Goal: Use online tool/utility: Utilize a website feature to perform a specific function

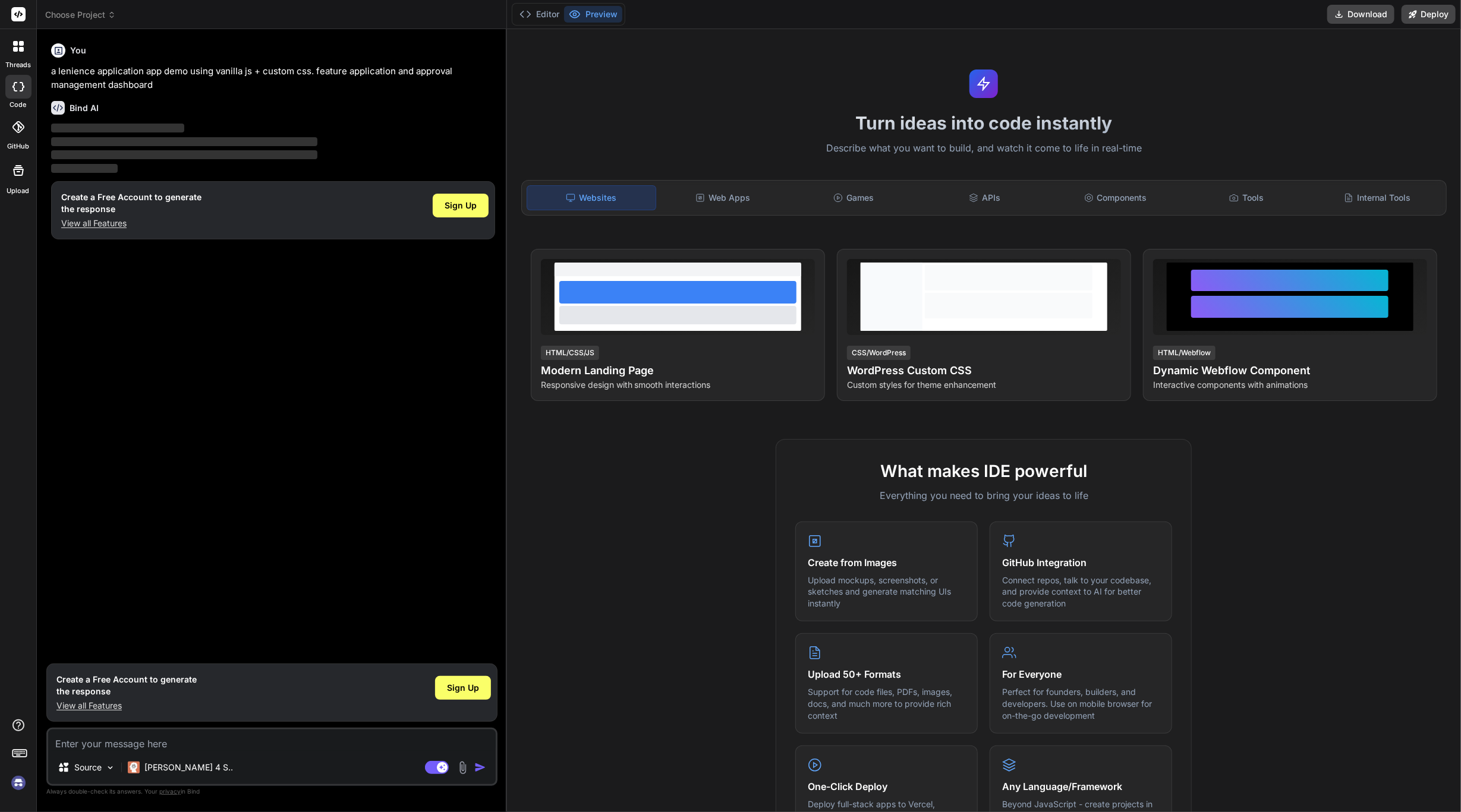
type textarea "x"
type textarea "a lenience application app demo using vanilla js + custom css. feature applicat…"
type textarea "x"
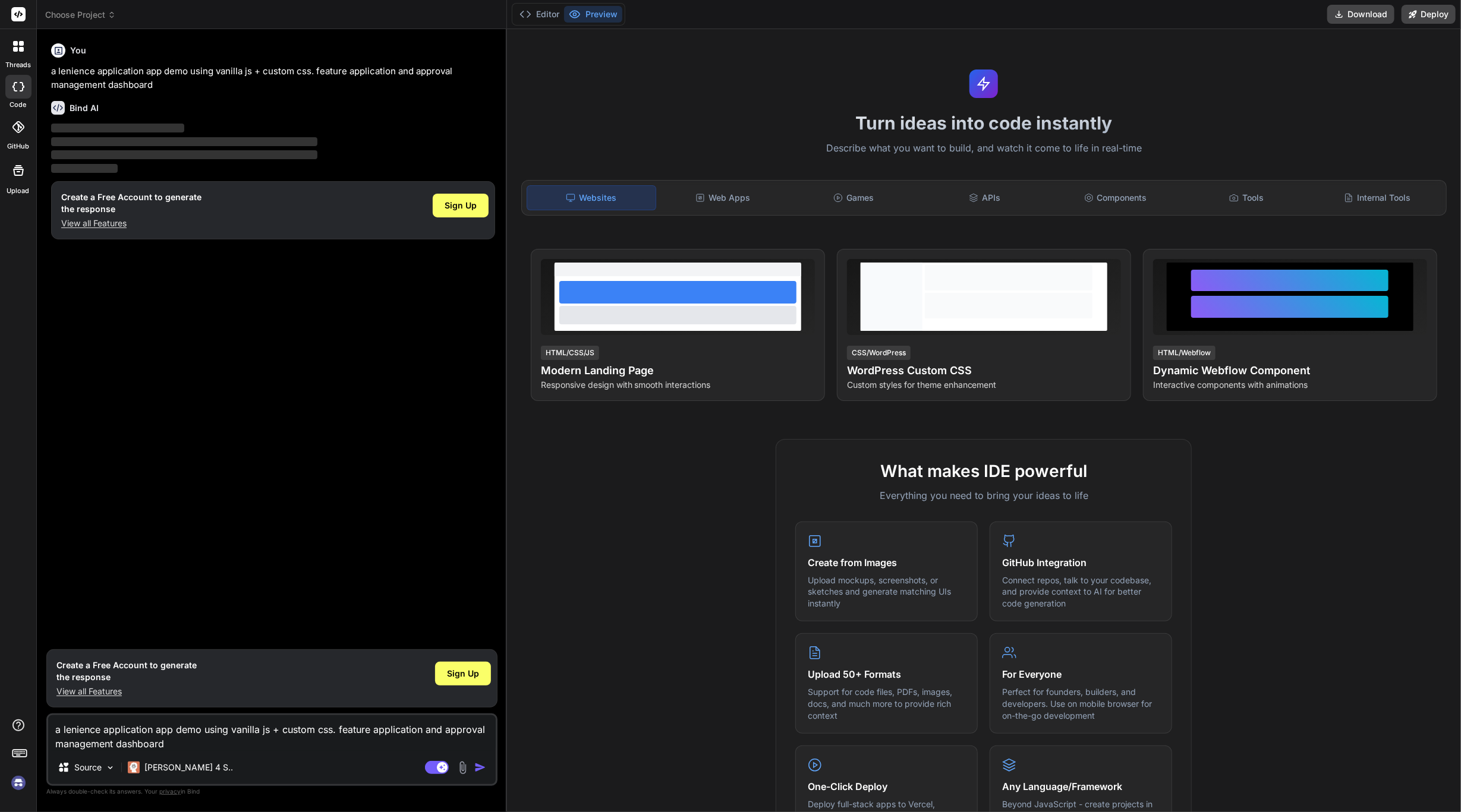
click at [74, 726] on textarea "a lenience application app demo using vanilla js + custom css. feature applicat…" at bounding box center [272, 733] width 447 height 36
type textarea "a lapplication app demo using vanilla js + custom css. feature application and …"
type textarea "x"
type textarea "a liapplication app demo using vanilla js + custom css. feature application and…"
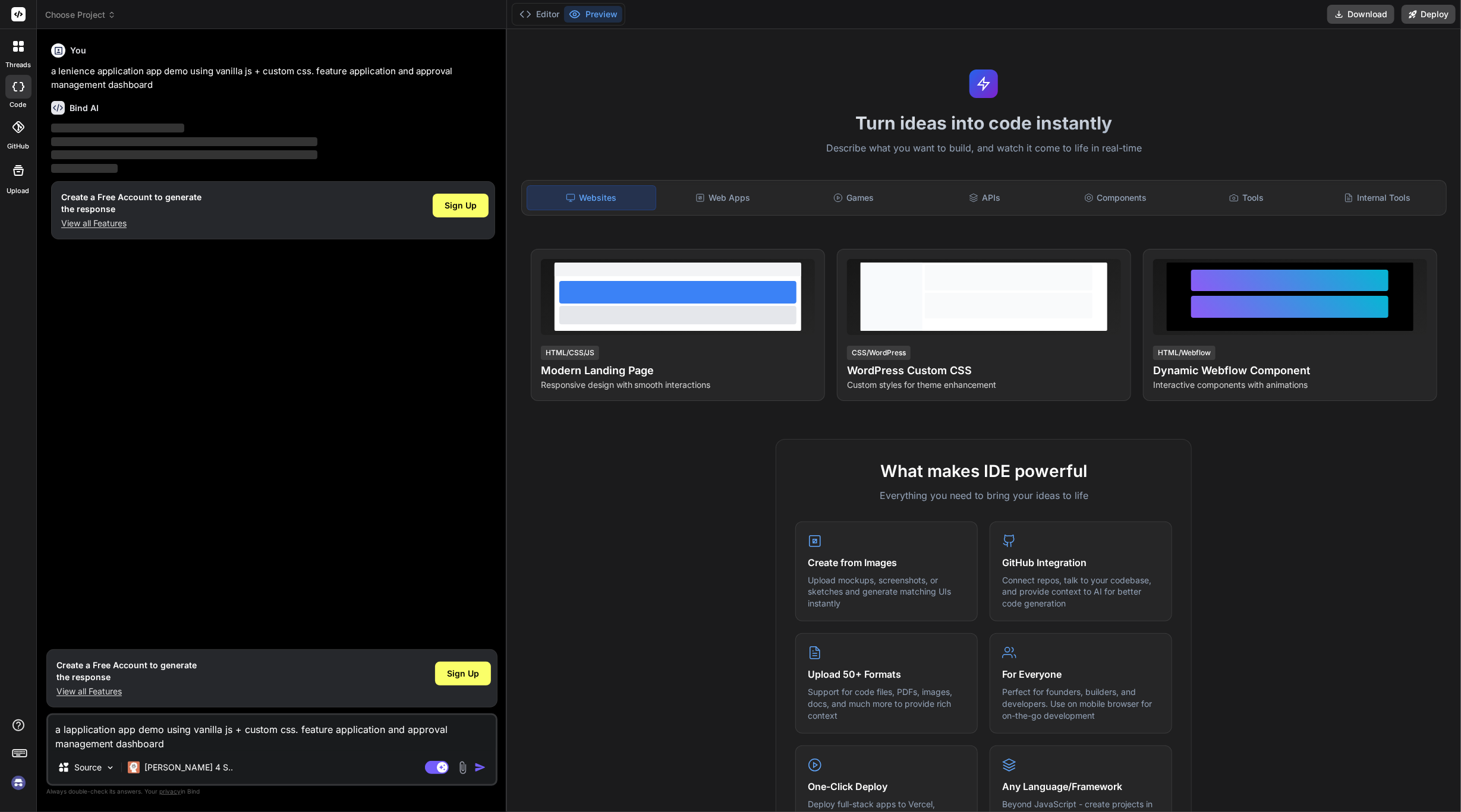
type textarea "x"
type textarea "a licapplication app demo using vanilla js + custom css. feature application an…"
type textarea "x"
type textarea "a liceapplication app demo using vanilla js + custom css. feature application a…"
type textarea "x"
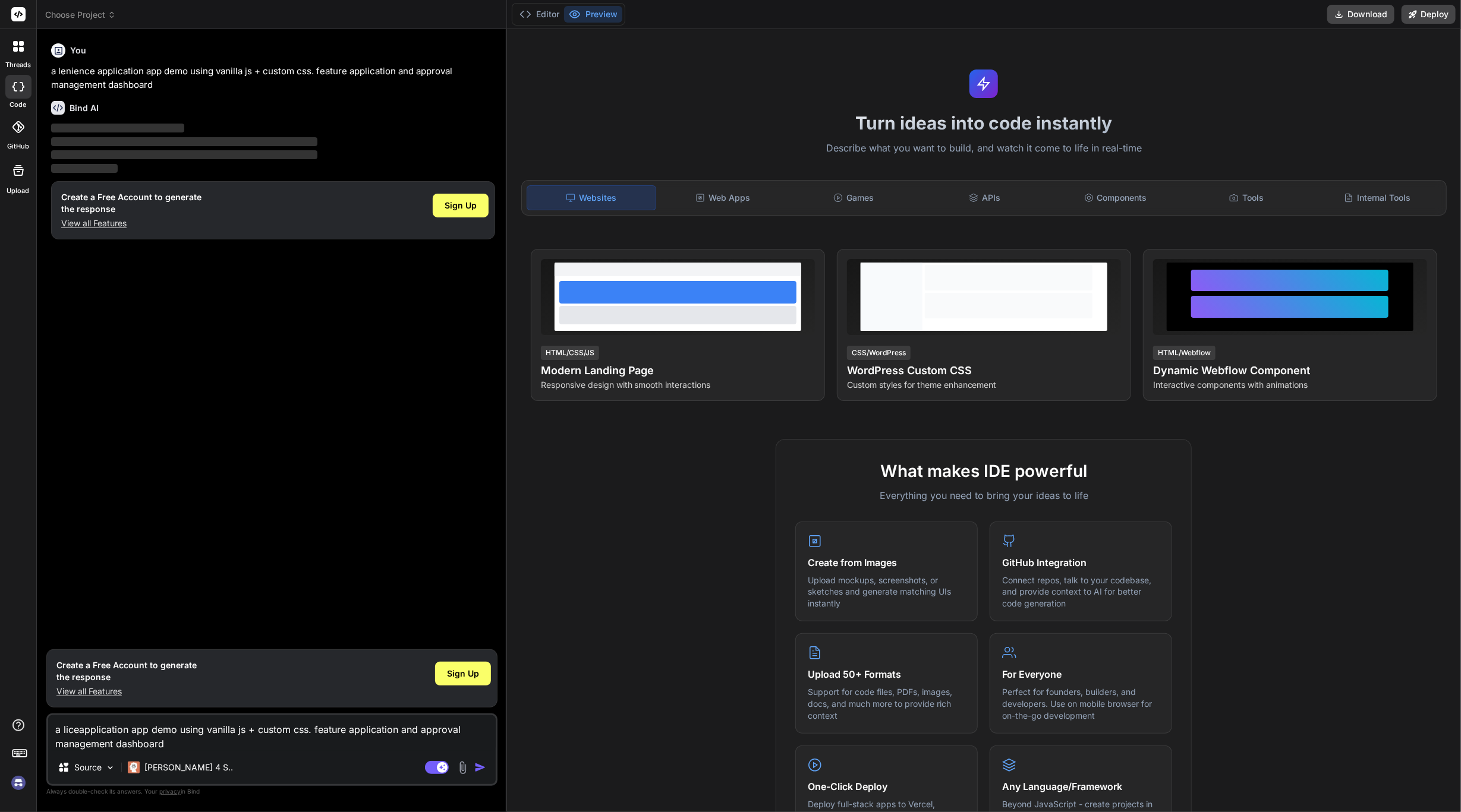
type textarea "a licenapplication app demo using vanilla js + custom css. feature application …"
type textarea "x"
type textarea "a licencapplication app demo using vanilla js + custom css. feature application…"
type textarea "x"
type textarea "a licenceapplication app demo using vanilla js + custom css. feature applicatio…"
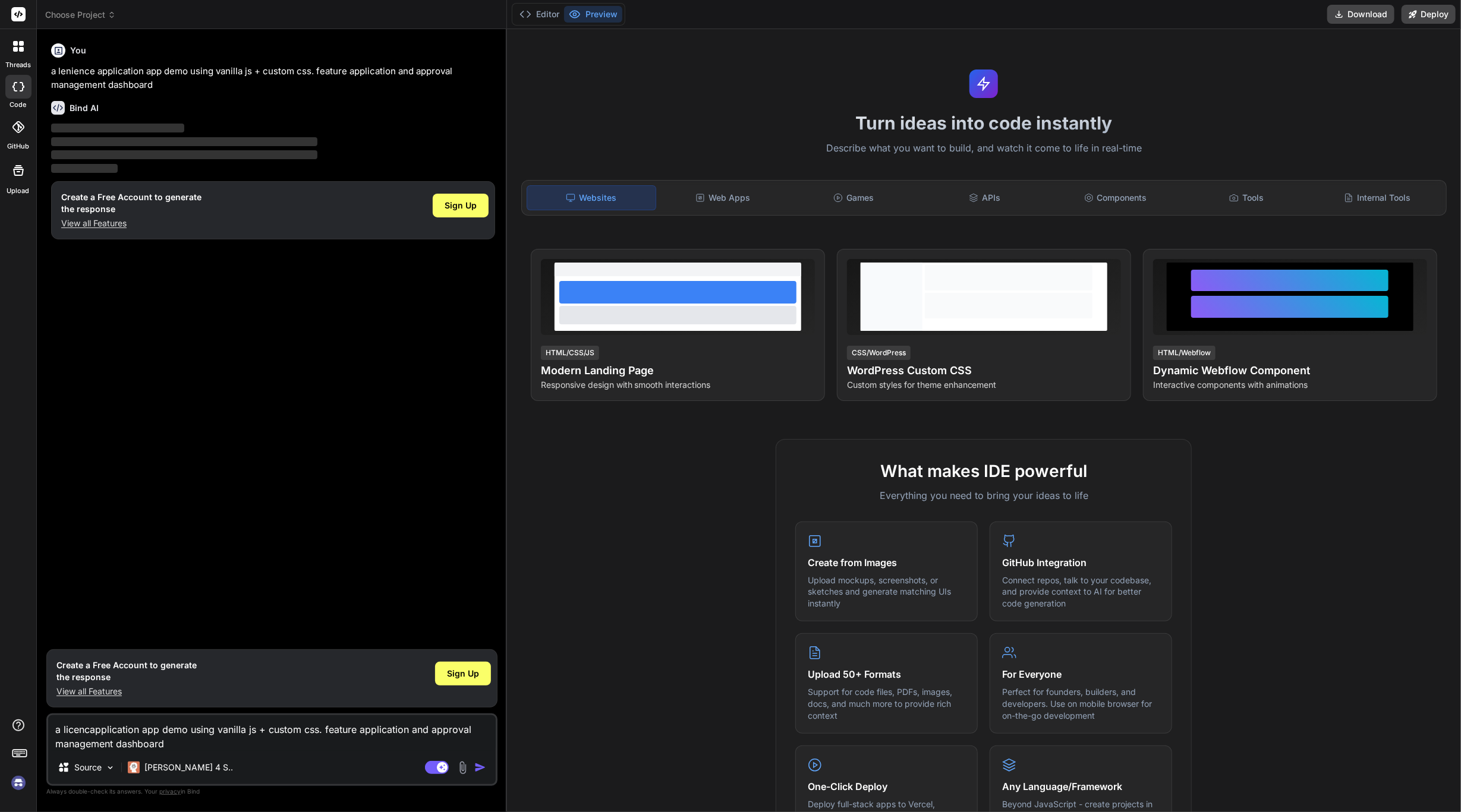
type textarea "x"
type textarea "a licence application app demo using vanilla js + custom css. feature applicati…"
type textarea "x"
drag, startPoint x: 76, startPoint y: 729, endPoint x: 157, endPoint y: 410, distance: 329.1
click at [157, 410] on div "You a lenience application app demo using vanilla js + custom css. feature appl…" at bounding box center [273, 341] width 449 height 605
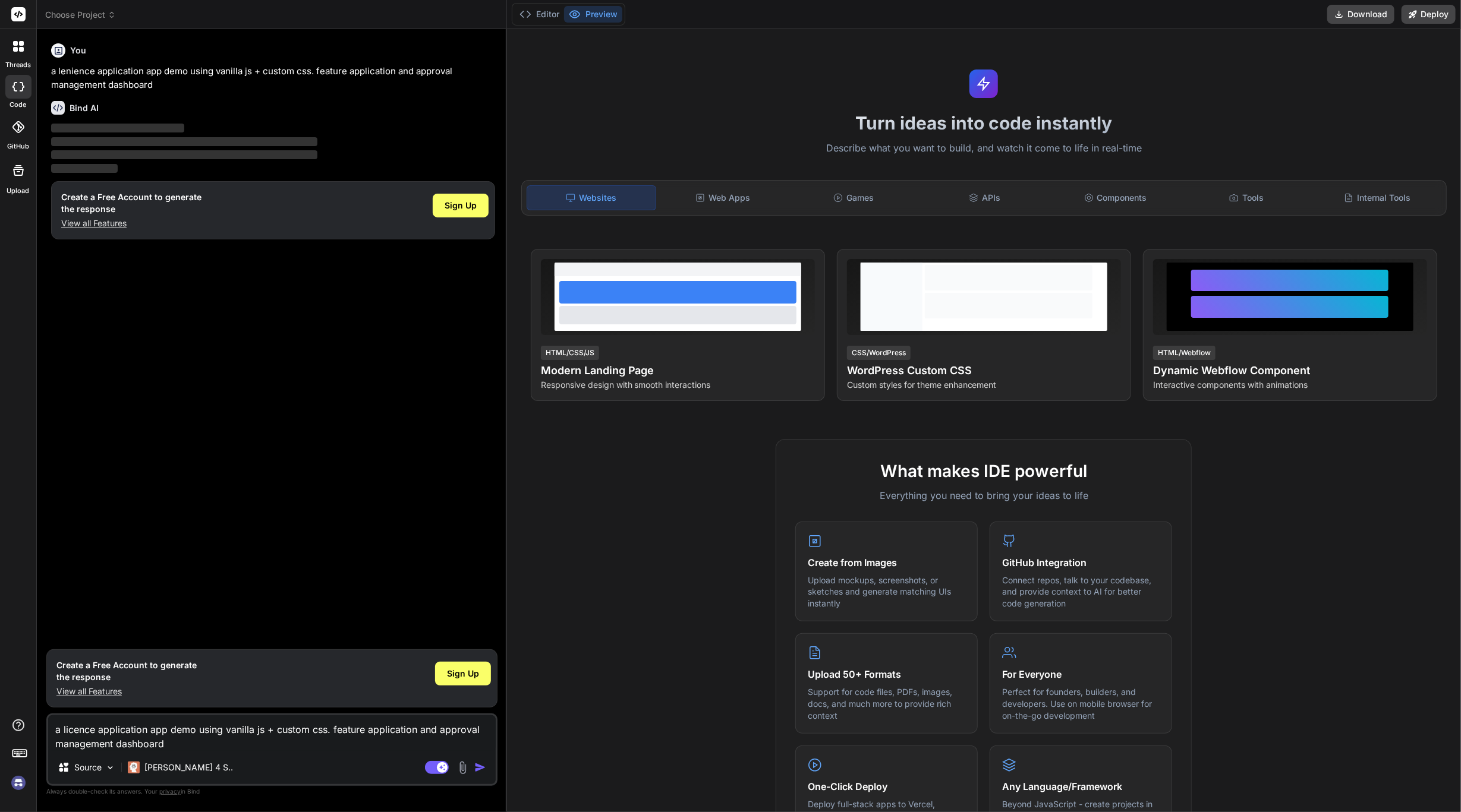
type textarea "a license application app demo using vanilla js + custom css. feature applicati…"
type textarea "x"
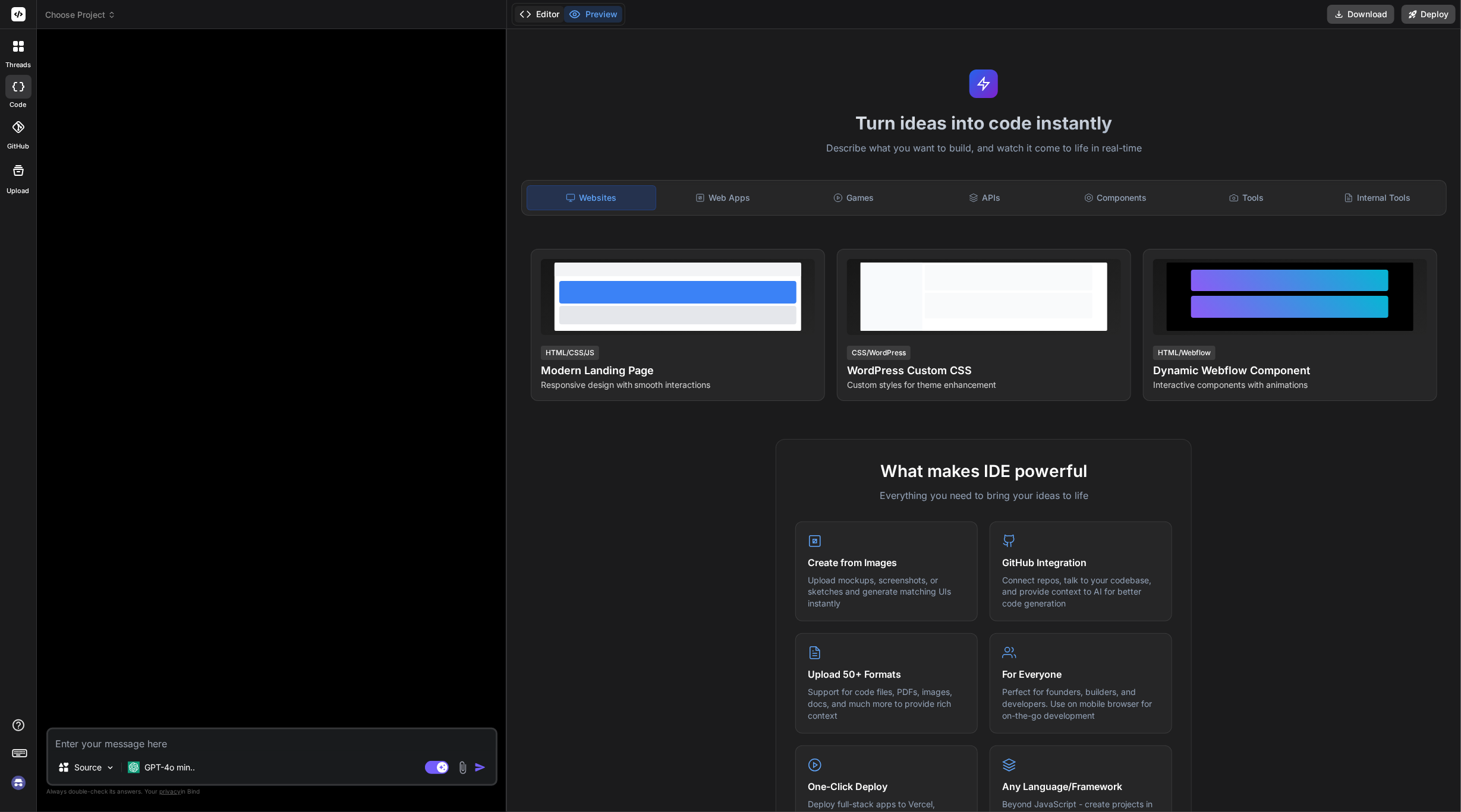
click at [531, 12] on button "Editor" at bounding box center [539, 14] width 49 height 17
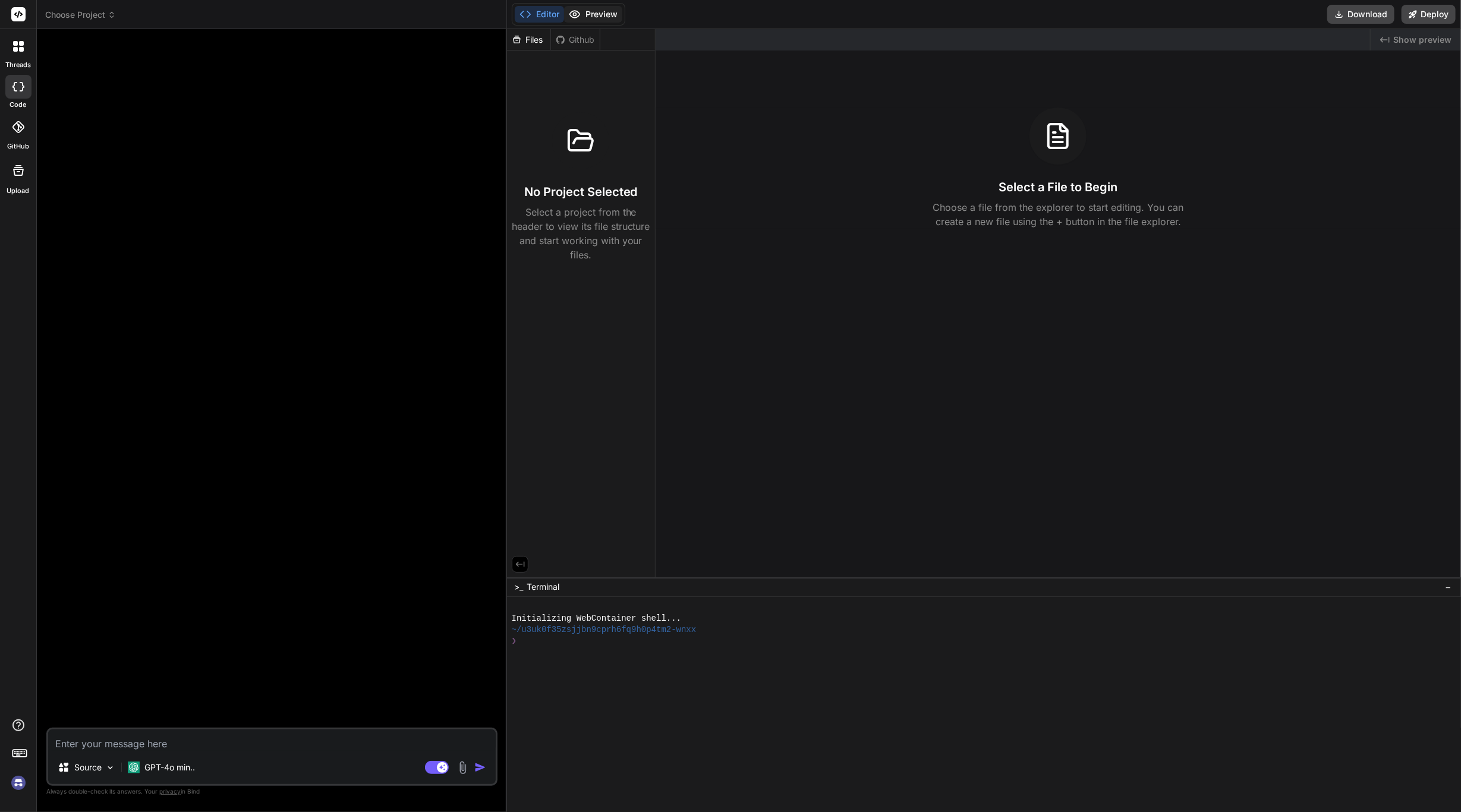
click at [578, 8] on icon at bounding box center [575, 14] width 12 height 12
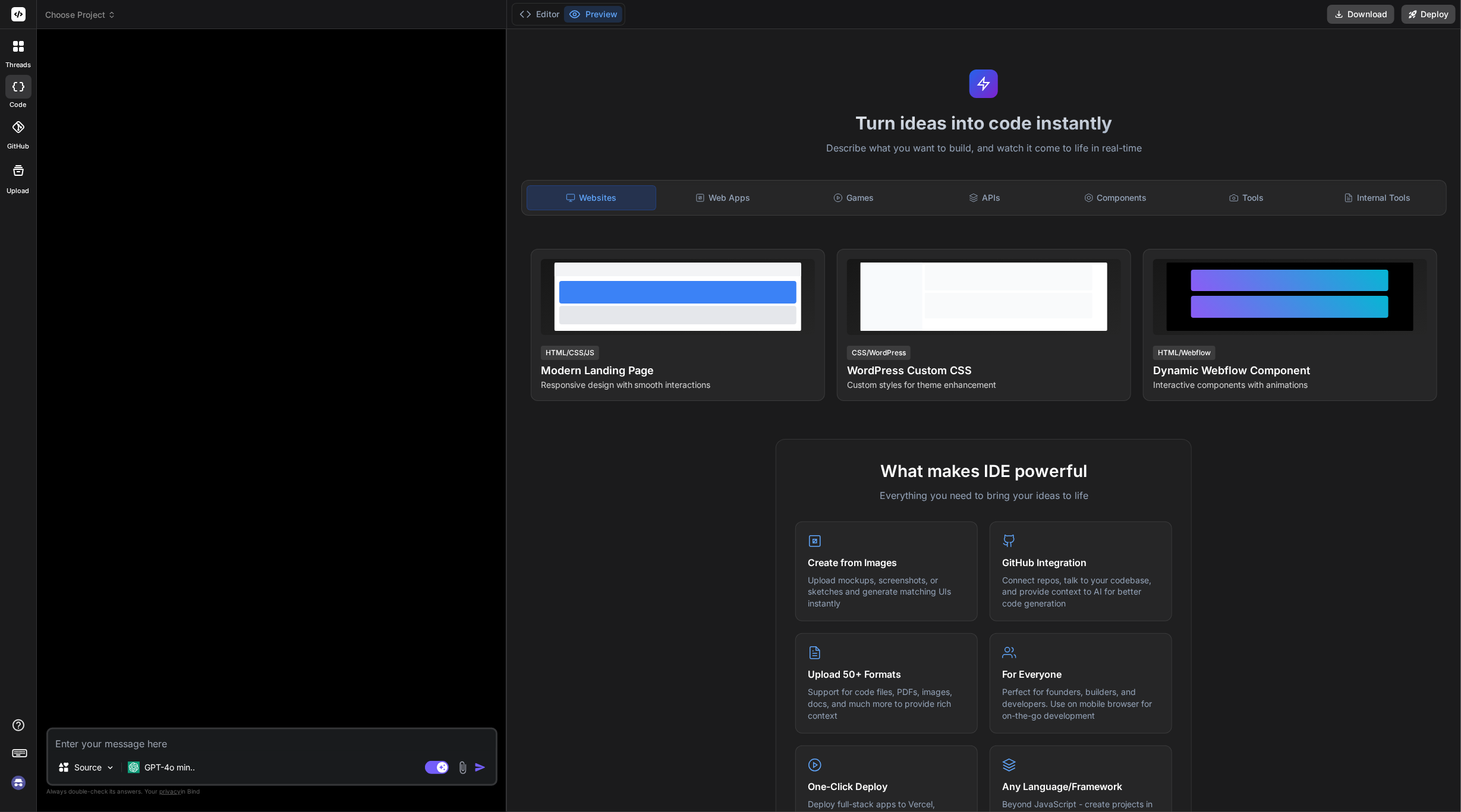
click at [13, 11] on rect at bounding box center [18, 14] width 14 height 14
click at [23, 5] on div at bounding box center [18, 14] width 36 height 29
click at [14, 52] on div at bounding box center [18, 46] width 25 height 25
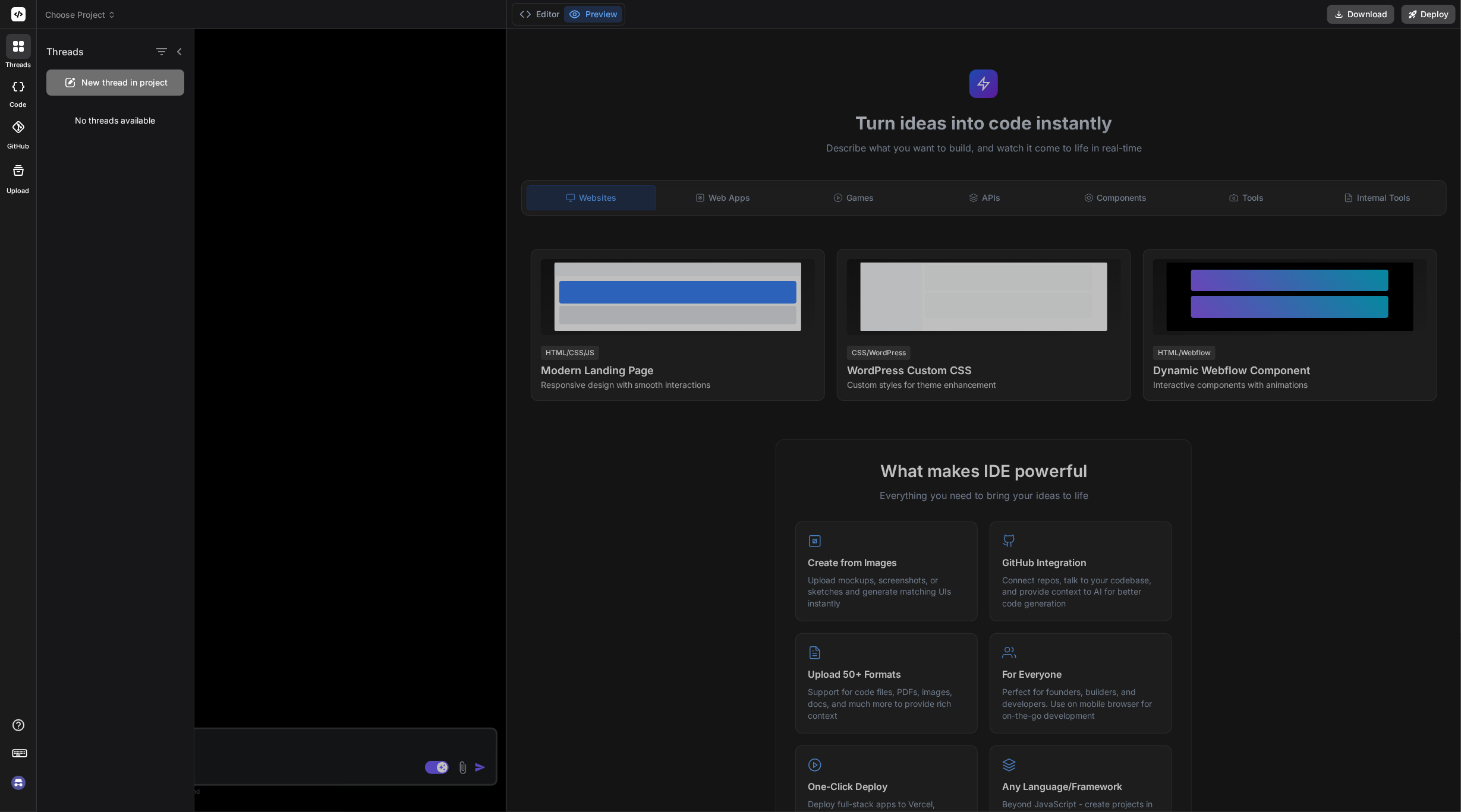
click at [18, 89] on icon at bounding box center [19, 87] width 12 height 9
type textarea "x"
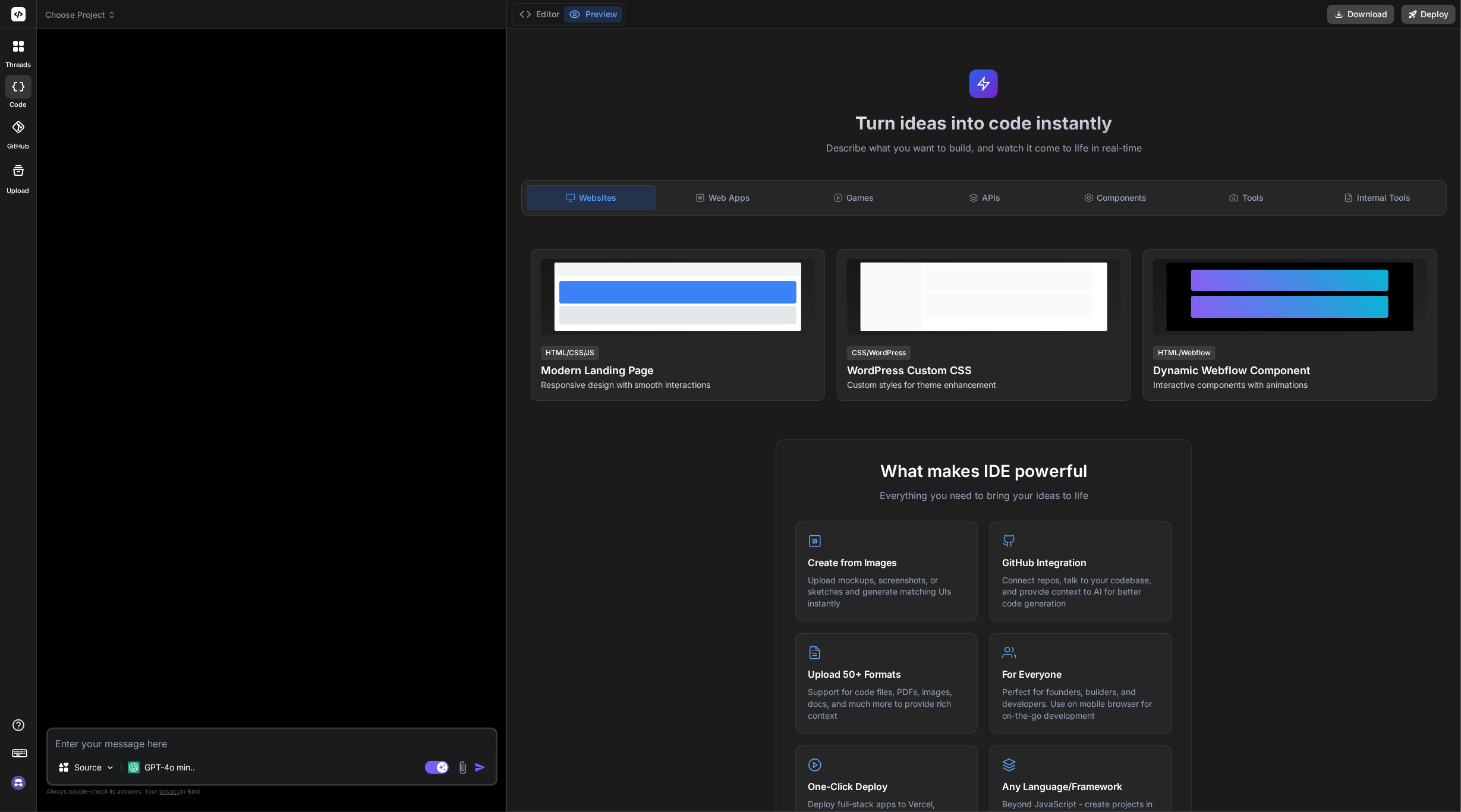
click at [97, 748] on textarea at bounding box center [272, 740] width 447 height 21
paste textarea "a license application app demo using vanilla js + custom css. feature applicati…"
type textarea "a license application app demo using vanilla js + custom css. feature applicati…"
type textarea "x"
type textarea "a license application app demo using vanilla js + custom css. feature applicati…"
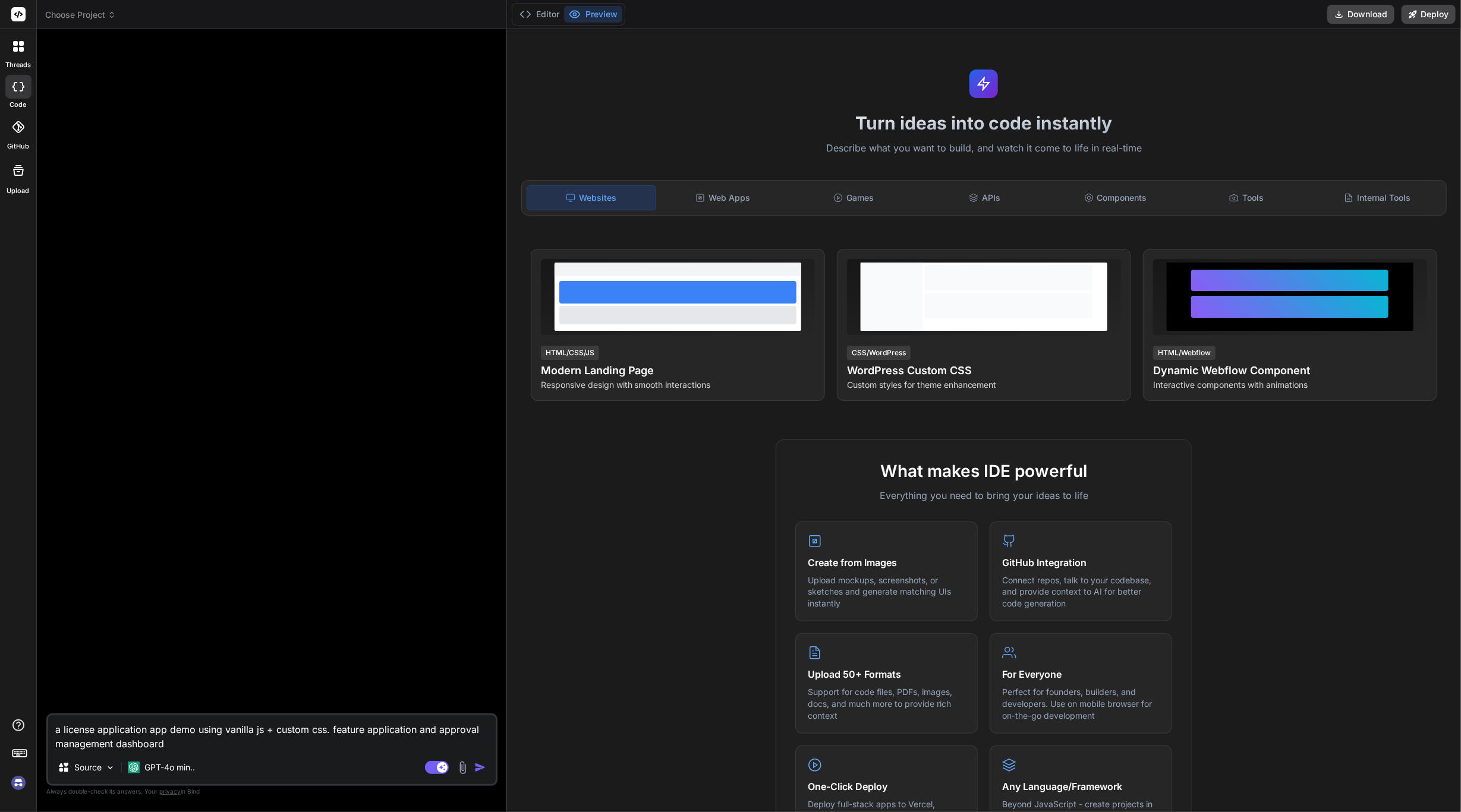
click at [482, 770] on img "button" at bounding box center [480, 768] width 12 height 12
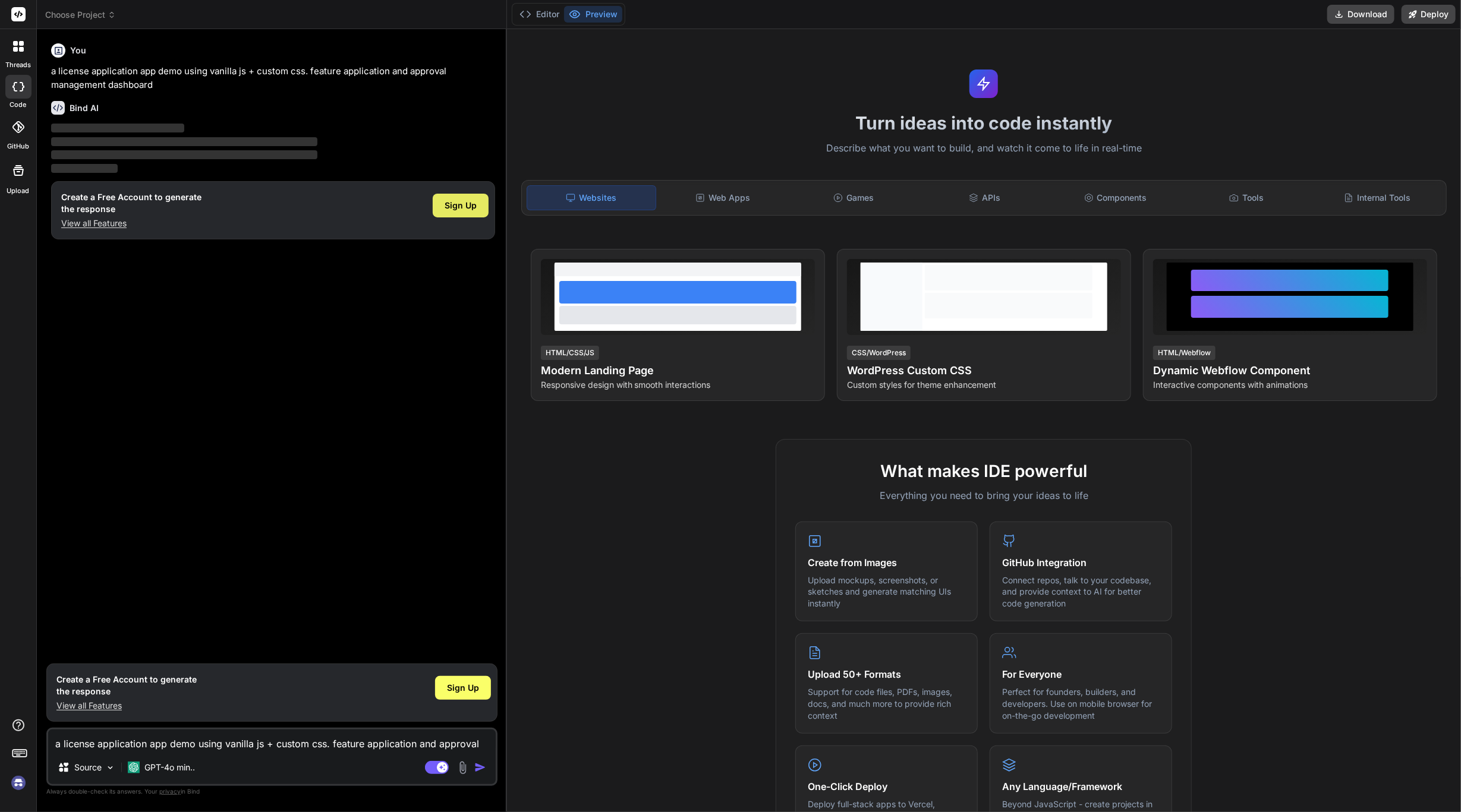
click at [466, 204] on span "Sign Up" at bounding box center [461, 206] width 32 height 12
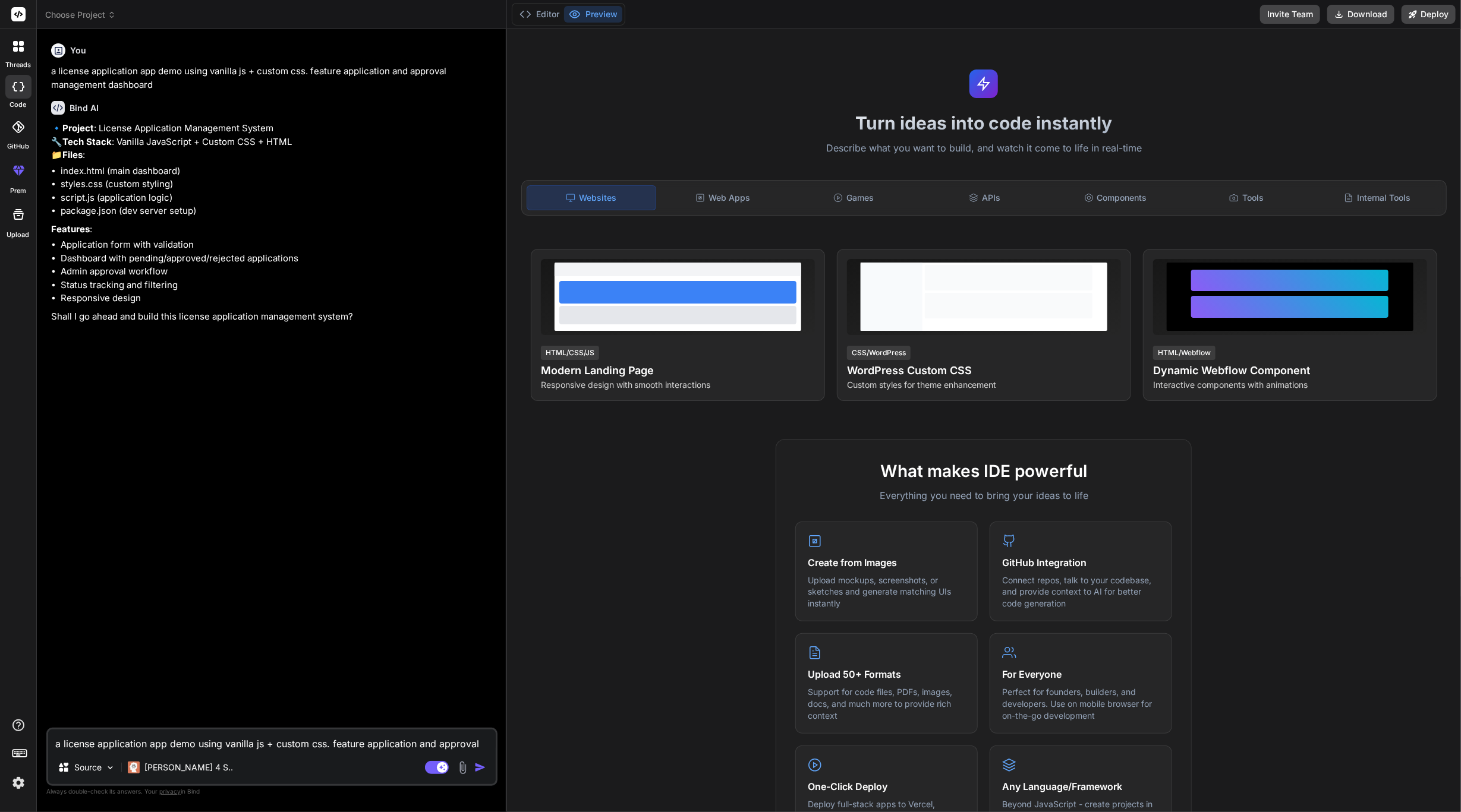
click at [188, 743] on textarea "a license application app demo using vanilla js + custom css. feature applicati…" at bounding box center [272, 740] width 447 height 21
click at [181, 759] on div "[PERSON_NAME] 4 S.." at bounding box center [180, 767] width 115 height 24
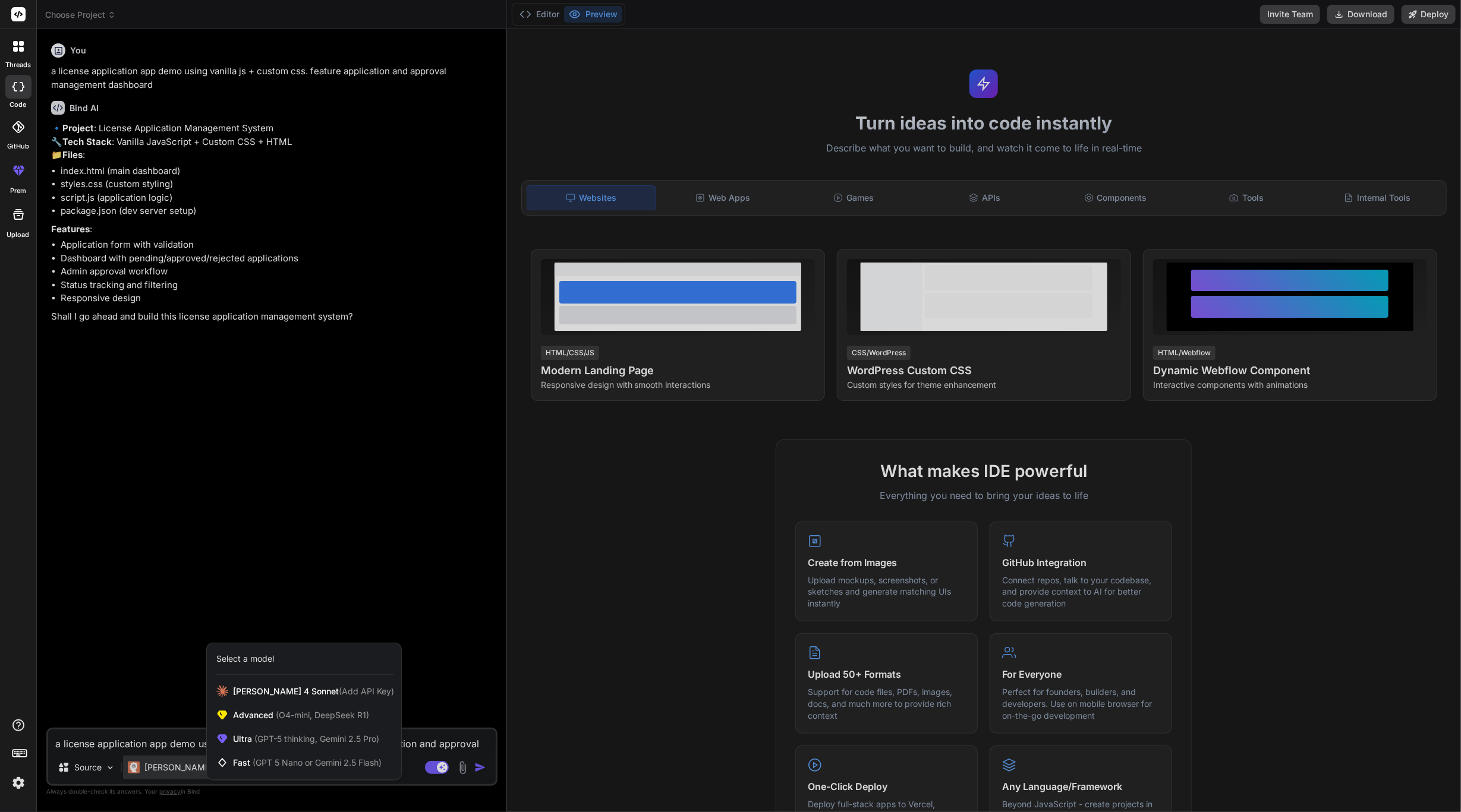
click at [146, 657] on div at bounding box center [730, 406] width 1461 height 812
type textarea "x"
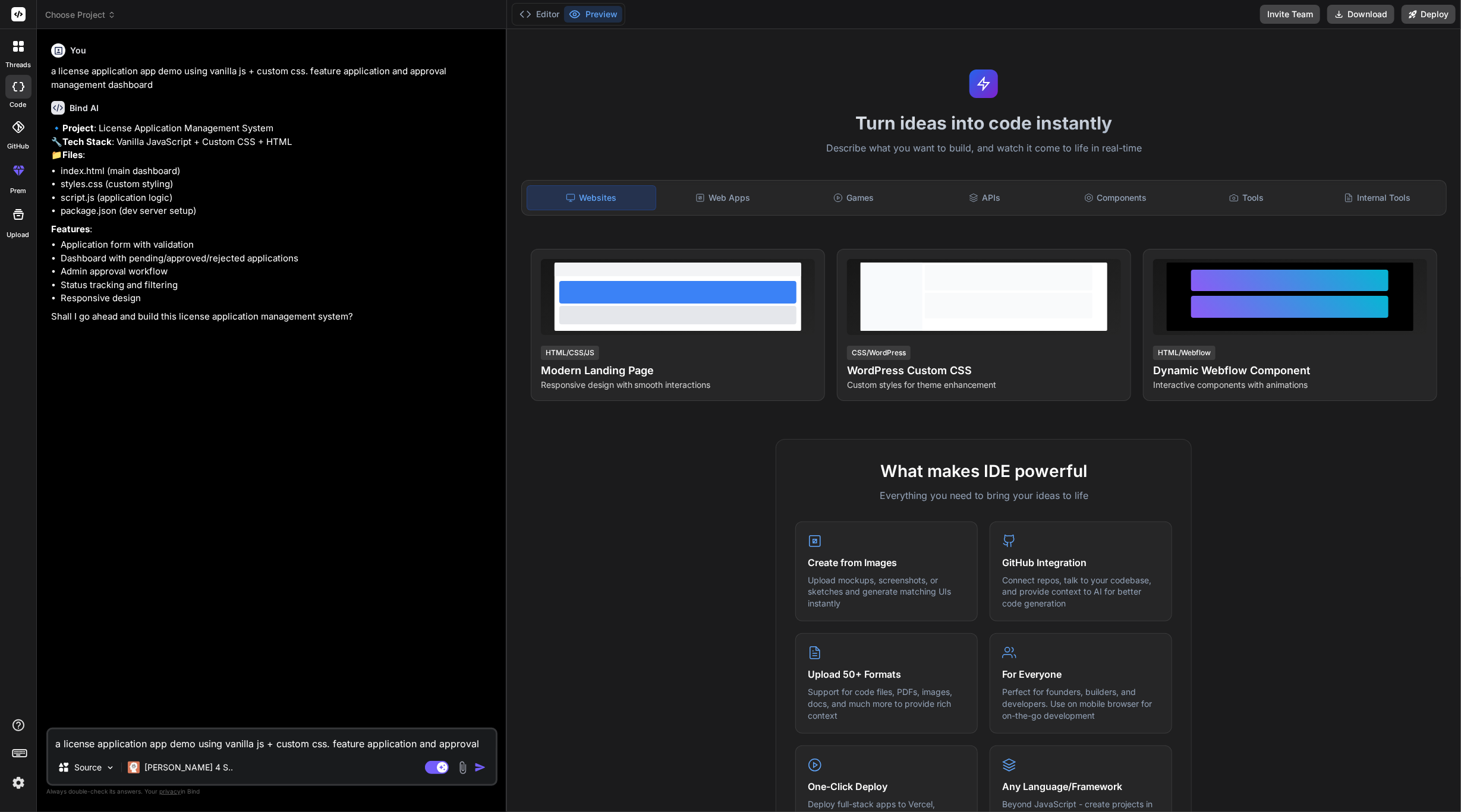
click at [126, 748] on textarea "a license application app demo using vanilla js + custom css. feature applicati…" at bounding box center [272, 740] width 447 height 21
type textarea "y"
type textarea "x"
type textarea "ye"
type textarea "x"
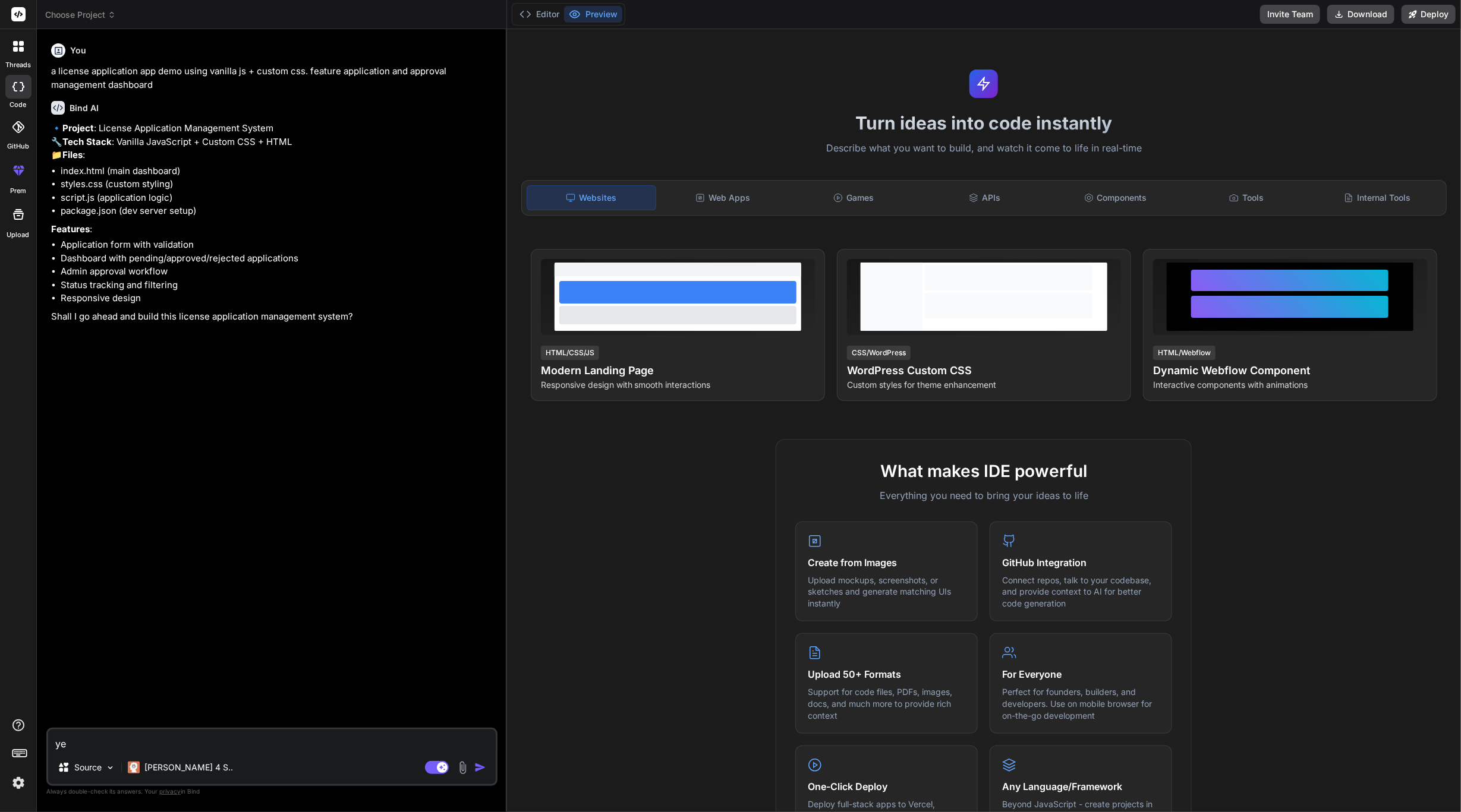
type textarea "yes"
type textarea "x"
type textarea "yes"
click at [479, 771] on img "button" at bounding box center [480, 768] width 12 height 12
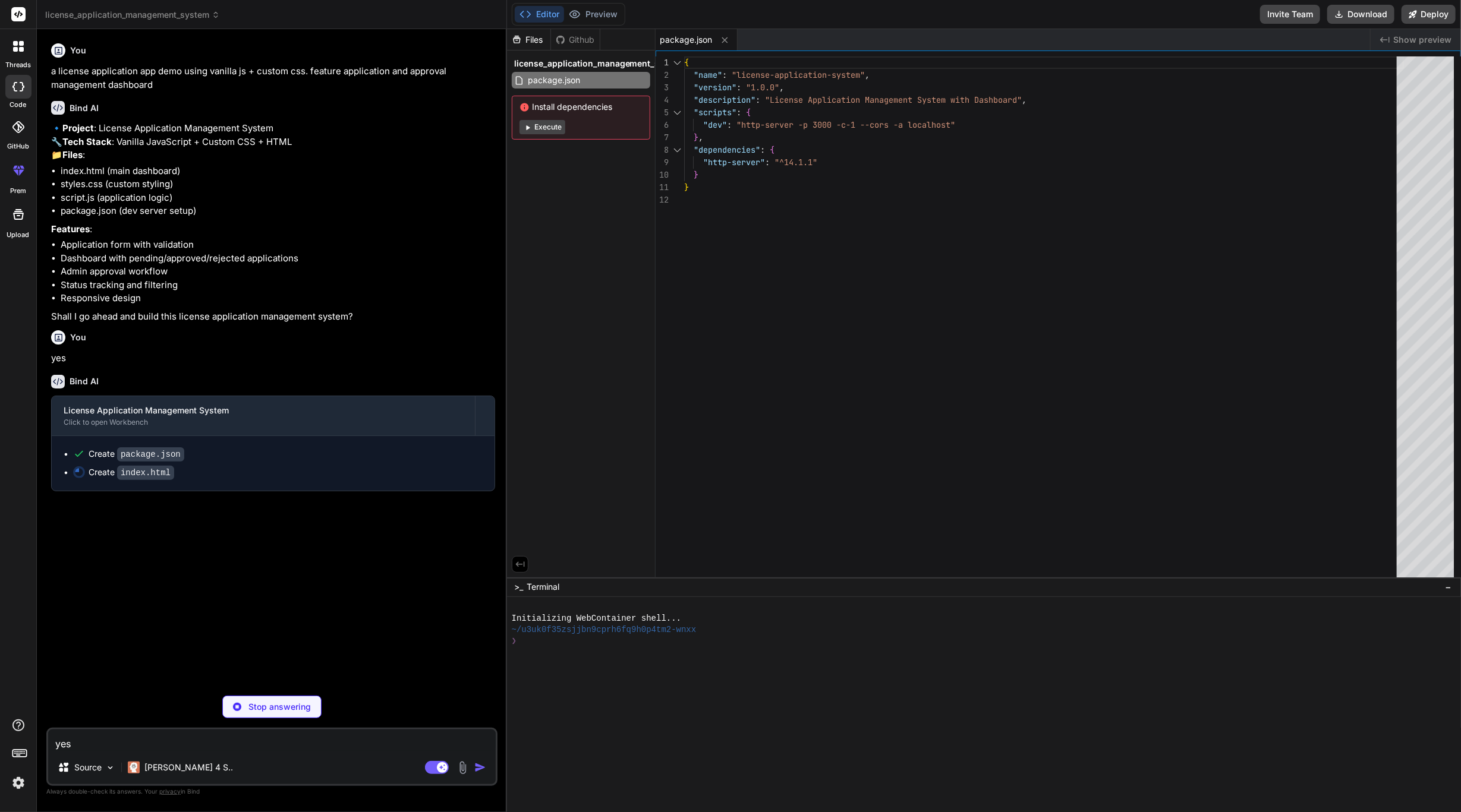
click at [551, 128] on button "Execute" at bounding box center [542, 127] width 46 height 14
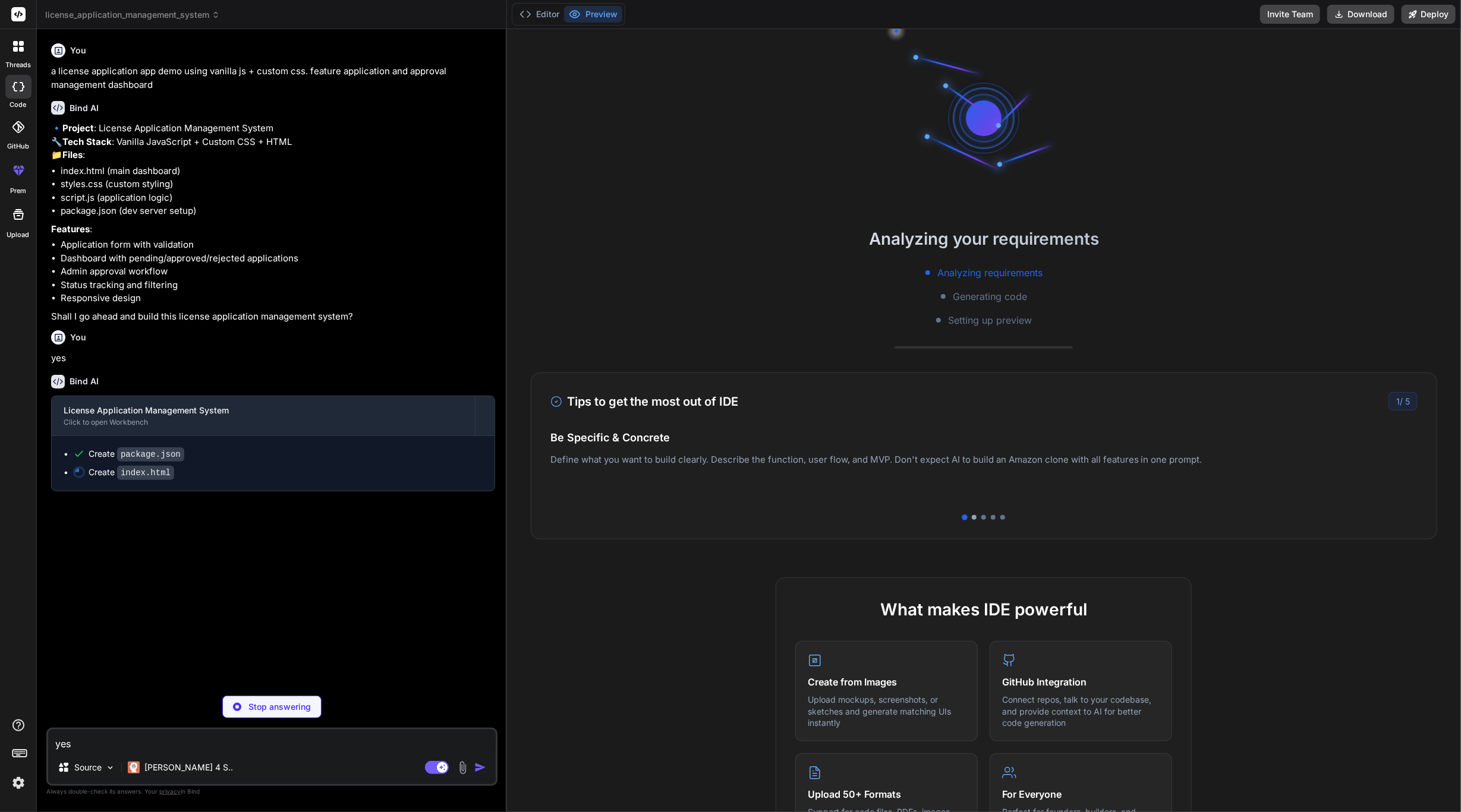
click at [971, 517] on div at bounding box center [973, 517] width 5 height 5
type textarea "x"
type textarea "</html>"
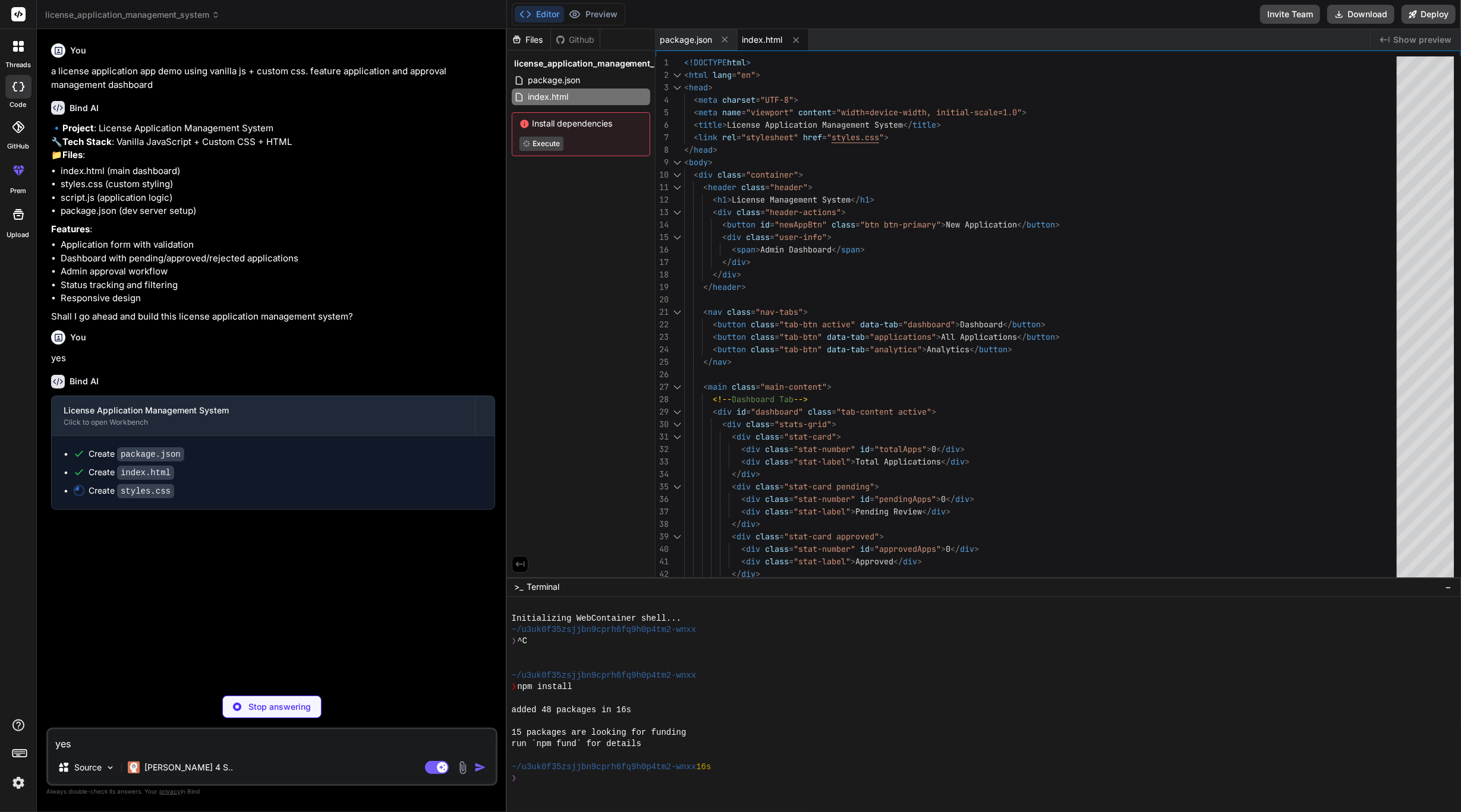
scroll to position [11, 0]
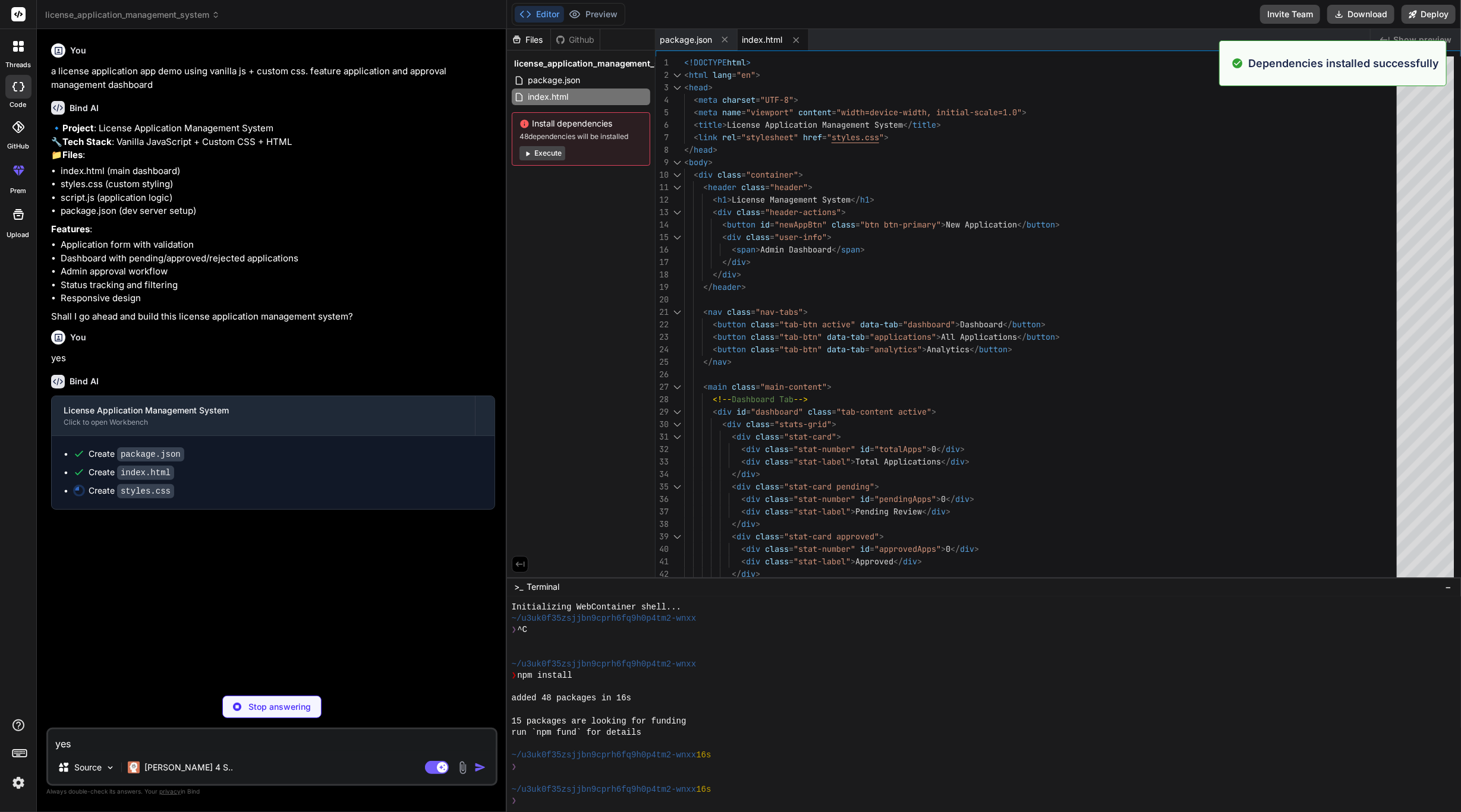
click at [545, 143] on div "Install dependencies 48 dependencies will be installed Execute" at bounding box center [581, 139] width 138 height 54
click at [546, 156] on button "Execute" at bounding box center [542, 153] width 46 height 14
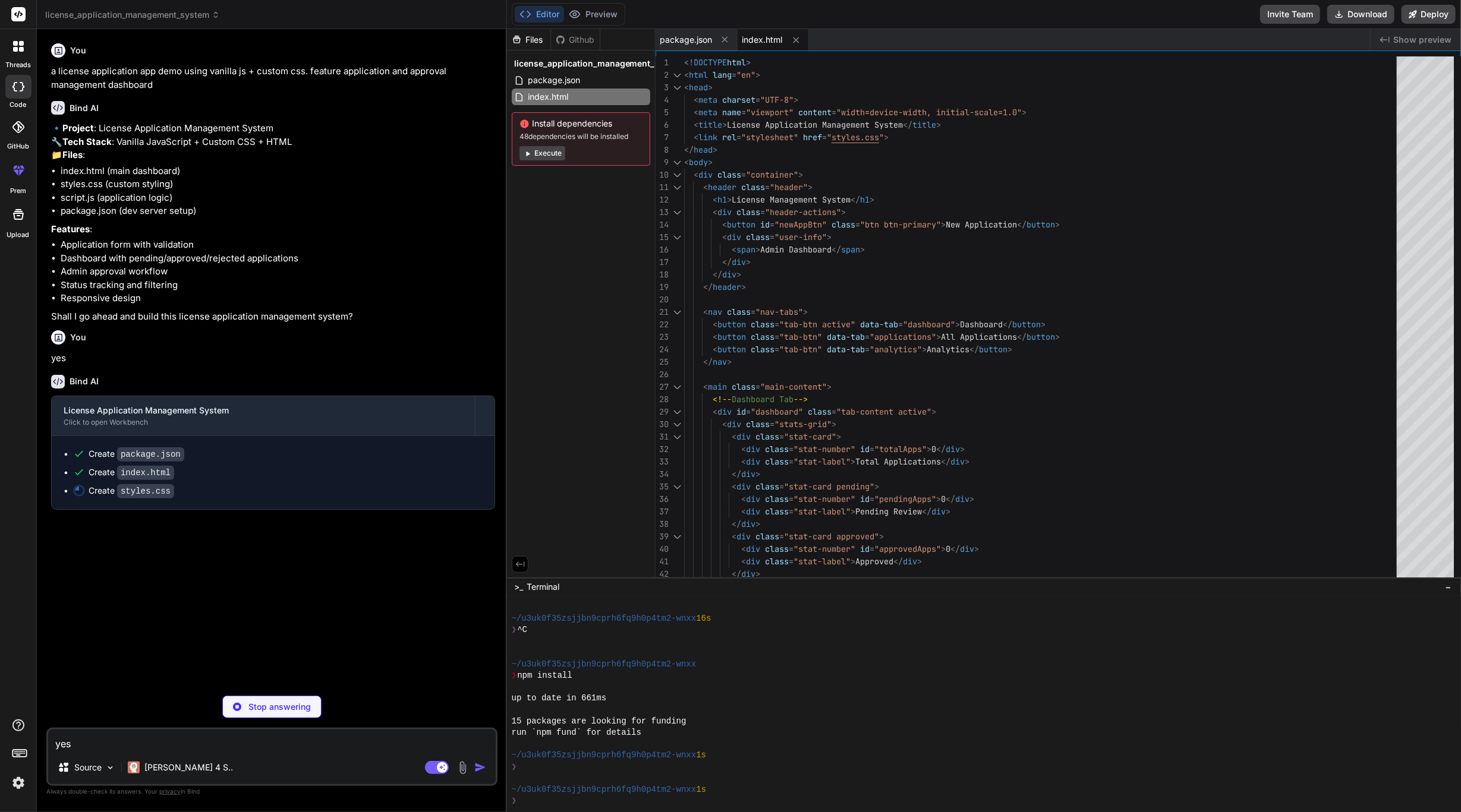
click at [549, 156] on button "Execute" at bounding box center [542, 153] width 46 height 14
click at [543, 152] on button "Execute" at bounding box center [542, 153] width 46 height 14
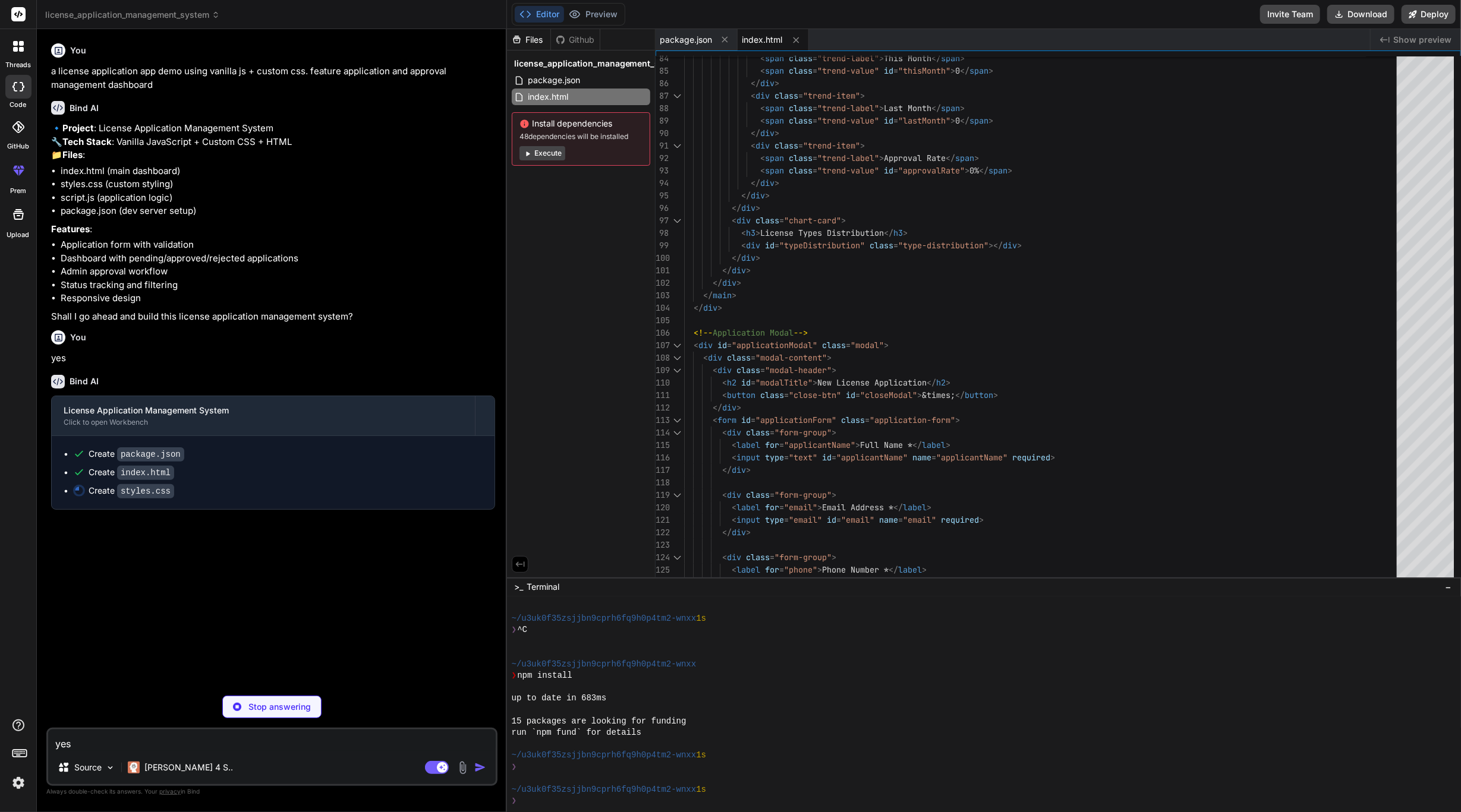
click at [548, 154] on button "Execute" at bounding box center [542, 153] width 46 height 14
type textarea "x"
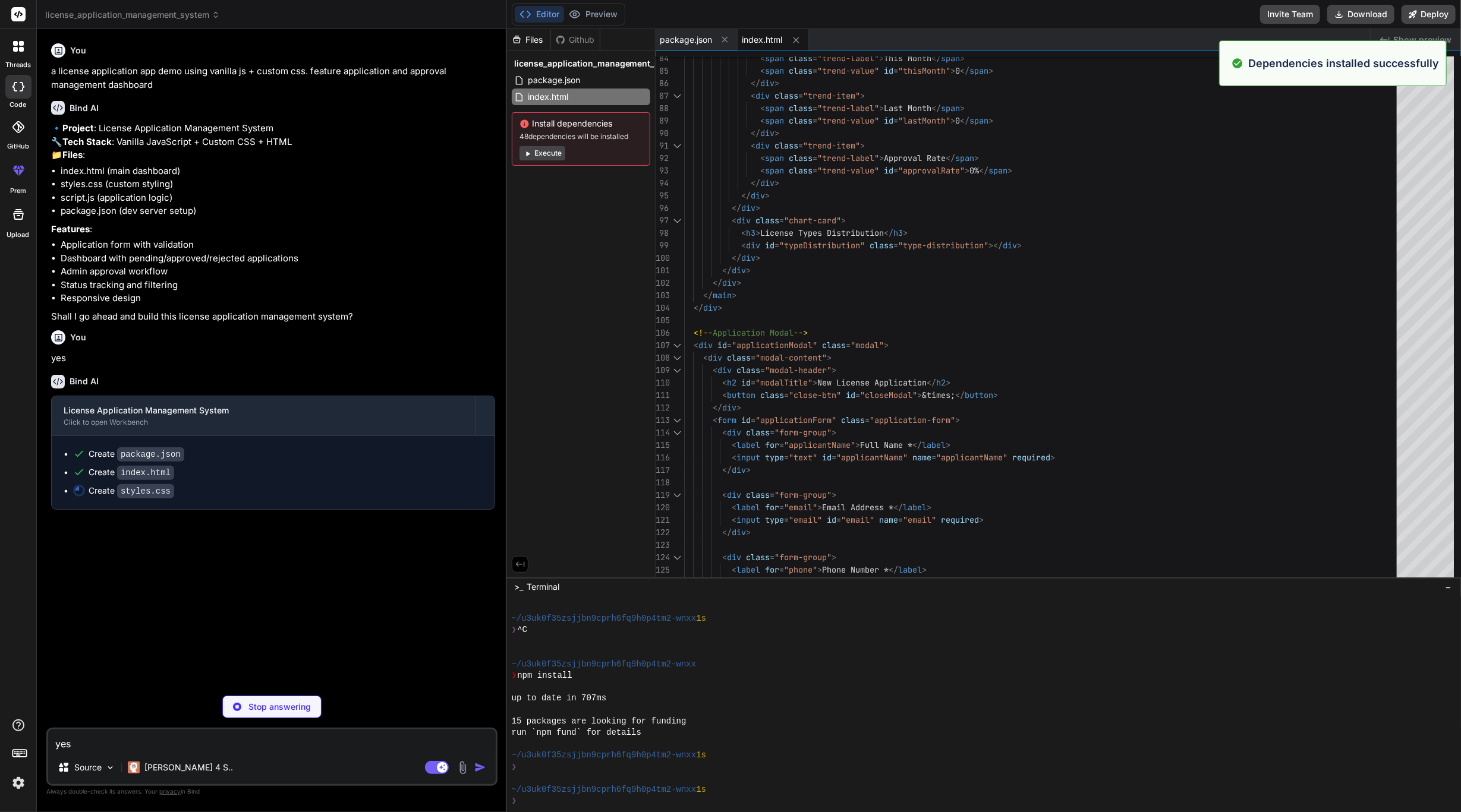
type textarea "color: #6c757d; }"
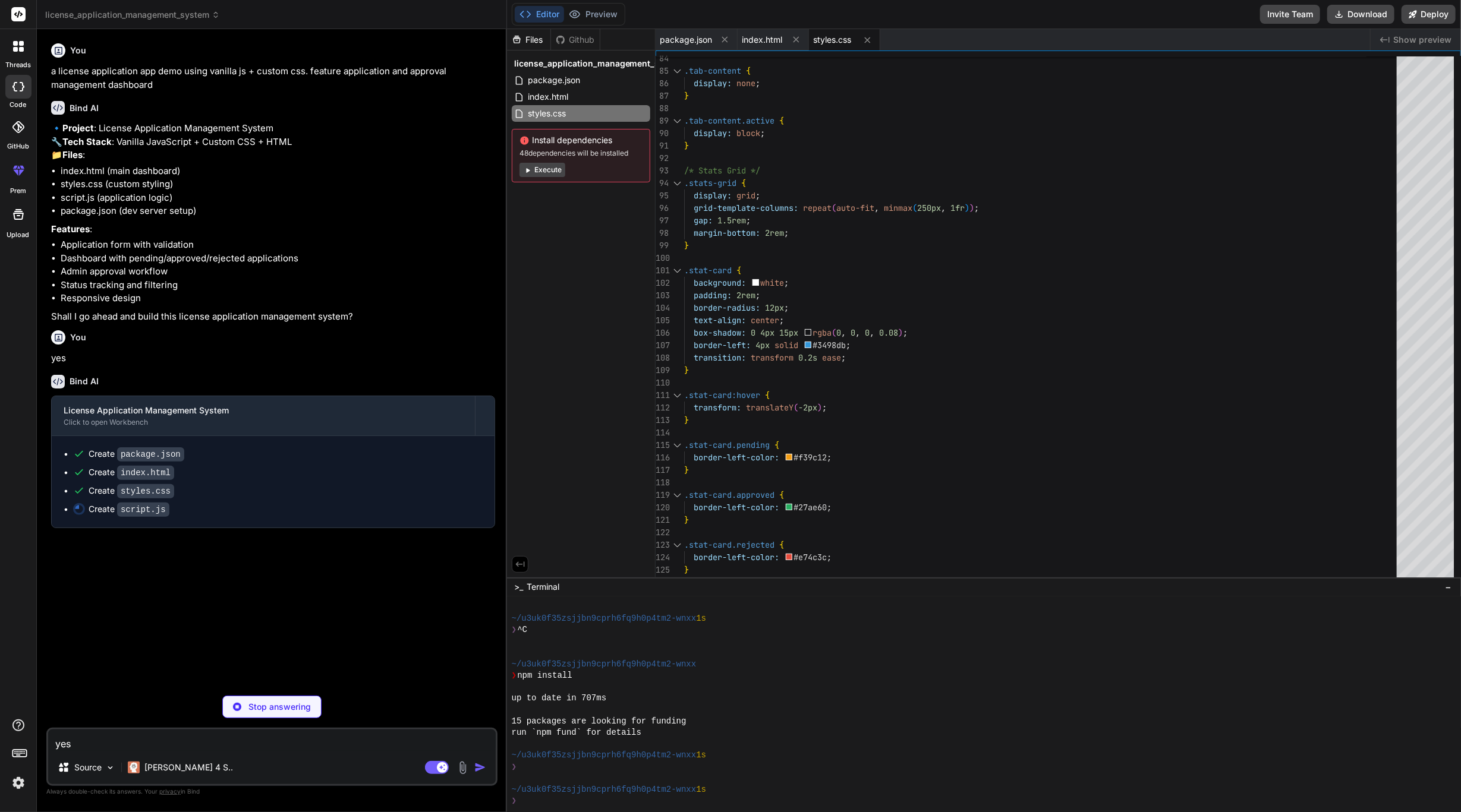
click at [547, 173] on button "Execute" at bounding box center [542, 169] width 46 height 14
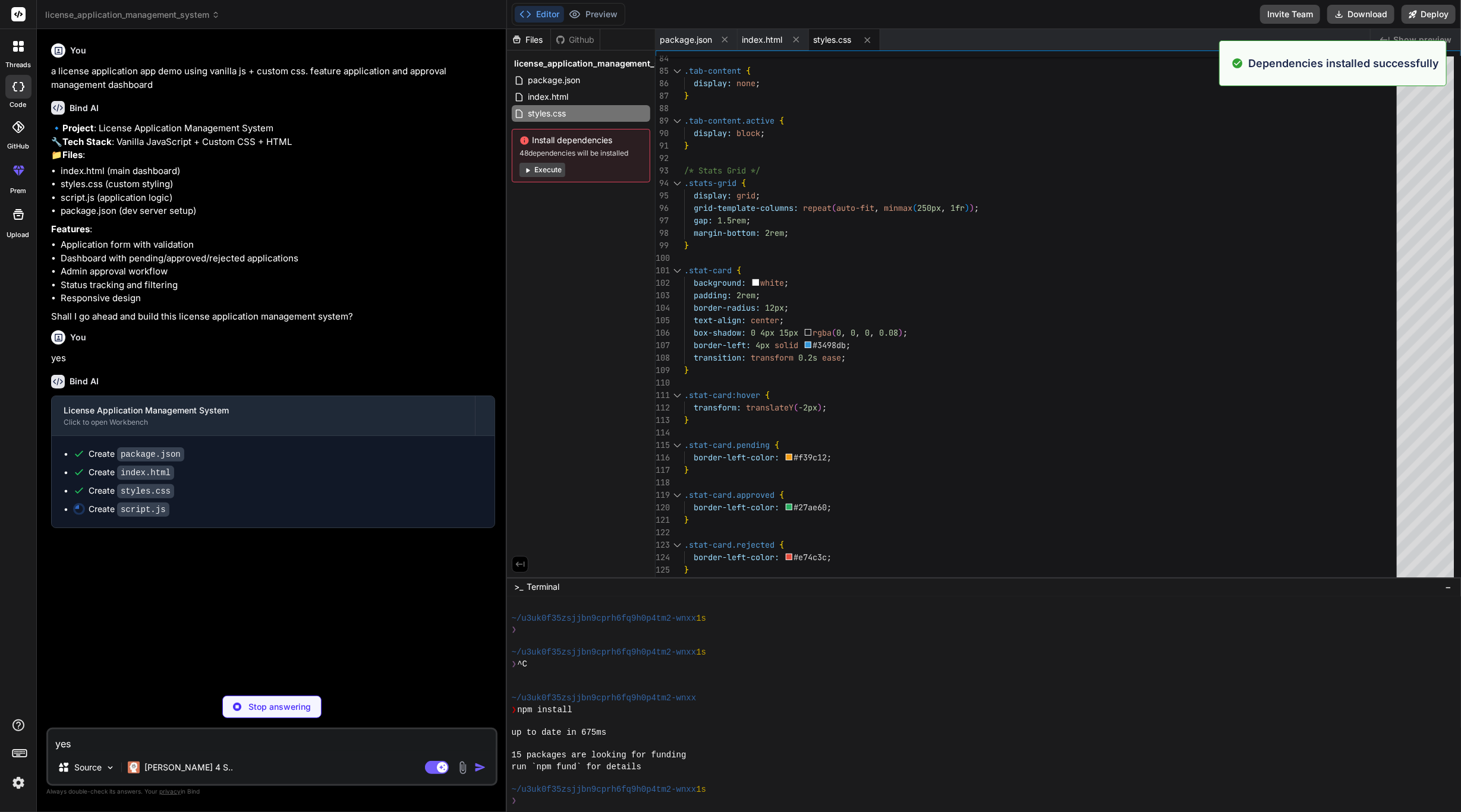
scroll to position [1038, 0]
click at [557, 175] on button "Execute" at bounding box center [542, 169] width 46 height 14
click at [555, 169] on button "Execute" at bounding box center [542, 169] width 46 height 14
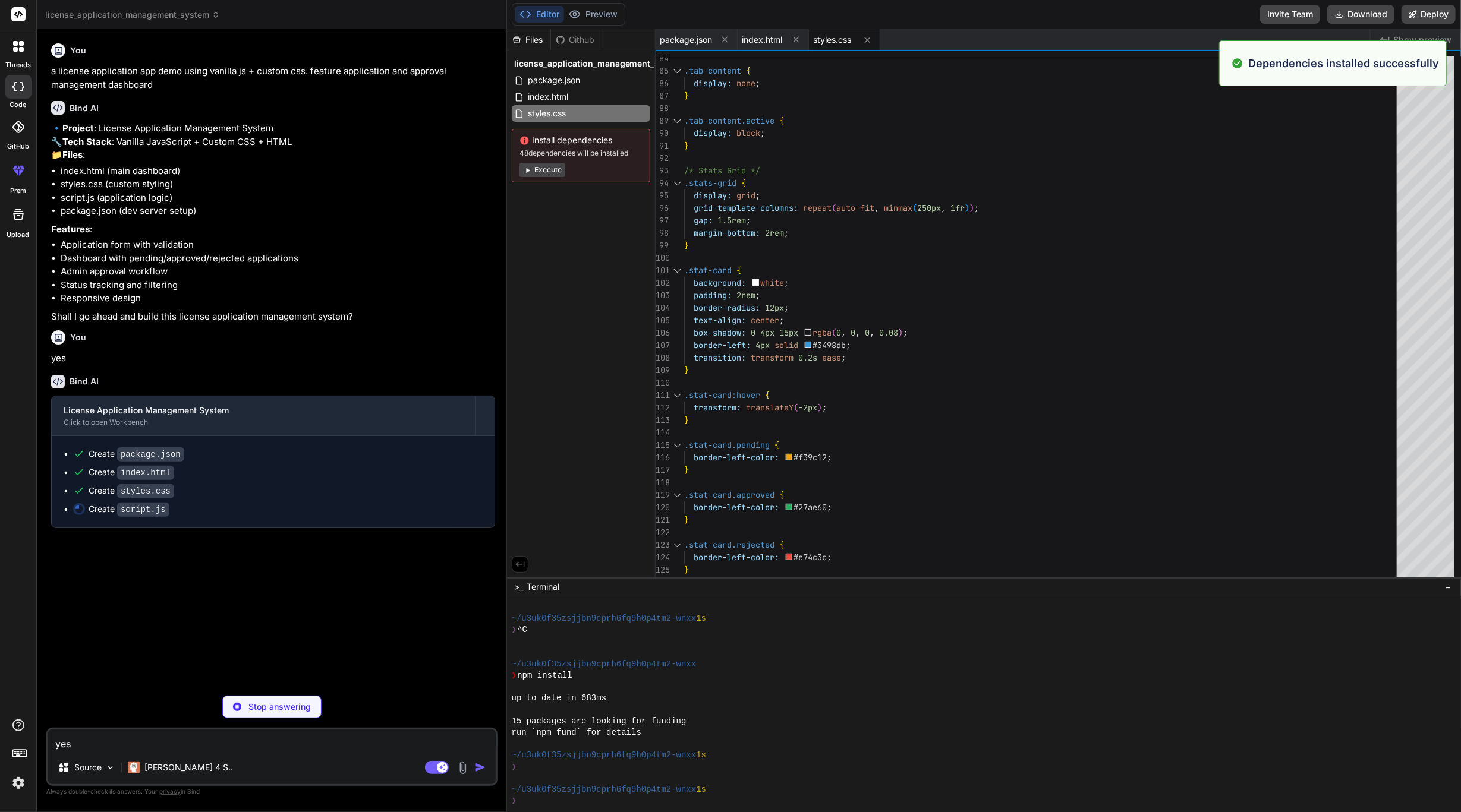
click at [550, 168] on button "Execute" at bounding box center [542, 169] width 46 height 14
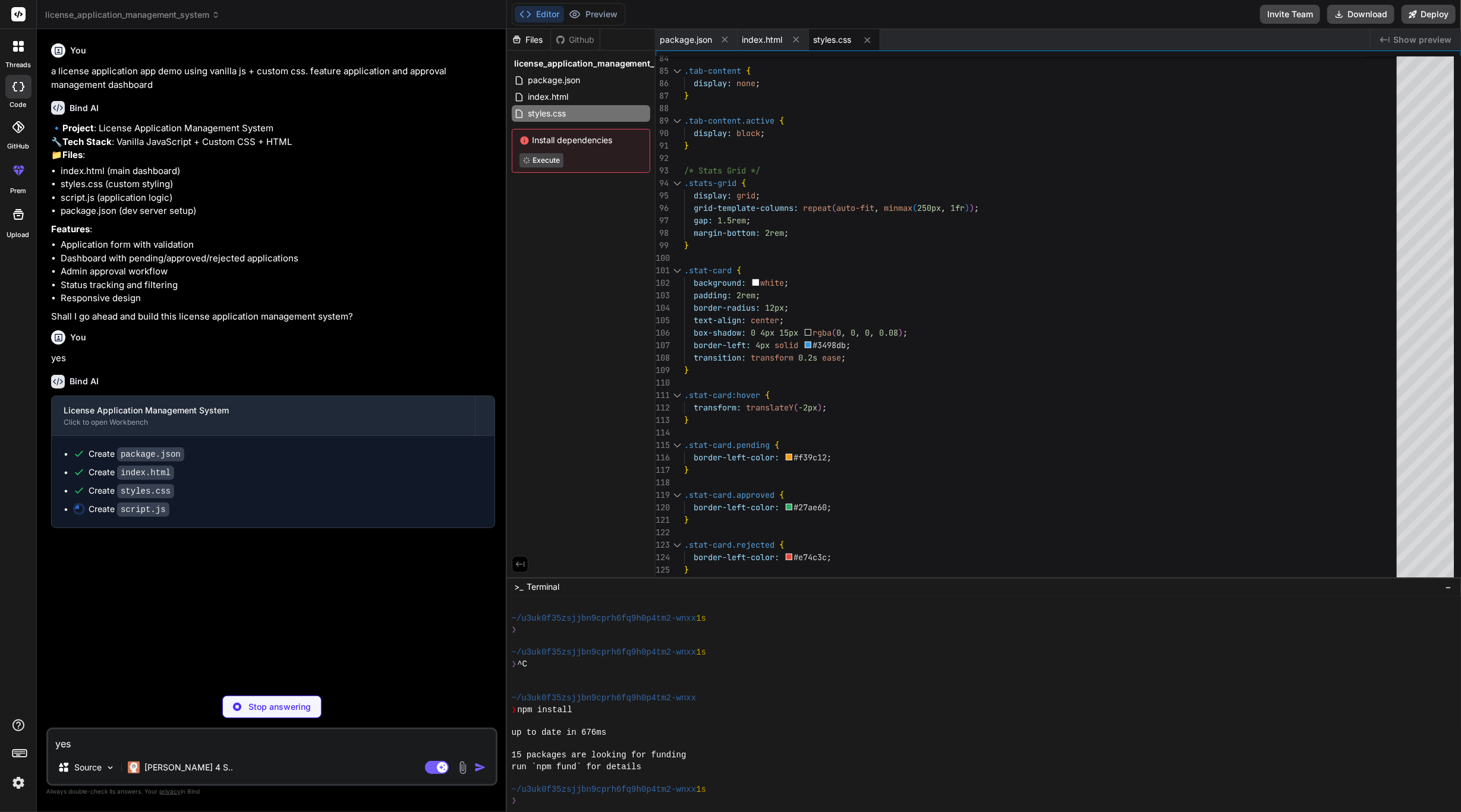
scroll to position [1551, 0]
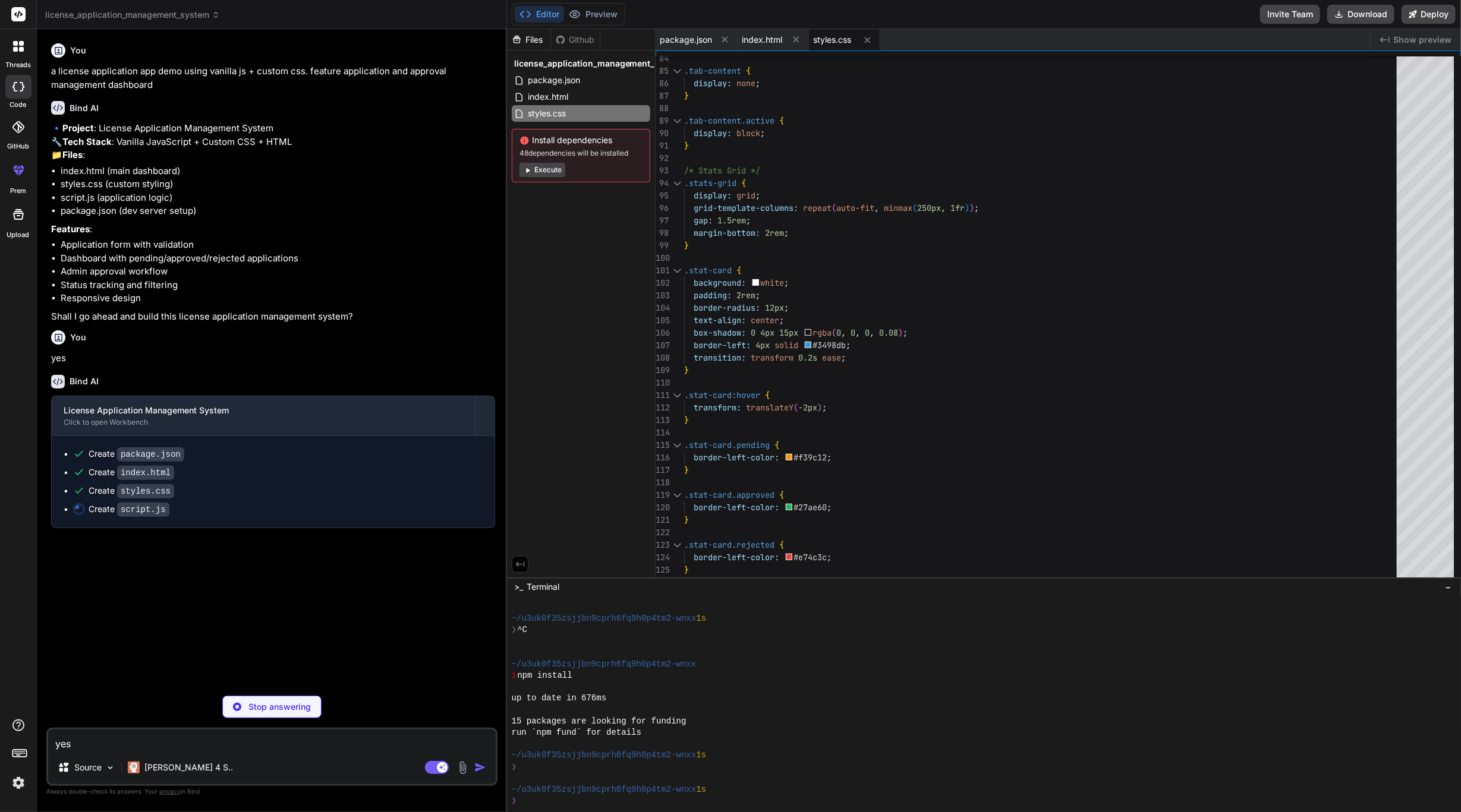
click at [549, 172] on button "Execute" at bounding box center [542, 169] width 46 height 14
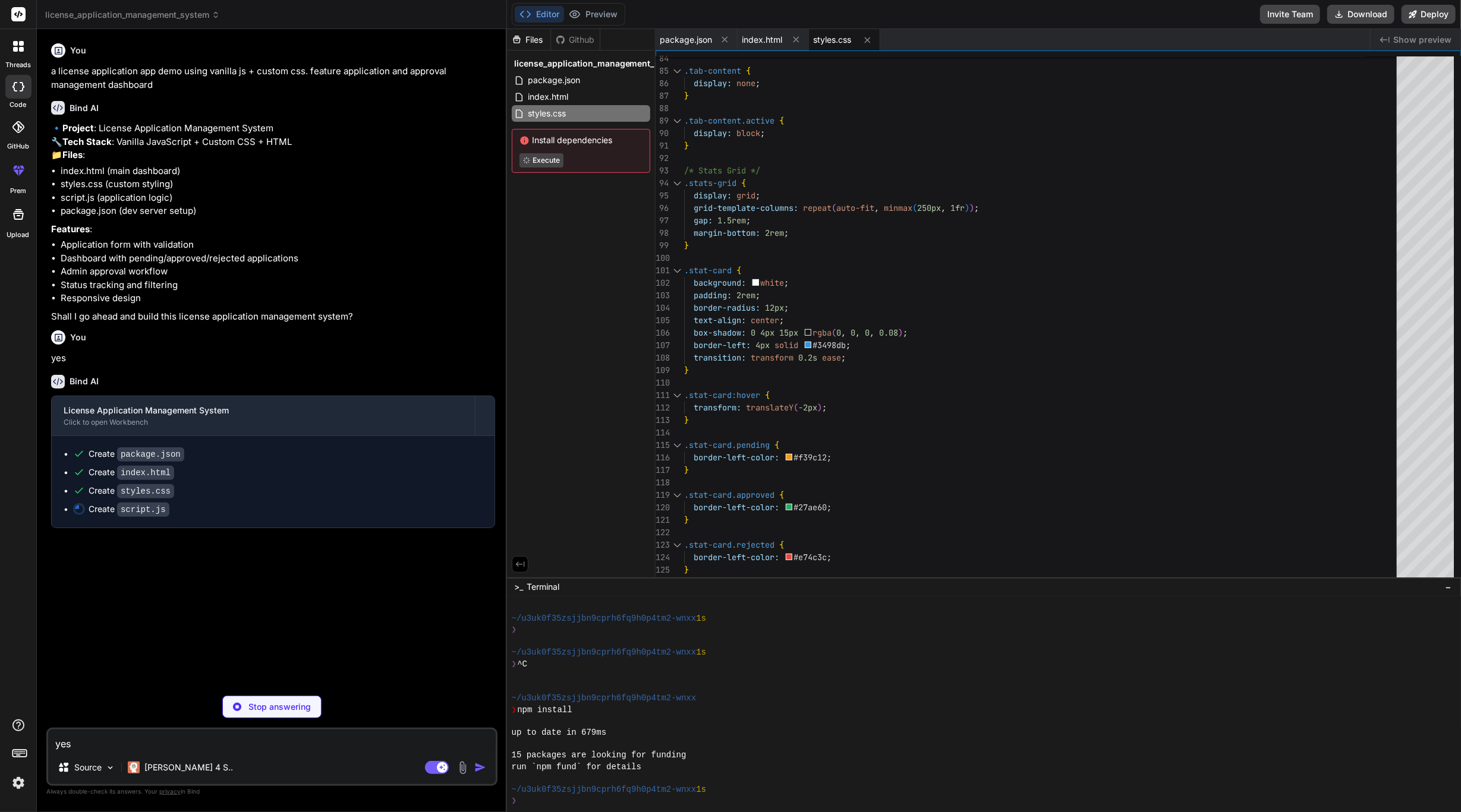
scroll to position [1722, 0]
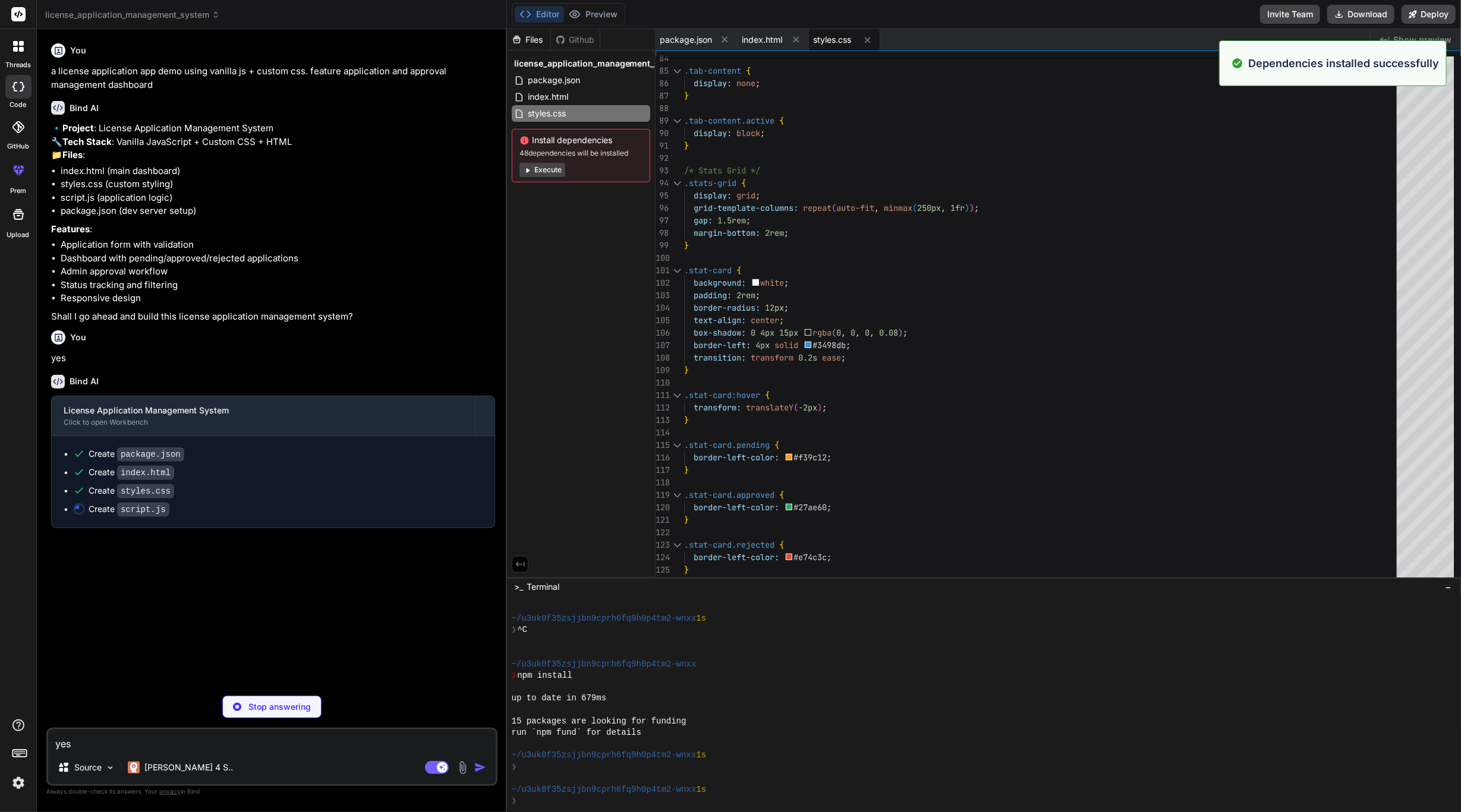
click at [543, 169] on button "Execute" at bounding box center [542, 169] width 46 height 14
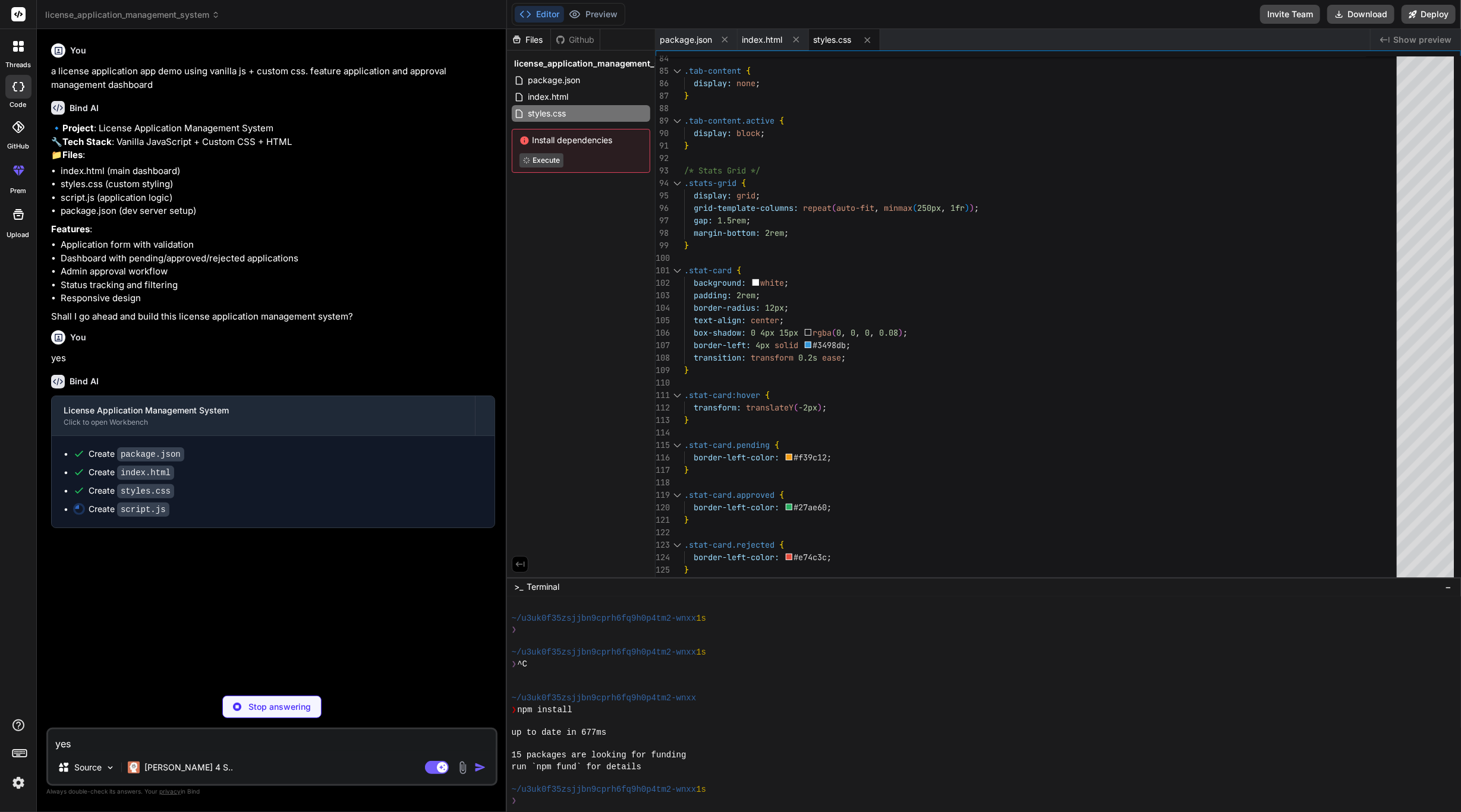
scroll to position [1893, 0]
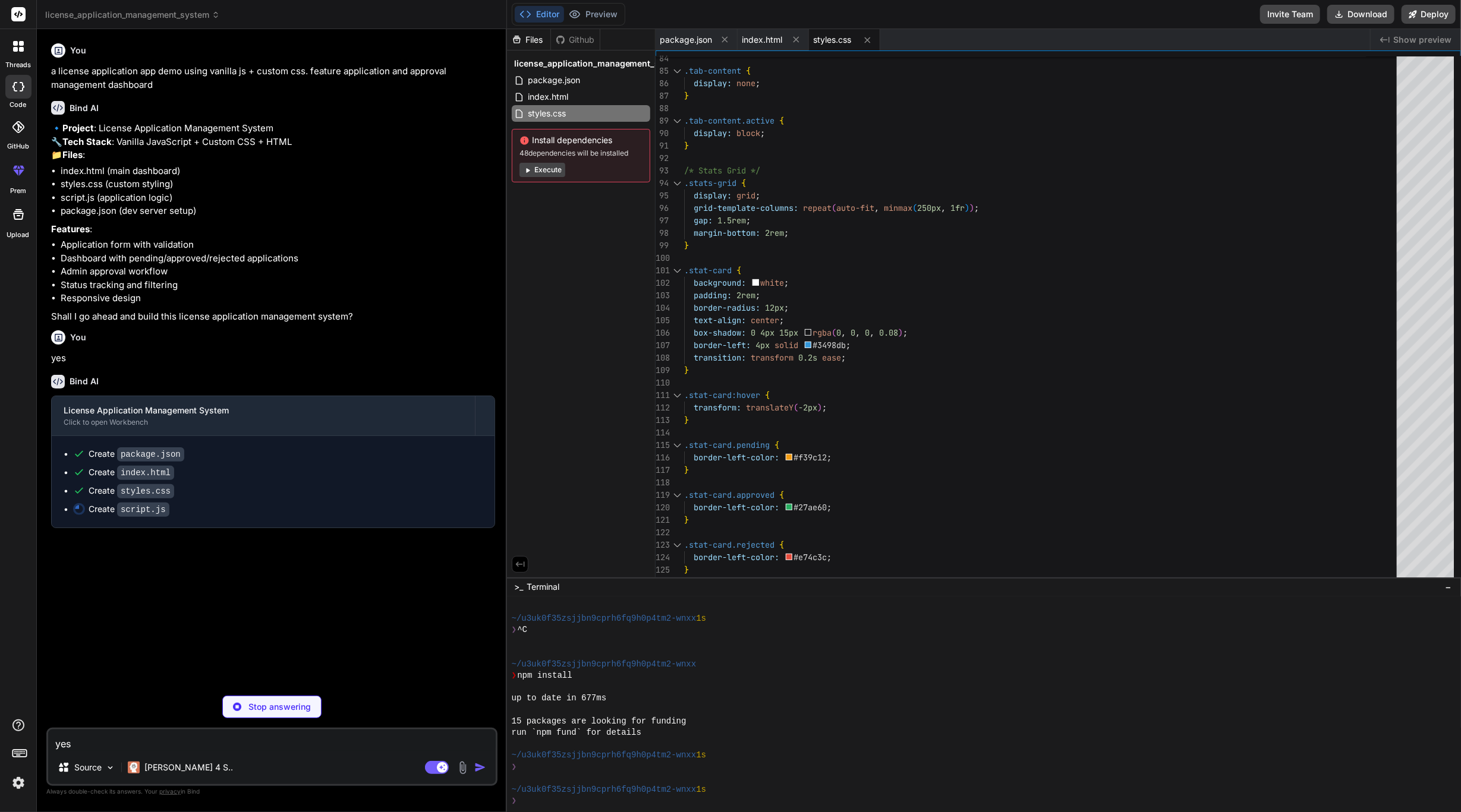
click at [545, 171] on button "Execute" at bounding box center [542, 169] width 46 height 14
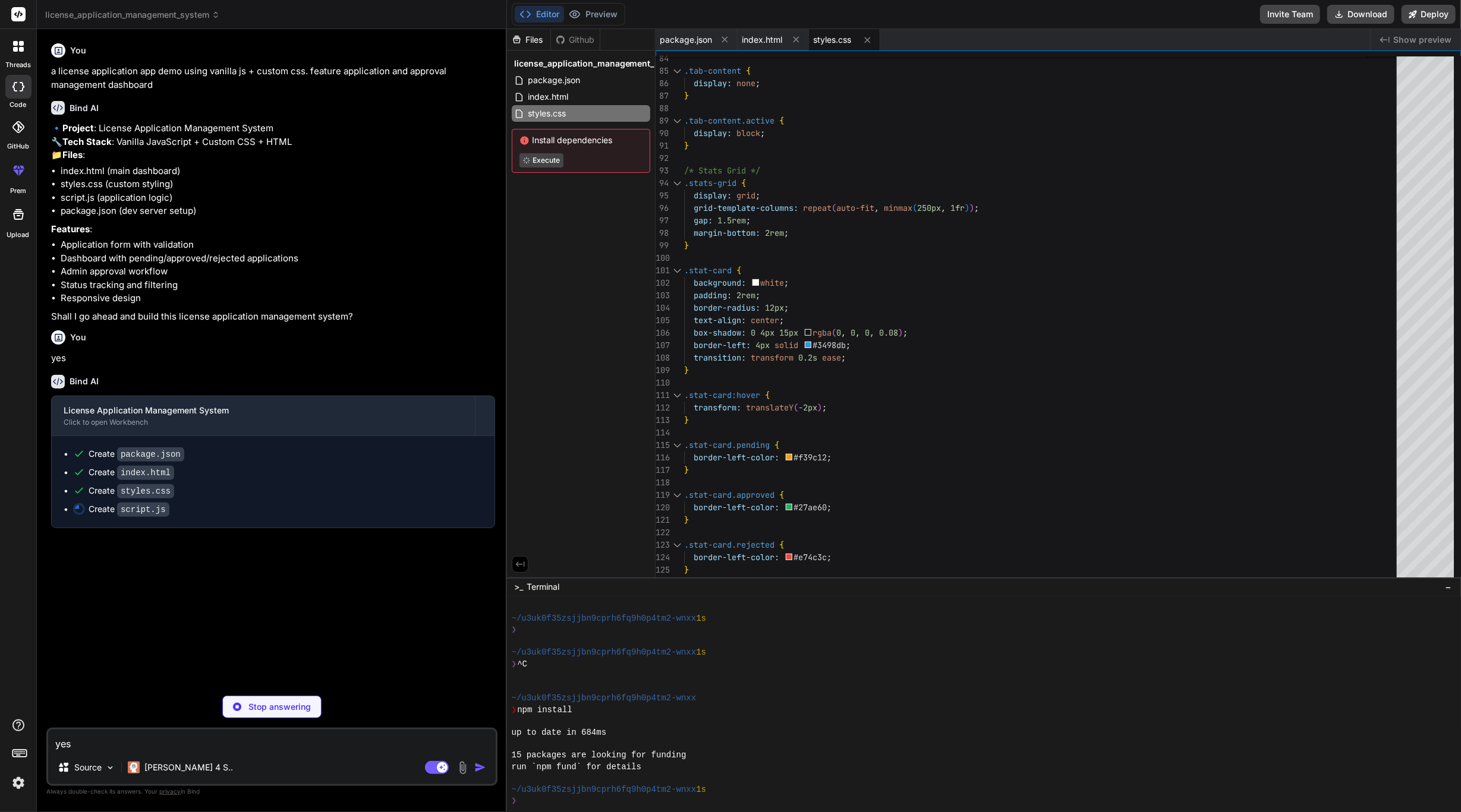
scroll to position [2064, 0]
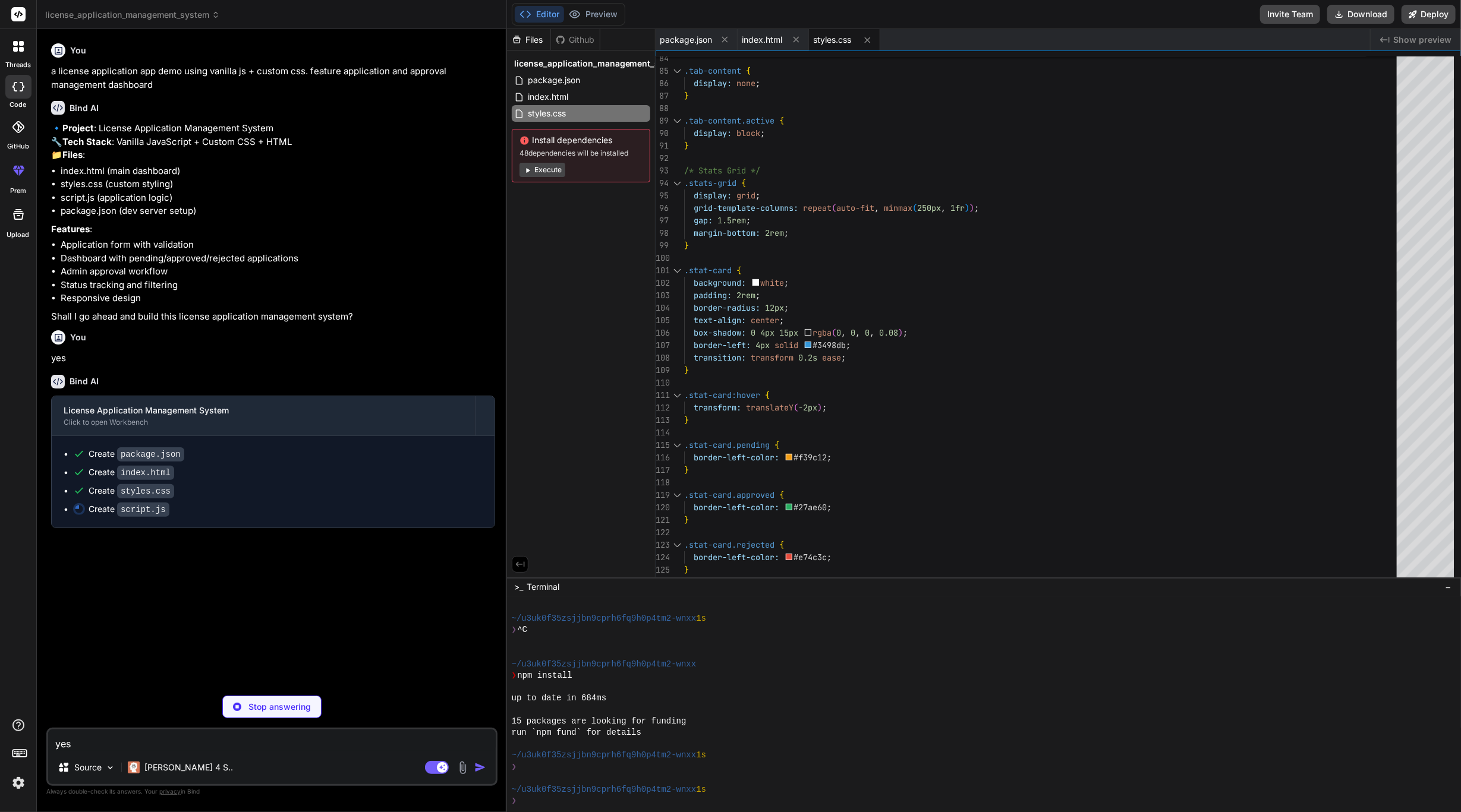
click at [545, 173] on button "Execute" at bounding box center [542, 169] width 46 height 14
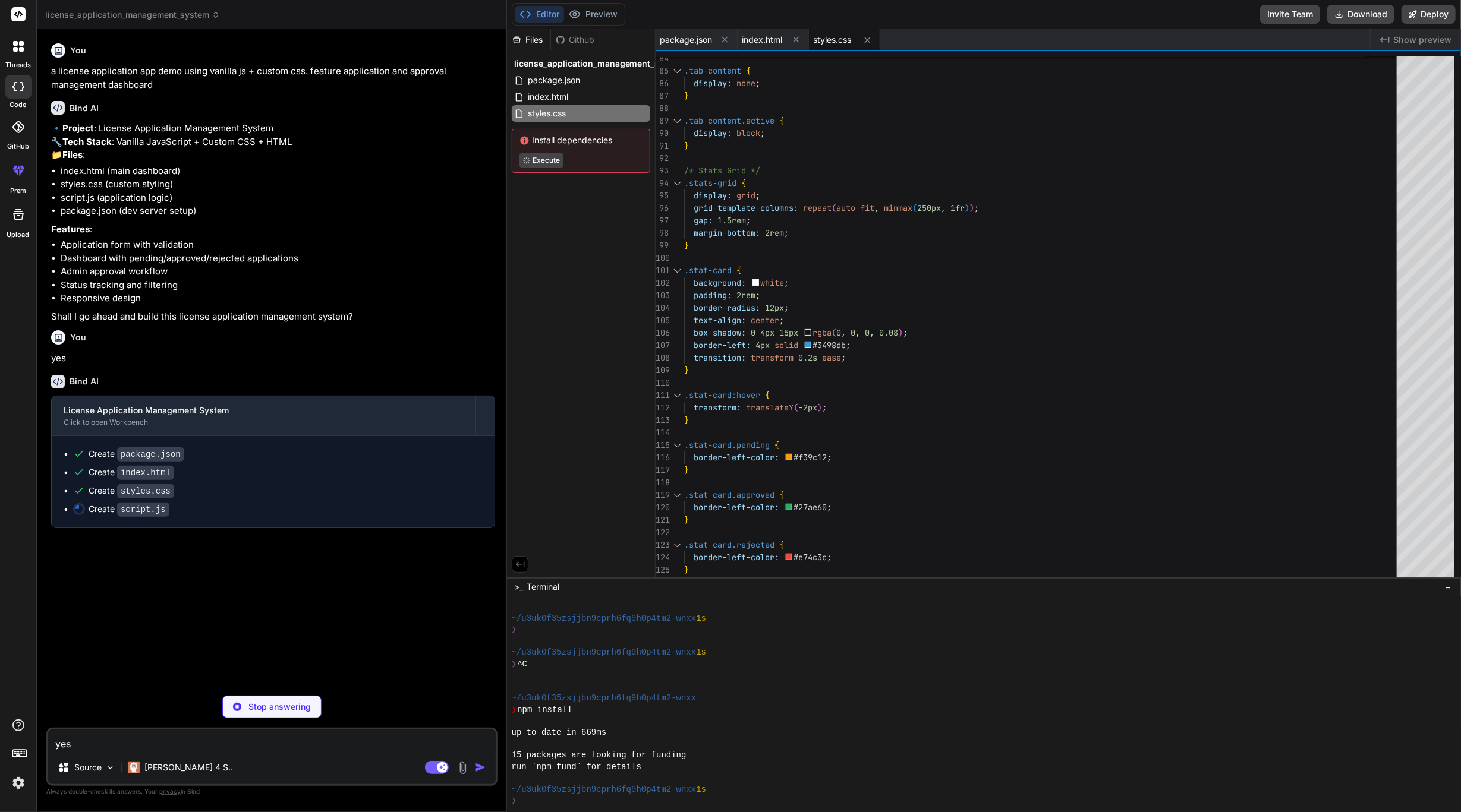
scroll to position [2235, 0]
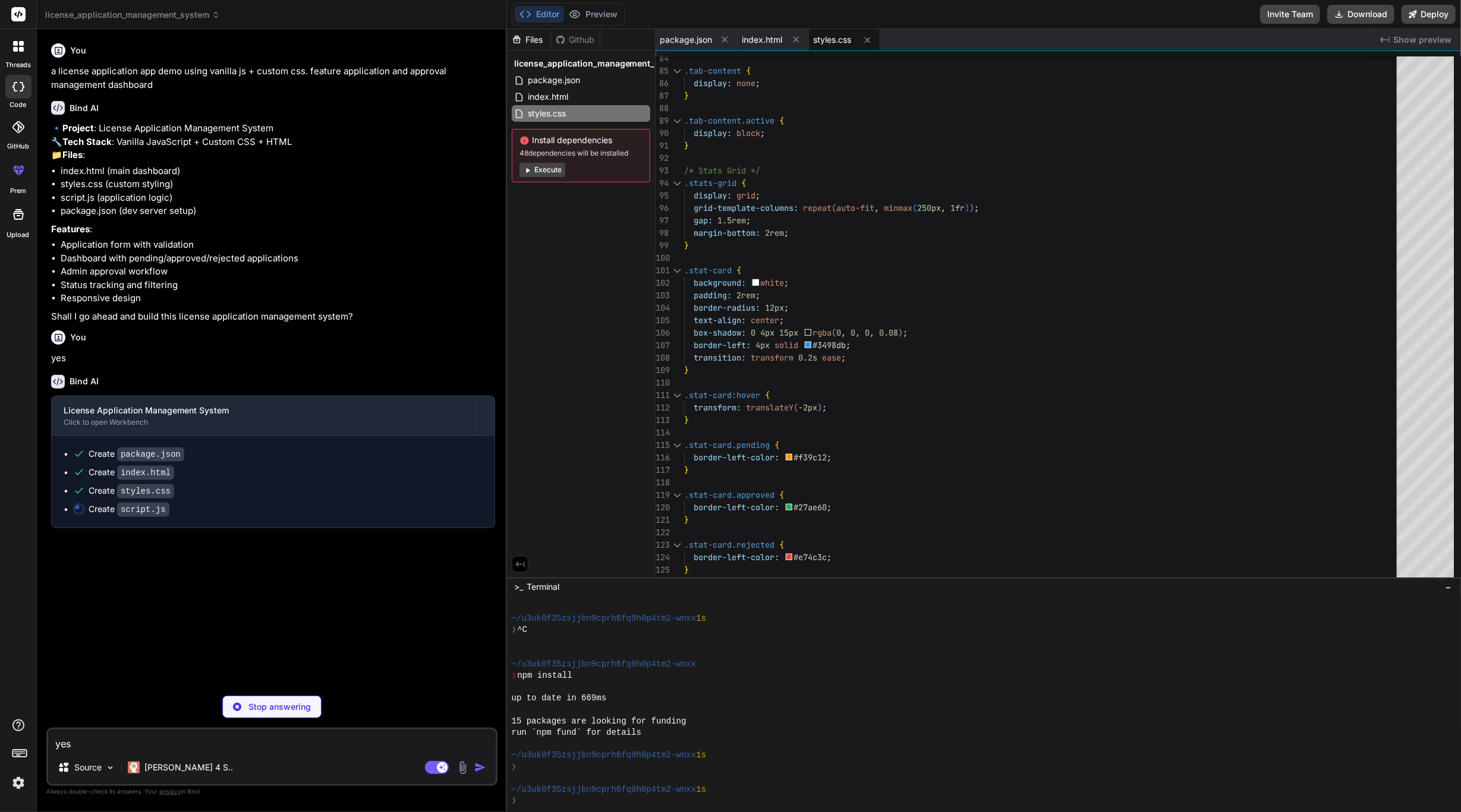
click at [549, 173] on button "Execute" at bounding box center [542, 169] width 46 height 14
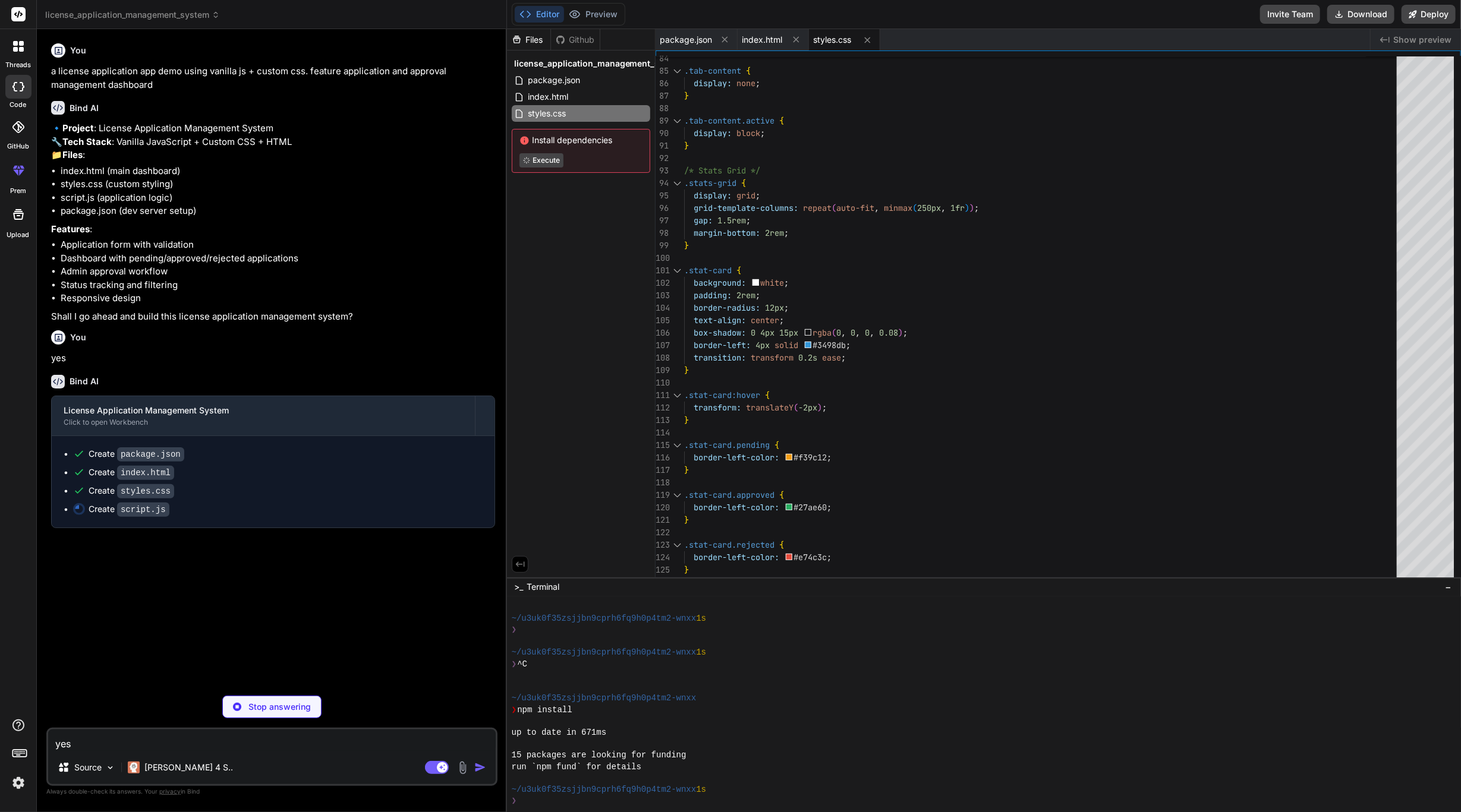
type textarea "x"
type textarea "`; document.head.appendChild(style); // Initialize the application const licens…"
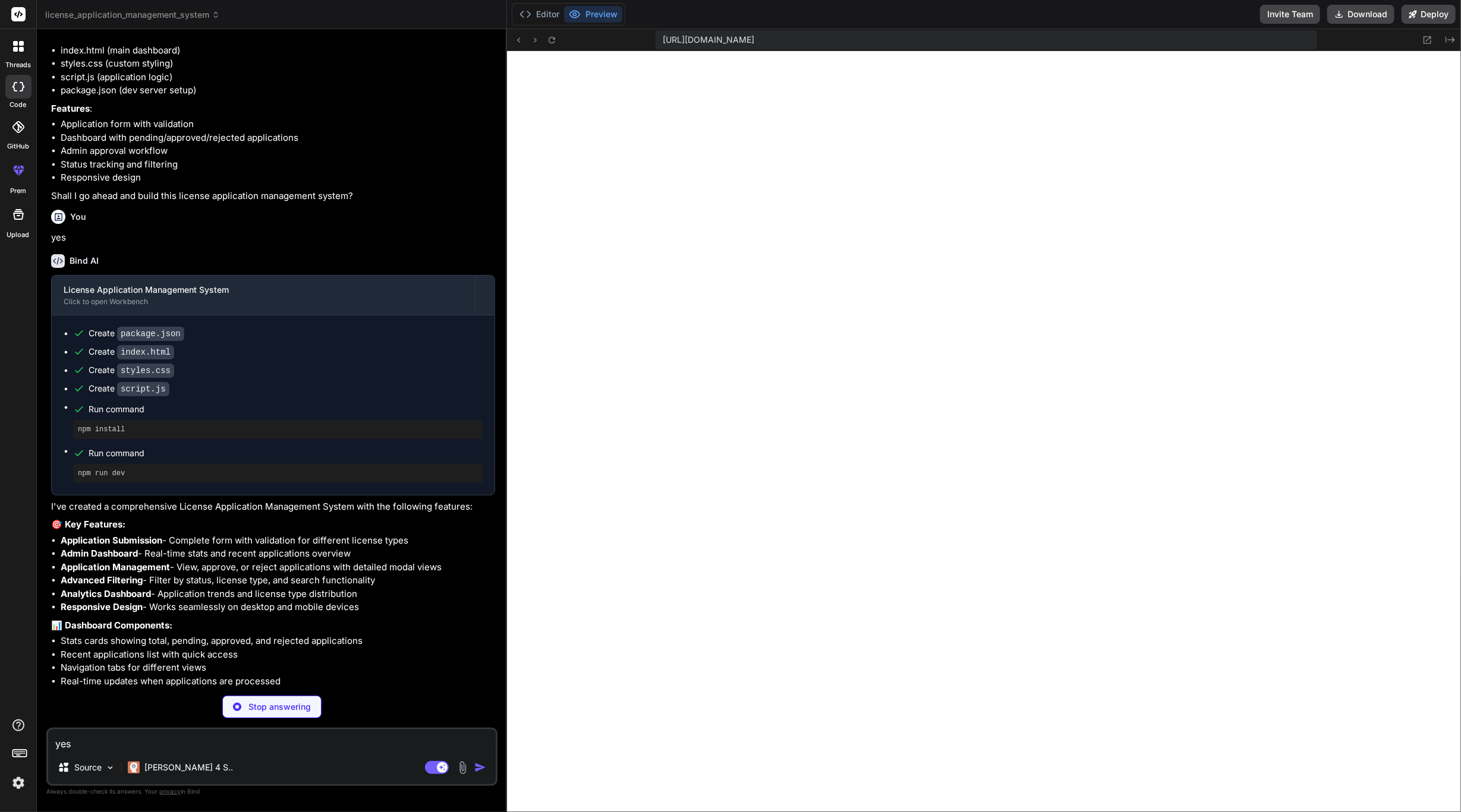
scroll to position [2988, 0]
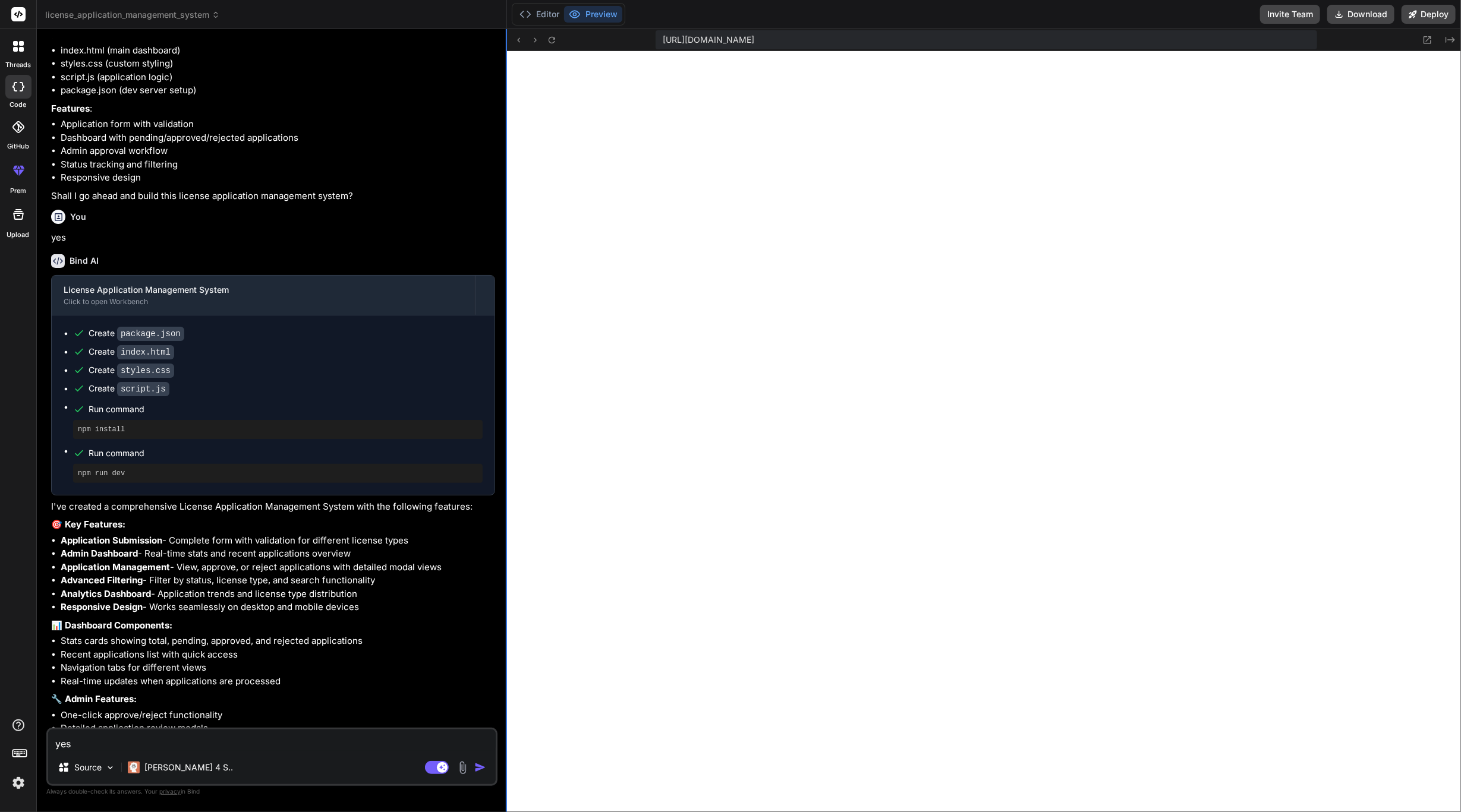
type textarea "x"
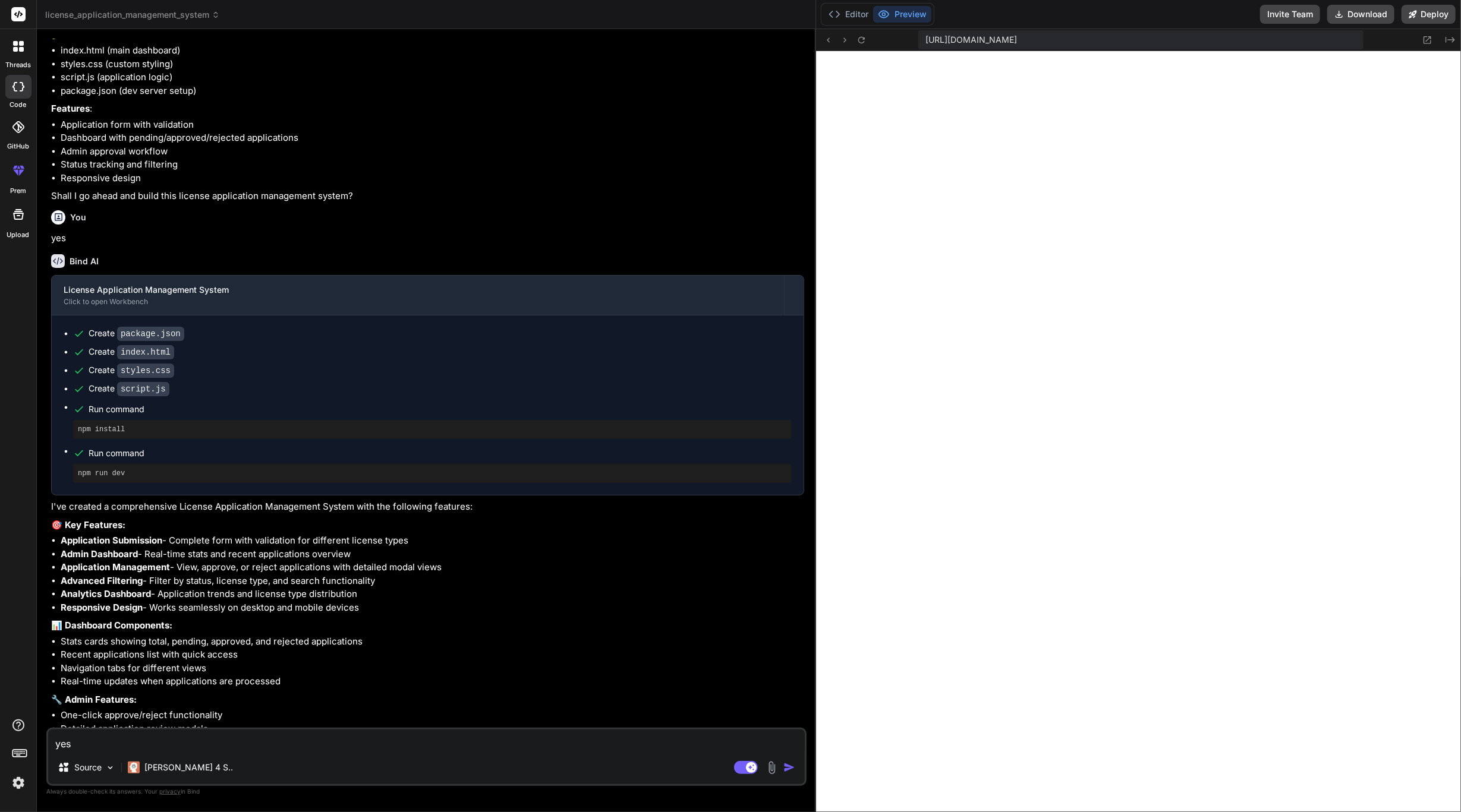
type textarea "x"
type textarea "// Initialize the application const licenseApp = new LicenseApp();"
type textarea "x"
type textarea "document.head.appendChild(style); // Initialize the application const licenseAp…"
type textarea "x"
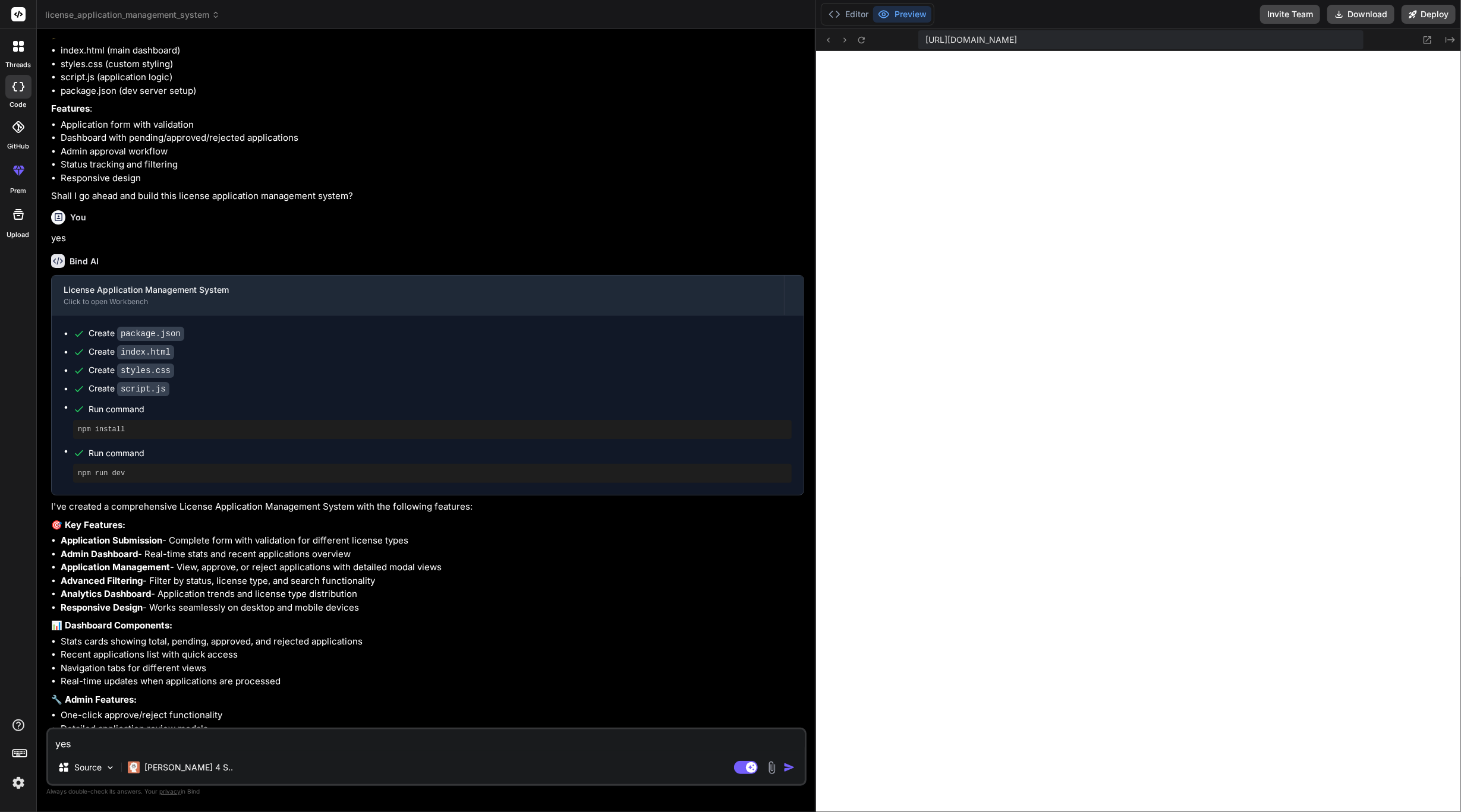
type textarea "} } `; document.head.appendChild(style); // Initialize the application const li…"
type textarea "x"
type textarea "opacity: 0; } } `; document.head.appendChild(style); // Initialize the applicat…"
type textarea "x"
type textarea "const licenseApp = new LicenseApp();"
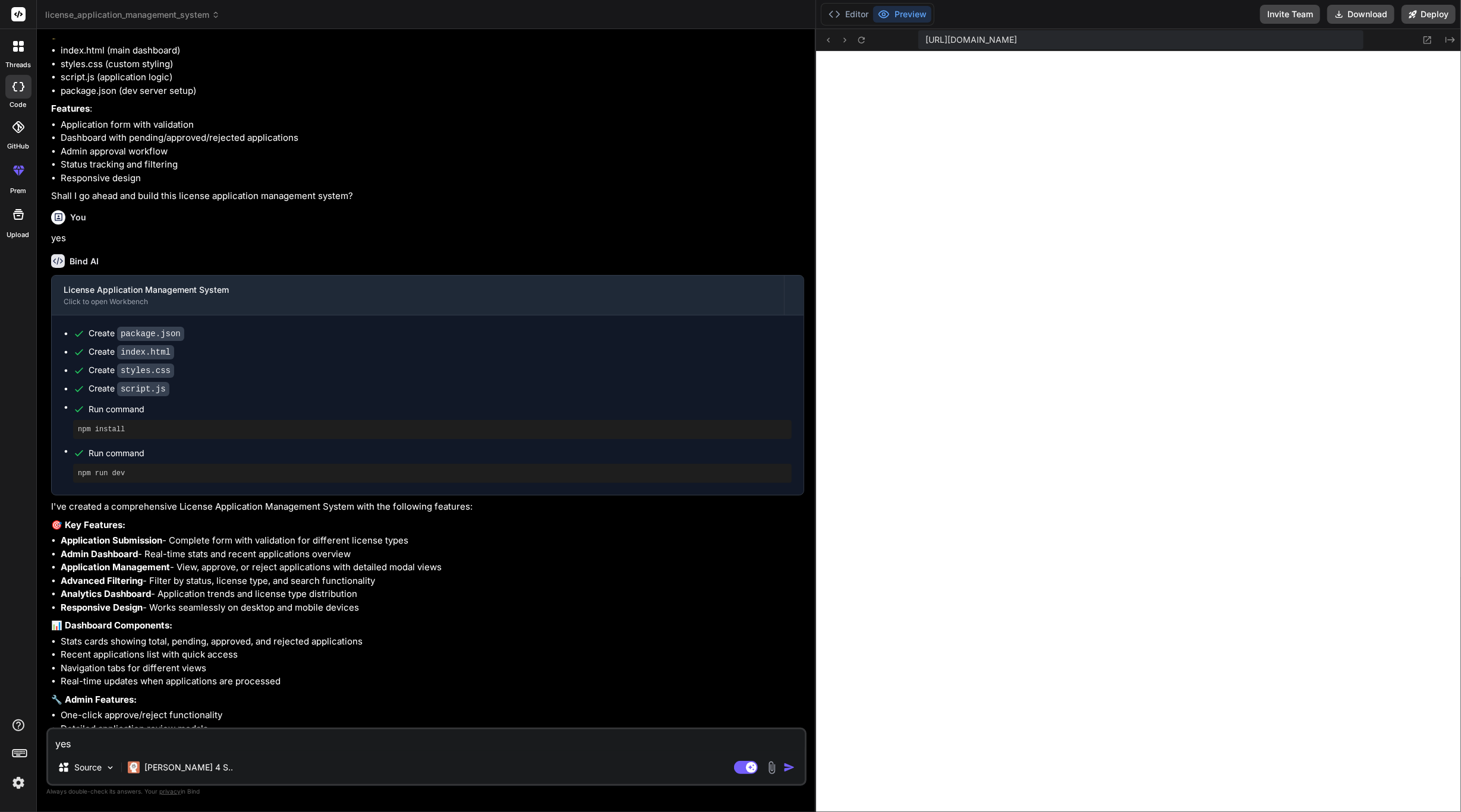
type textarea "x"
type textarea "// Initialize the application const licenseApp = new LicenseApp();"
type textarea "x"
type textarea "} } `; document.head.appendChild(style); // Initialize the application const li…"
type textarea "x"
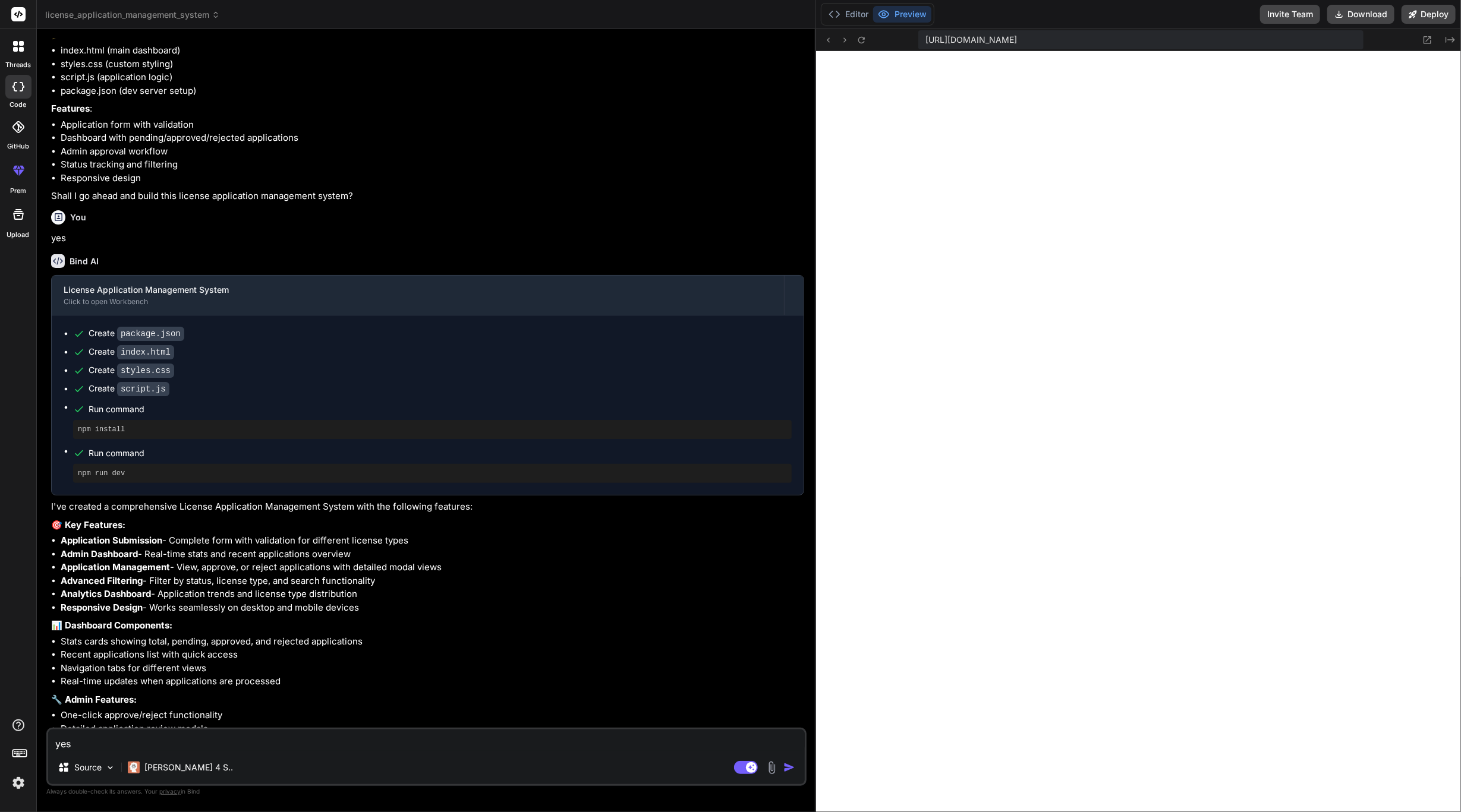
type textarea "`; document.head.appendChild(style); // Initialize the application const licens…"
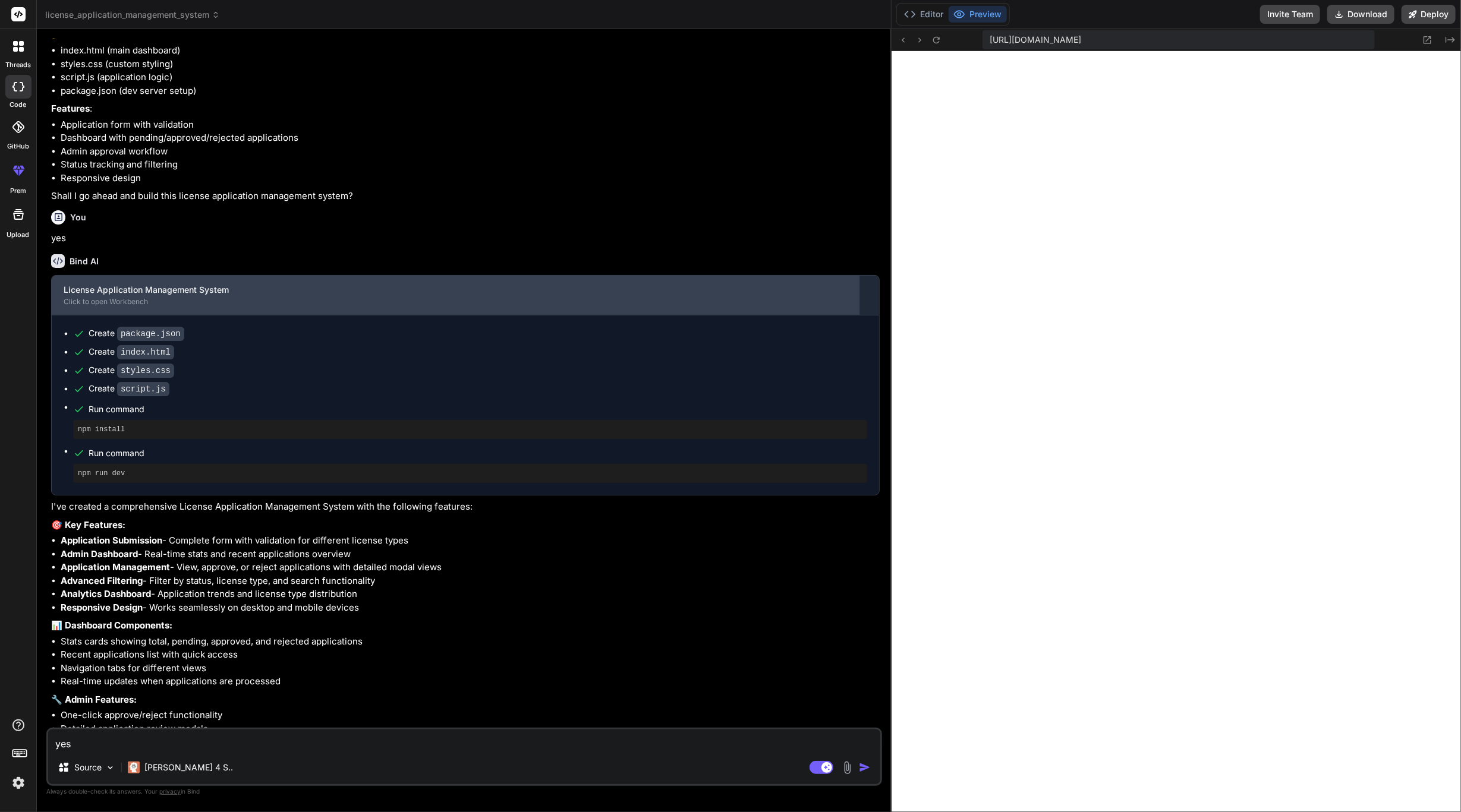
type textarea "x"
type textarea "const licenseApp = new LicenseApp();"
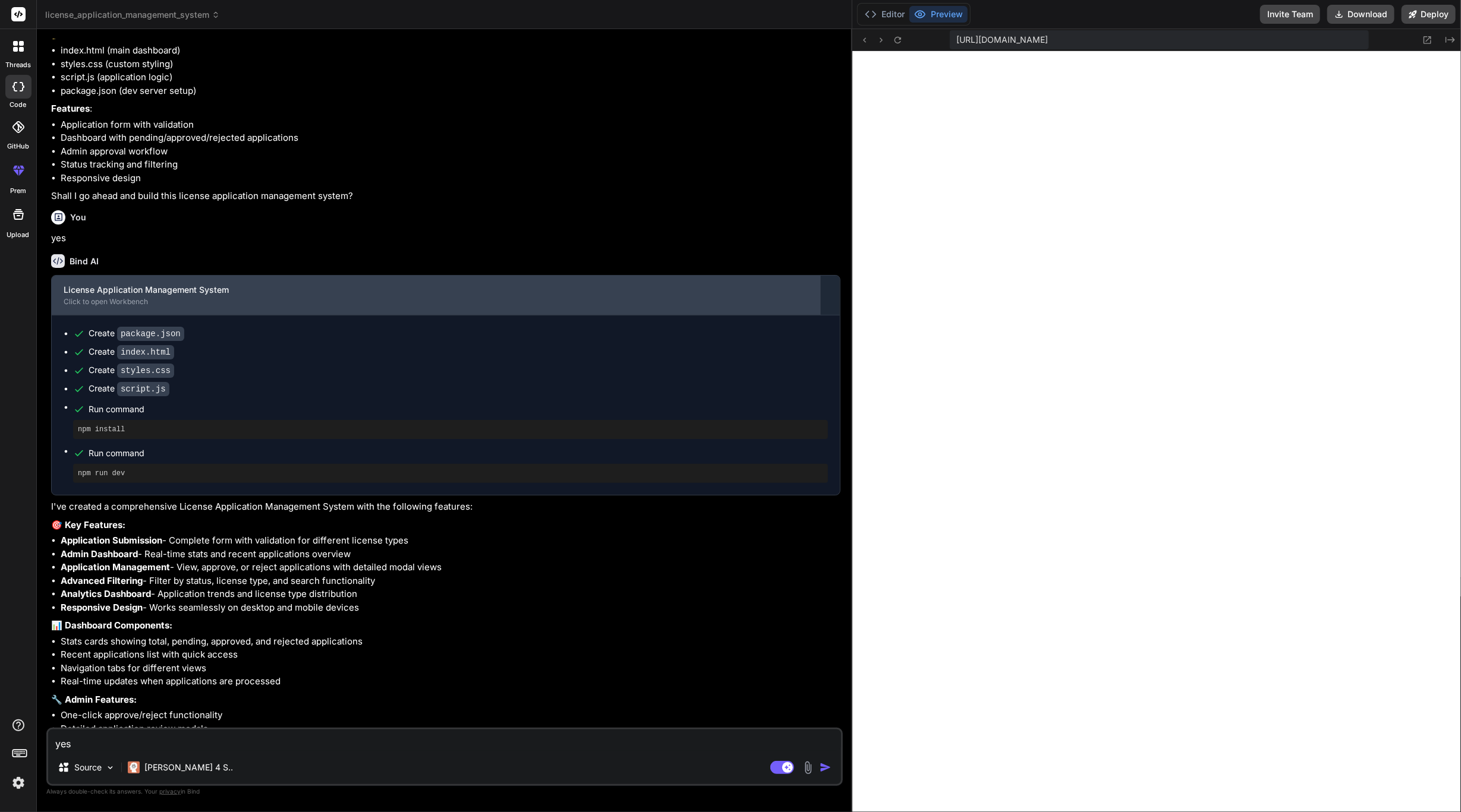
type textarea "x"
type textarea "opacity: 0; } } `; document.head.appendChild(style); // Initialize the applicat…"
type textarea "x"
type textarea "transform: translateX(100%); opacity: 0; } } `; document.head.appendChild(style…"
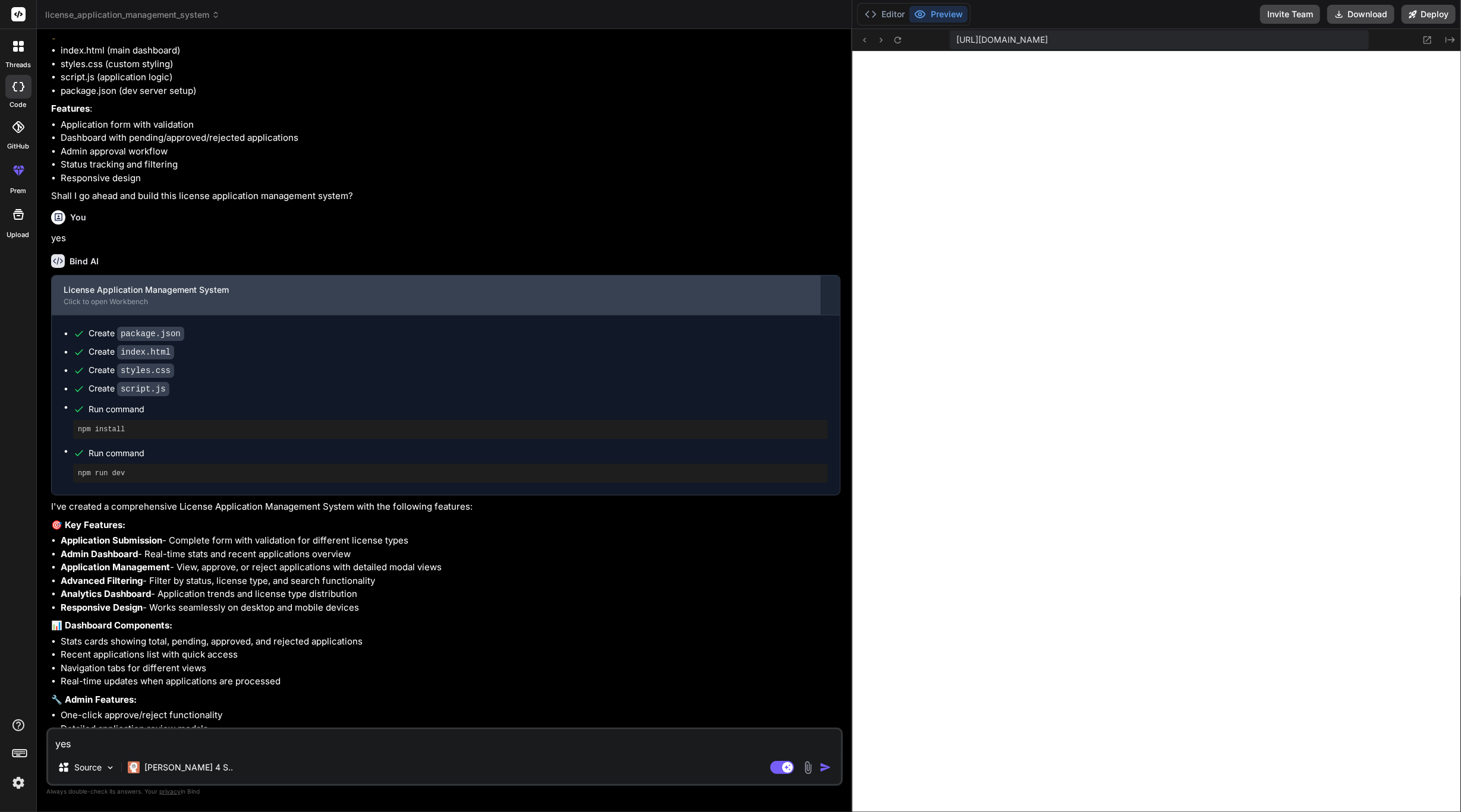
type textarea "x"
type textarea "opacity: 0; } } `; document.head.appendChild(style); // Initialize the applicat…"
type textarea "x"
type textarea "`; document.head.appendChild(style); // Initialize the application const licens…"
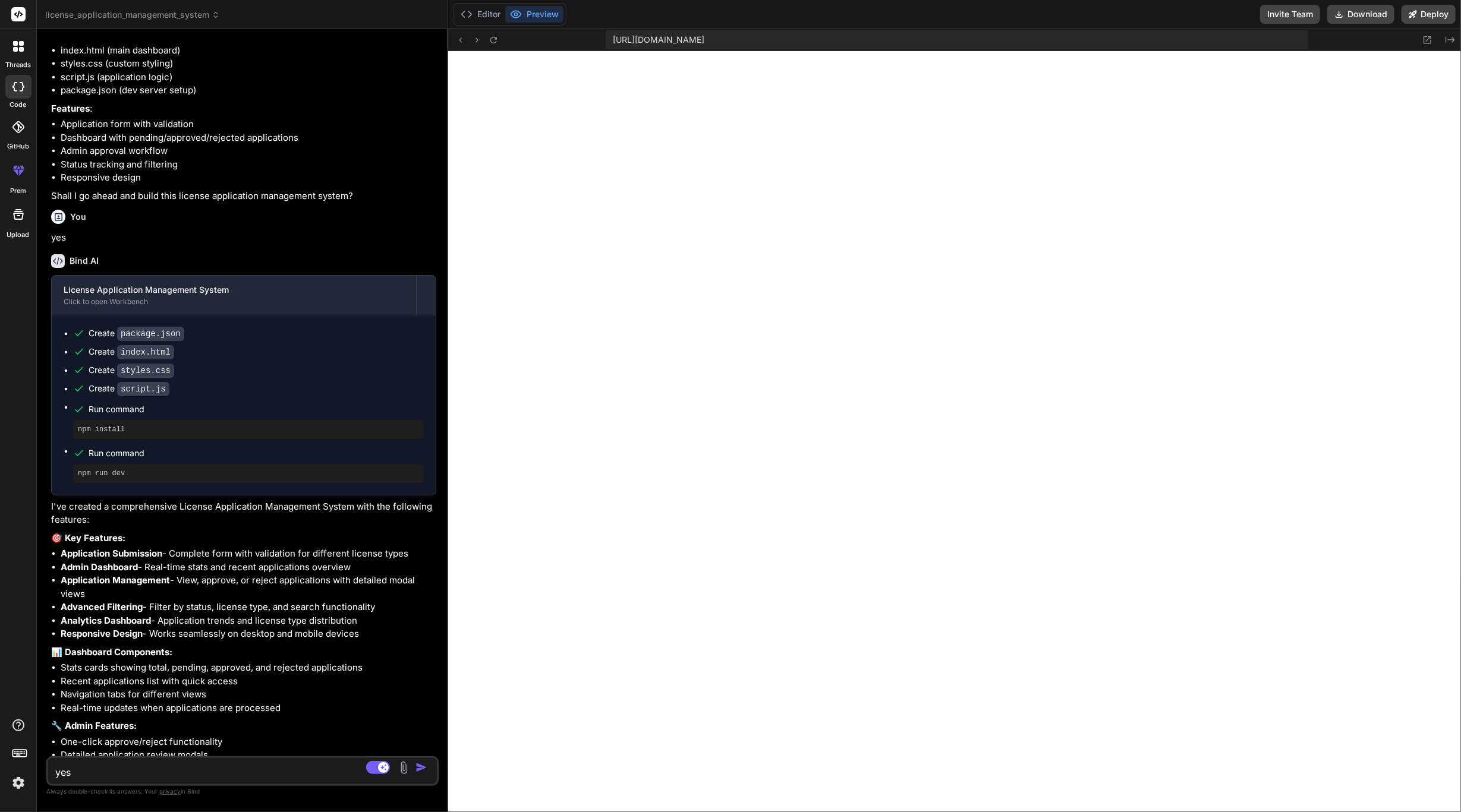
type textarea "x"
type textarea "} } `; document.head.appendChild(style); // Initialize the application const li…"
type textarea "x"
type textarea "opacity: 0; } } `; document.head.appendChild(style); // Initialize the applicat…"
type textarea "x"
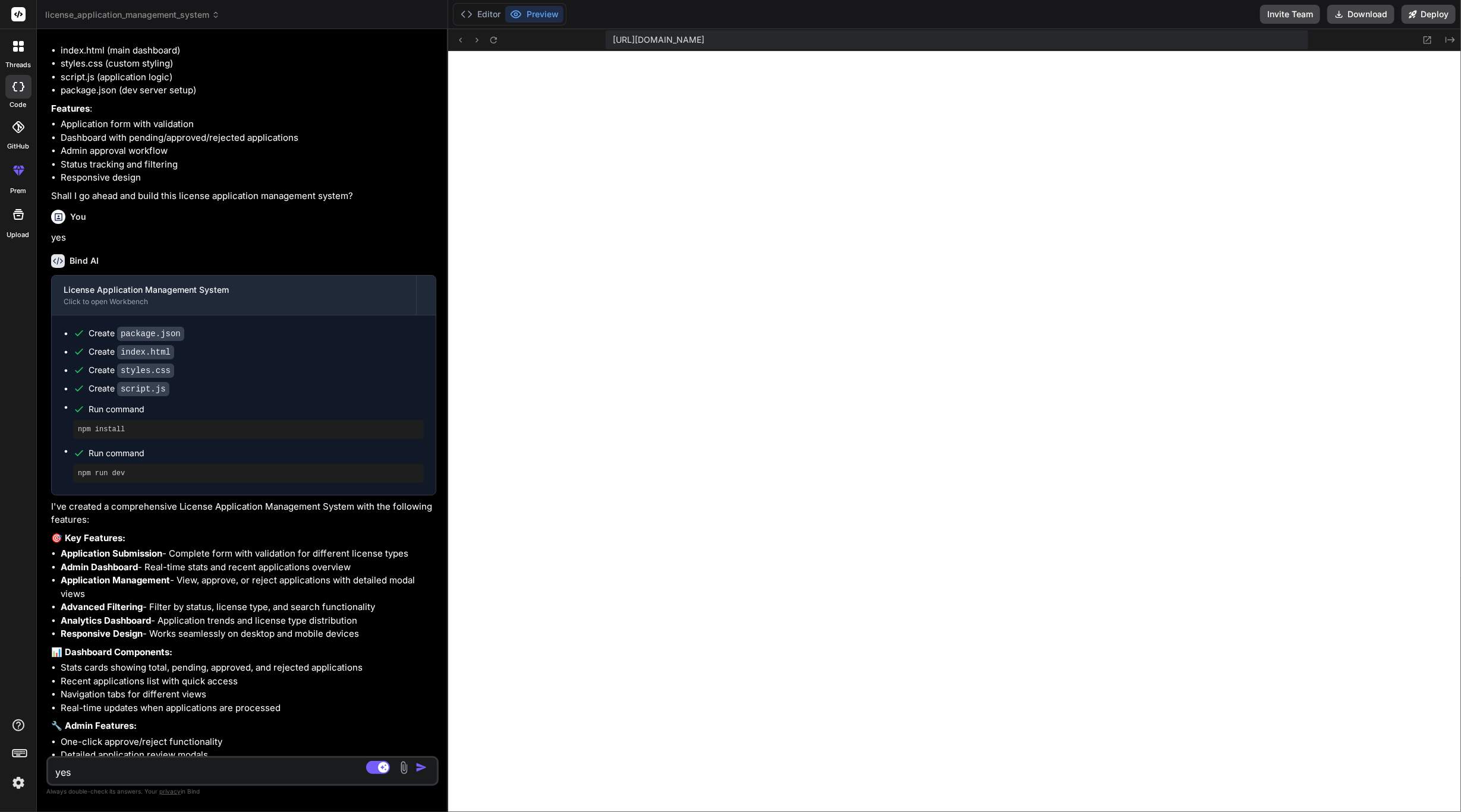
type textarea "transform: translateX(100%); opacity: 0; } } `; document.head.appendChild(style…"
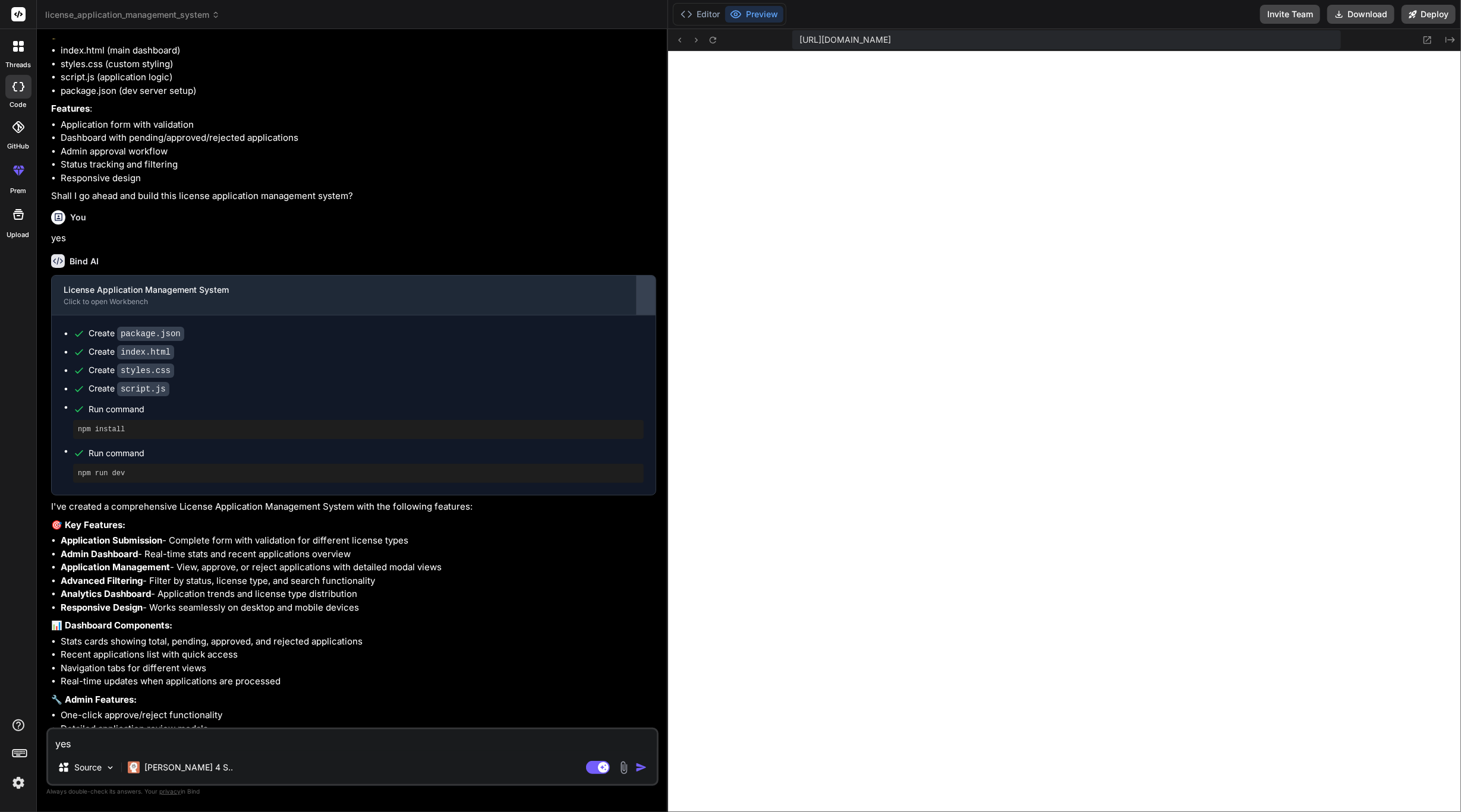
drag, startPoint x: 506, startPoint y: 335, endPoint x: 647, endPoint y: 304, distance: 144.4
click at [647, 304] on div "Bind AI Web Search Created with Pixso. Code Generator You a license application…" at bounding box center [353, 420] width 631 height 783
click at [343, 746] on textarea "yes" at bounding box center [353, 740] width 609 height 21
type textarea "a"
type textarea "x"
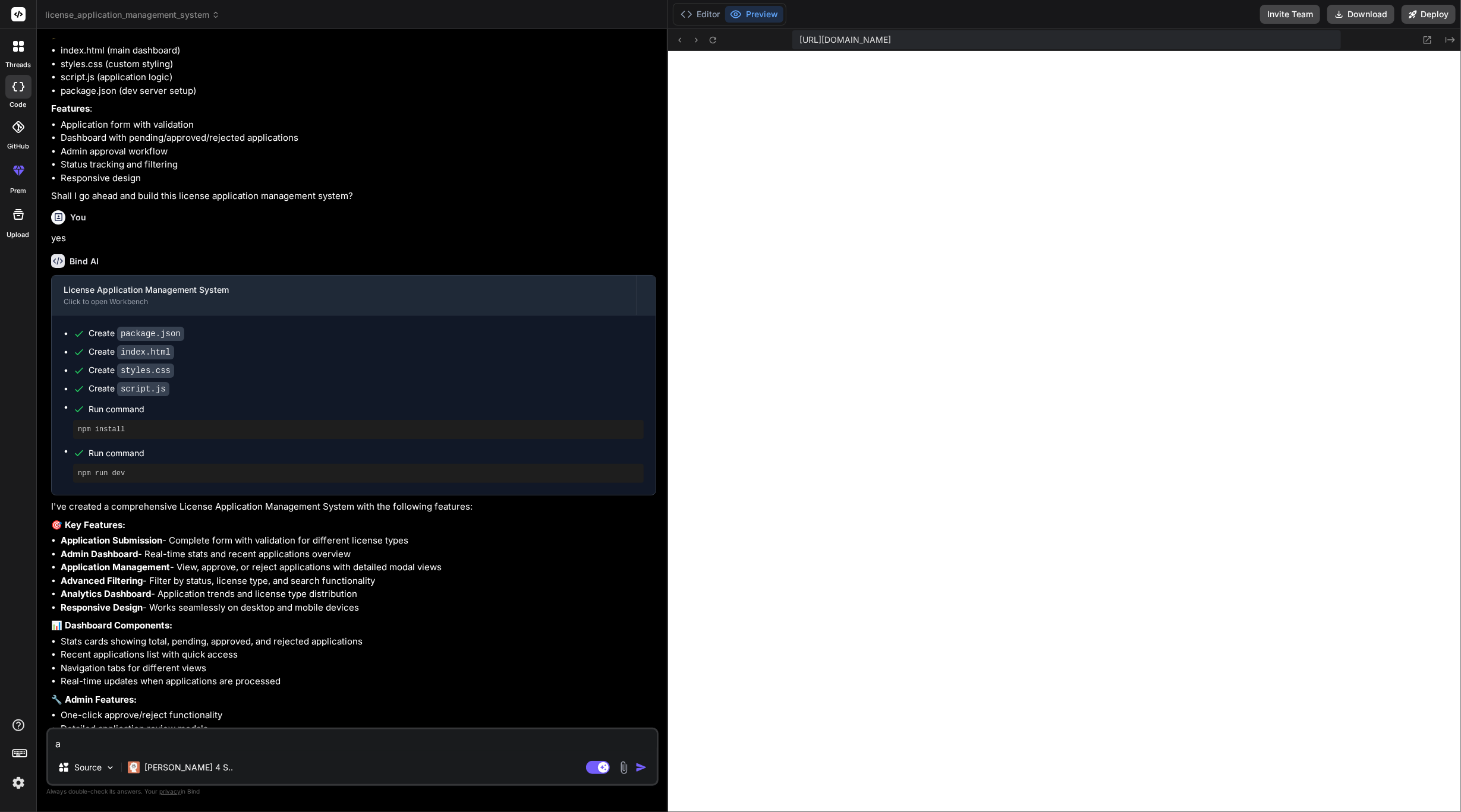
type textarea "ad"
type textarea "x"
type textarea "add"
type textarea "x"
type textarea "add"
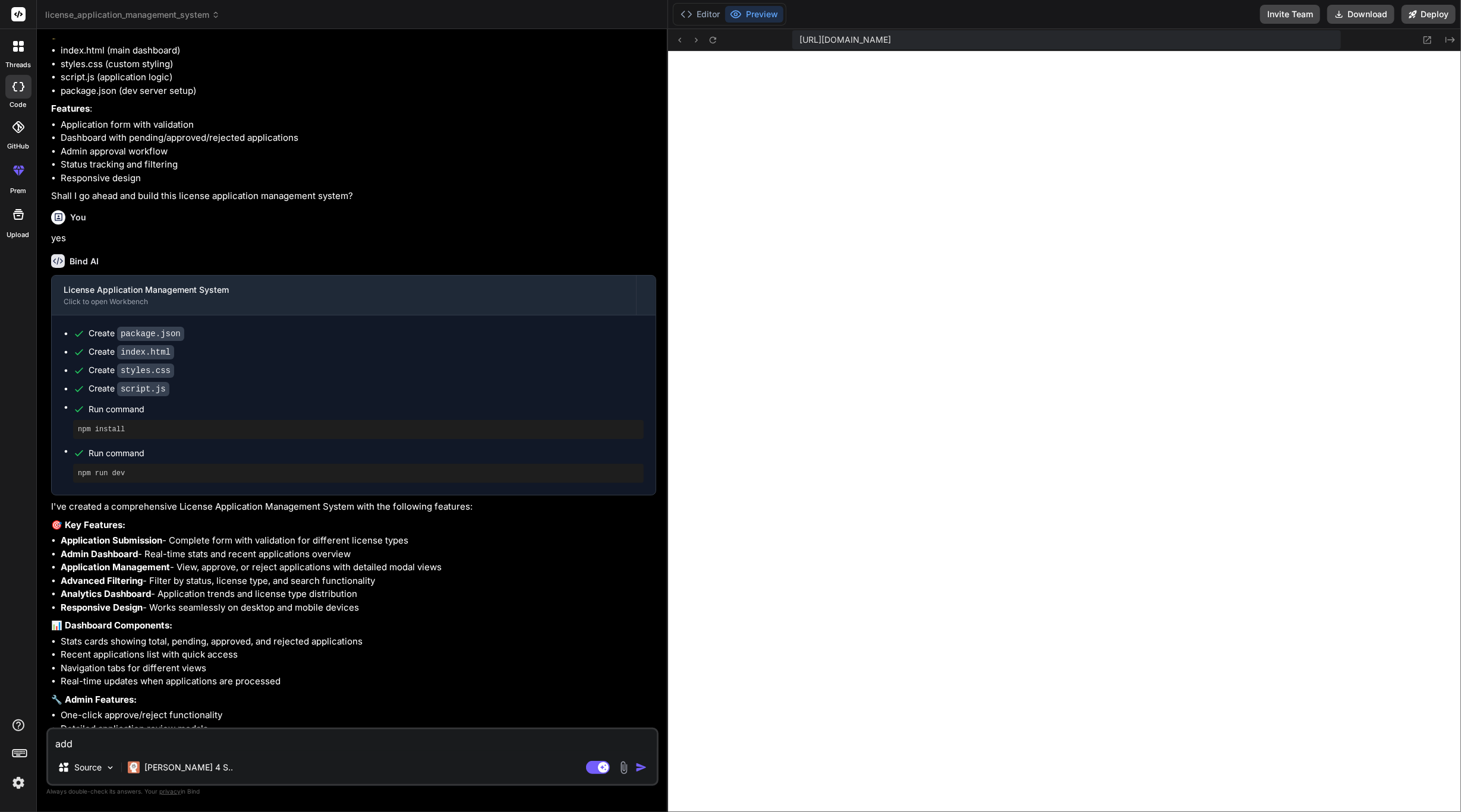
type textarea "x"
type textarea "add h"
type textarea "x"
type textarea "add he"
type textarea "x"
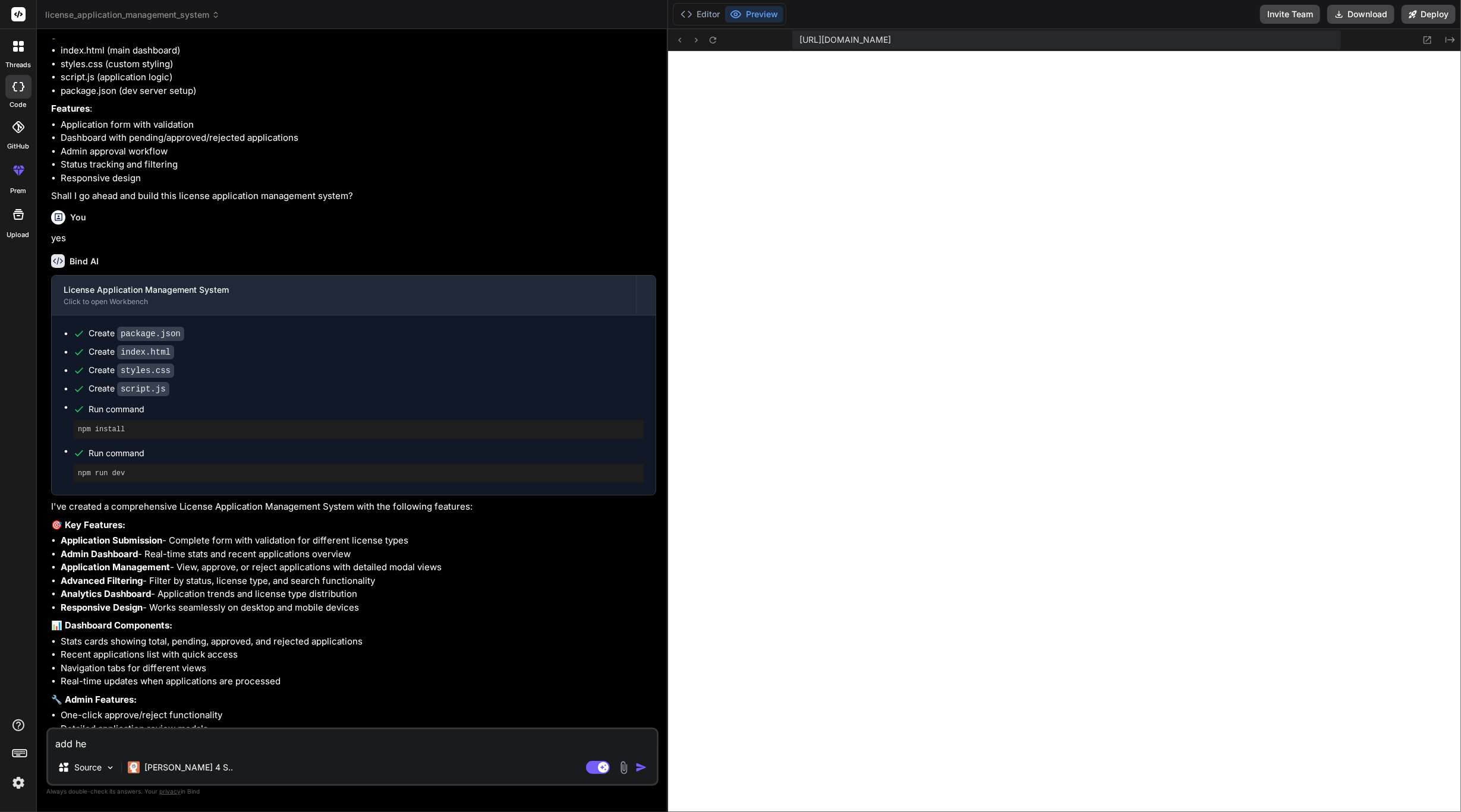
type textarea "add hea"
type textarea "x"
type textarea "add head"
type textarea "x"
type textarea "add heade"
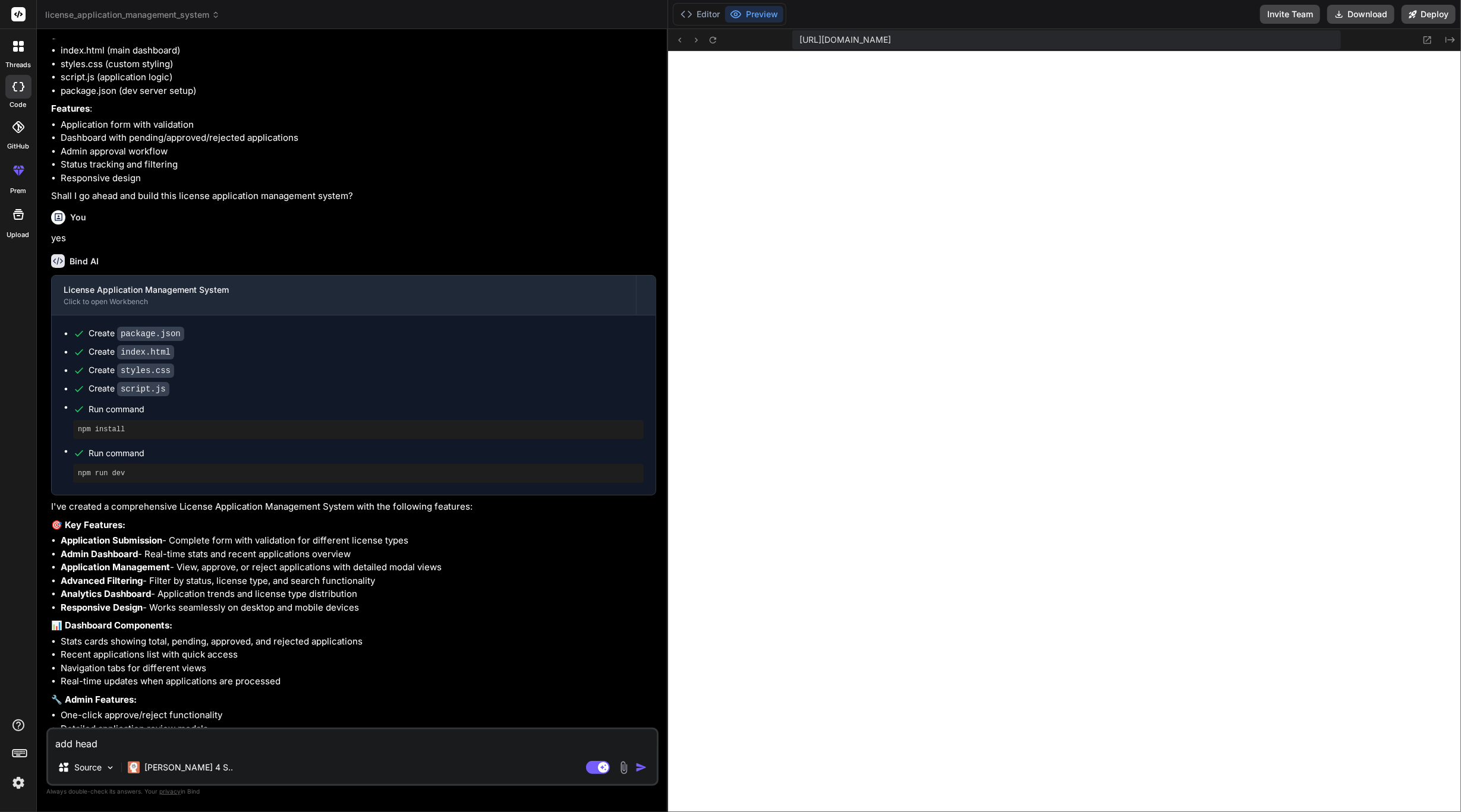
type textarea "x"
type textarea "add header"
type textarea "x"
type textarea "add heade"
type textarea "x"
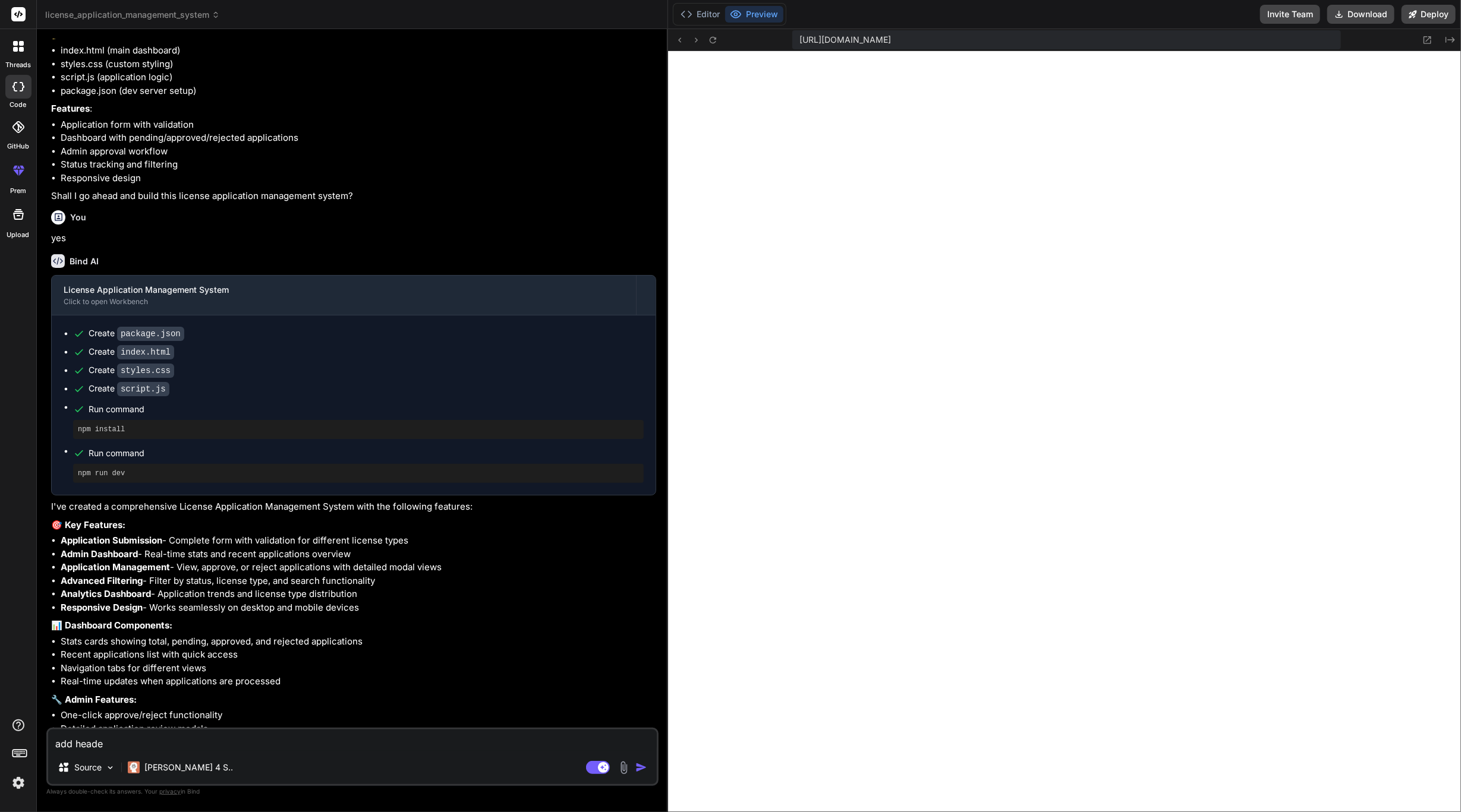
type textarea "add head"
type textarea "x"
type textarea "add hea"
type textarea "x"
type textarea "add he"
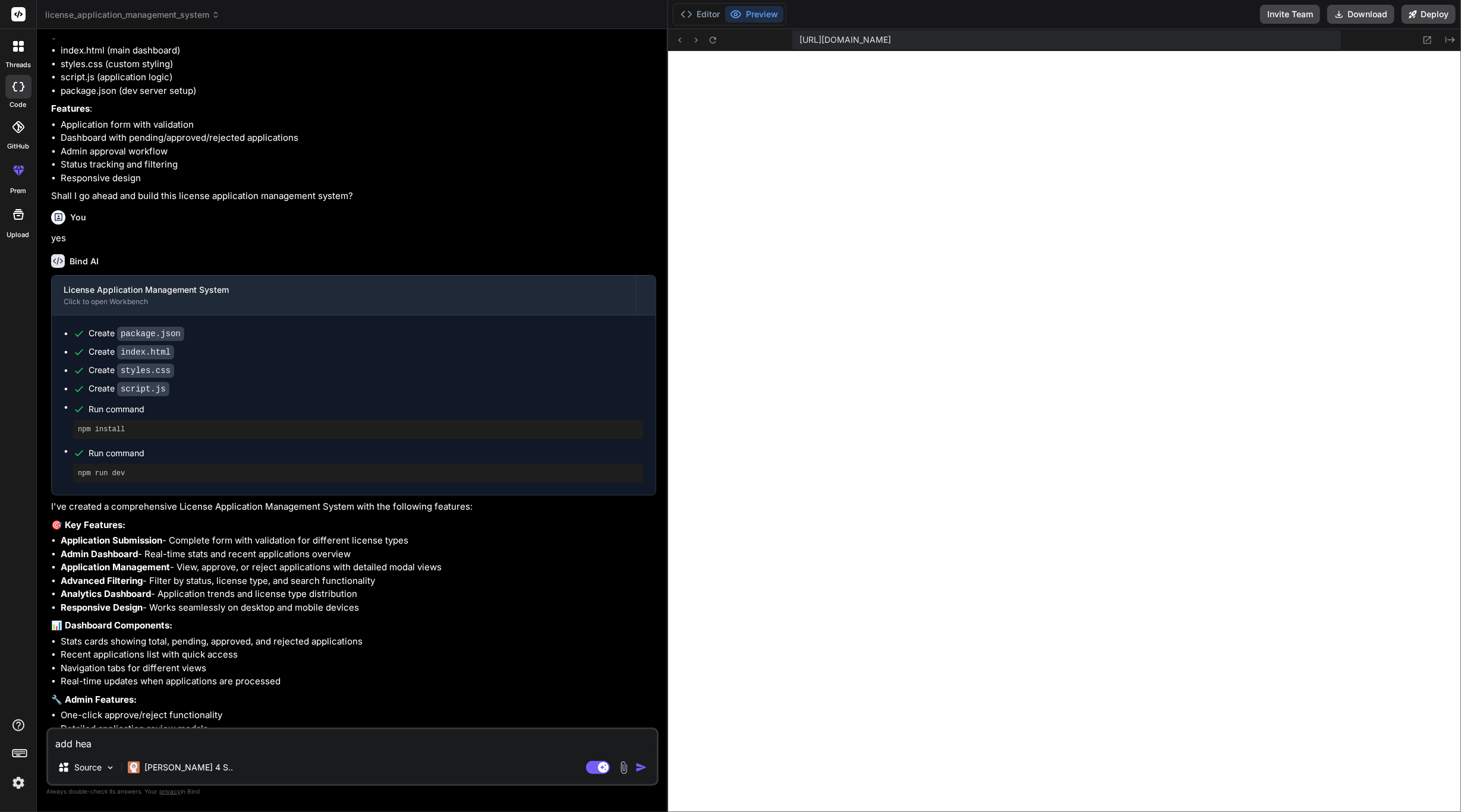
type textarea "x"
type textarea "add h"
type textarea "x"
type textarea "add"
type textarea "x"
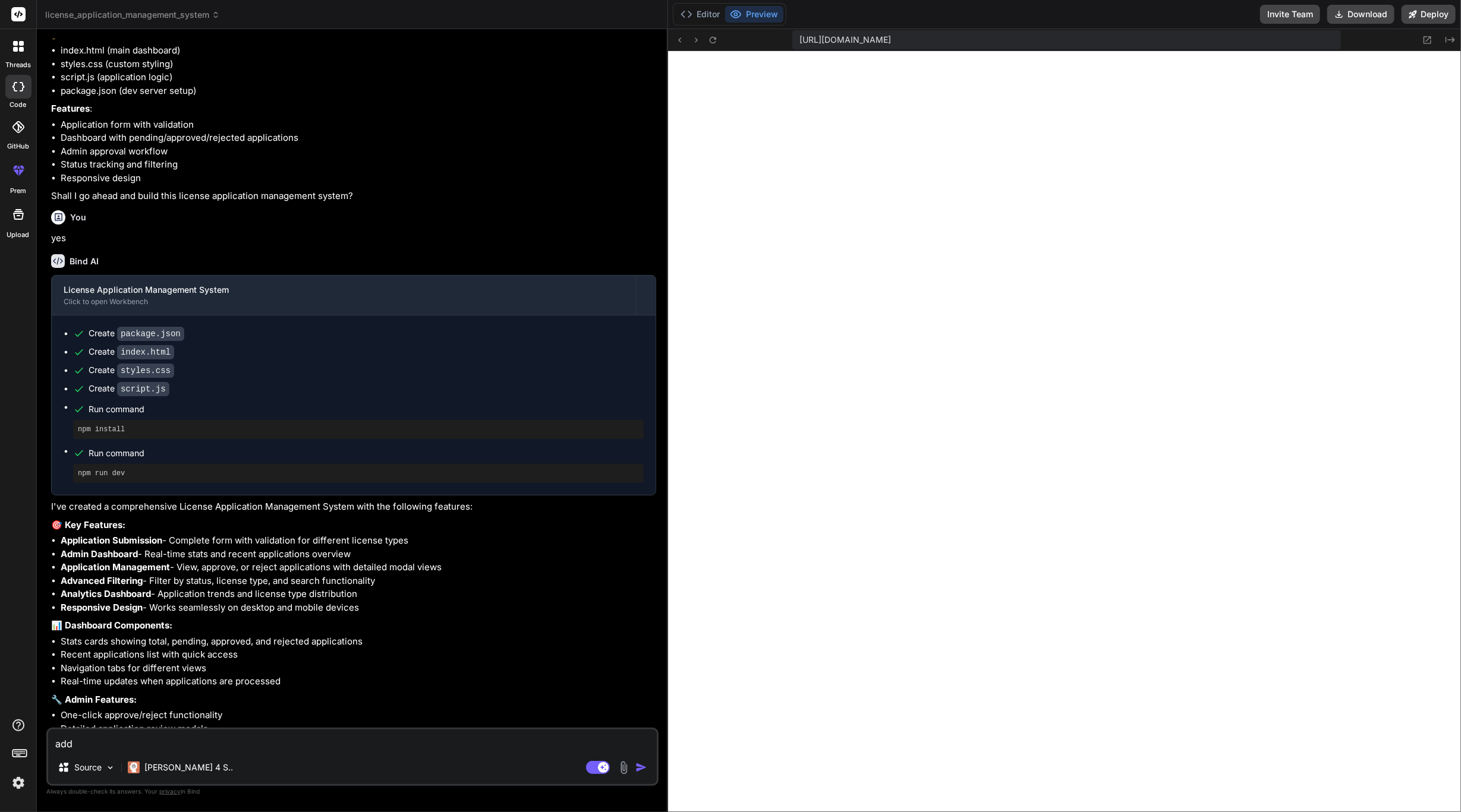
type textarea "add w"
type textarea "x"
type textarea "add we"
type textarea "x"
type textarea "add wel"
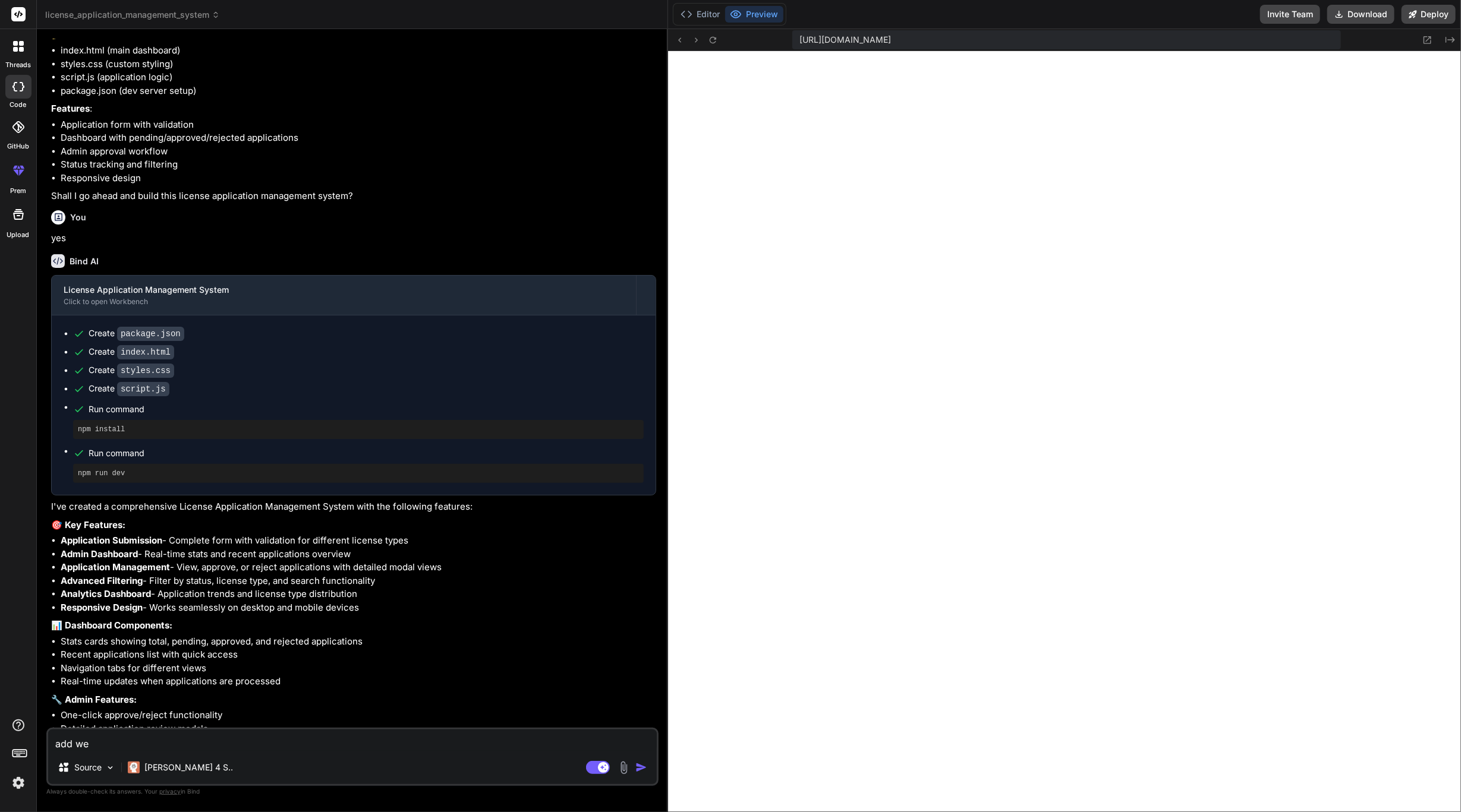
type textarea "x"
type textarea "add welc"
type textarea "x"
type textarea "add welco"
type textarea "x"
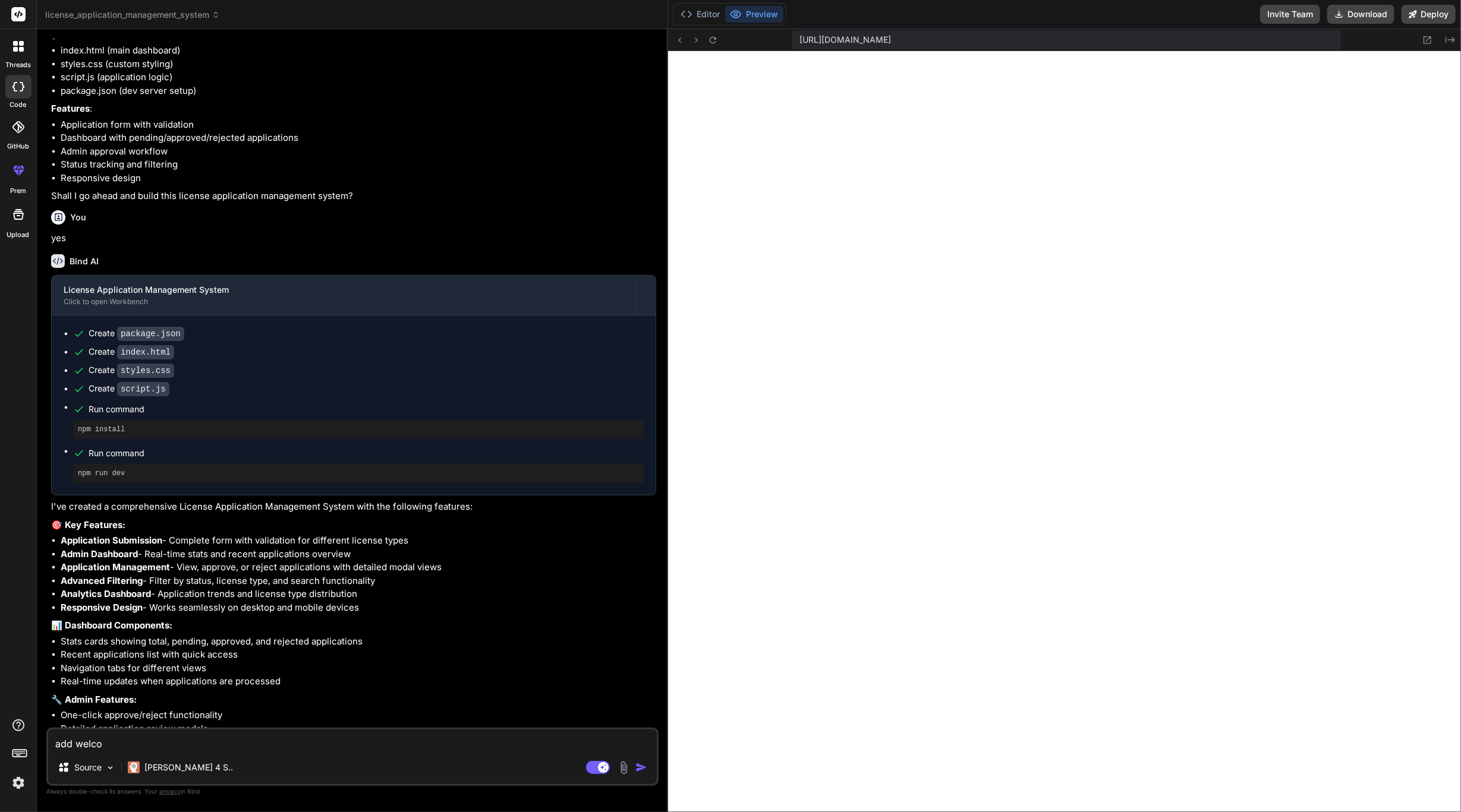
type textarea "add welcom"
type textarea "x"
type textarea "add welcome"
type textarea "x"
type textarea "add welcome"
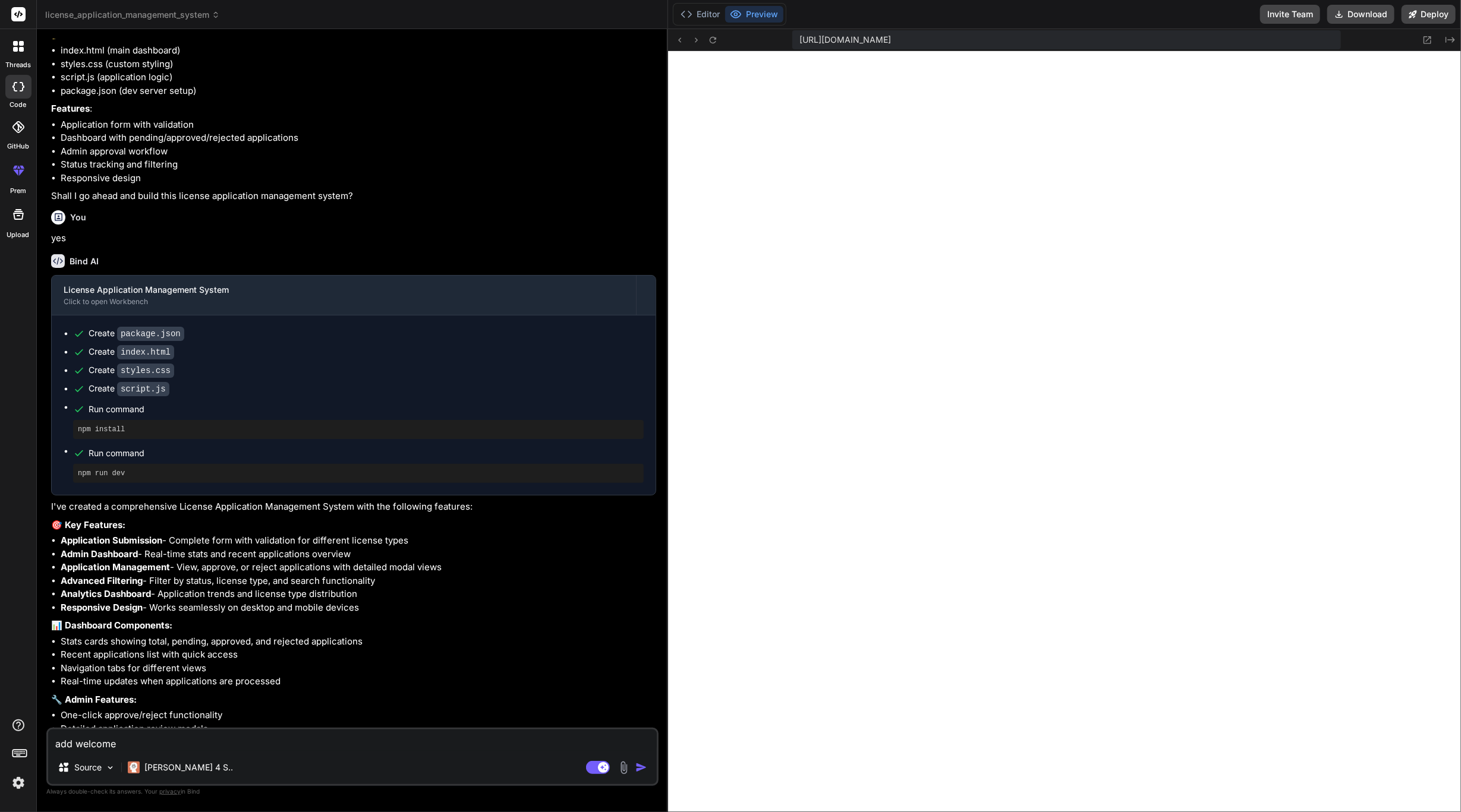
type textarea "x"
type textarea "add welcome h"
type textarea "x"
type textarea "add welcome he"
type textarea "x"
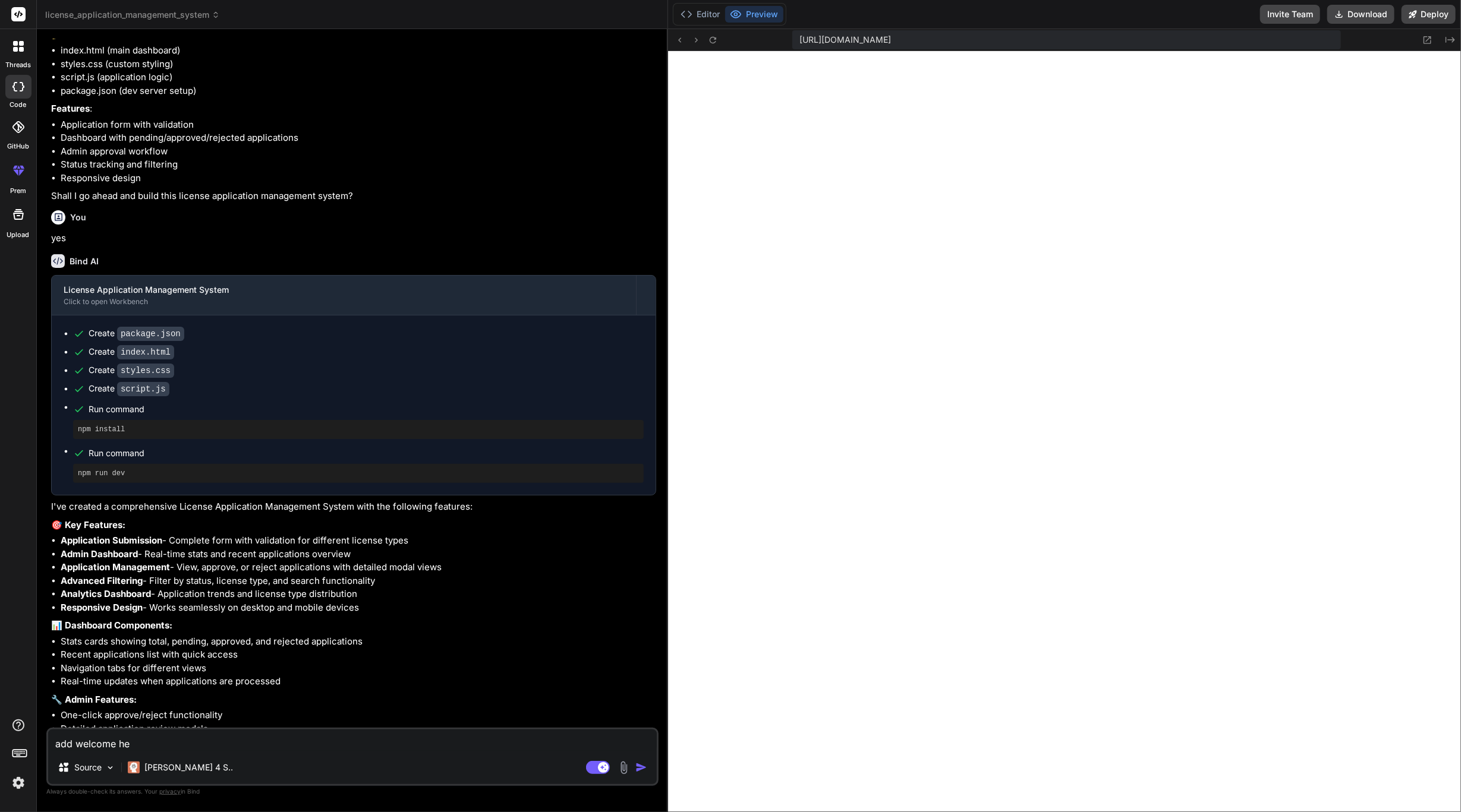
type textarea "add welcome hea"
type textarea "x"
type textarea "add welcome head"
type textarea "x"
type textarea "add welcome heade"
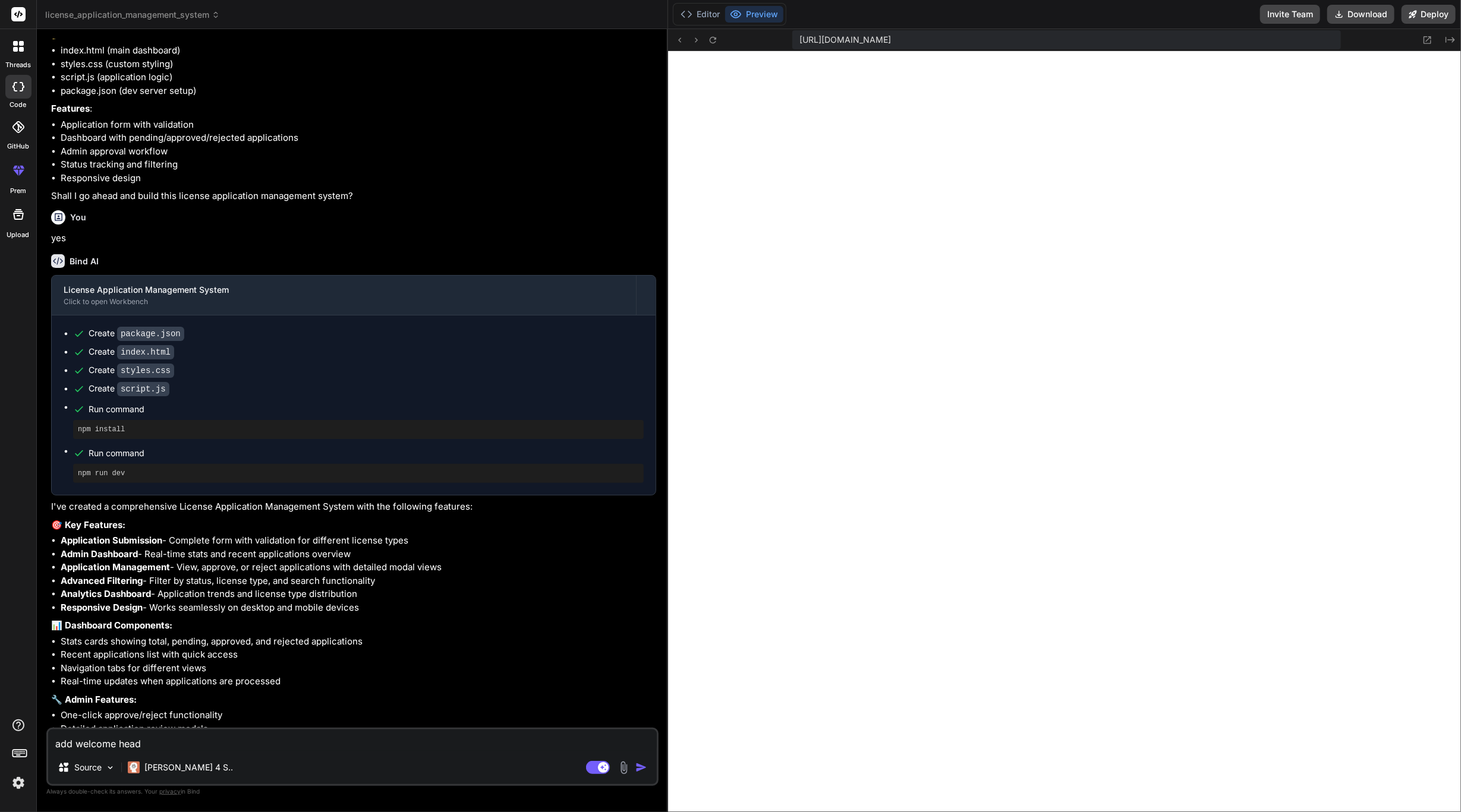
type textarea "x"
type textarea "add welcome header"
type textarea "x"
type textarea "add welcome header"
type textarea "x"
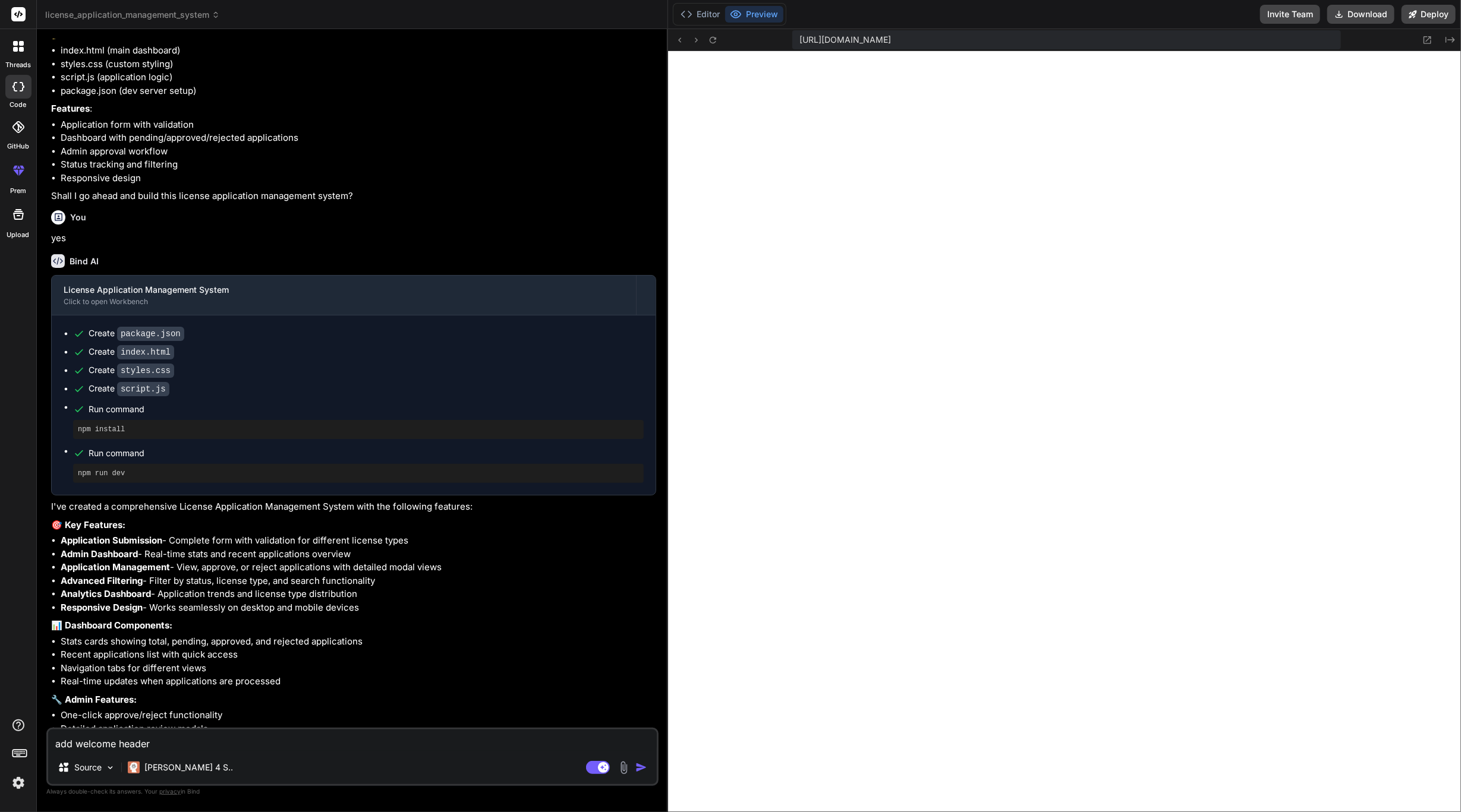
type textarea "add welcome header o"
type textarea "x"
type textarea "add welcome header or"
type textarea "x"
type textarea "add welcome header or"
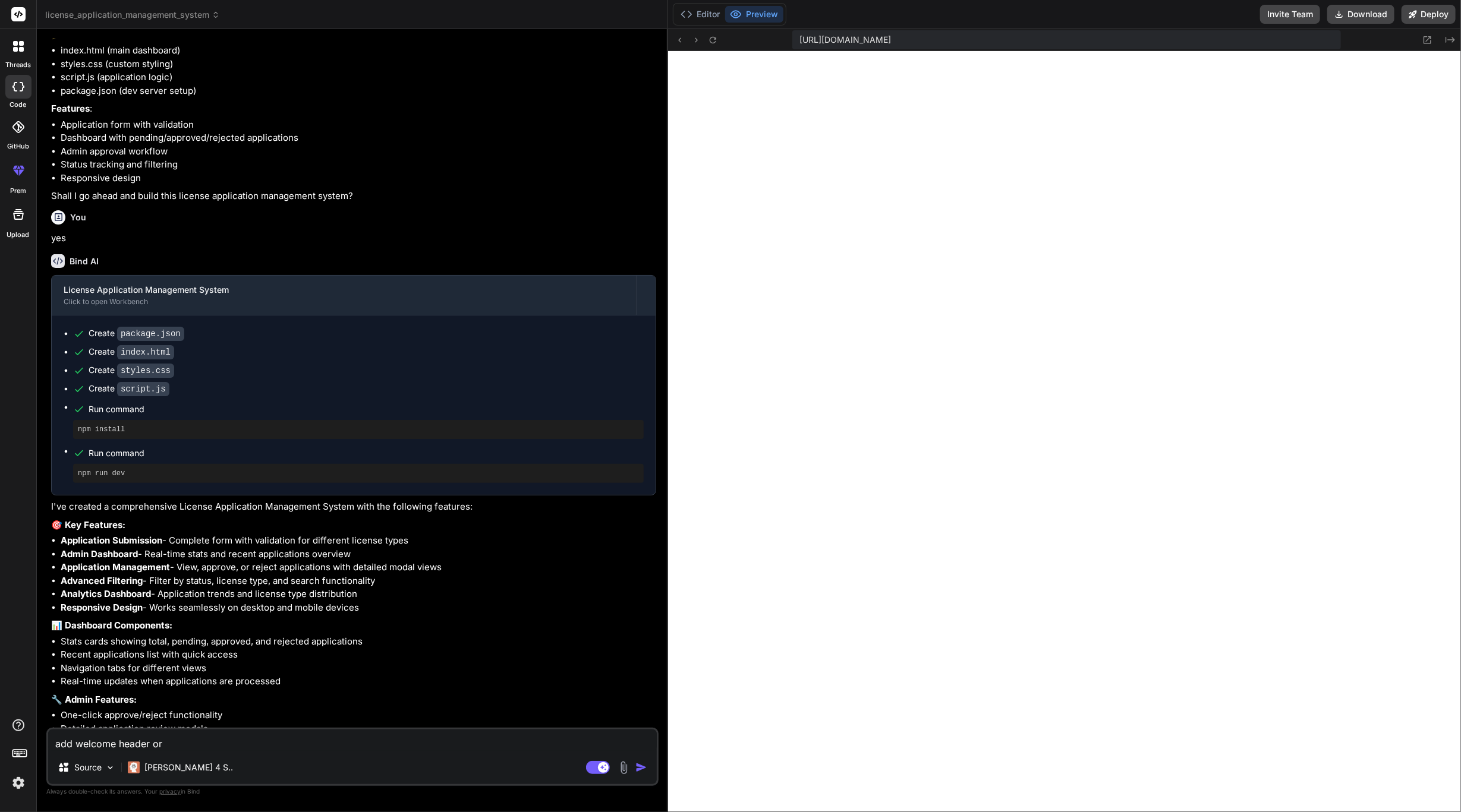
type textarea "x"
type textarea "add welcome header or h"
type textarea "x"
type textarea "add welcome header or he"
type textarea "x"
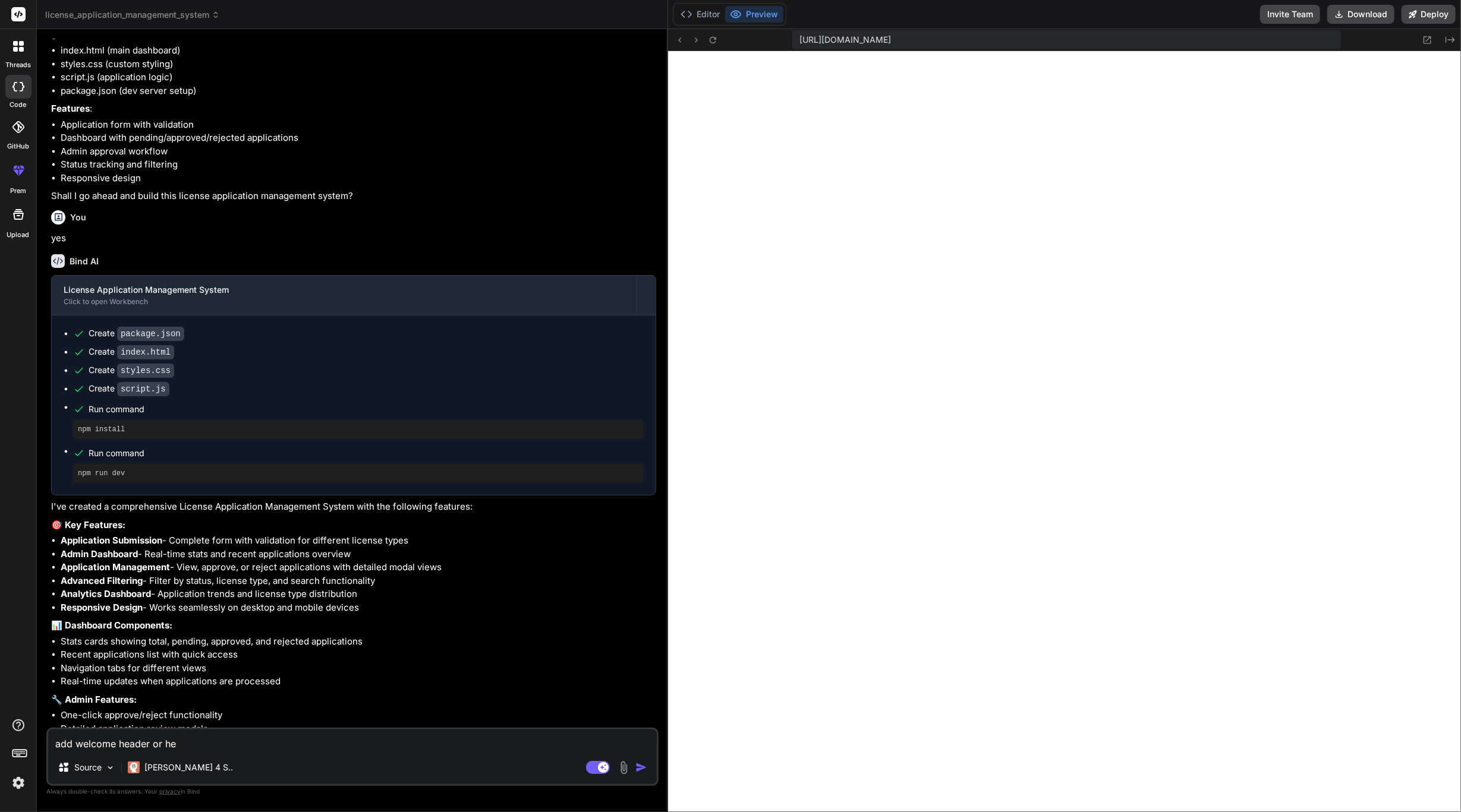
type textarea "add welcome header or her"
type textarea "x"
type textarea "add welcome header or hero"
type textarea "x"
type textarea "add welcome header or hero"
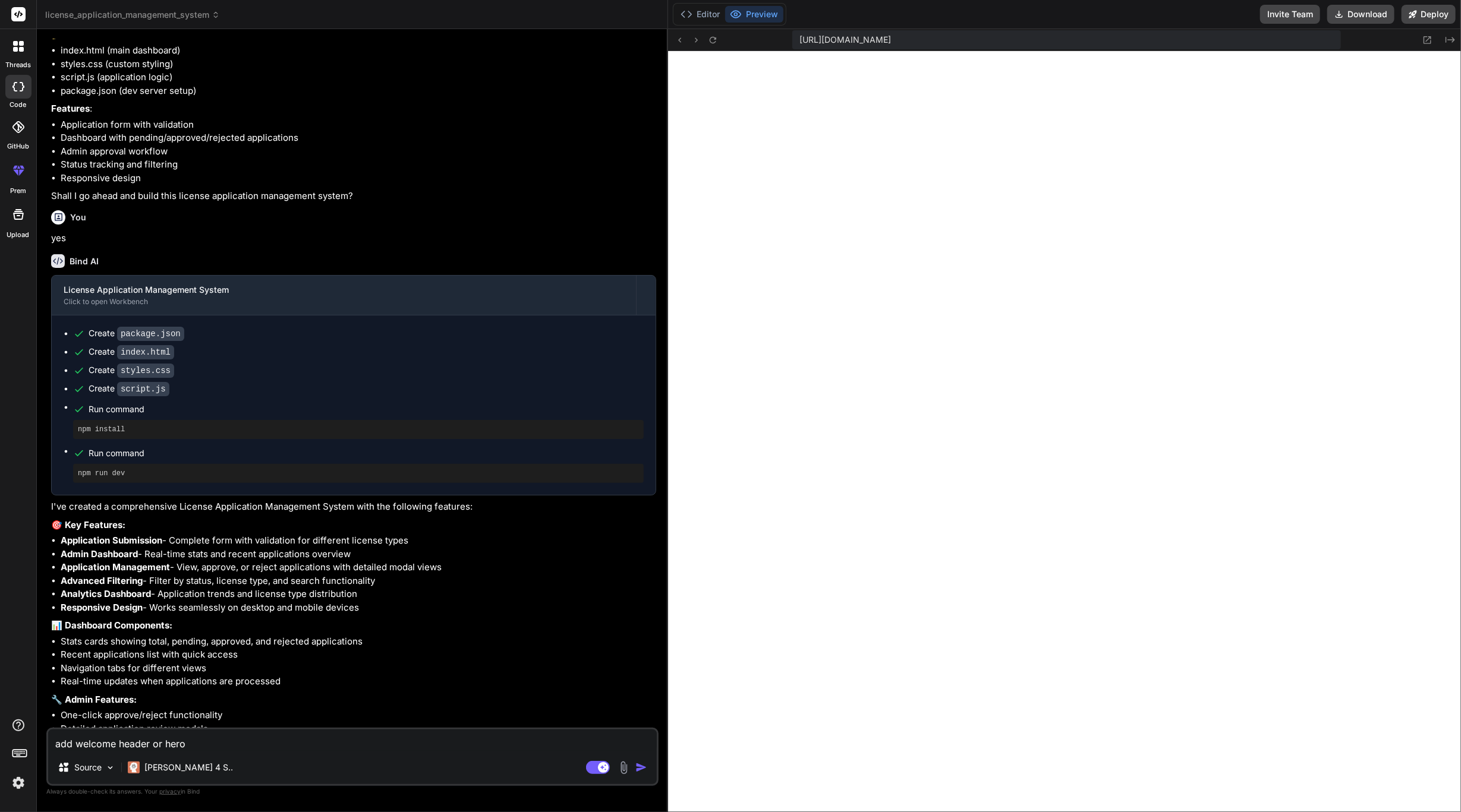
type textarea "x"
type textarea "add welcome header or hero s"
type textarea "x"
type textarea "add welcome header or hero se"
type textarea "x"
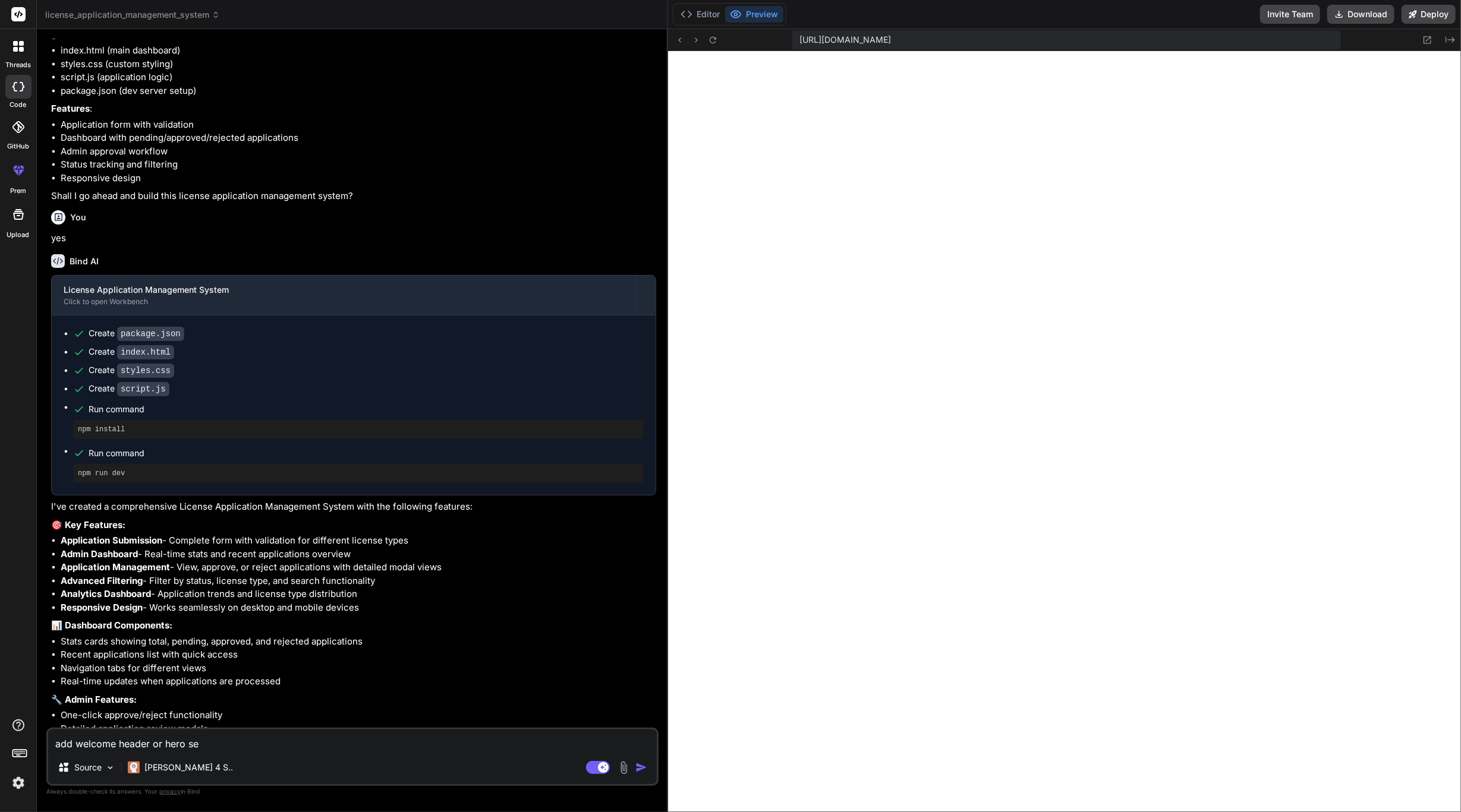
type textarea "add welcome header or hero sec"
type textarea "x"
type textarea "add welcome header or hero sect"
type textarea "x"
type textarea "add welcome header or hero secti"
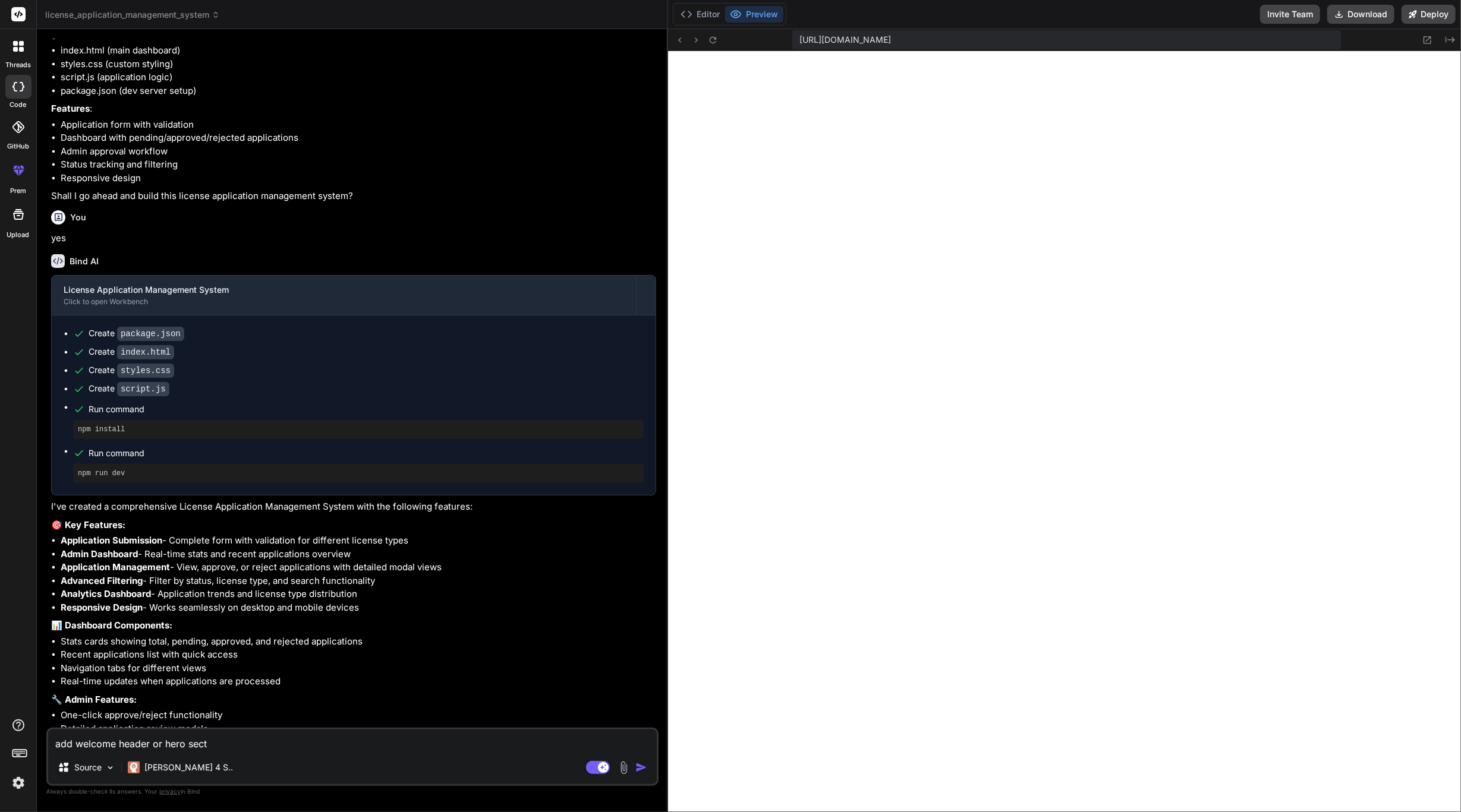
type textarea "x"
type textarea "add welcome header or hero sectio"
type textarea "x"
type textarea "add welcome header or hero section"
type textarea "x"
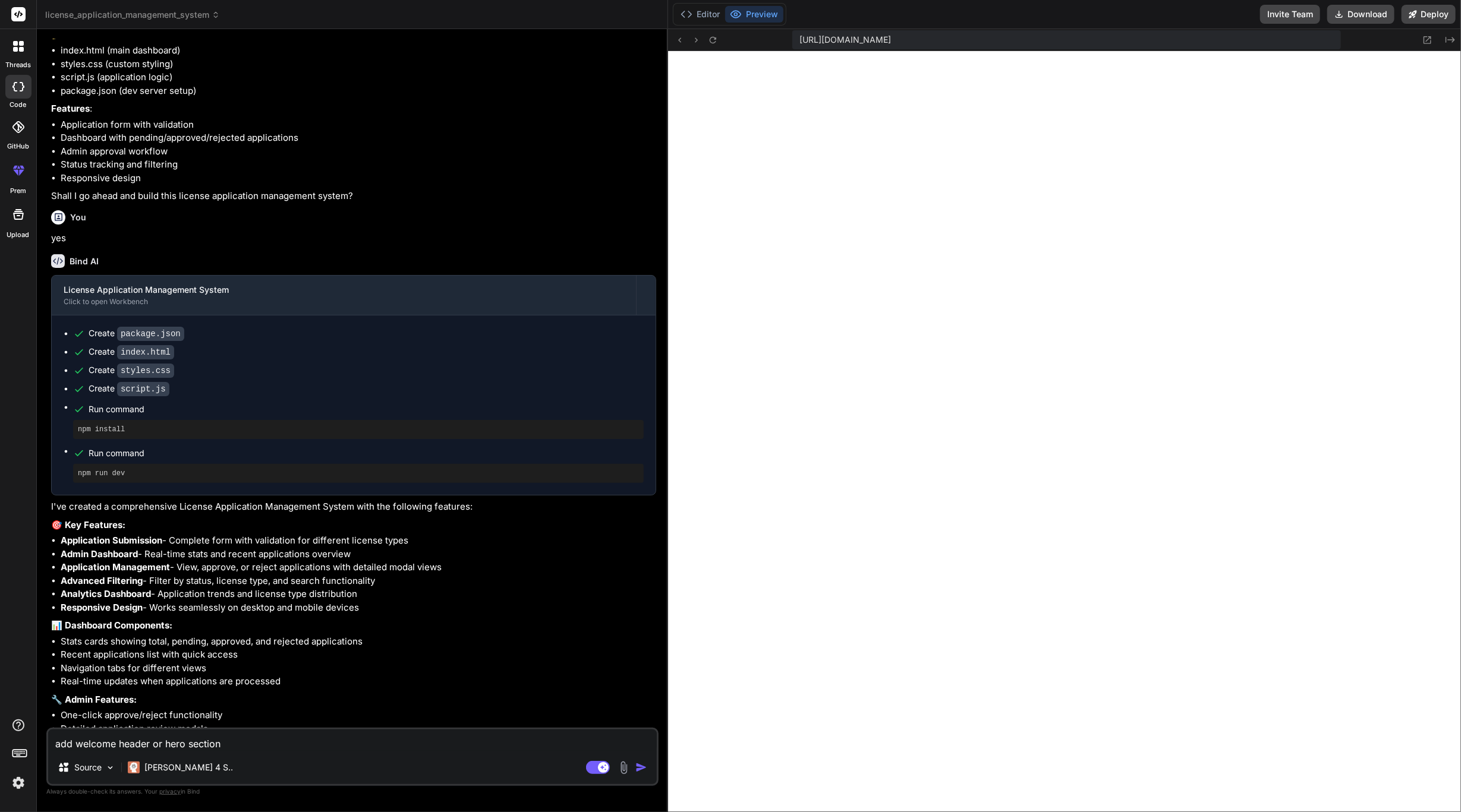
type textarea "add welcome header or hero section"
type textarea "x"
type textarea "add welcome header or hero section w"
type textarea "x"
type textarea "add welcome header or hero section wi"
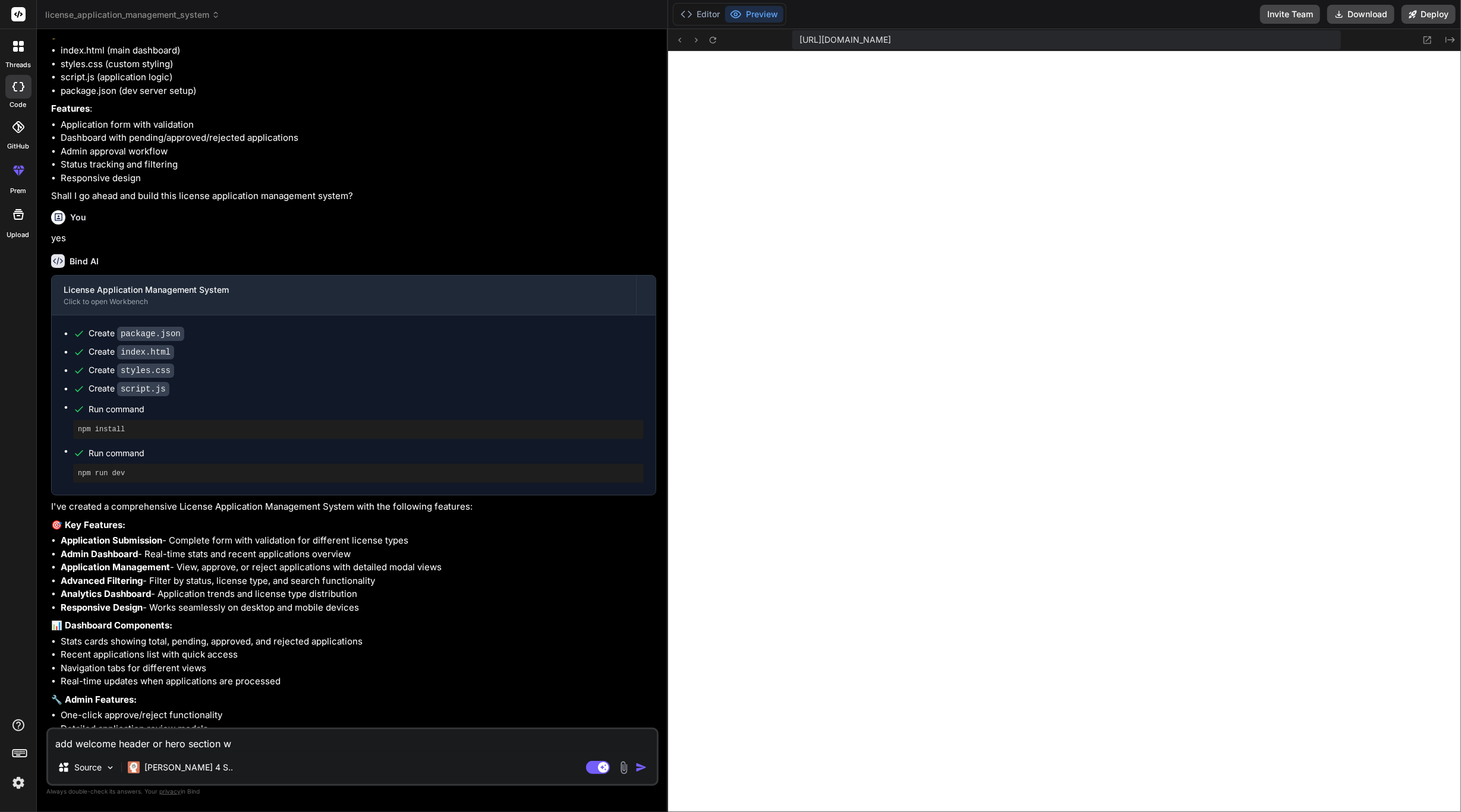
type textarea "x"
type textarea "add welcome header or hero section wit"
type textarea "x"
type textarea "add welcome header or hero section with"
type textarea "x"
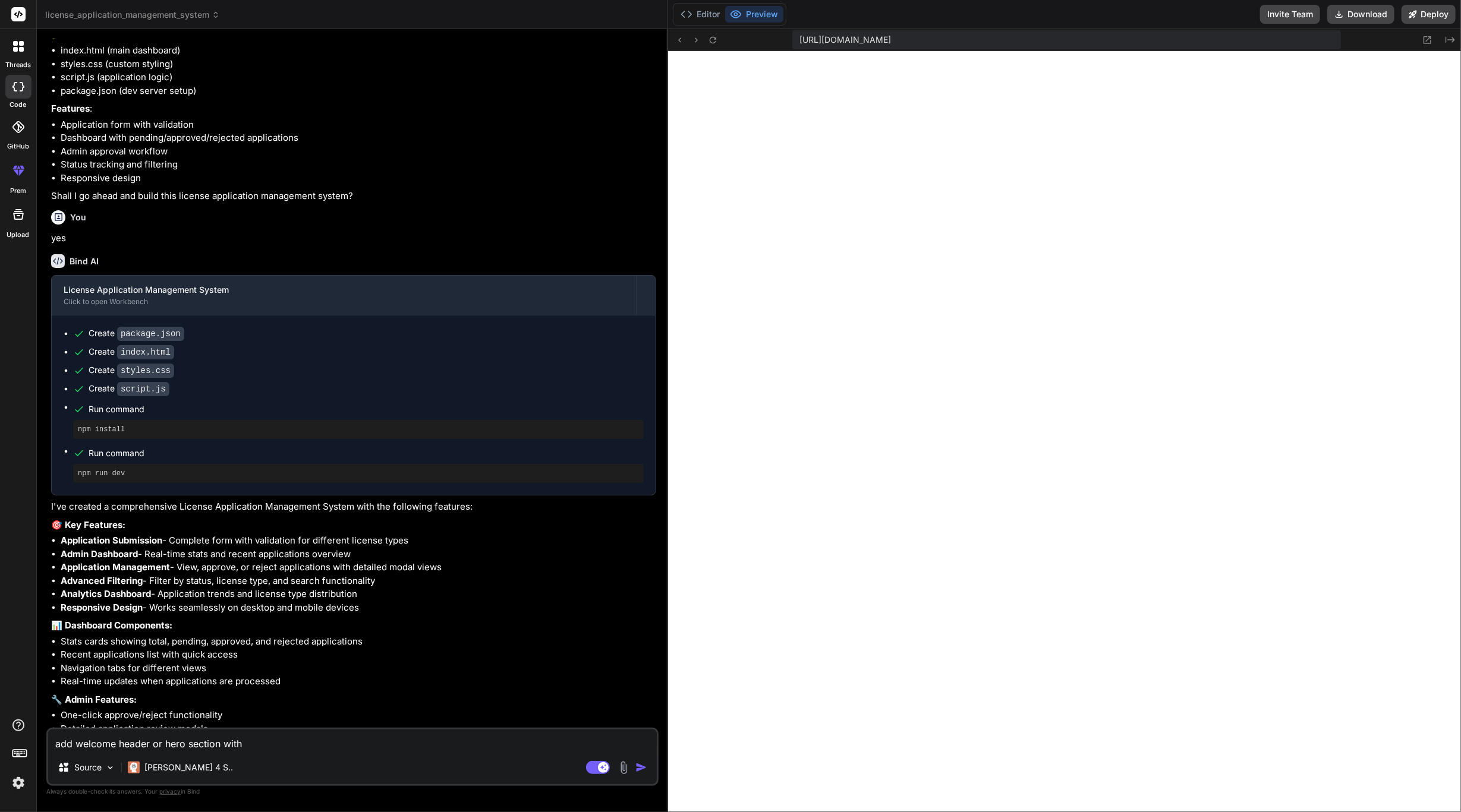
type textarea "add welcome header or hero section with"
type textarea "x"
type textarea "add welcome header or hero section with c"
type textarea "x"
type textarea "add welcome header or hero section with cs"
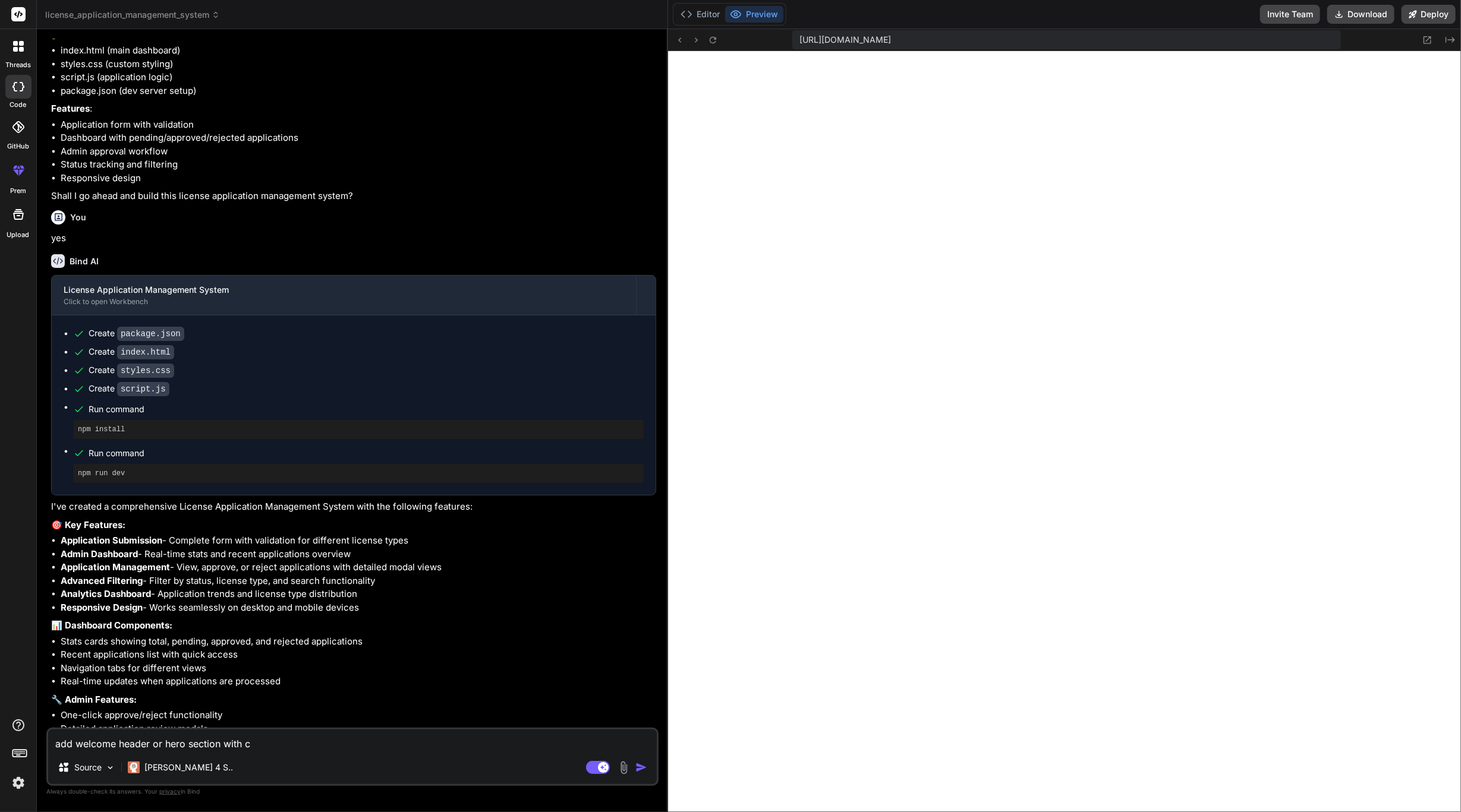
type textarea "x"
type textarea "add welcome header or hero section with css"
type textarea "x"
type textarea "add welcome header or hero section with css"
type textarea "x"
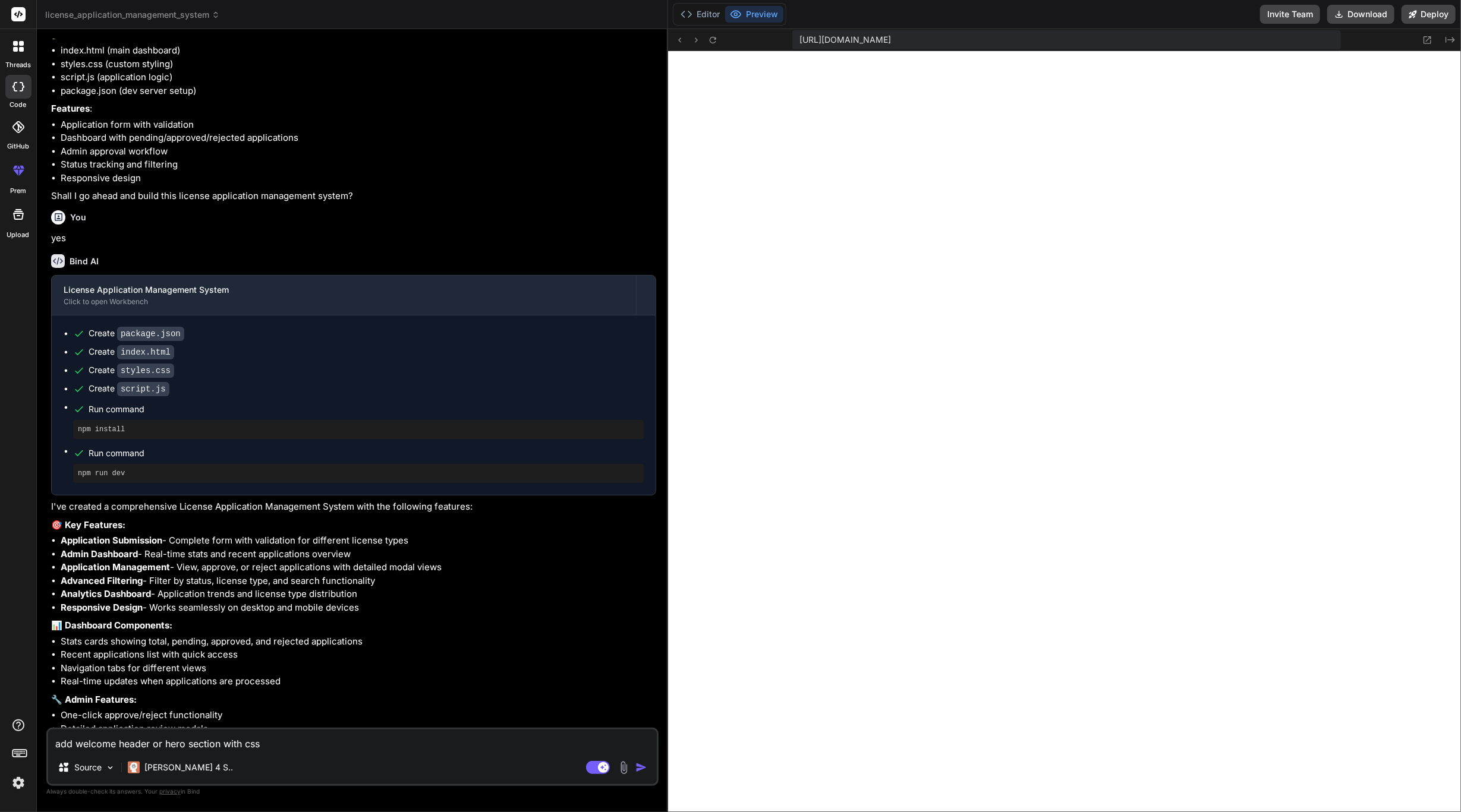
type textarea "add welcome header or hero section with css a"
type textarea "x"
type textarea "add welcome header or hero section with css an"
type textarea "x"
type textarea "add welcome header or hero section with css ani"
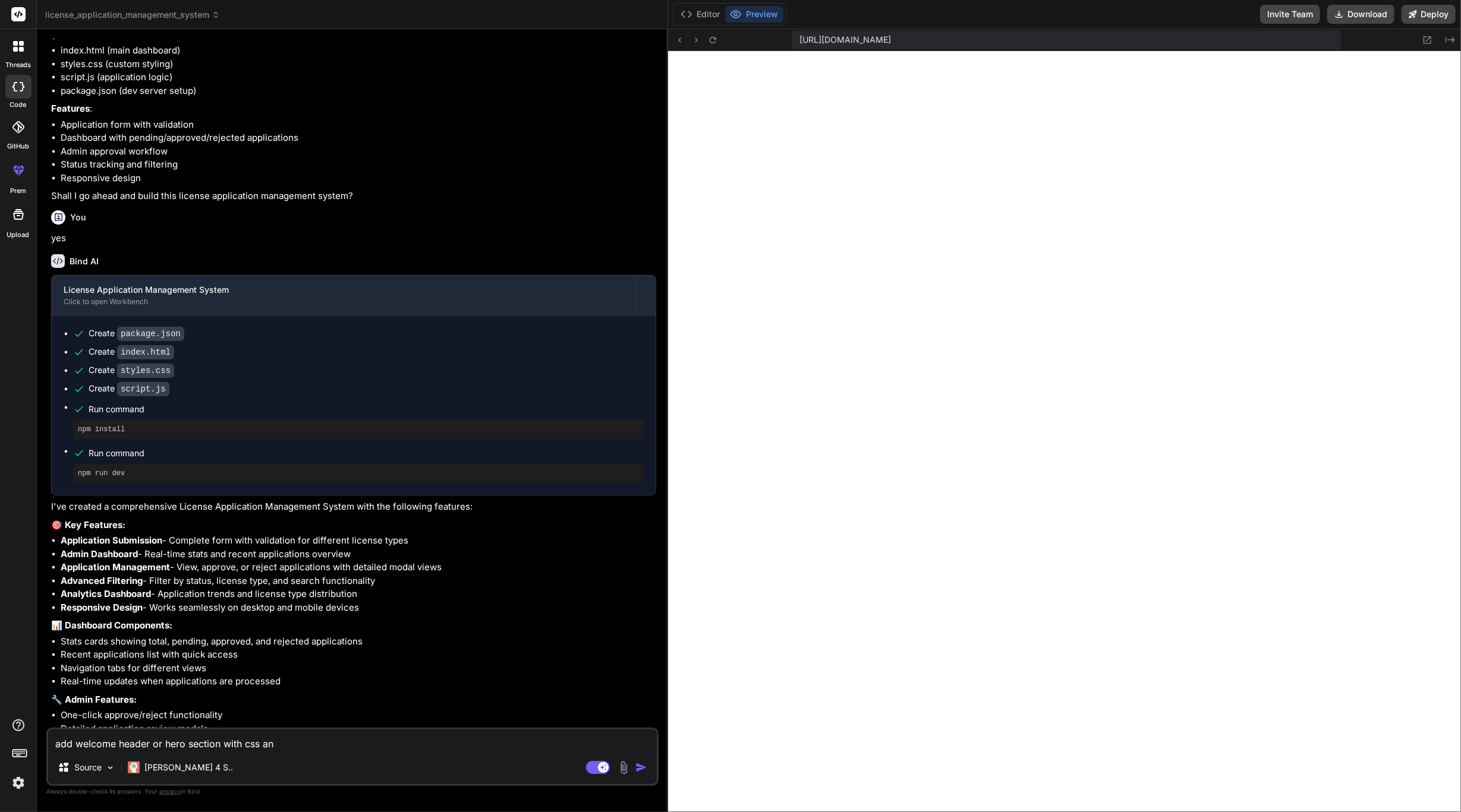
type textarea "x"
type textarea "add welcome header or hero section with css anim"
type textarea "x"
type textarea "add welcome header or hero section with css anima"
type textarea "x"
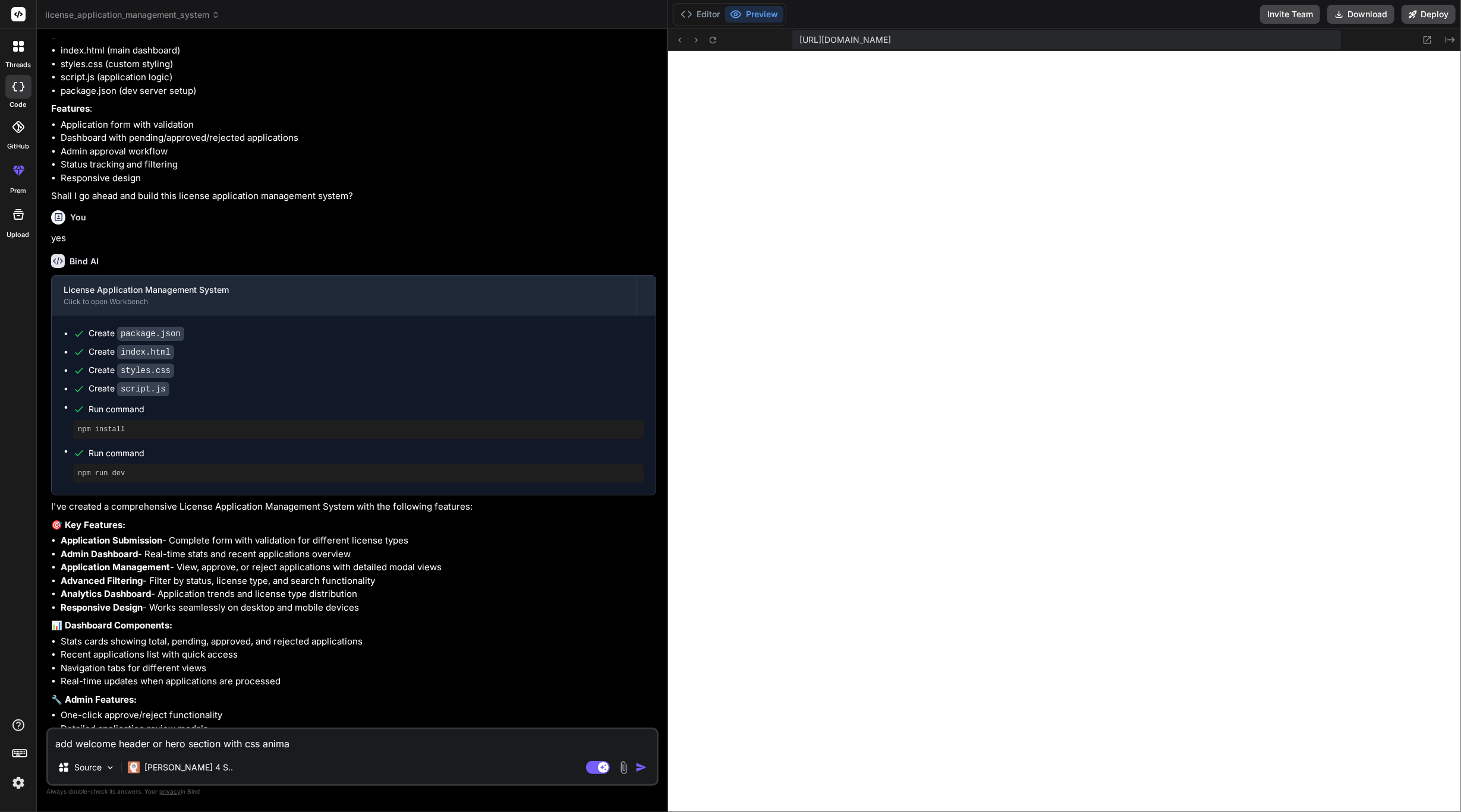
type textarea "add welcome header or hero section with css animat"
type textarea "x"
type textarea "add welcome header or hero section with css animate"
type textarea "x"
type textarea "add welcome header or hero section with css animated"
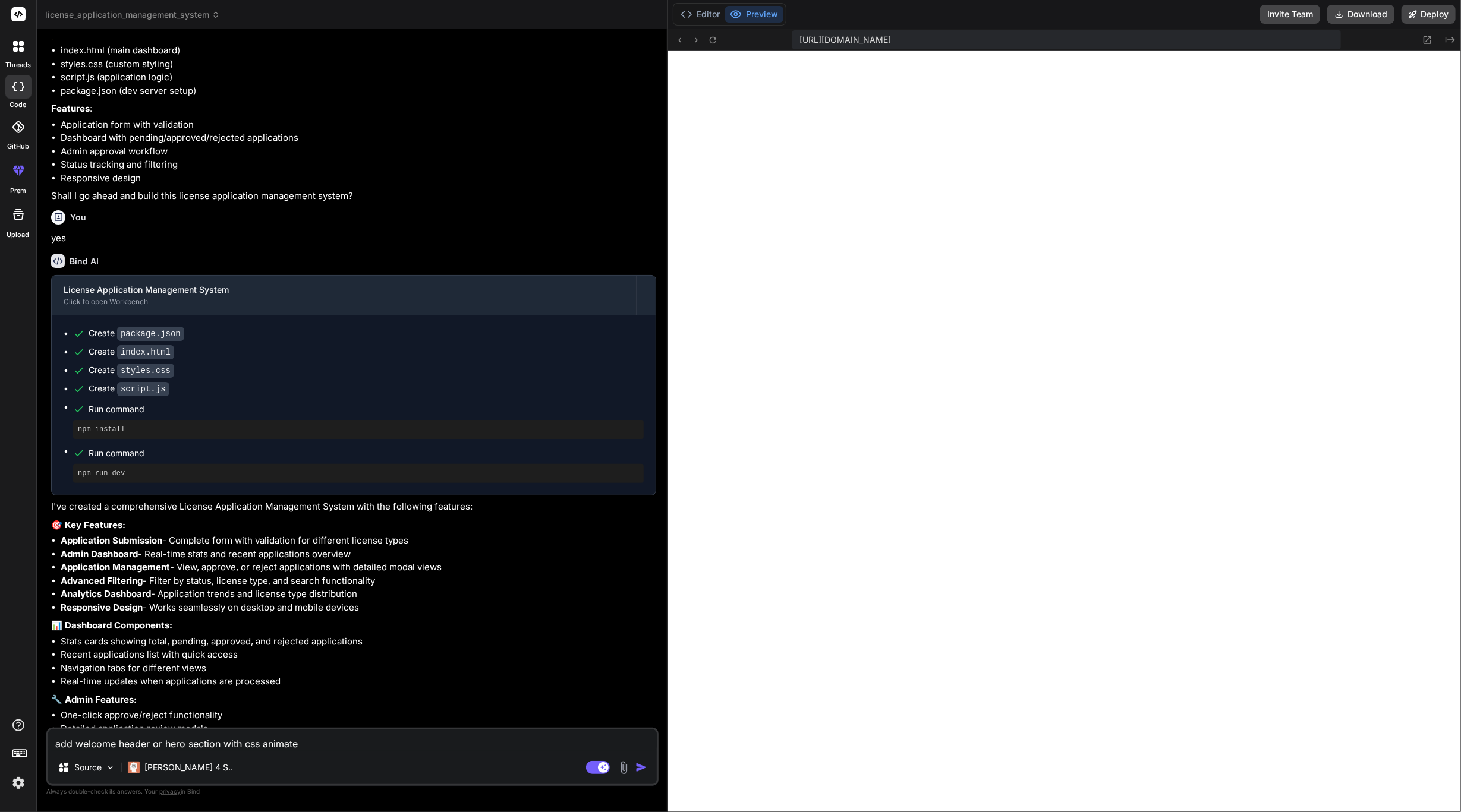
type textarea "x"
type textarea "add welcome header or hero section with css animated"
type textarea "x"
type textarea "add welcome header or hero section with css animated v"
type textarea "x"
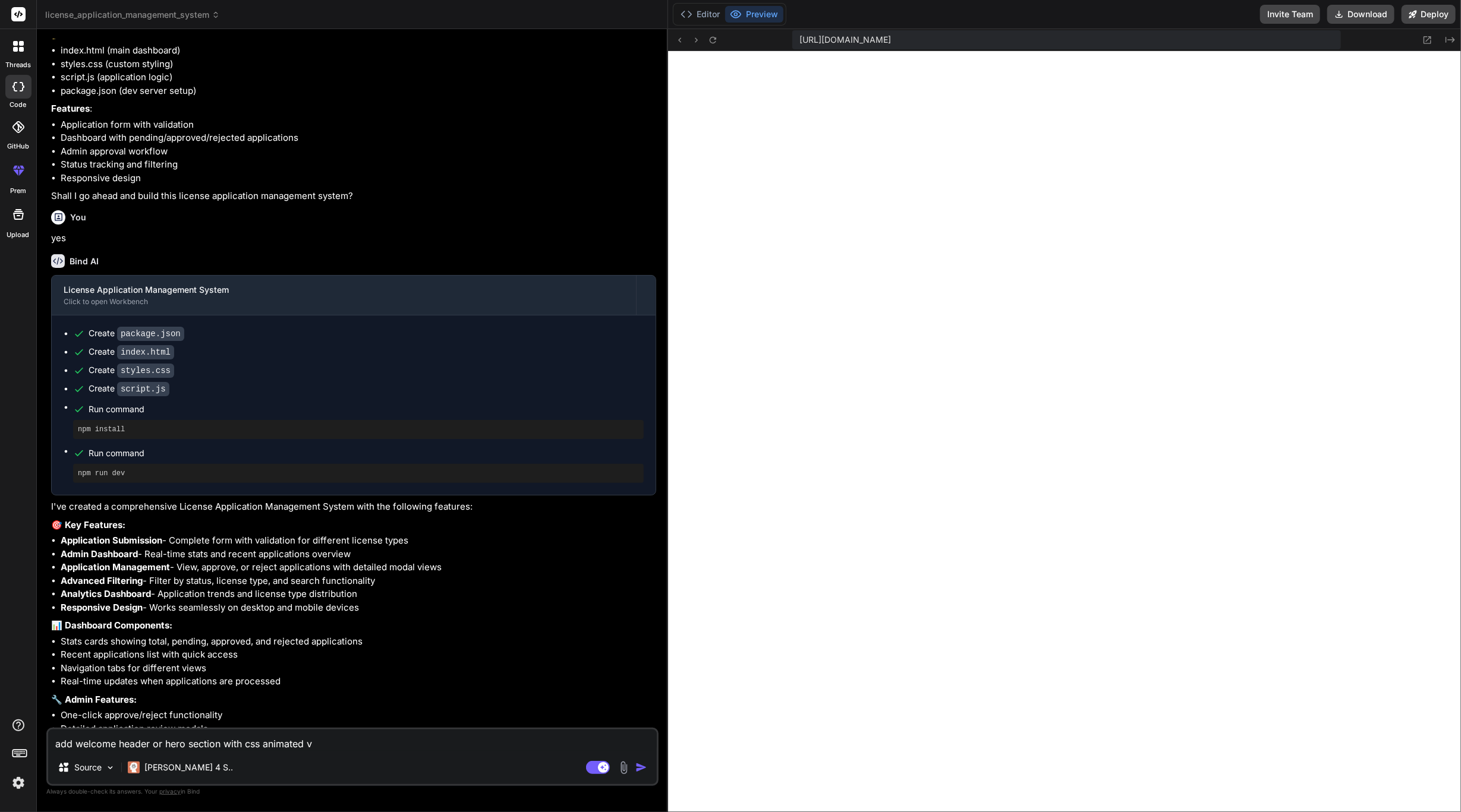
type textarea "add welcome header or hero section with css animated"
type textarea "x"
type textarea "add welcome header or hero section with css animated w"
type textarea "x"
type textarea "add welcome header or hero section with css animated wa"
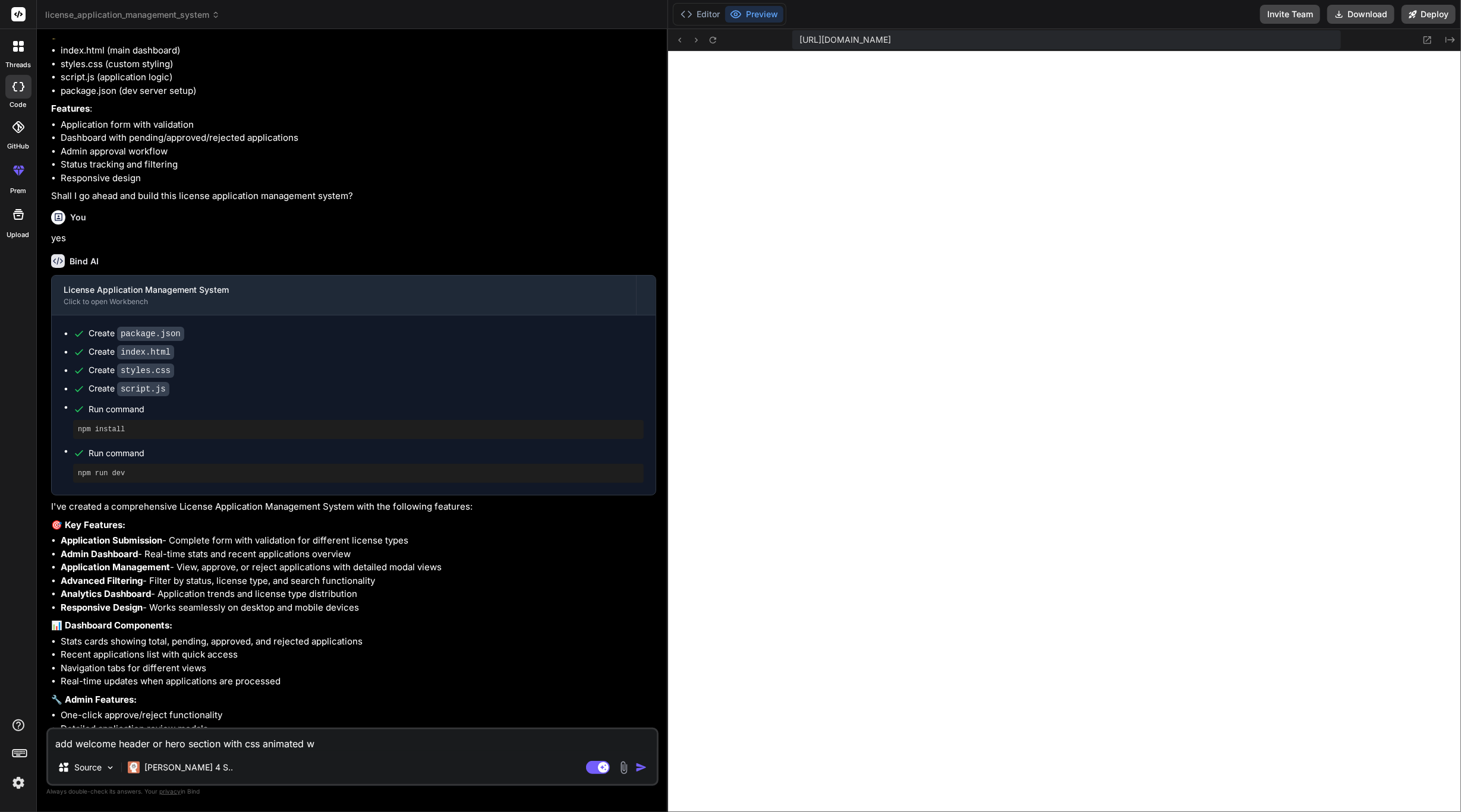
type textarea "x"
type textarea "add welcome header or hero section with css animated wav"
type textarea "x"
type textarea "add welcome header or hero section with css animated wave"
type textarea "x"
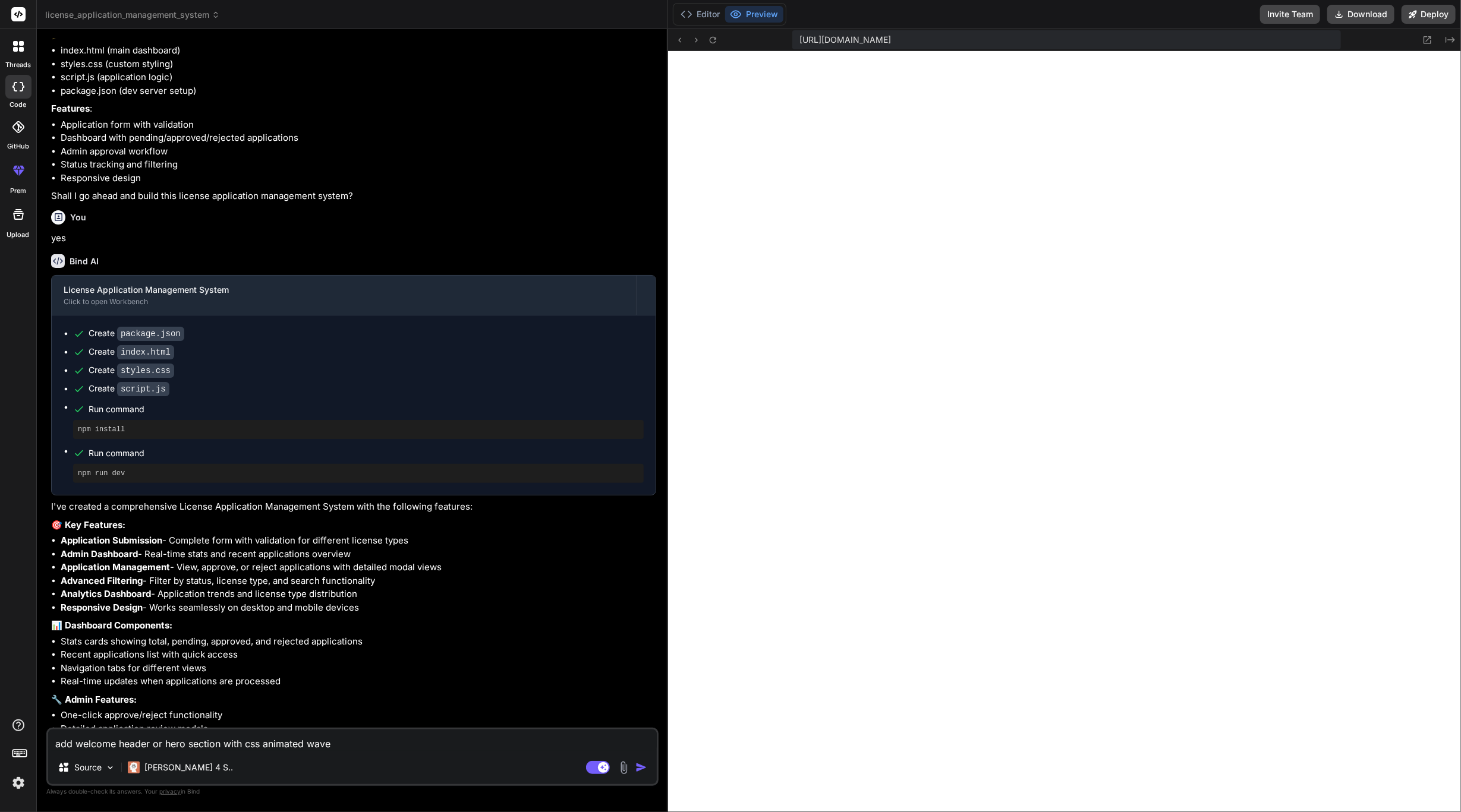
type textarea "add welcome header or hero section with css animated wave"
type textarea "x"
type textarea "add welcome header or hero section with css animated wave b"
type textarea "x"
click at [637, 770] on img "button" at bounding box center [641, 768] width 12 height 12
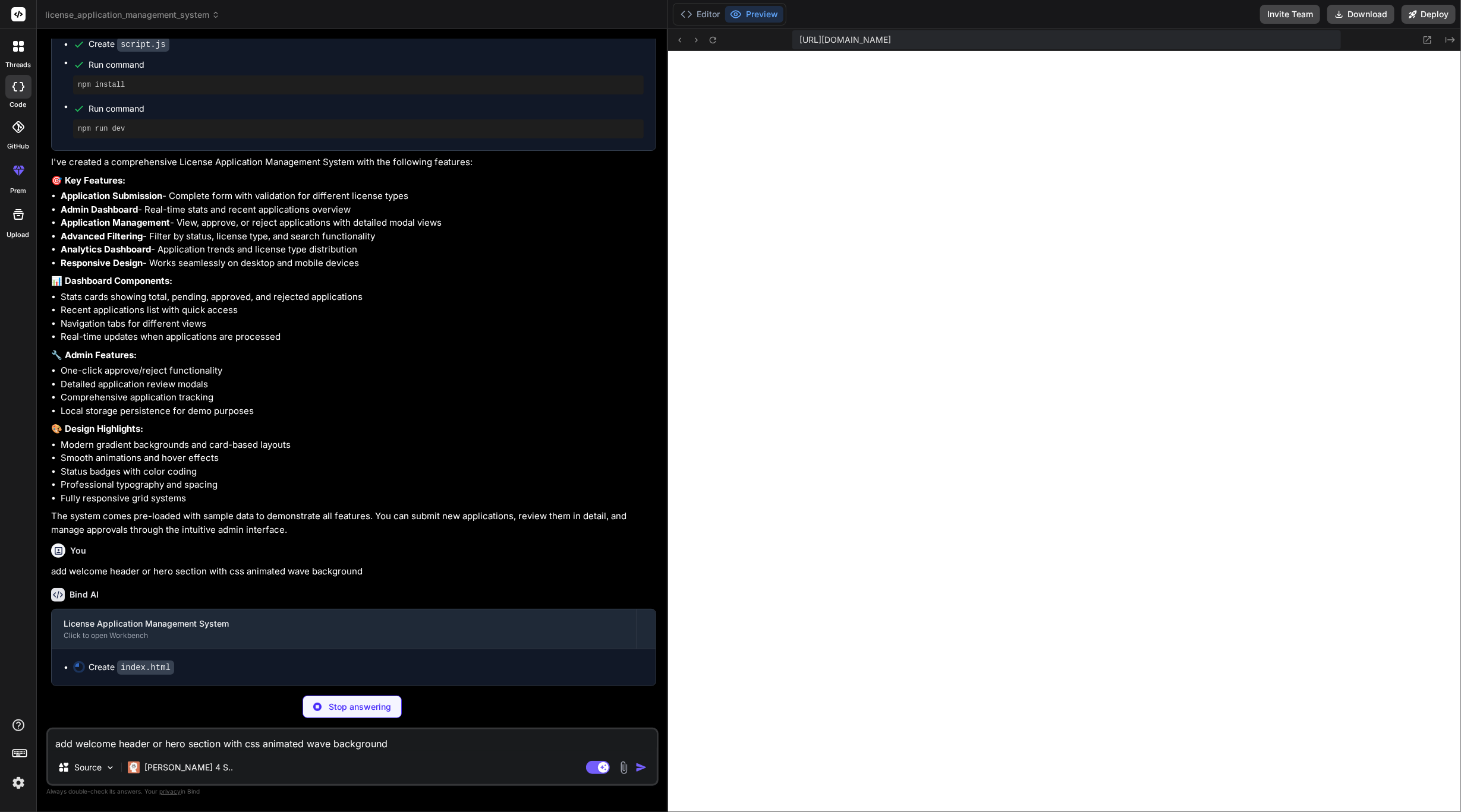
scroll to position [476, 0]
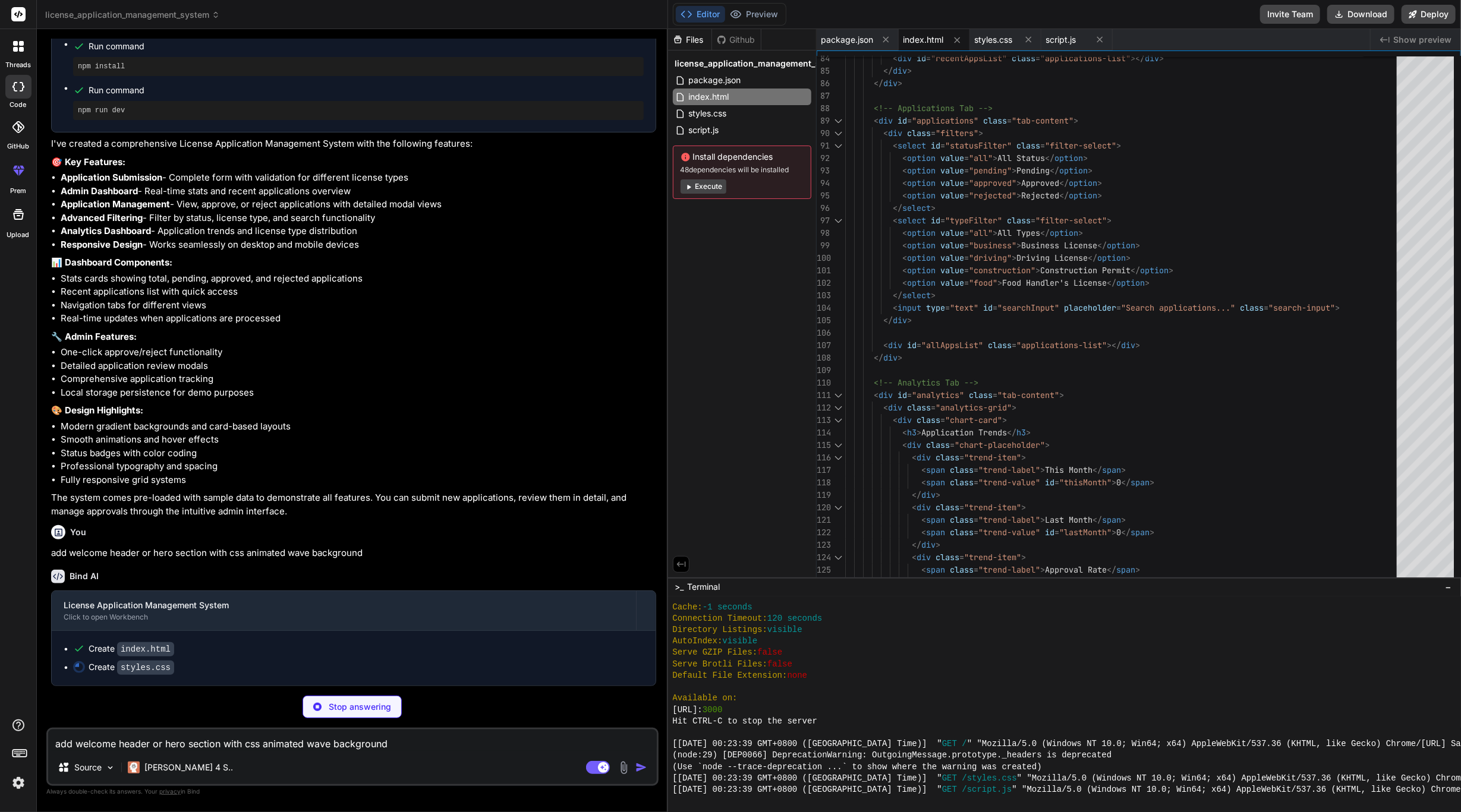
click at [702, 191] on button "Execute" at bounding box center [703, 186] width 46 height 14
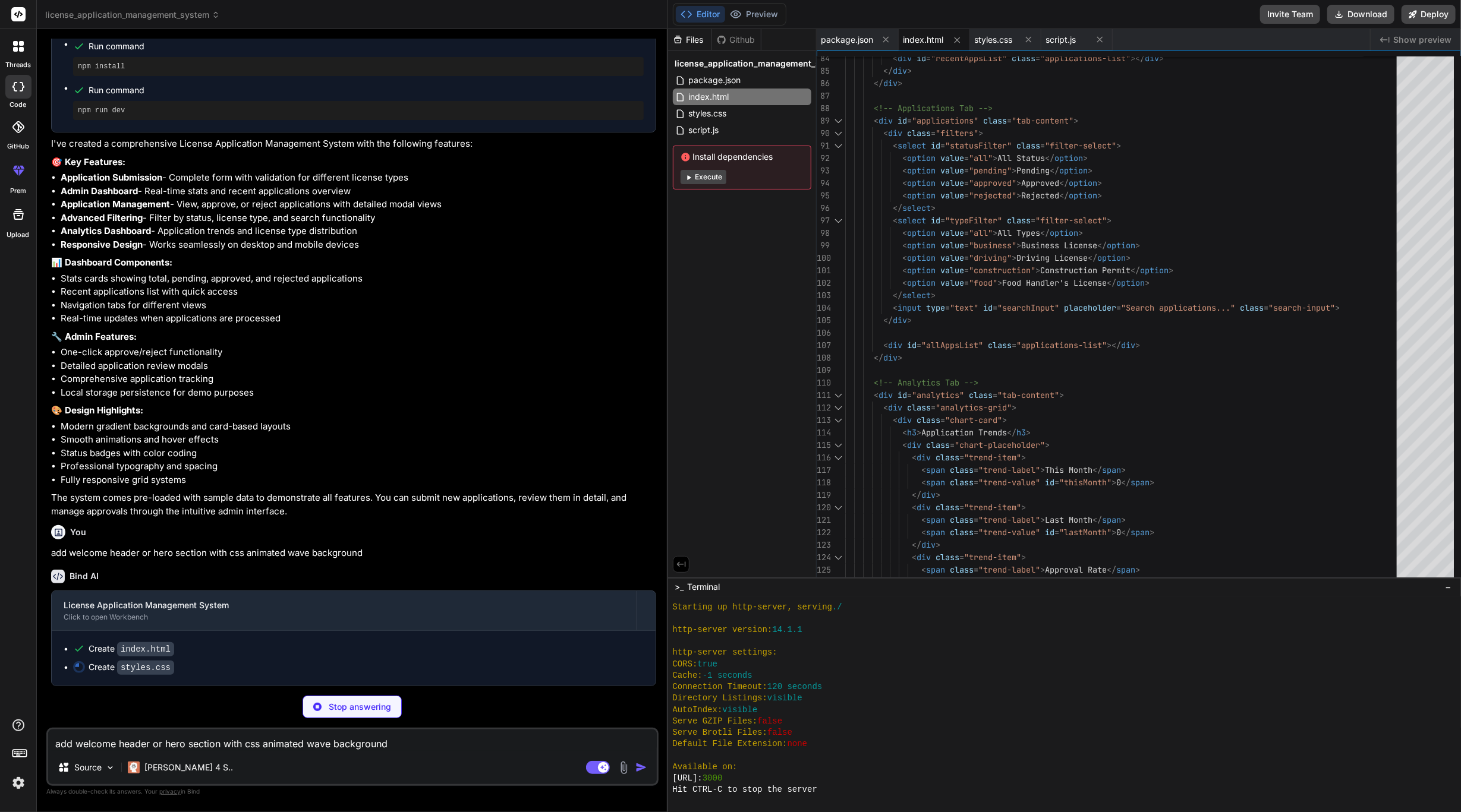
scroll to position [3513, 0]
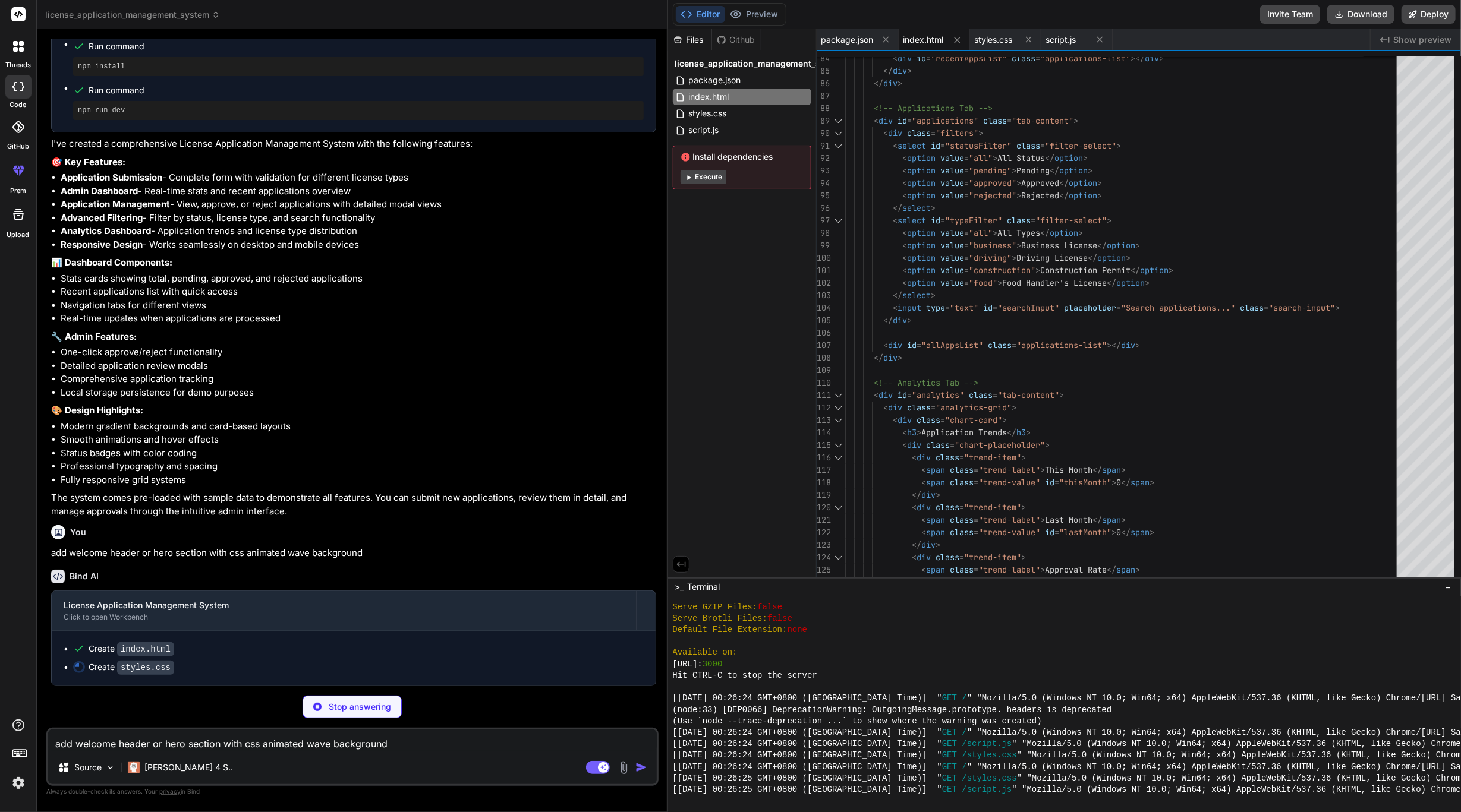
click at [703, 183] on button "Execute" at bounding box center [703, 177] width 46 height 14
click at [709, 181] on button "Execute" at bounding box center [703, 177] width 46 height 14
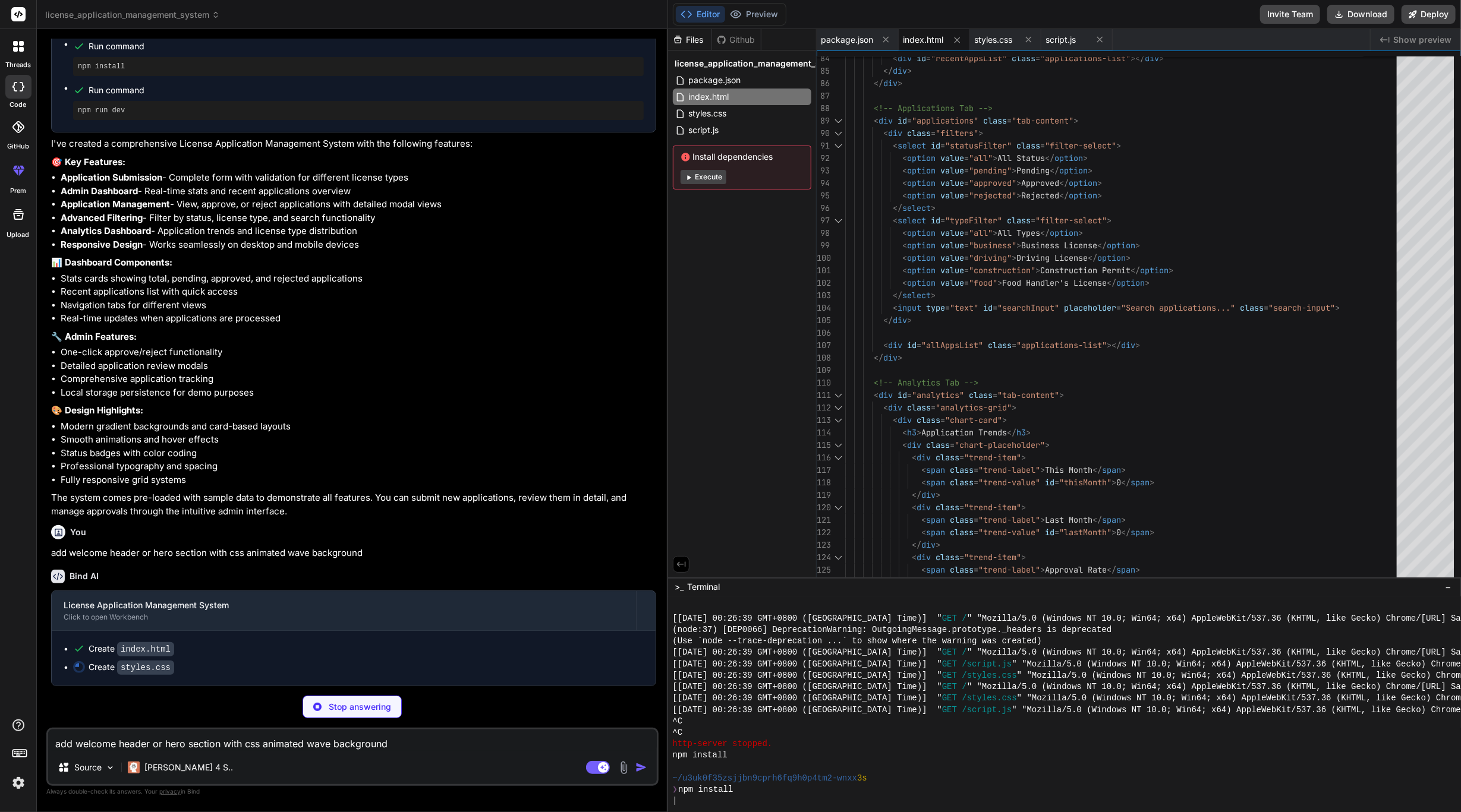
click at [709, 181] on button "Execute" at bounding box center [703, 177] width 46 height 14
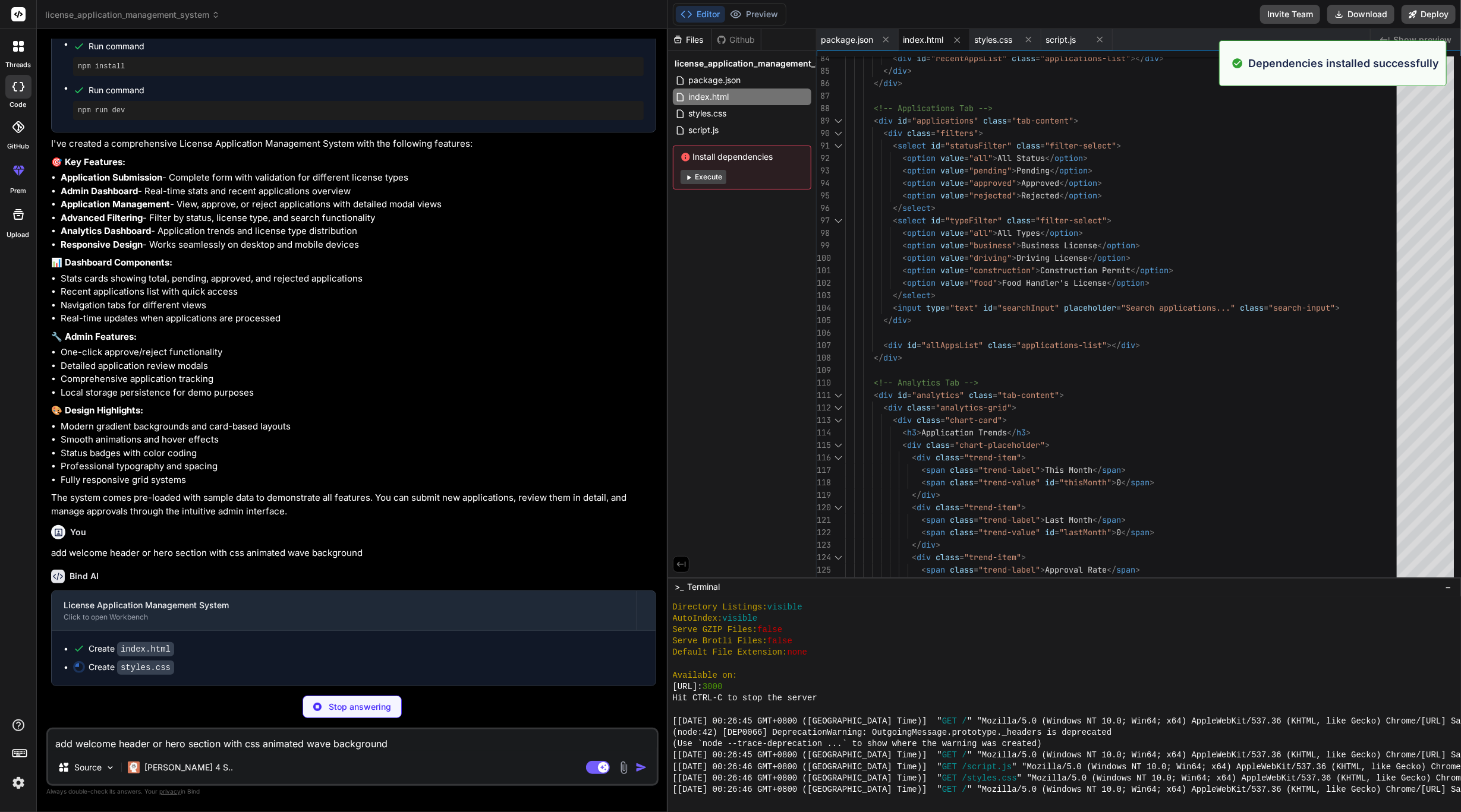
scroll to position [4722, 0]
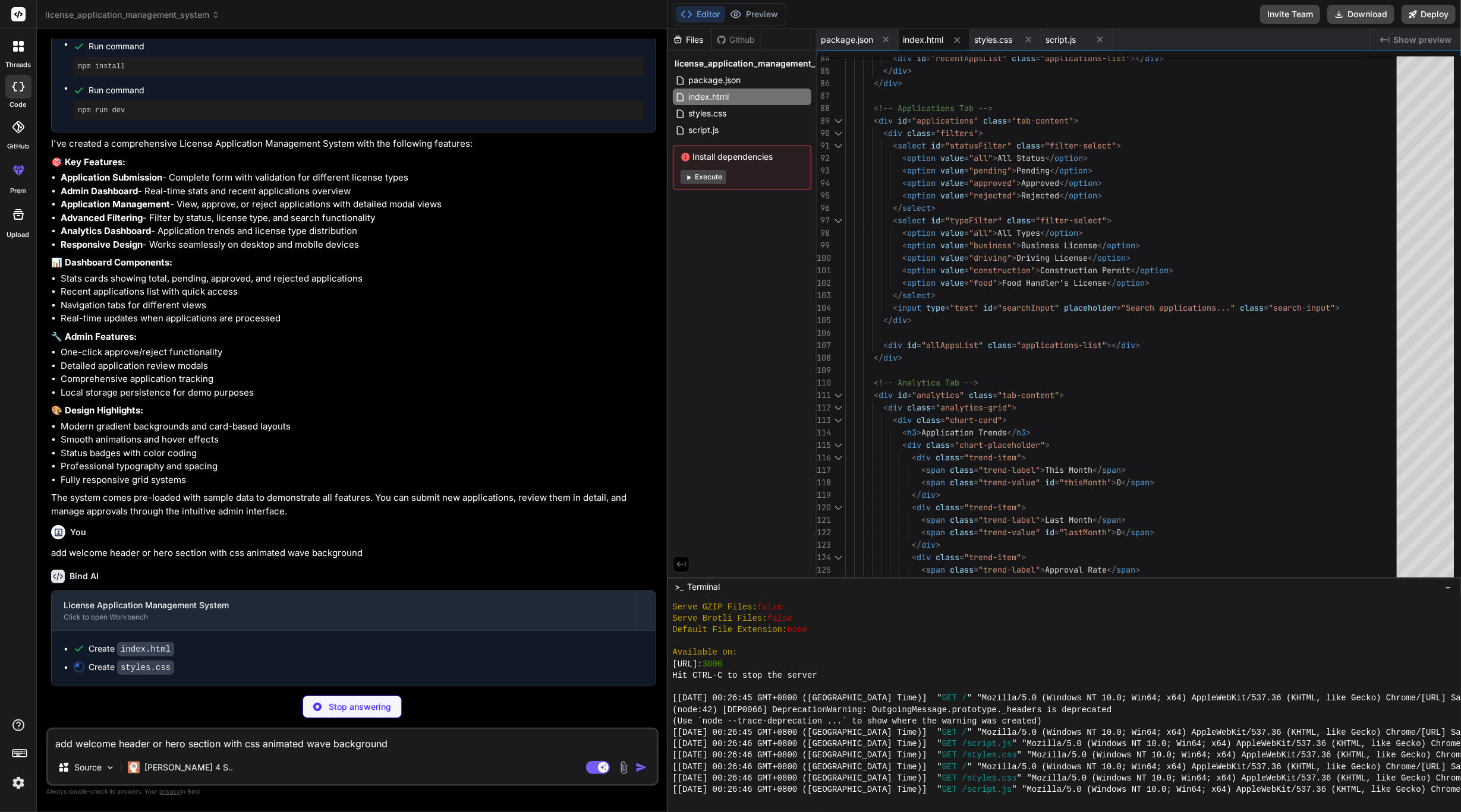
click at [705, 179] on button "Execute" at bounding box center [703, 177] width 46 height 14
click at [705, 170] on button "Execute" at bounding box center [703, 177] width 46 height 14
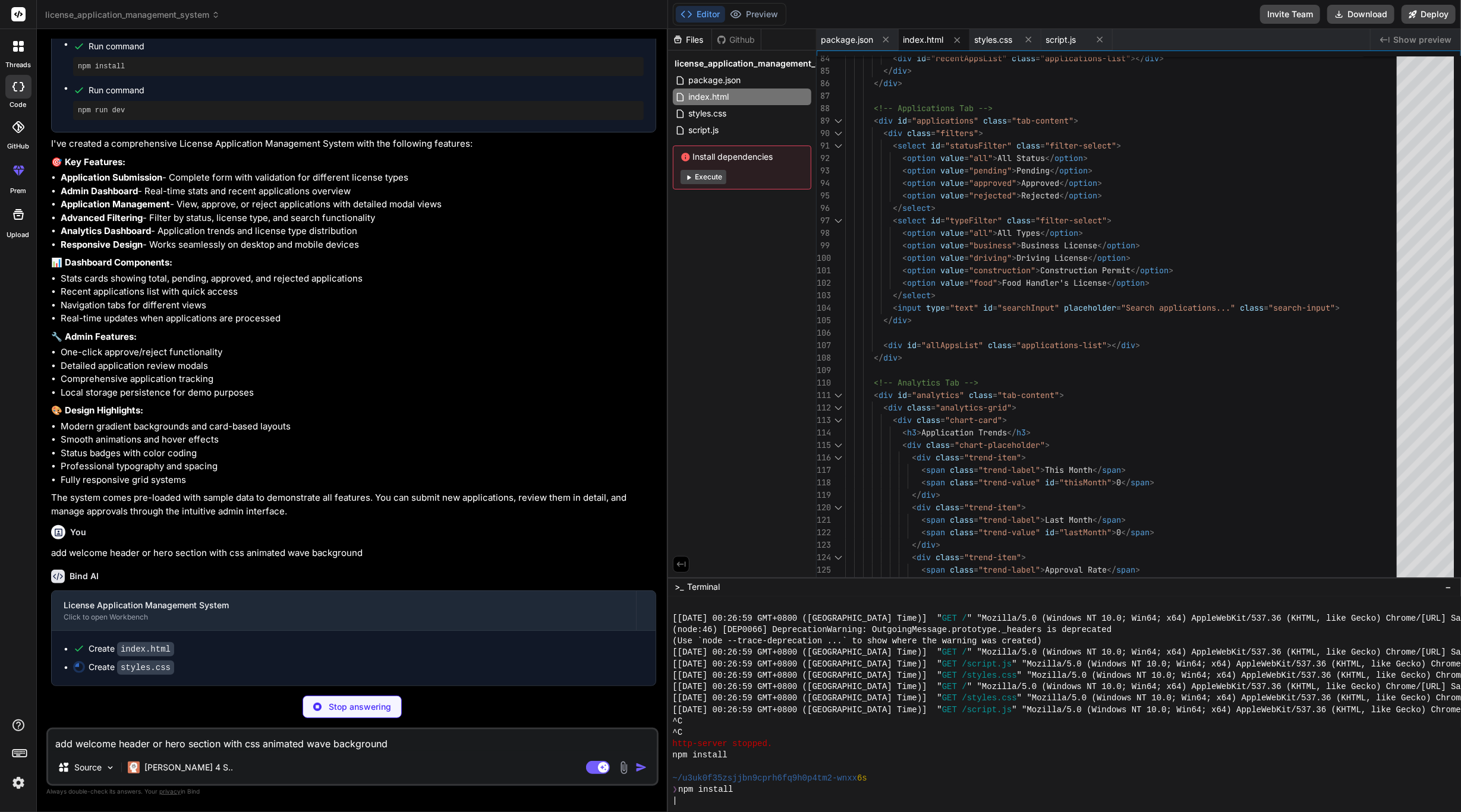
scroll to position [5407, 0]
click at [729, 154] on span "Install dependencies" at bounding box center [742, 157] width 123 height 12
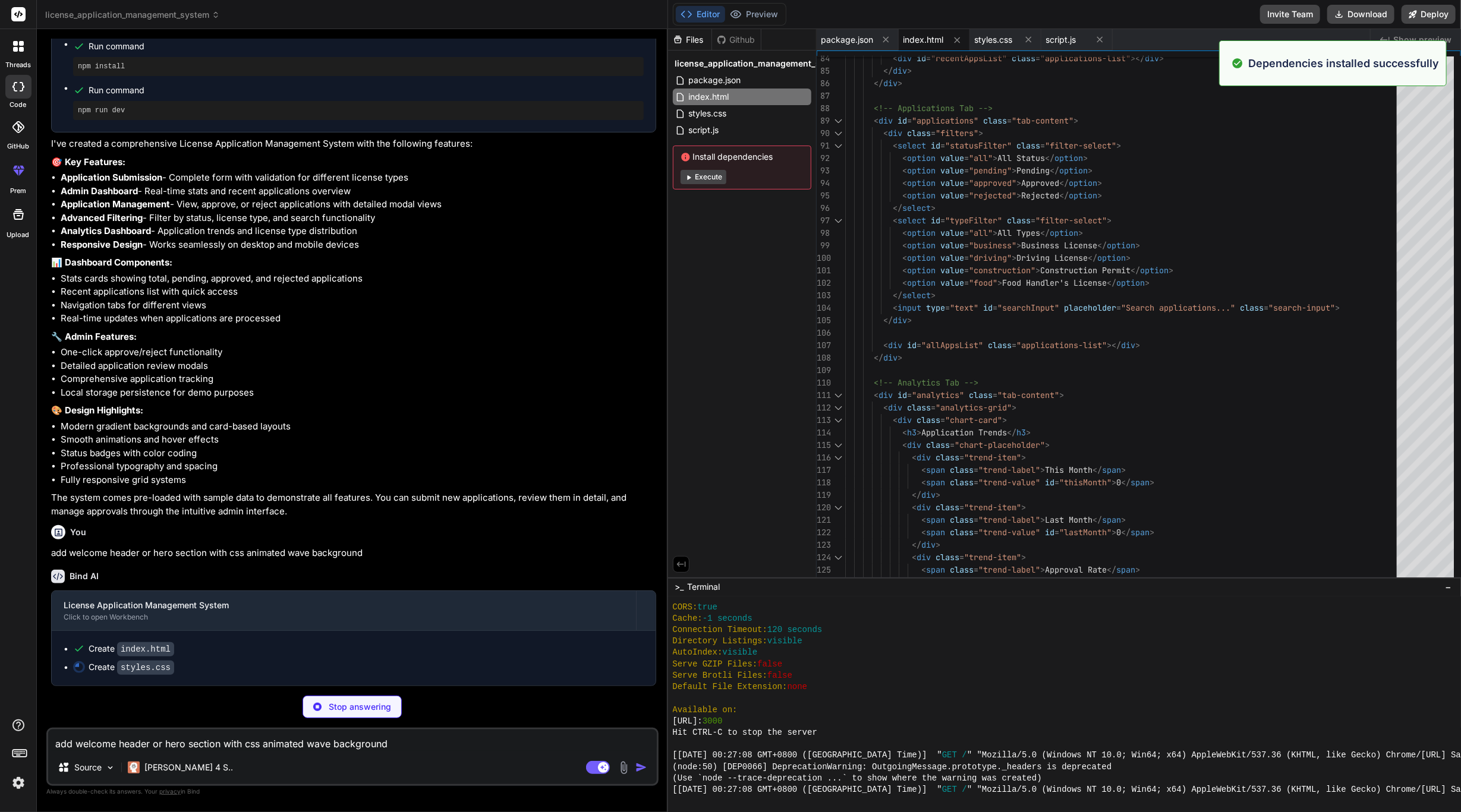
scroll to position [5772, 0]
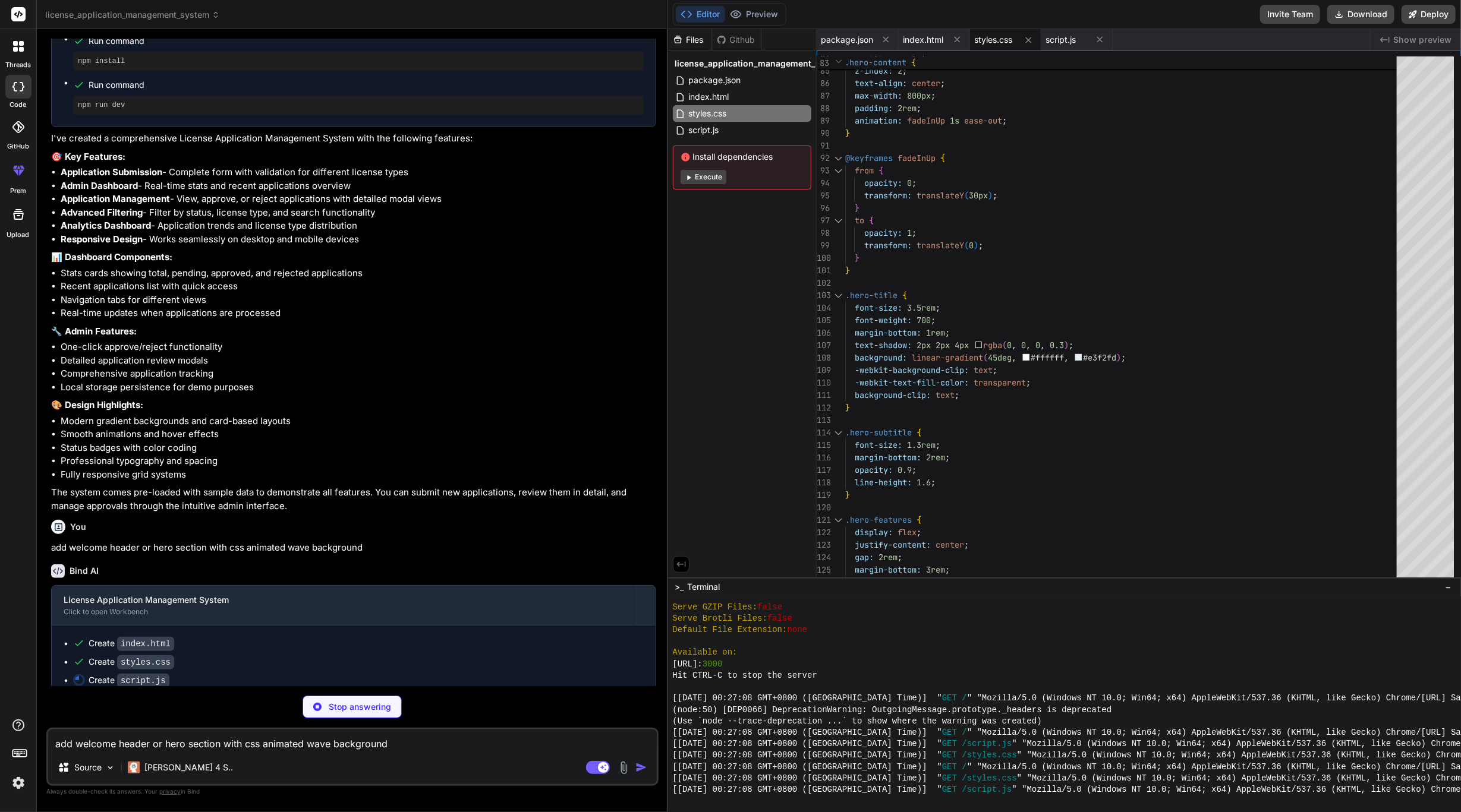
click at [713, 183] on button "Execute" at bounding box center [703, 177] width 46 height 14
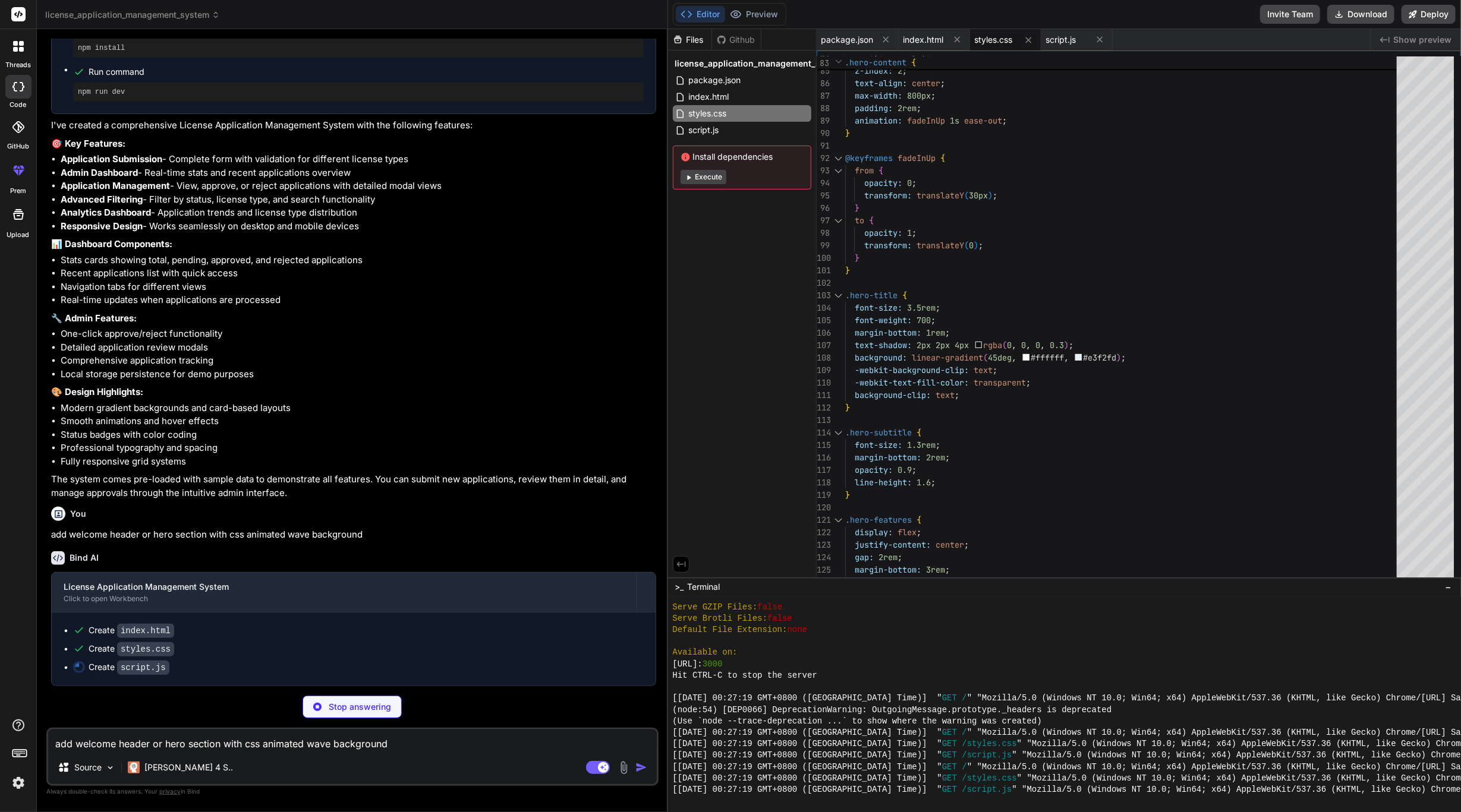
scroll to position [512, 0]
click at [708, 185] on div "Install dependencies Execute" at bounding box center [742, 167] width 138 height 44
click at [708, 183] on button "Execute" at bounding box center [703, 177] width 46 height 14
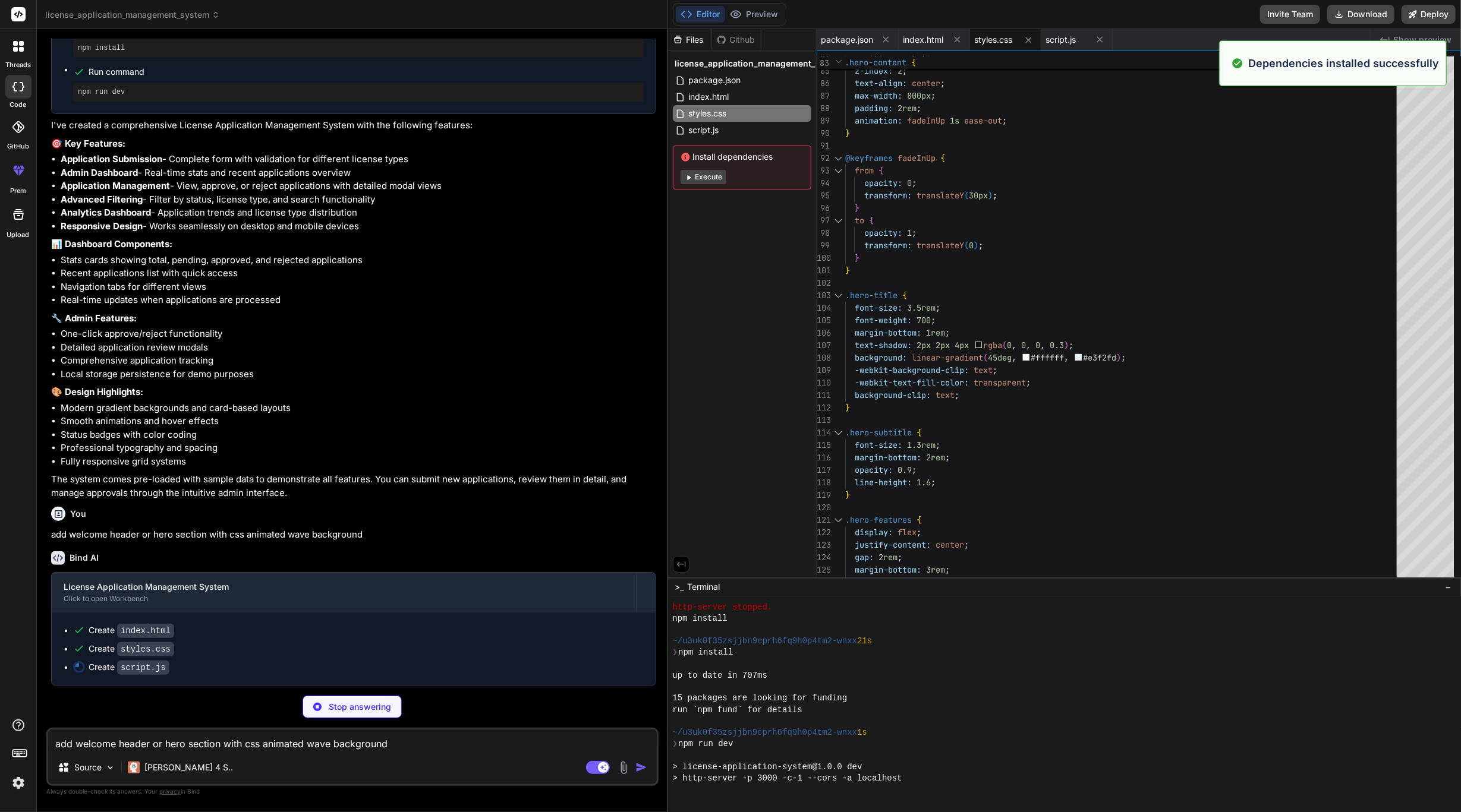
scroll to position [6821, 0]
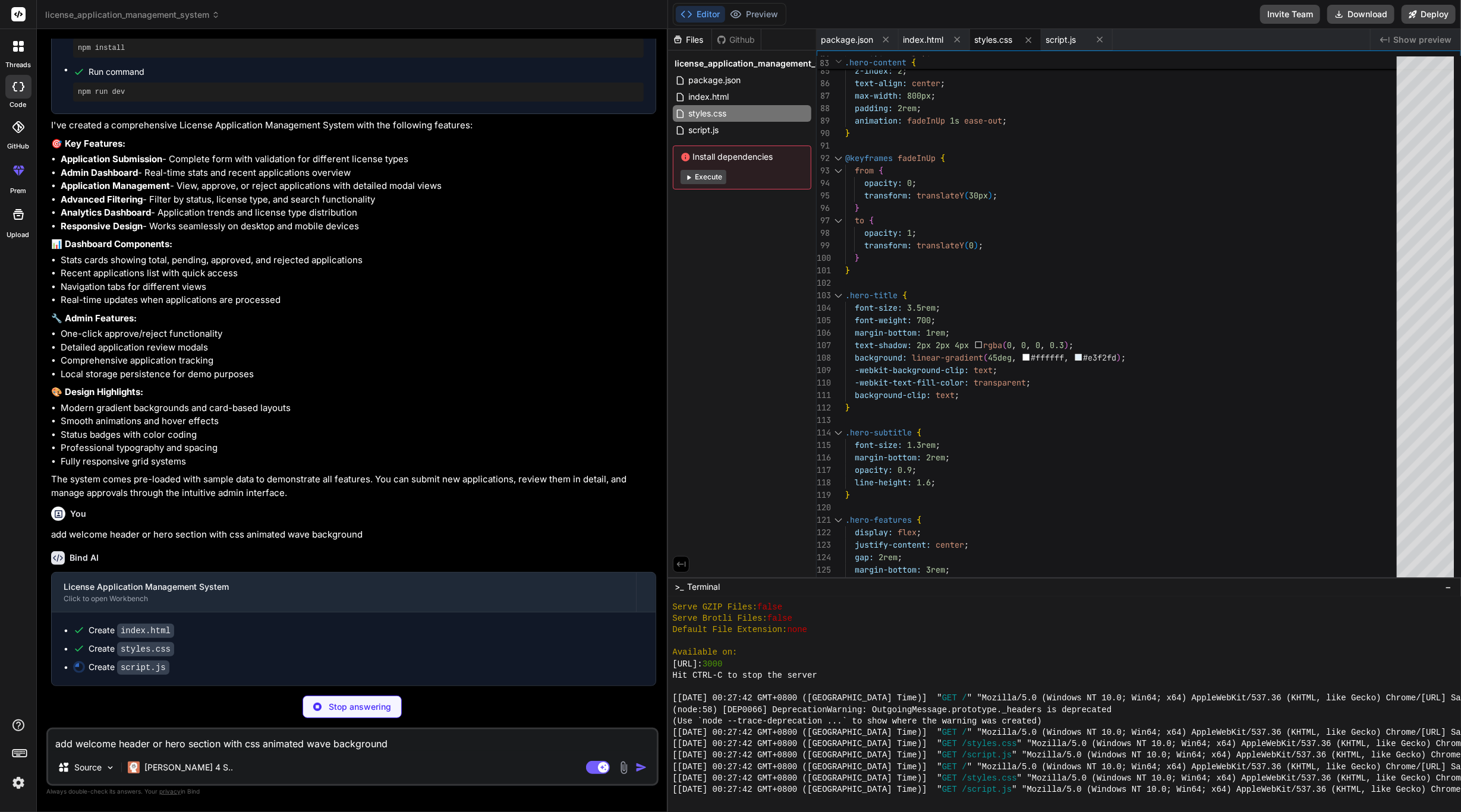
click at [708, 183] on button "Execute" at bounding box center [703, 177] width 46 height 14
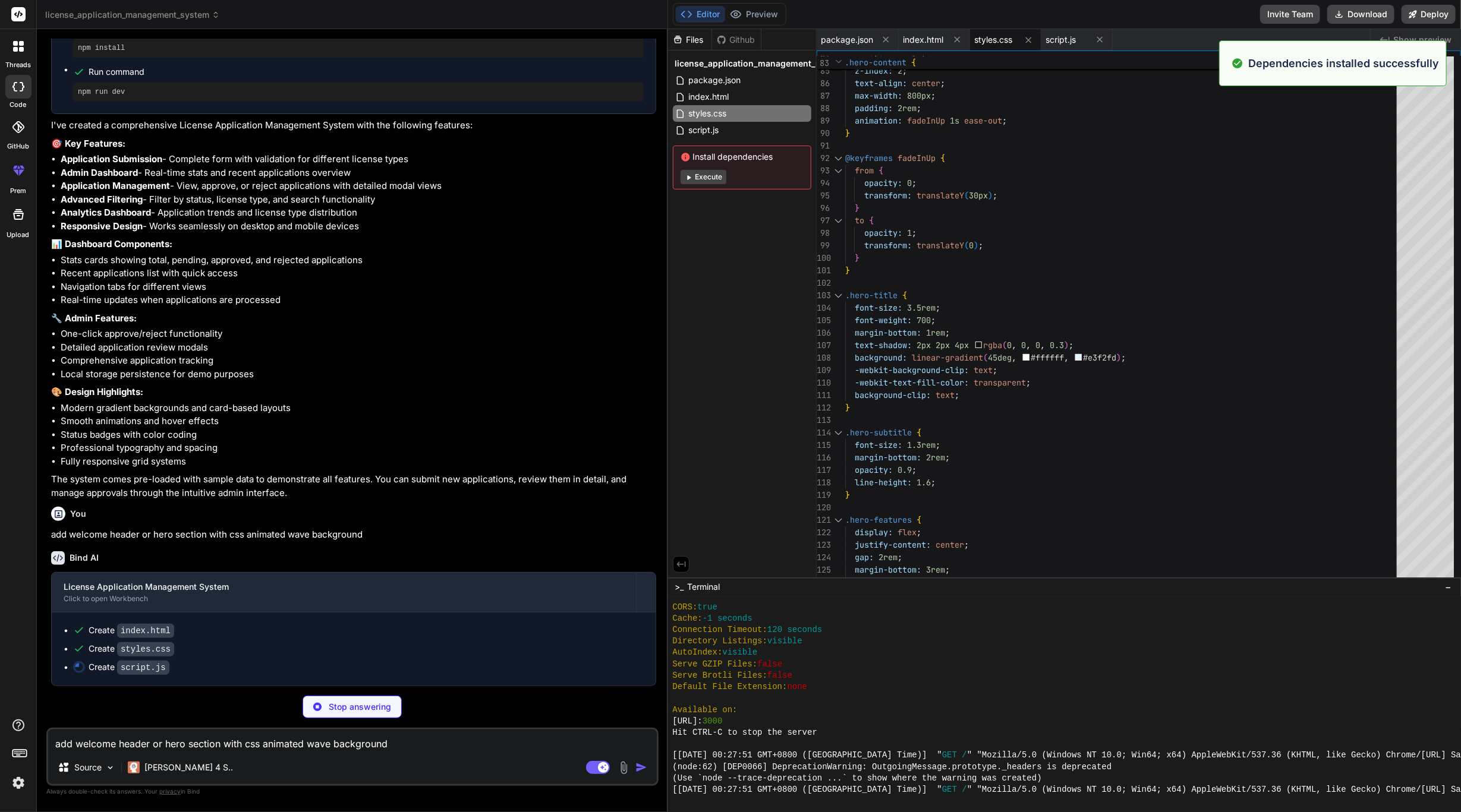
scroll to position [7346, 0]
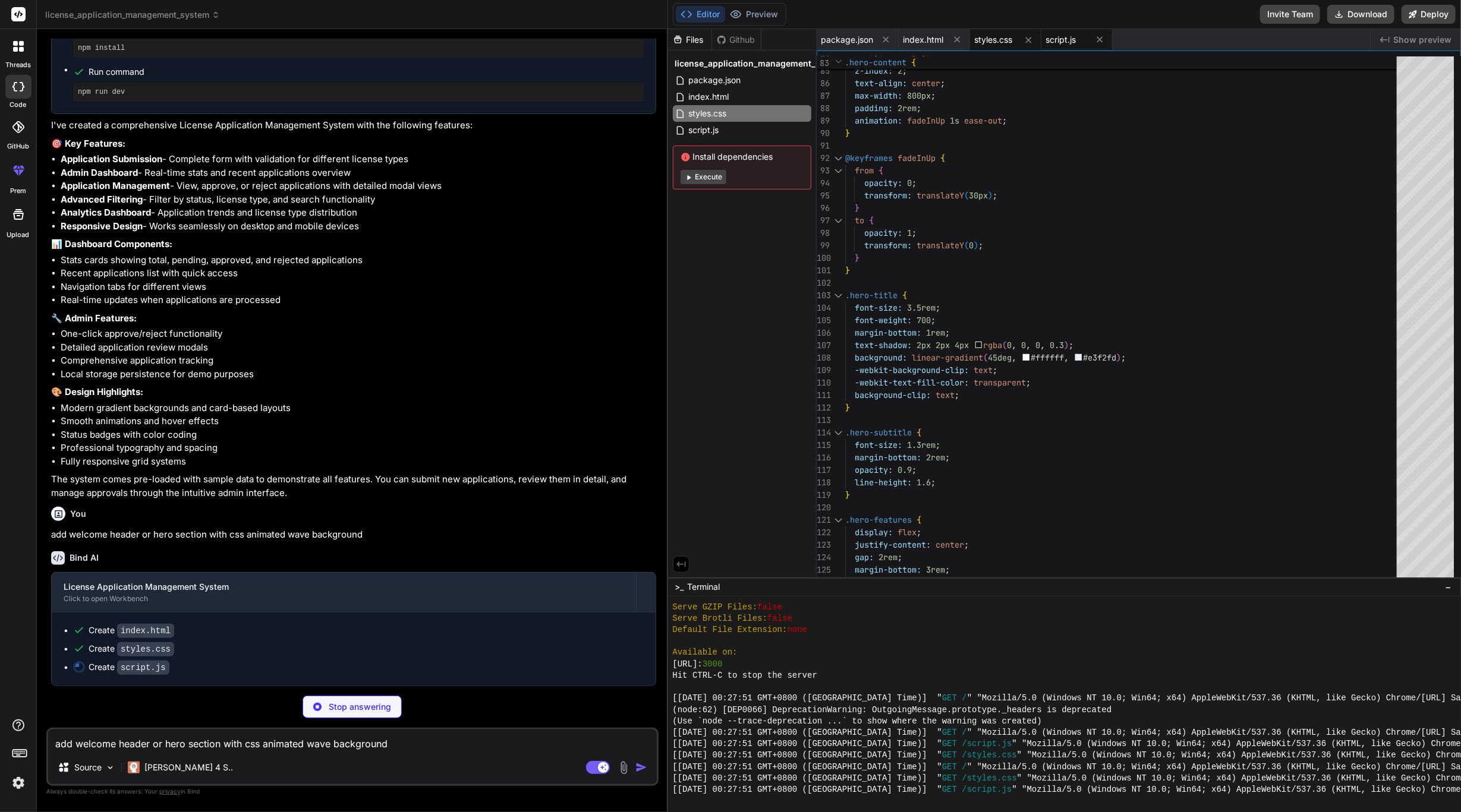
click at [1057, 42] on span "script.js" at bounding box center [1061, 40] width 30 height 12
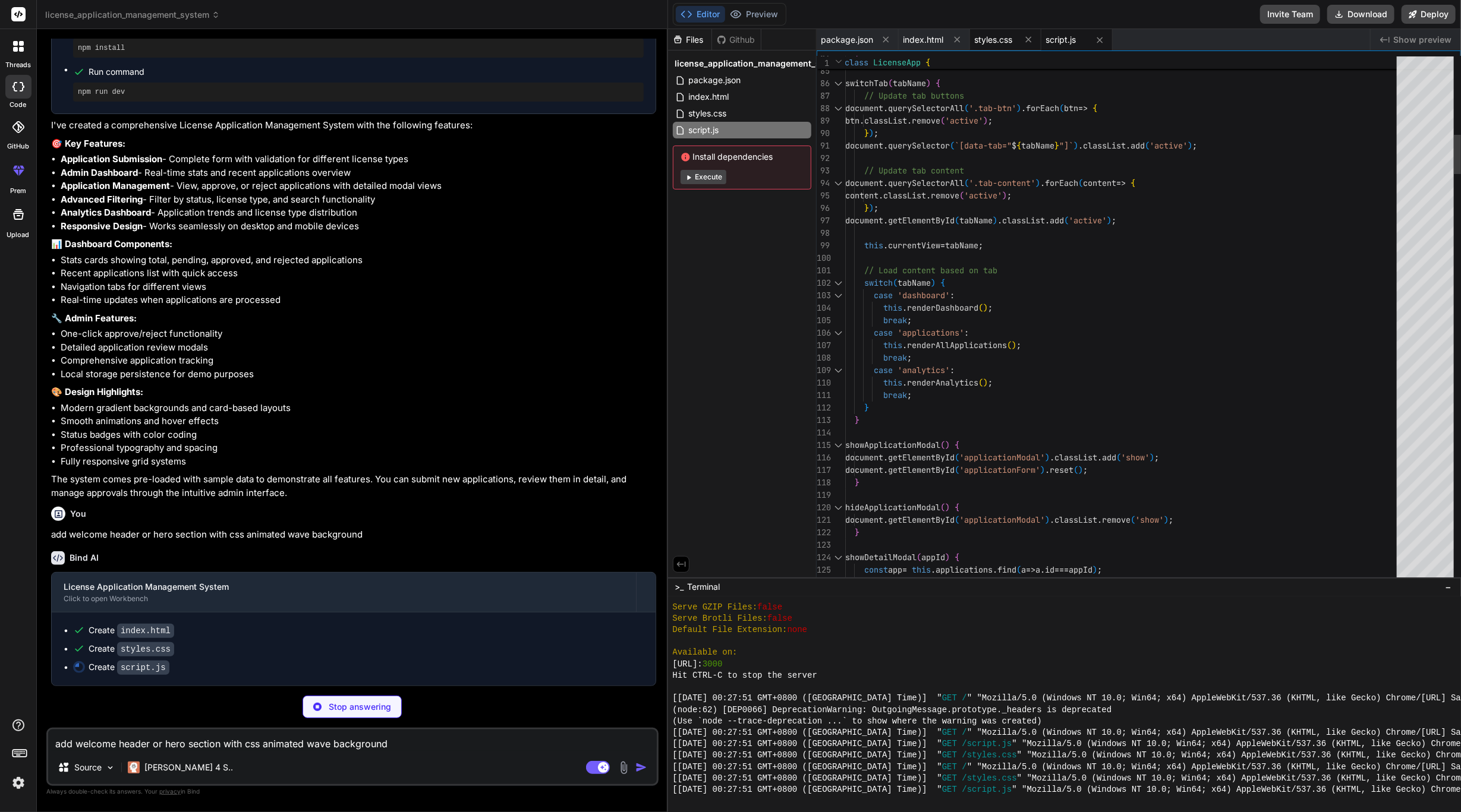
click at [1002, 39] on span "styles.css" at bounding box center [993, 40] width 38 height 12
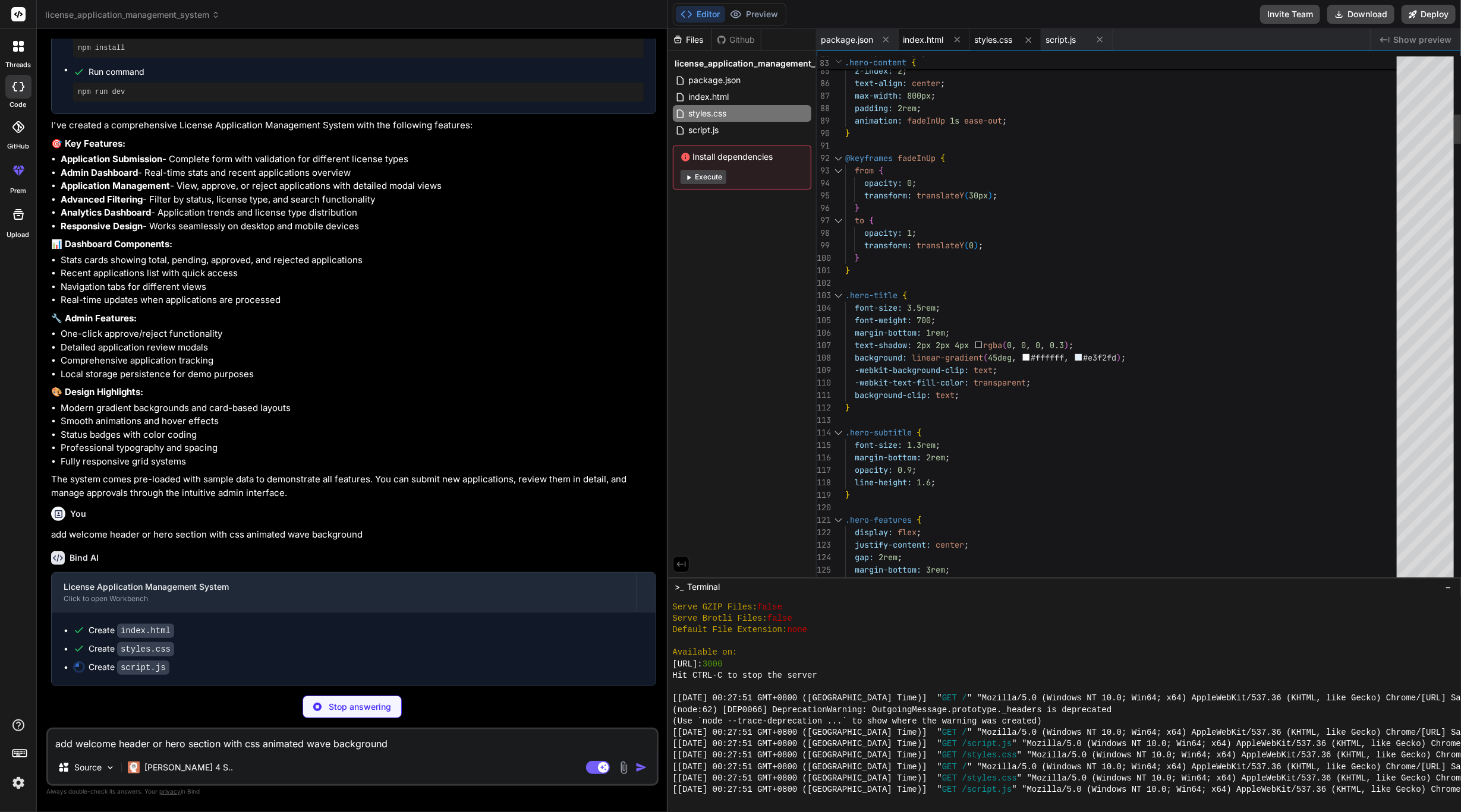
click at [923, 34] on span "index.html" at bounding box center [924, 40] width 40 height 12
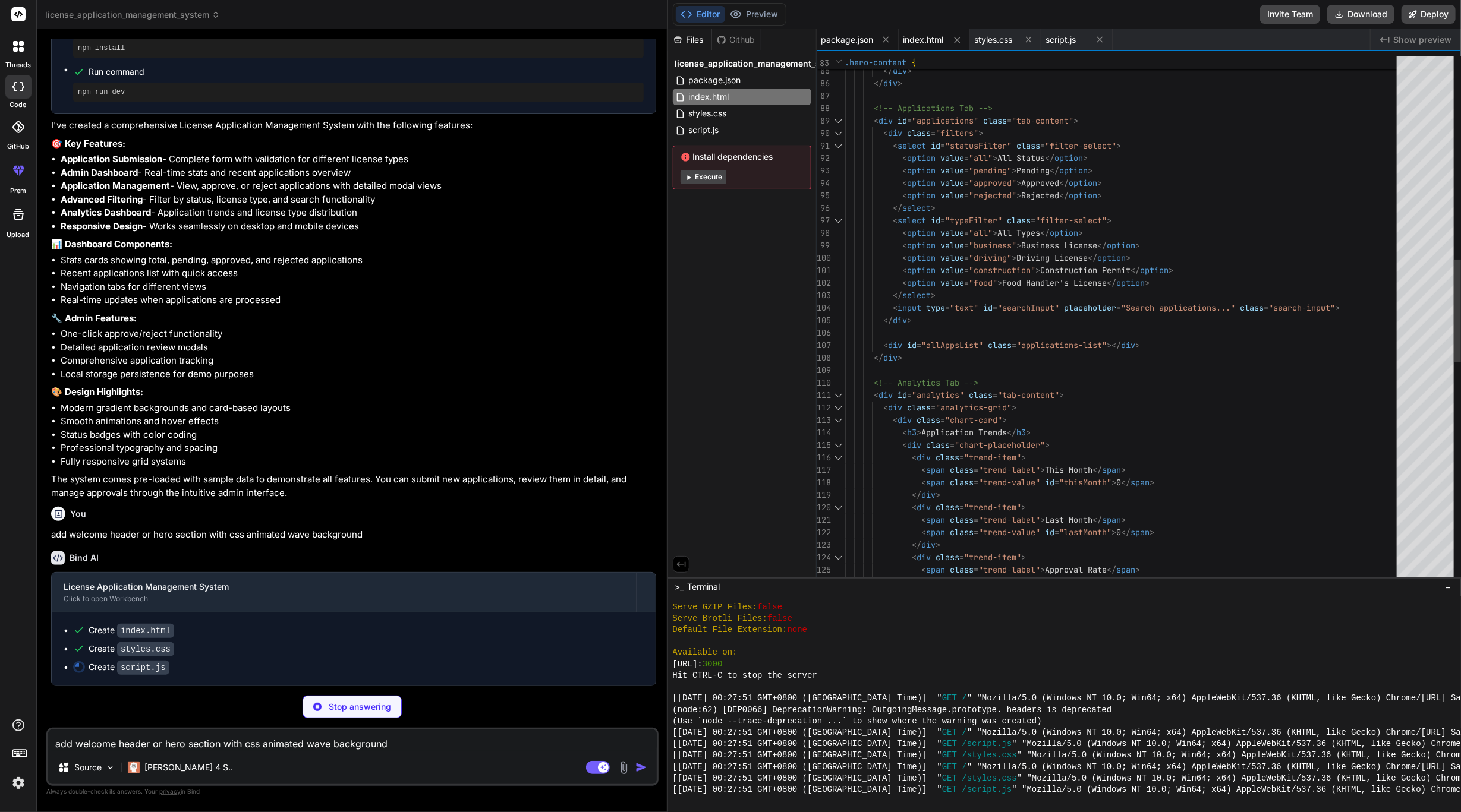
click at [849, 40] on span "package.json" at bounding box center [848, 40] width 52 height 12
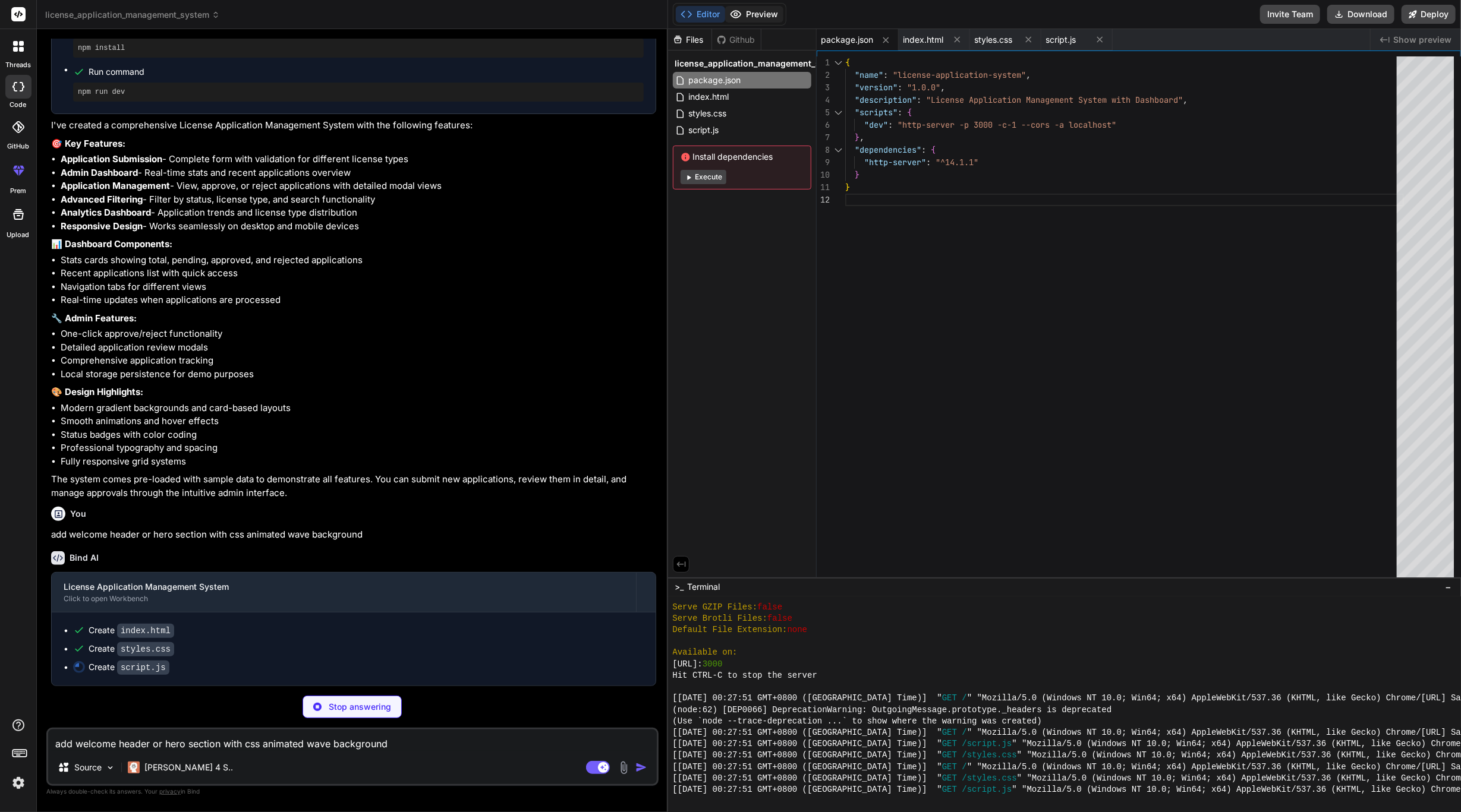
click at [765, 21] on button "Preview" at bounding box center [754, 14] width 58 height 17
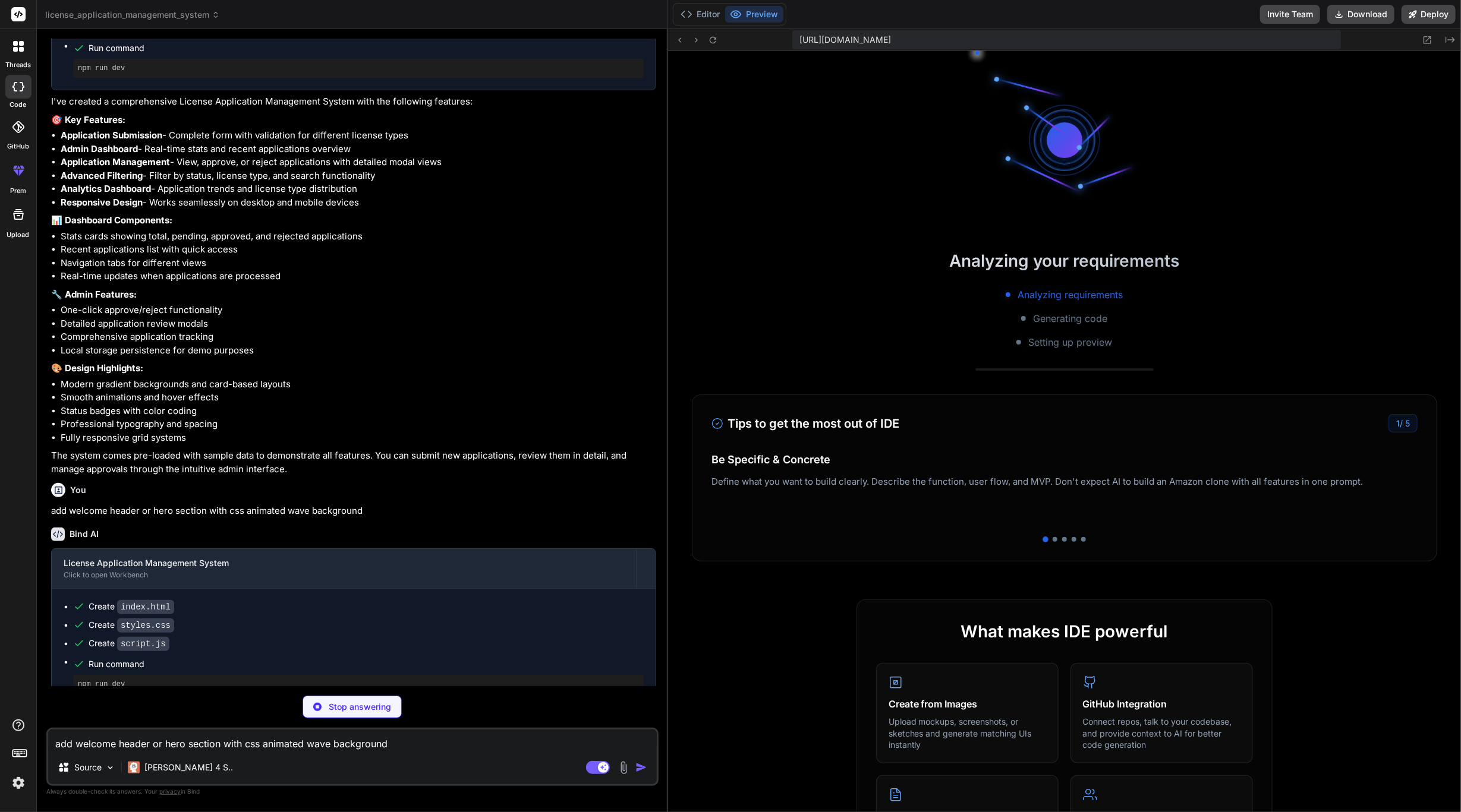
scroll to position [7779, 0]
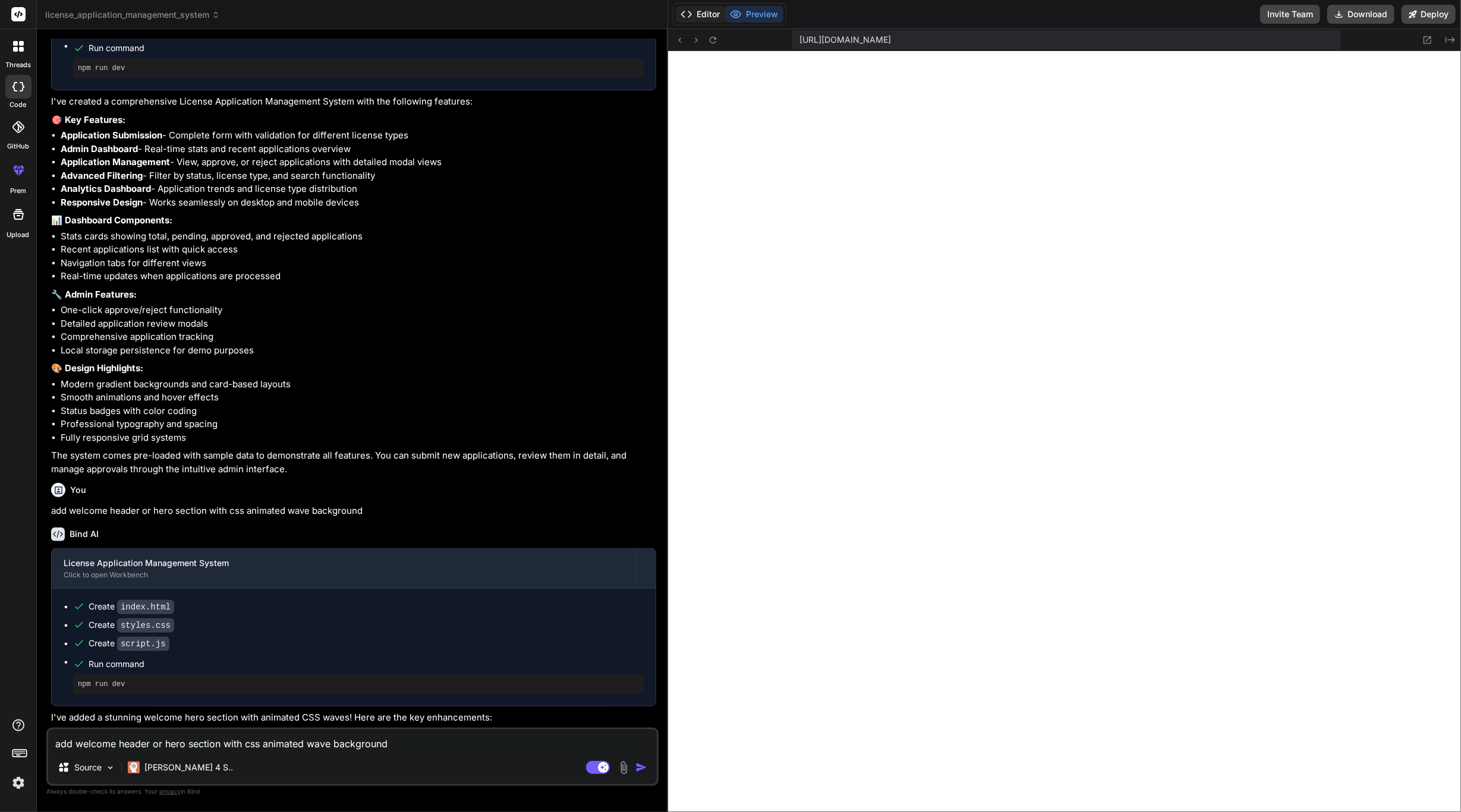
click at [703, 15] on button "Editor" at bounding box center [700, 14] width 49 height 17
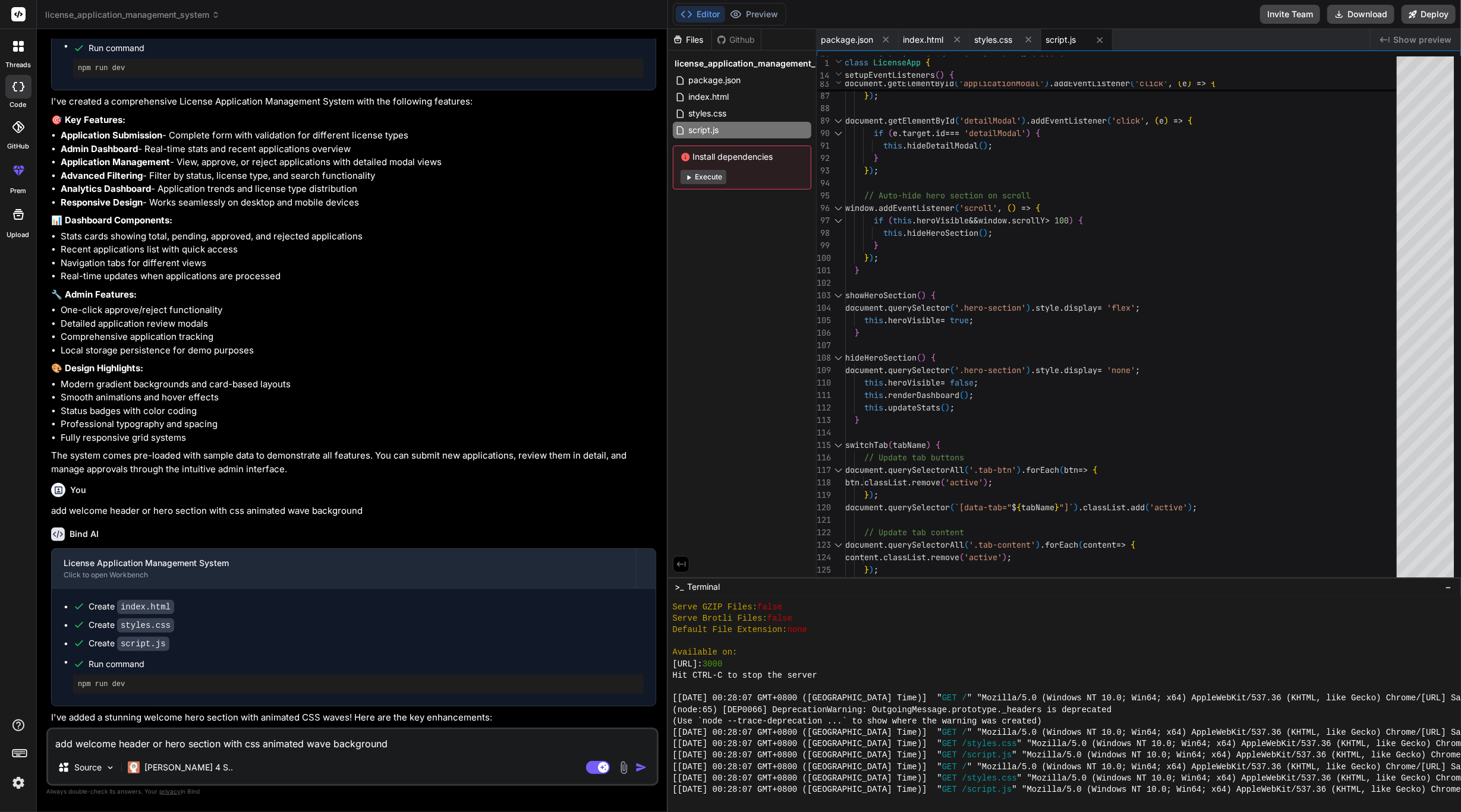
click at [715, 177] on button "Execute" at bounding box center [703, 177] width 46 height 14
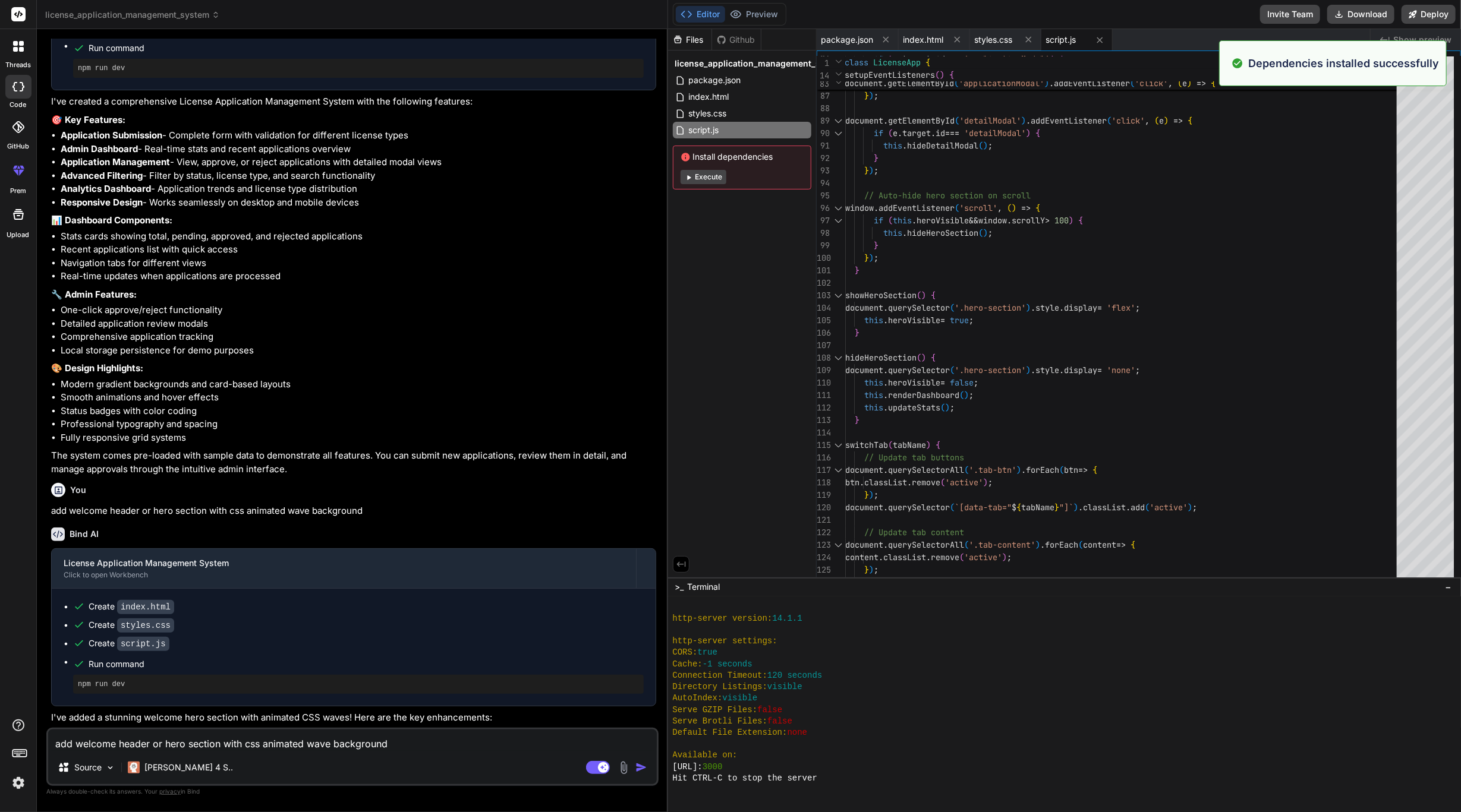
scroll to position [8304, 0]
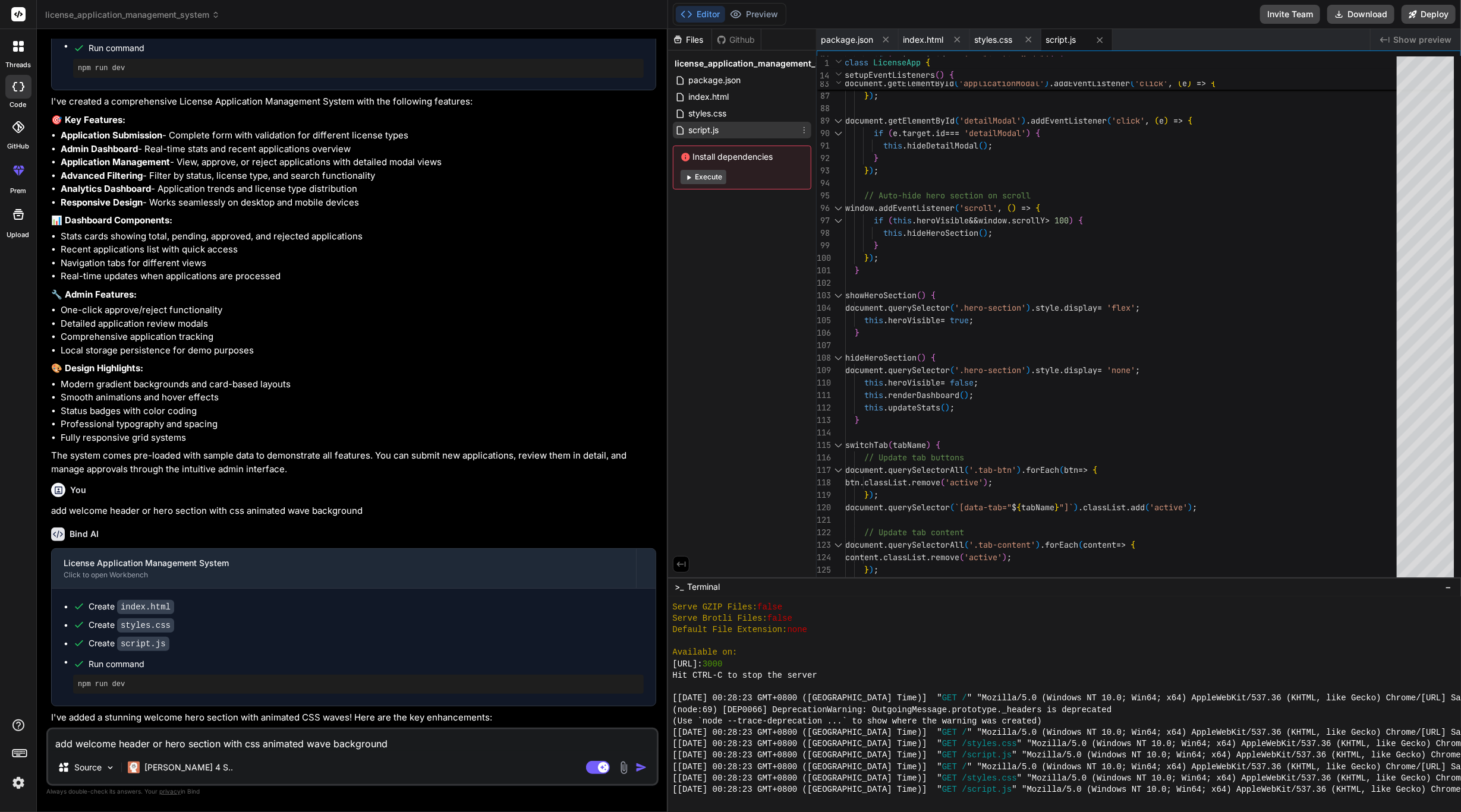
click at [744, 122] on div "script.js" at bounding box center [742, 130] width 138 height 17
click at [744, 114] on div "styles.css" at bounding box center [742, 114] width 138 height 17
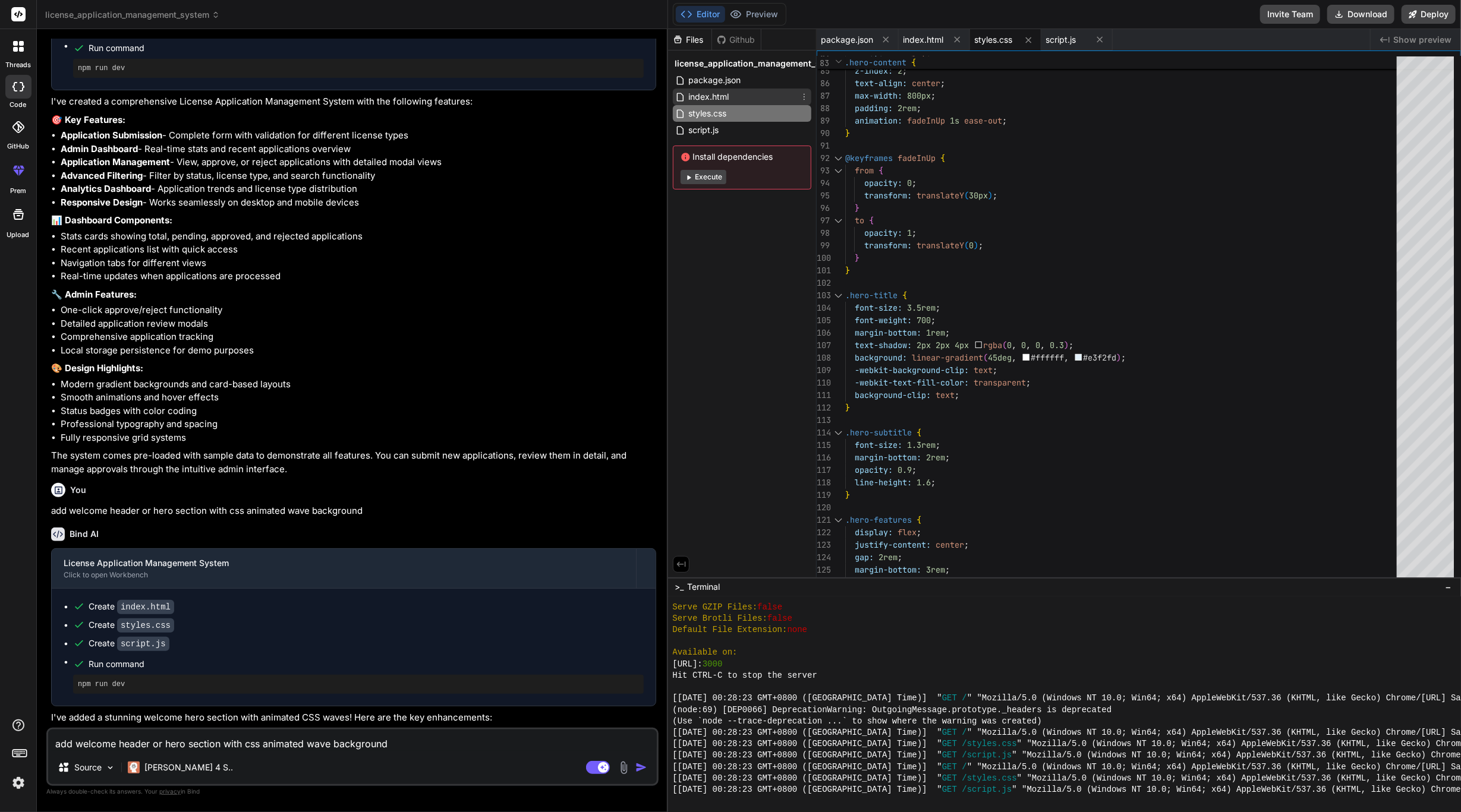
click at [740, 101] on div "index.html" at bounding box center [742, 97] width 138 height 17
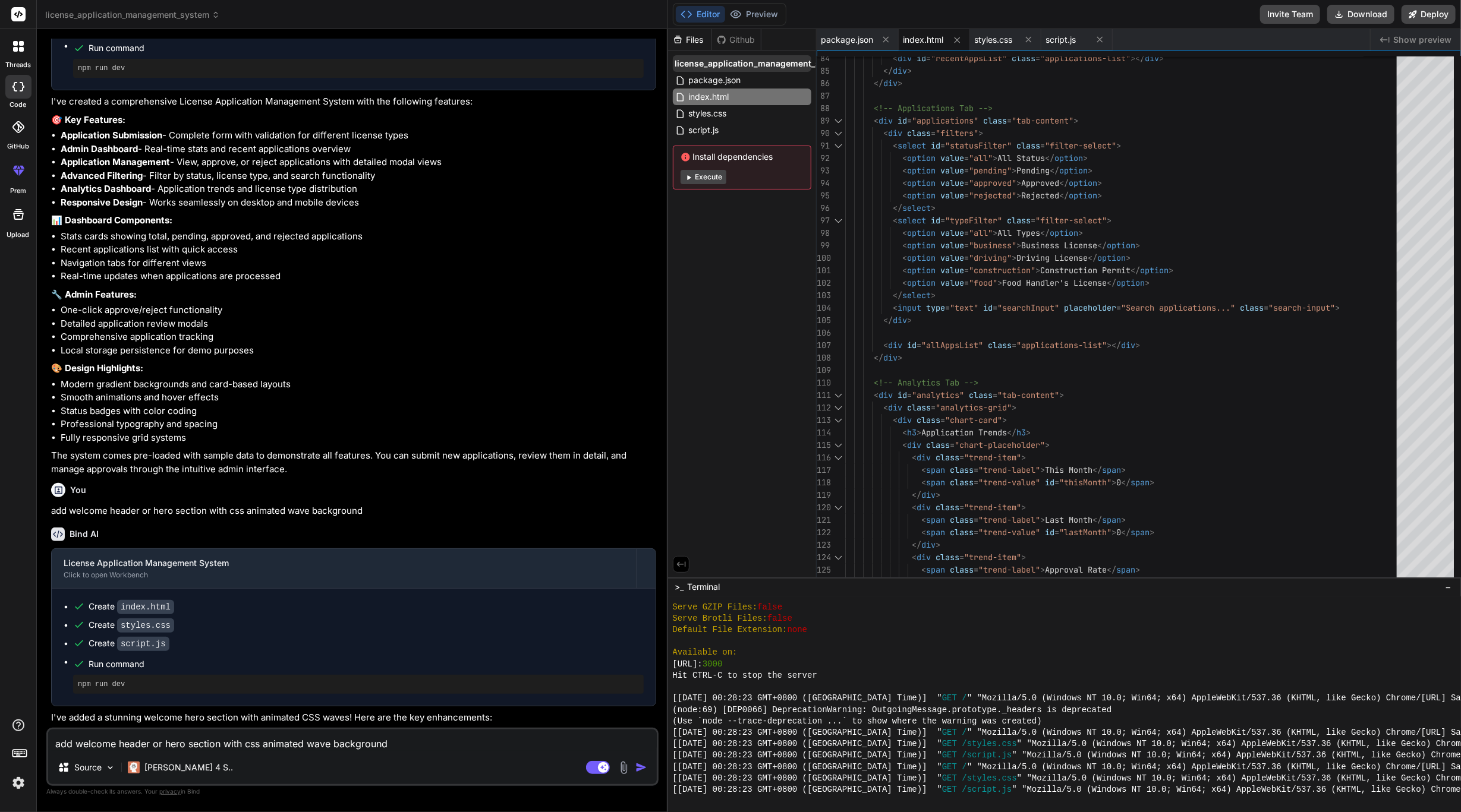
click at [740, 64] on span "license_application_management_system" at bounding box center [760, 64] width 171 height 12
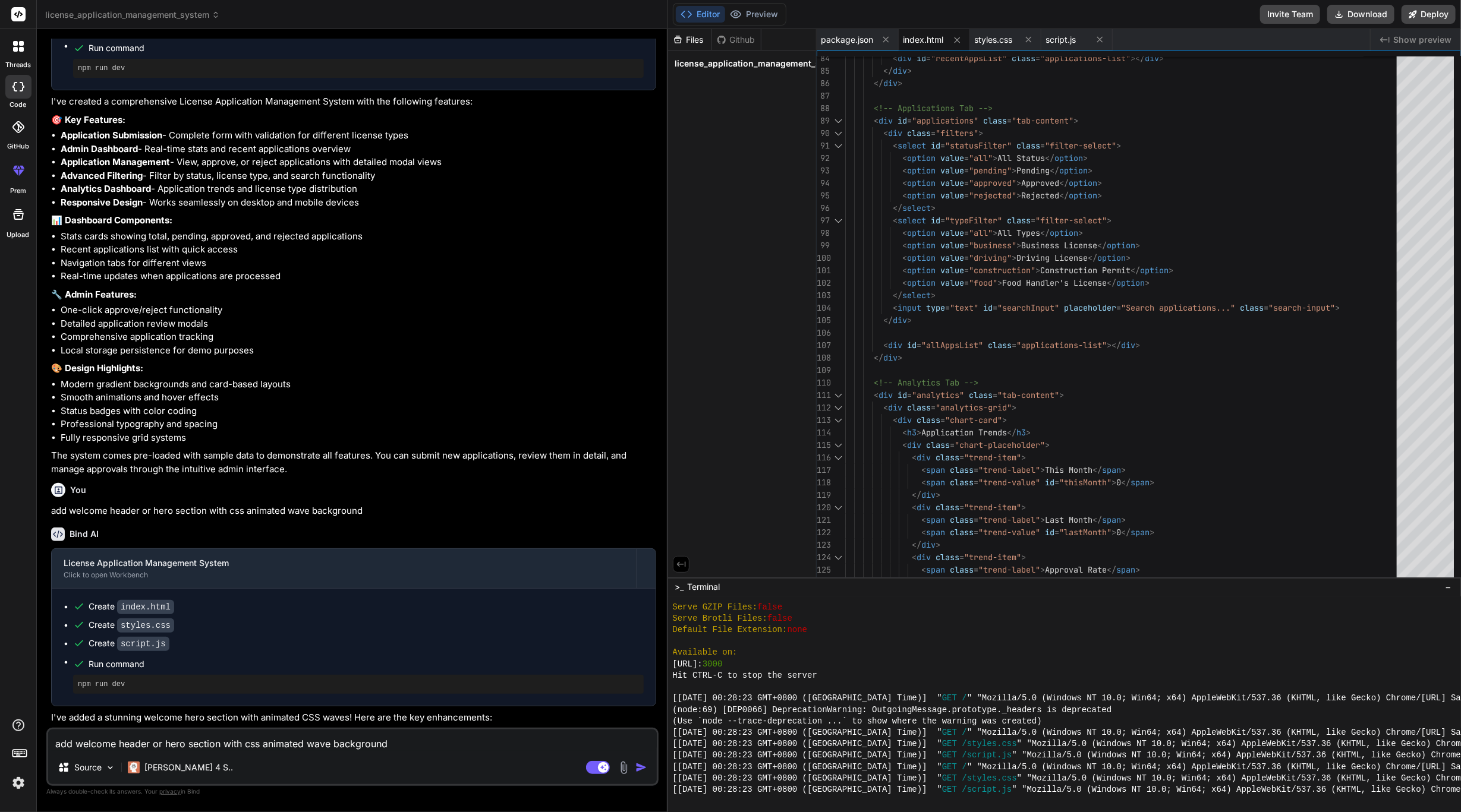
click at [744, 64] on span "license_application_management_system" at bounding box center [760, 64] width 171 height 12
click at [706, 174] on button "Execute" at bounding box center [703, 177] width 46 height 14
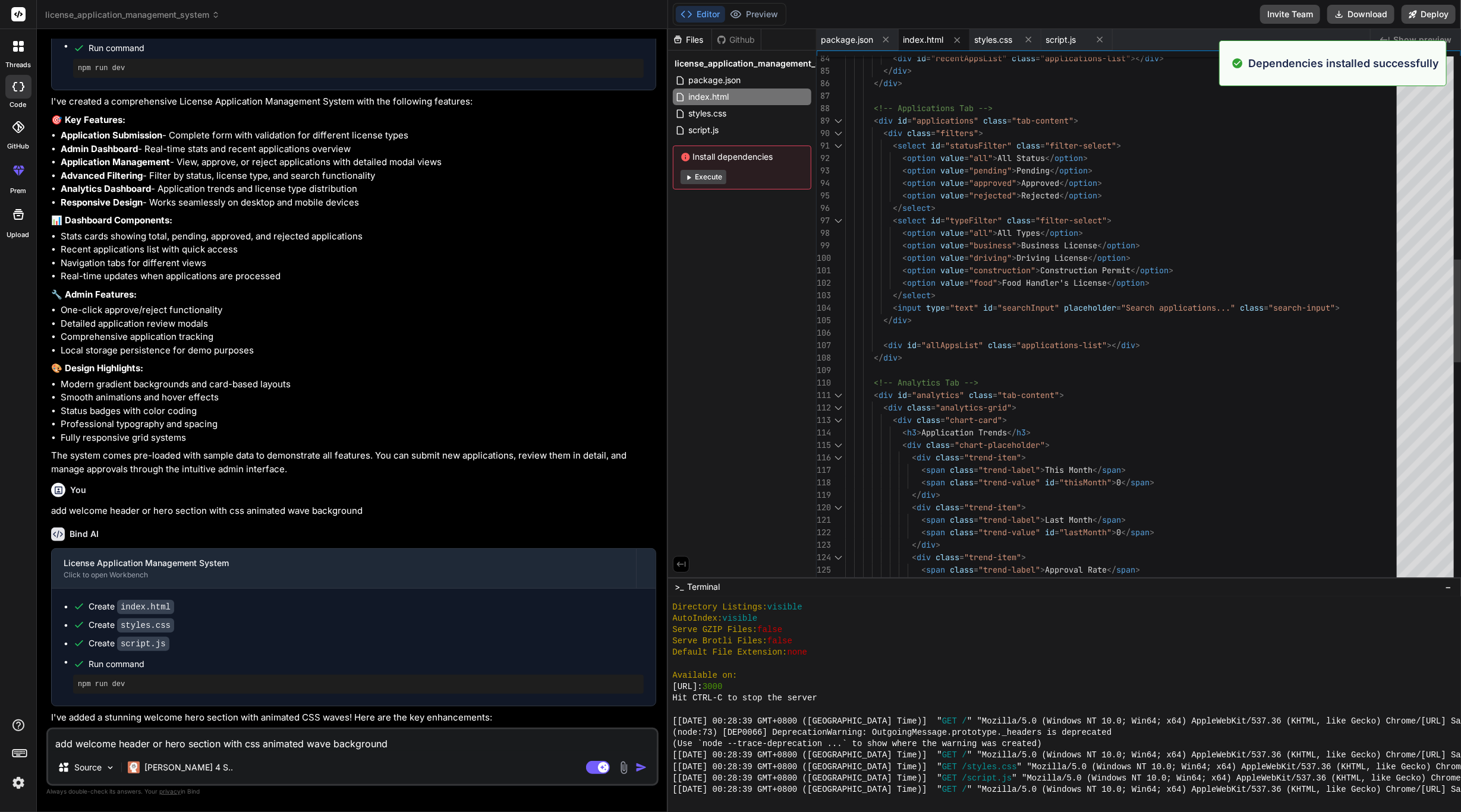
scroll to position [8829, 0]
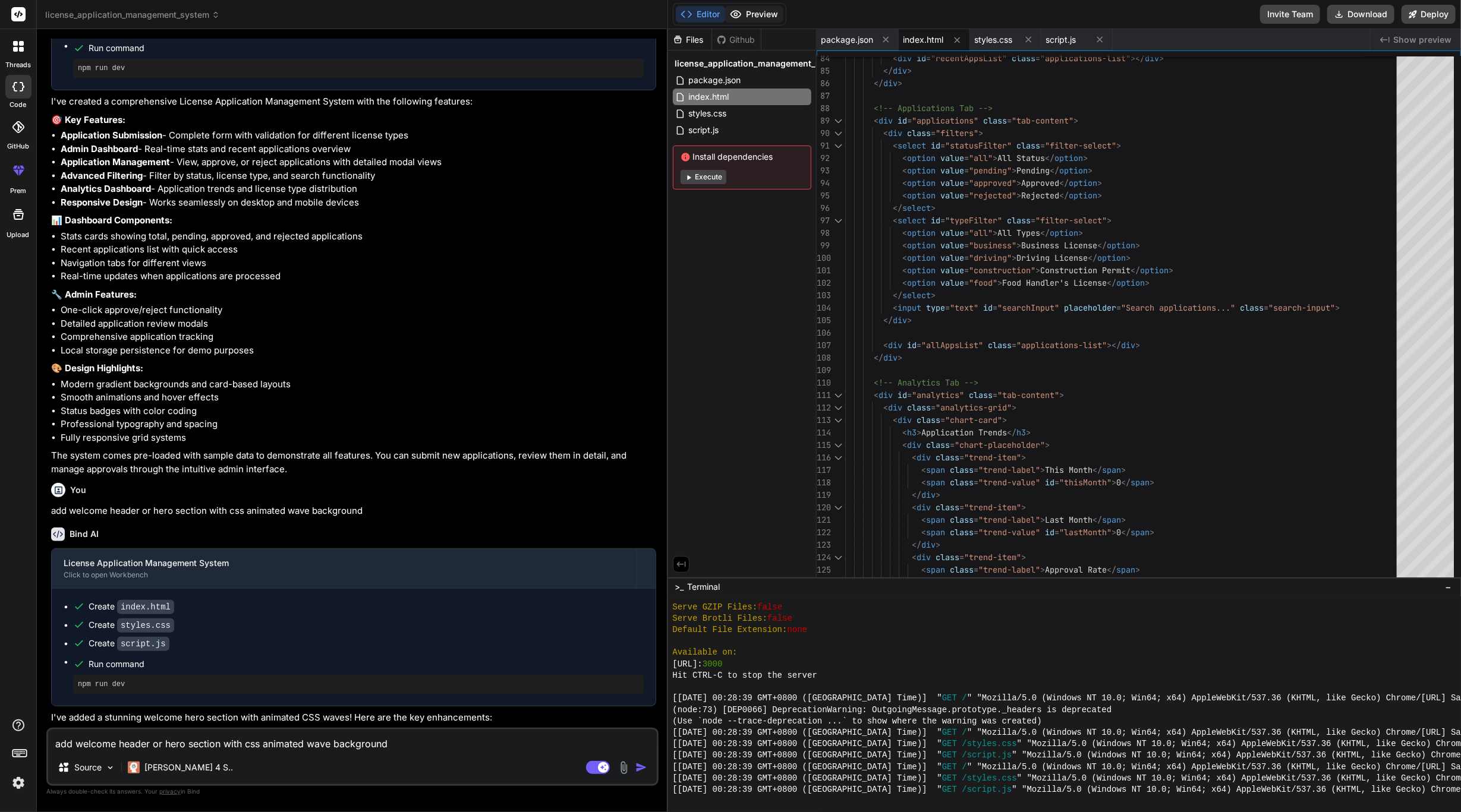
click at [779, 8] on button "Preview" at bounding box center [754, 14] width 58 height 17
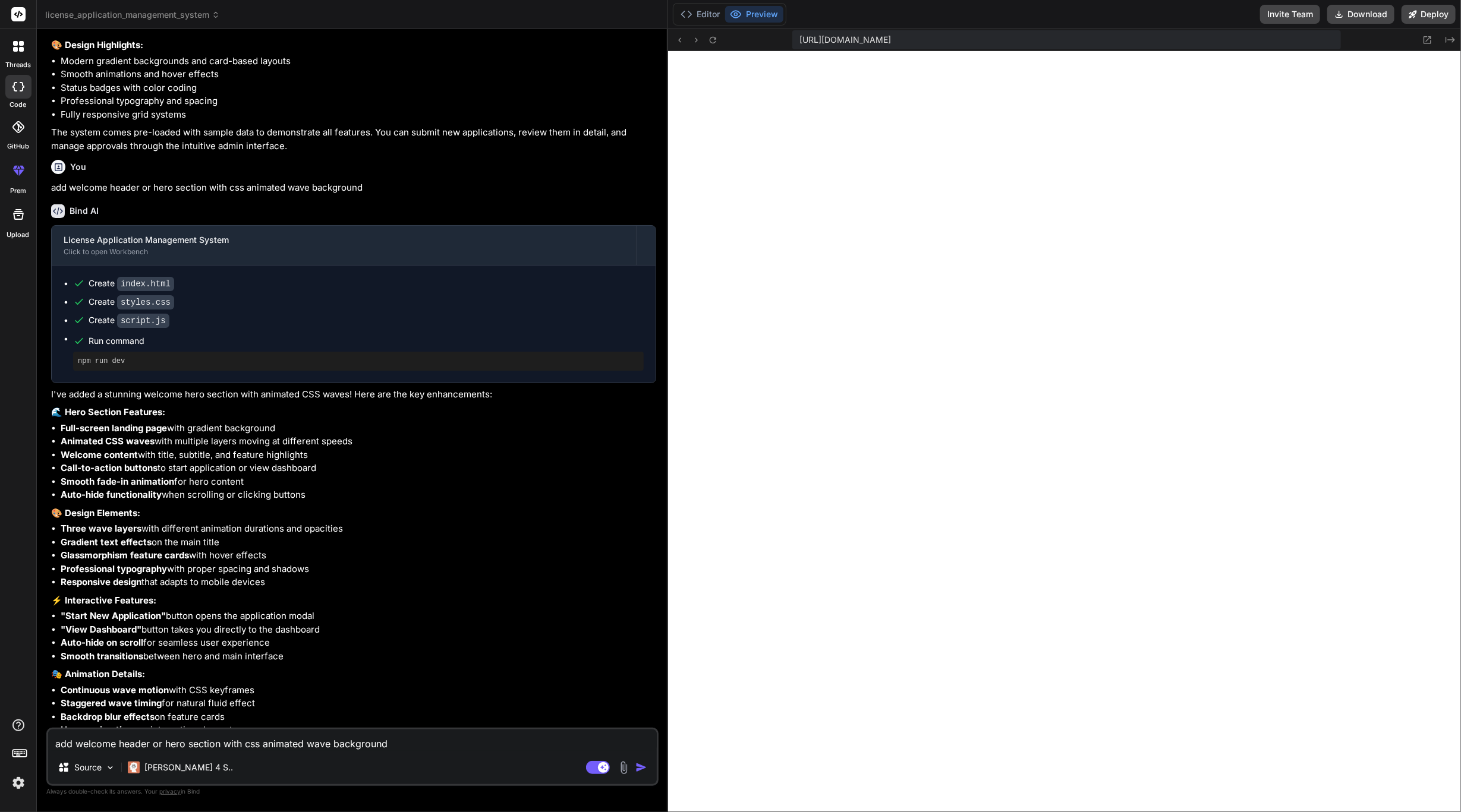
scroll to position [916, 0]
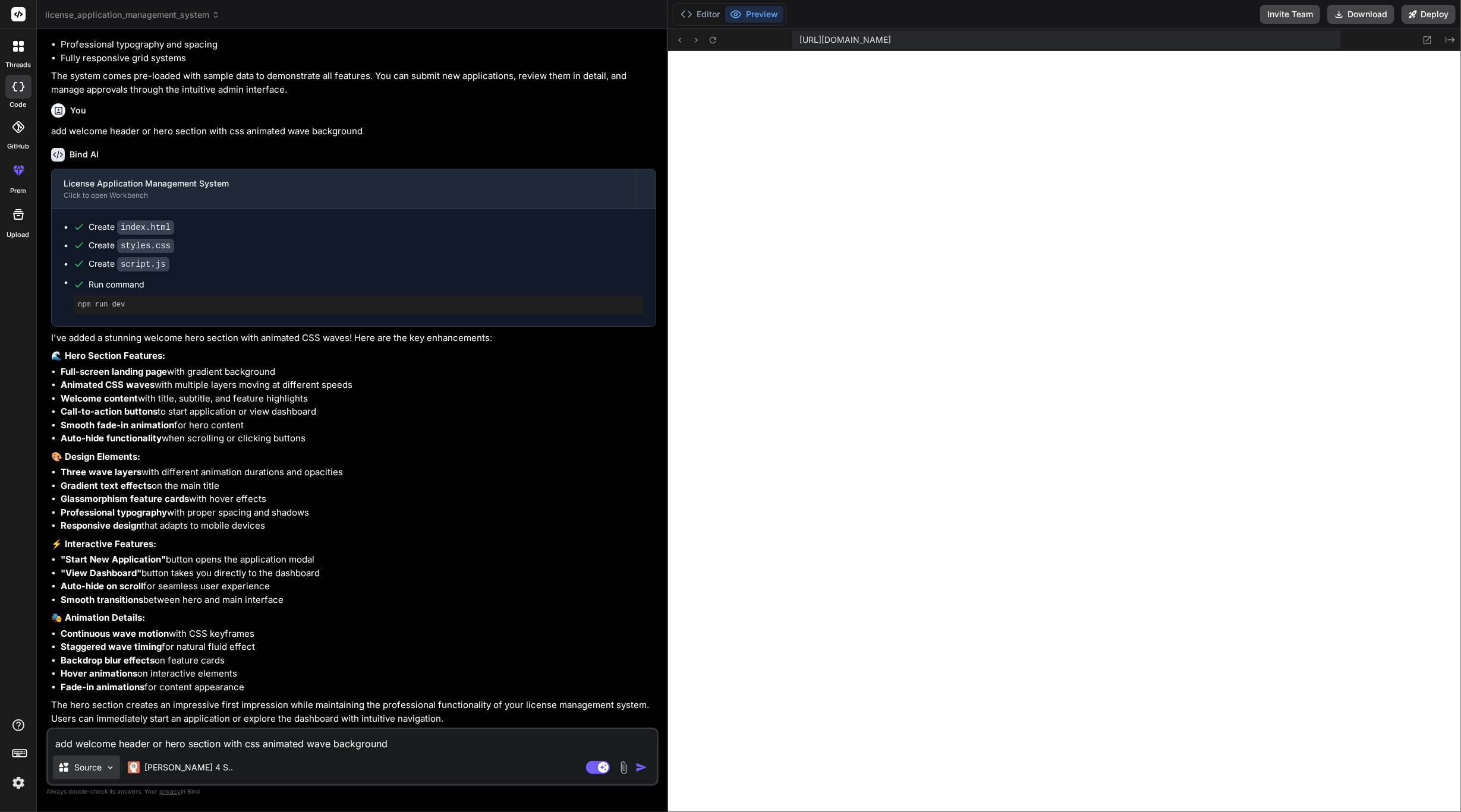
click at [115, 767] on img at bounding box center [110, 768] width 10 height 10
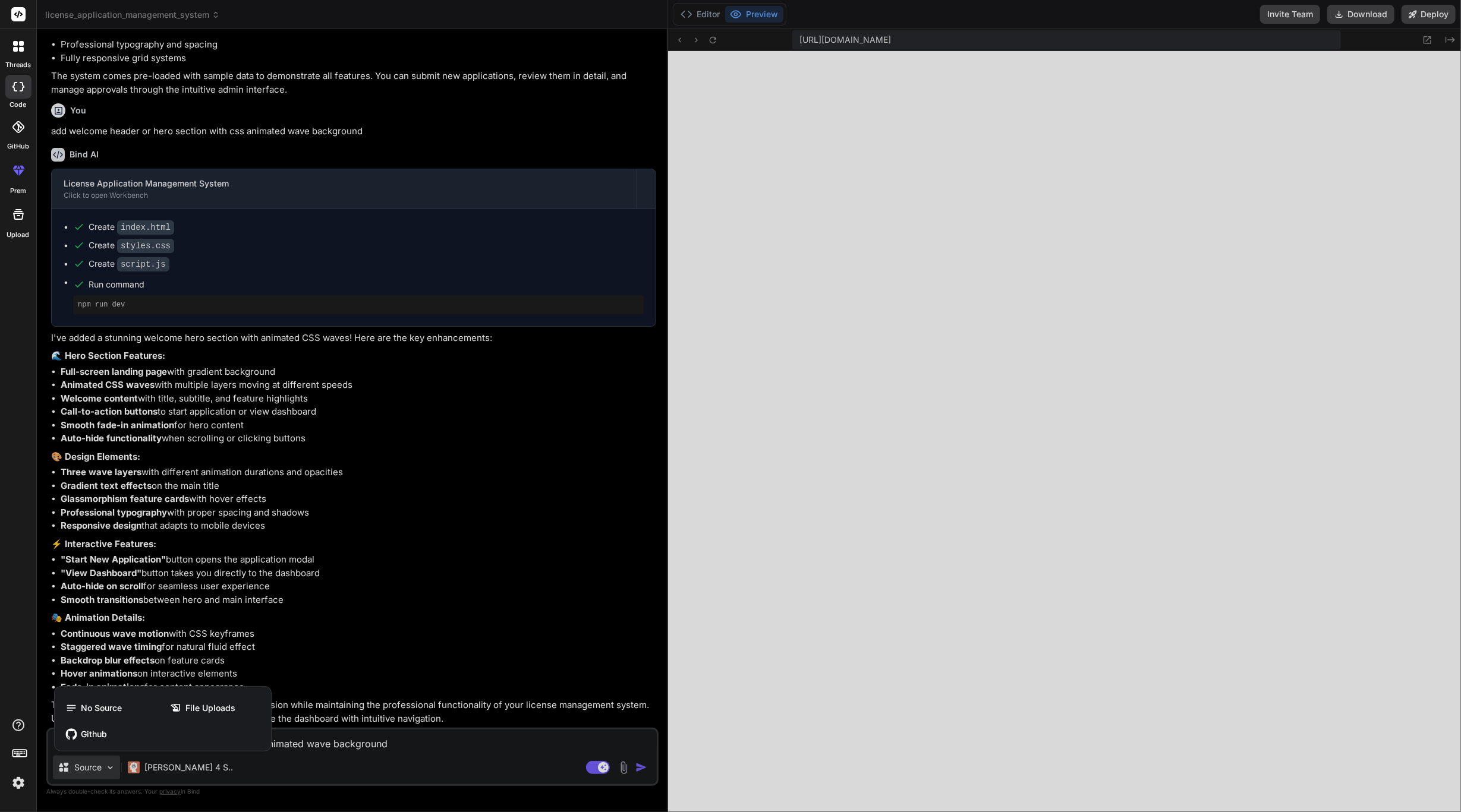
click at [893, 682] on div at bounding box center [730, 406] width 1461 height 812
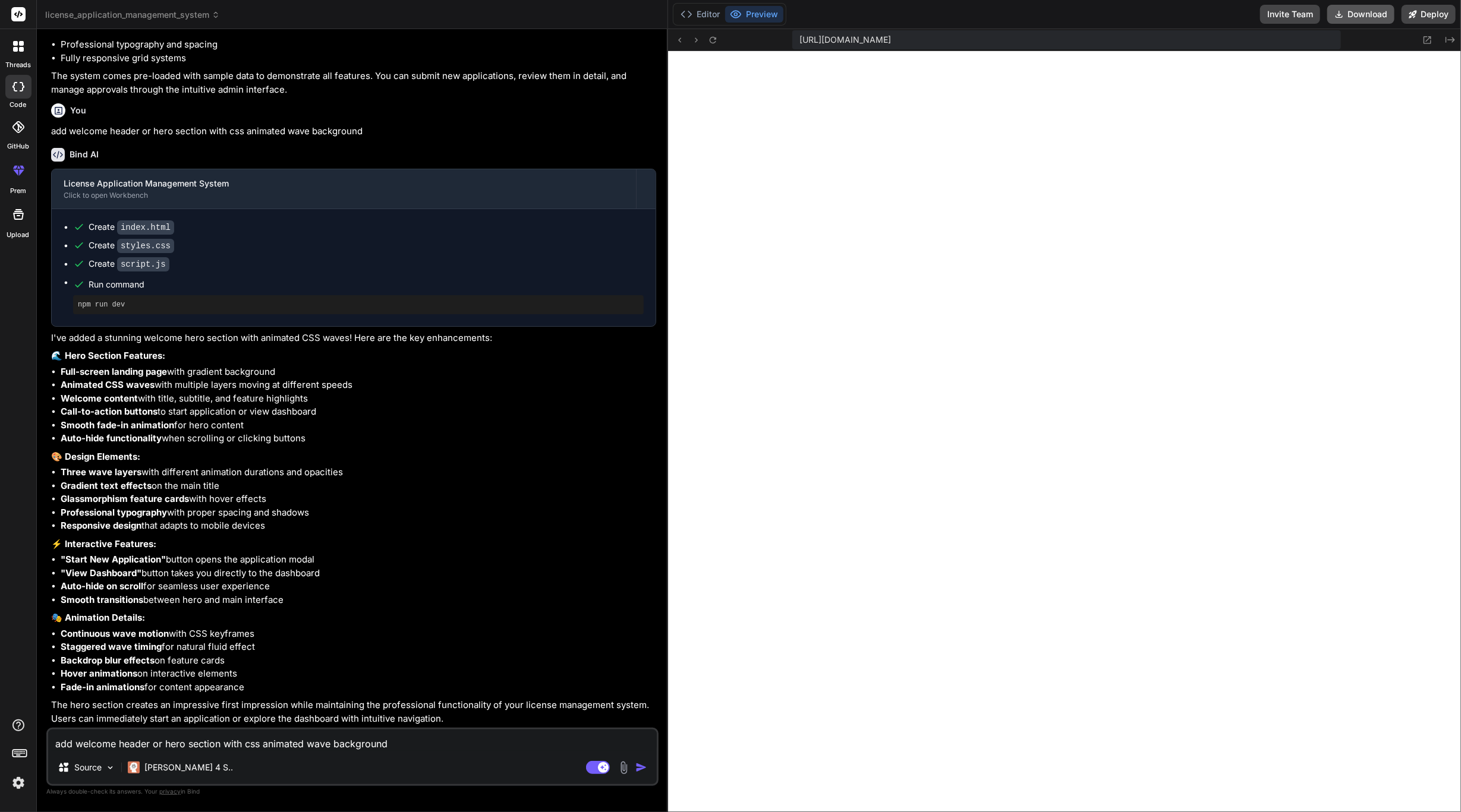
click at [1361, 13] on button "Download" at bounding box center [1360, 14] width 67 height 19
click at [1419, 13] on button "Deploy" at bounding box center [1428, 14] width 54 height 19
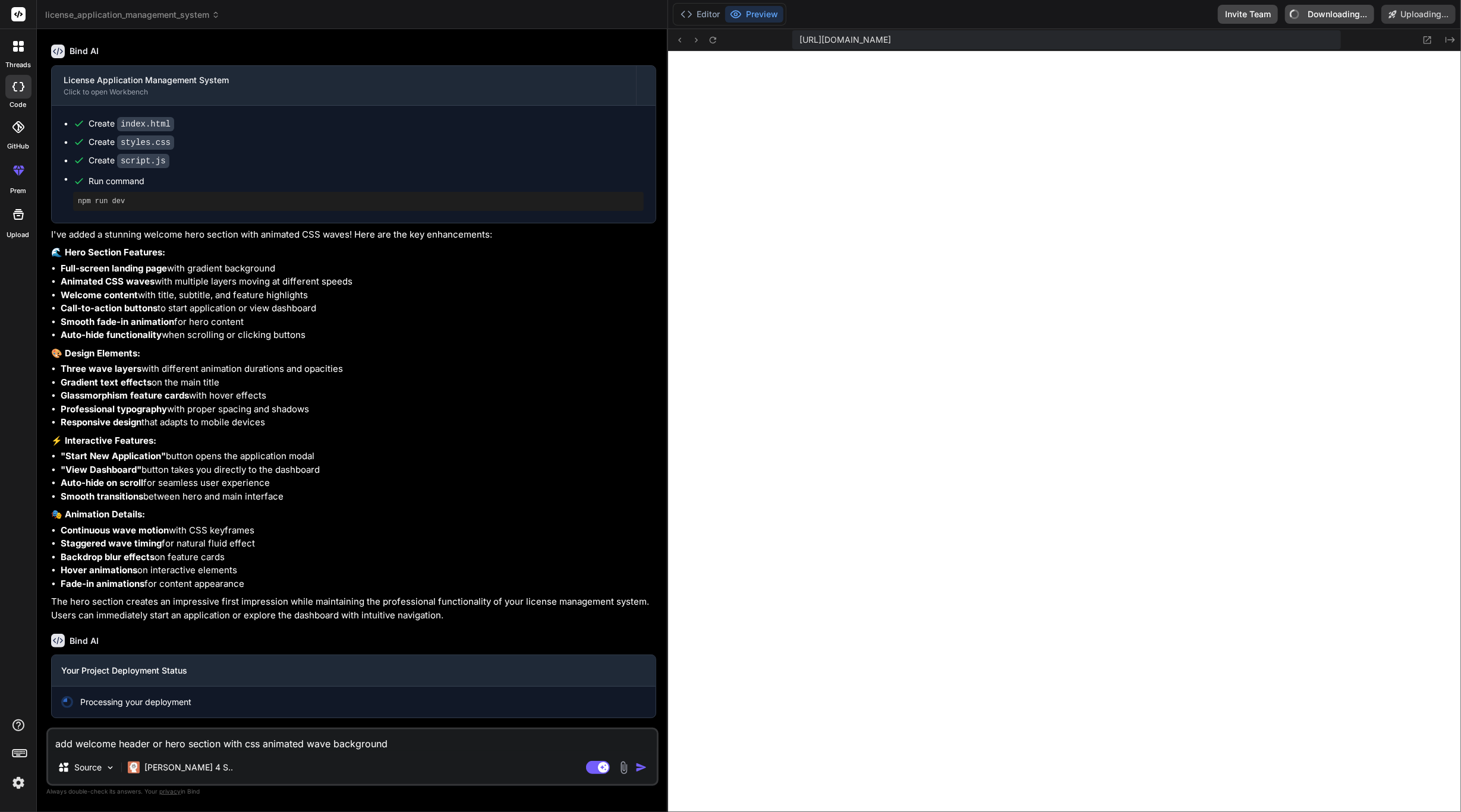
scroll to position [1020, 0]
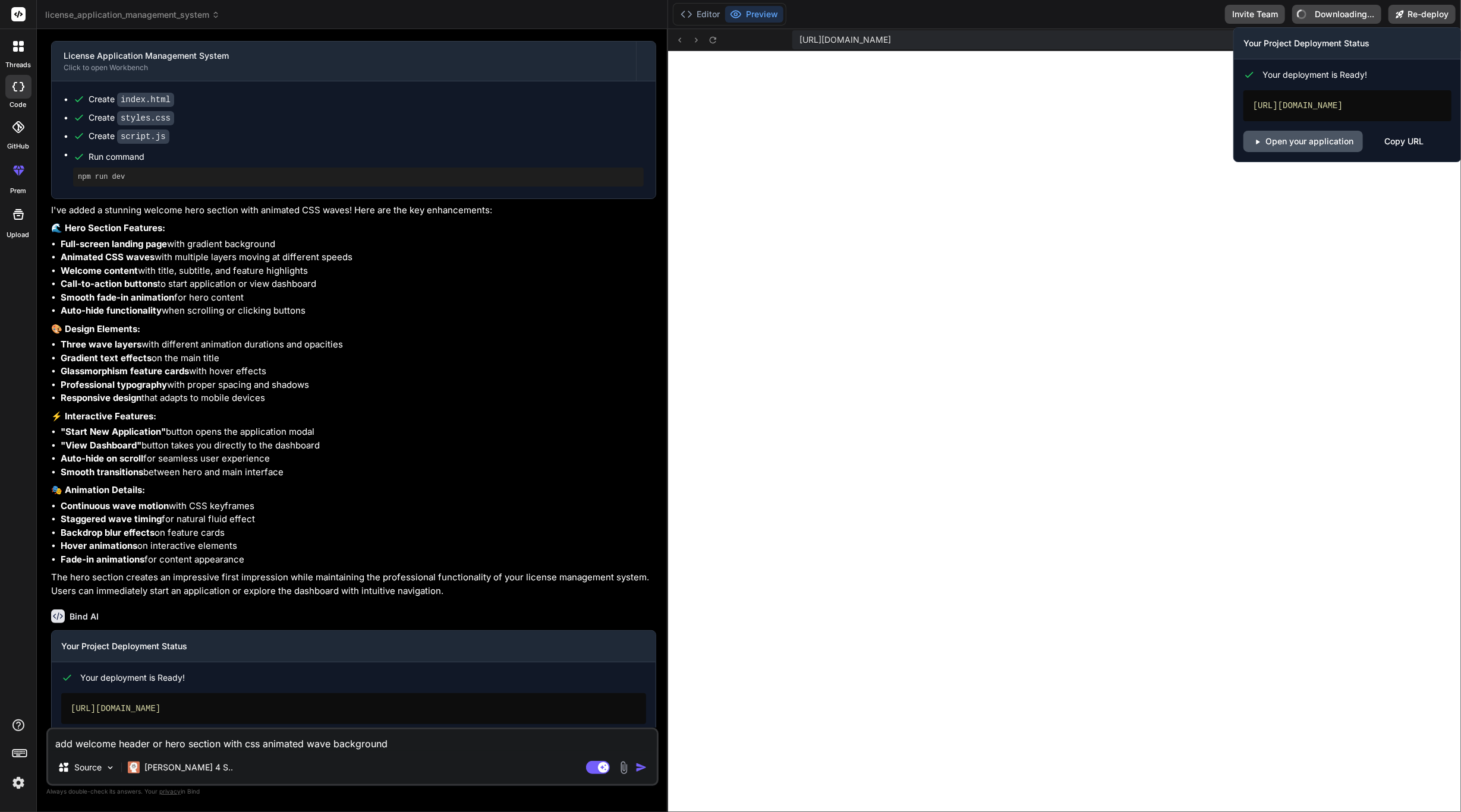
click at [1312, 152] on link "Open your application" at bounding box center [1303, 142] width 120 height 21
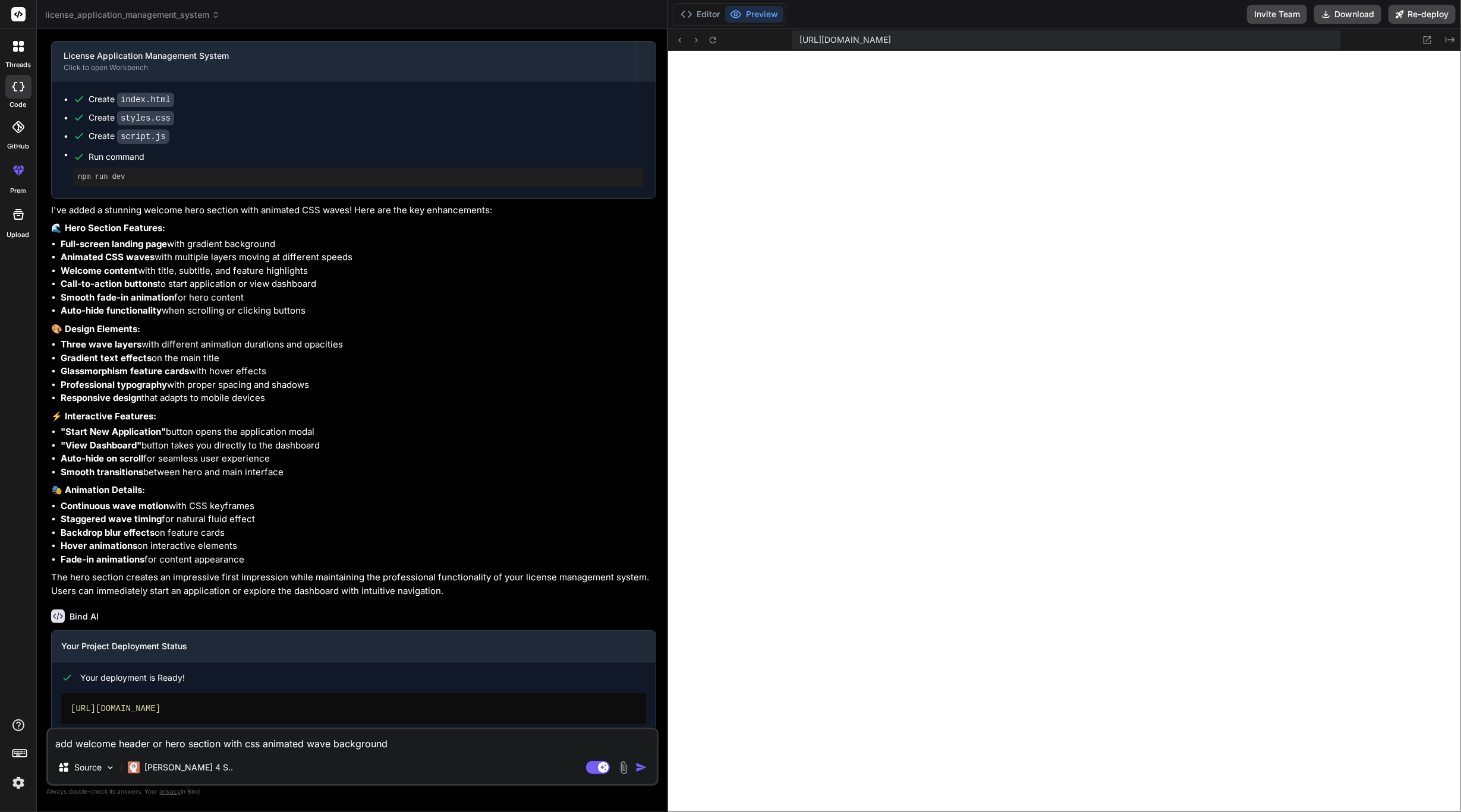
click at [200, 736] on textarea "add welcome header or hero section with css animated wave background" at bounding box center [353, 740] width 609 height 21
click at [159, 774] on div "[PERSON_NAME] 4 S.." at bounding box center [180, 767] width 115 height 24
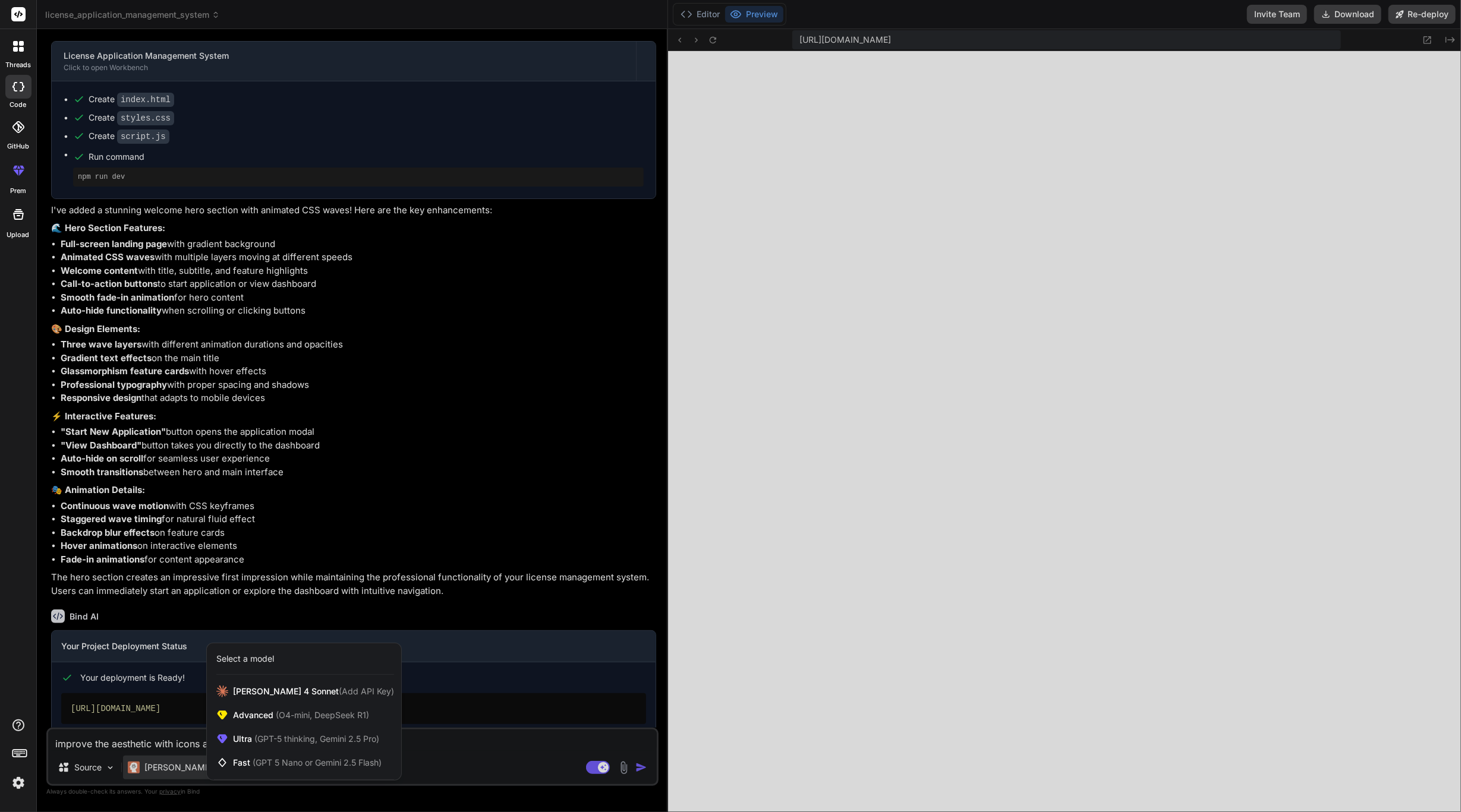
click at [159, 774] on div at bounding box center [730, 406] width 1461 height 812
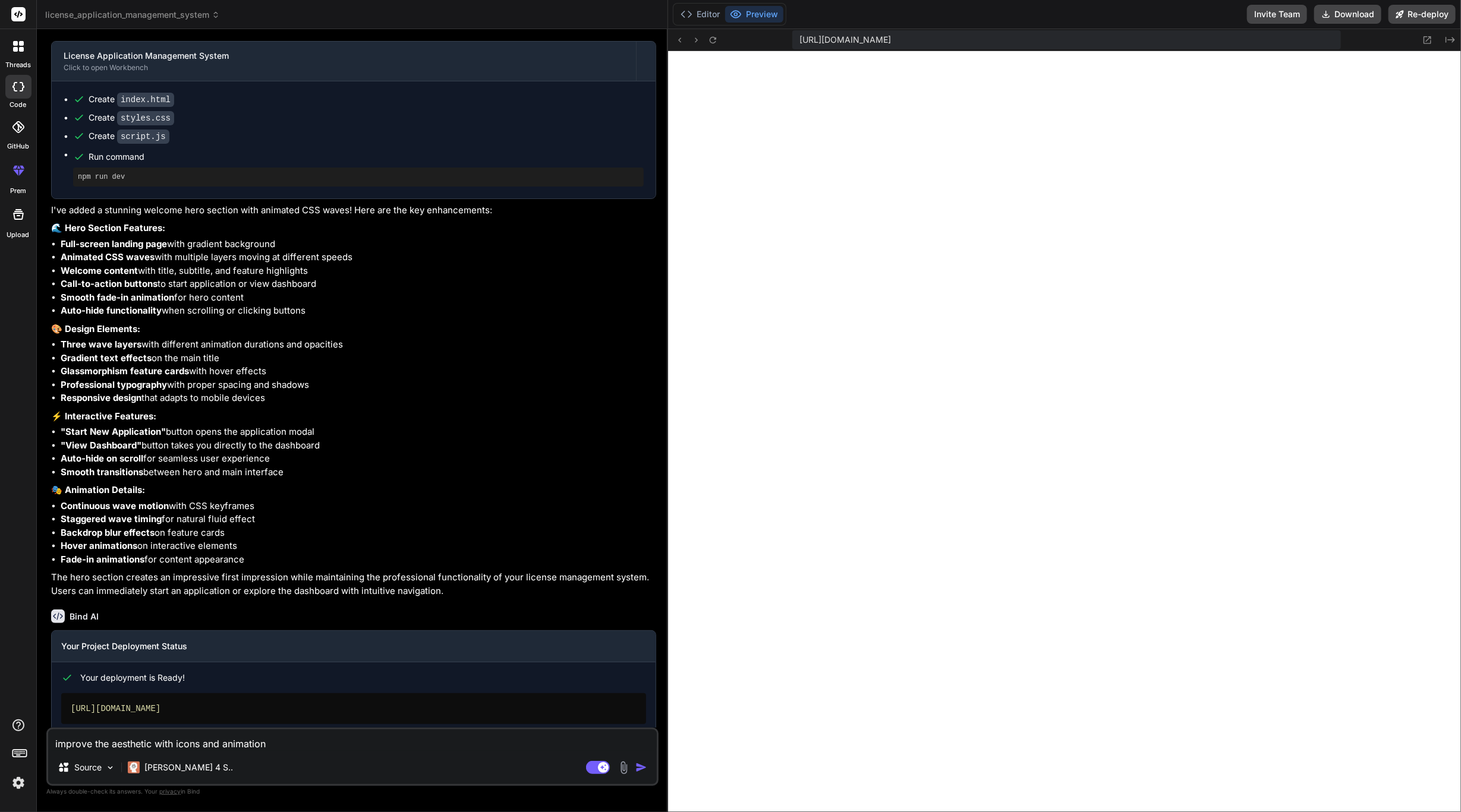
click at [644, 768] on img "button" at bounding box center [641, 768] width 12 height 12
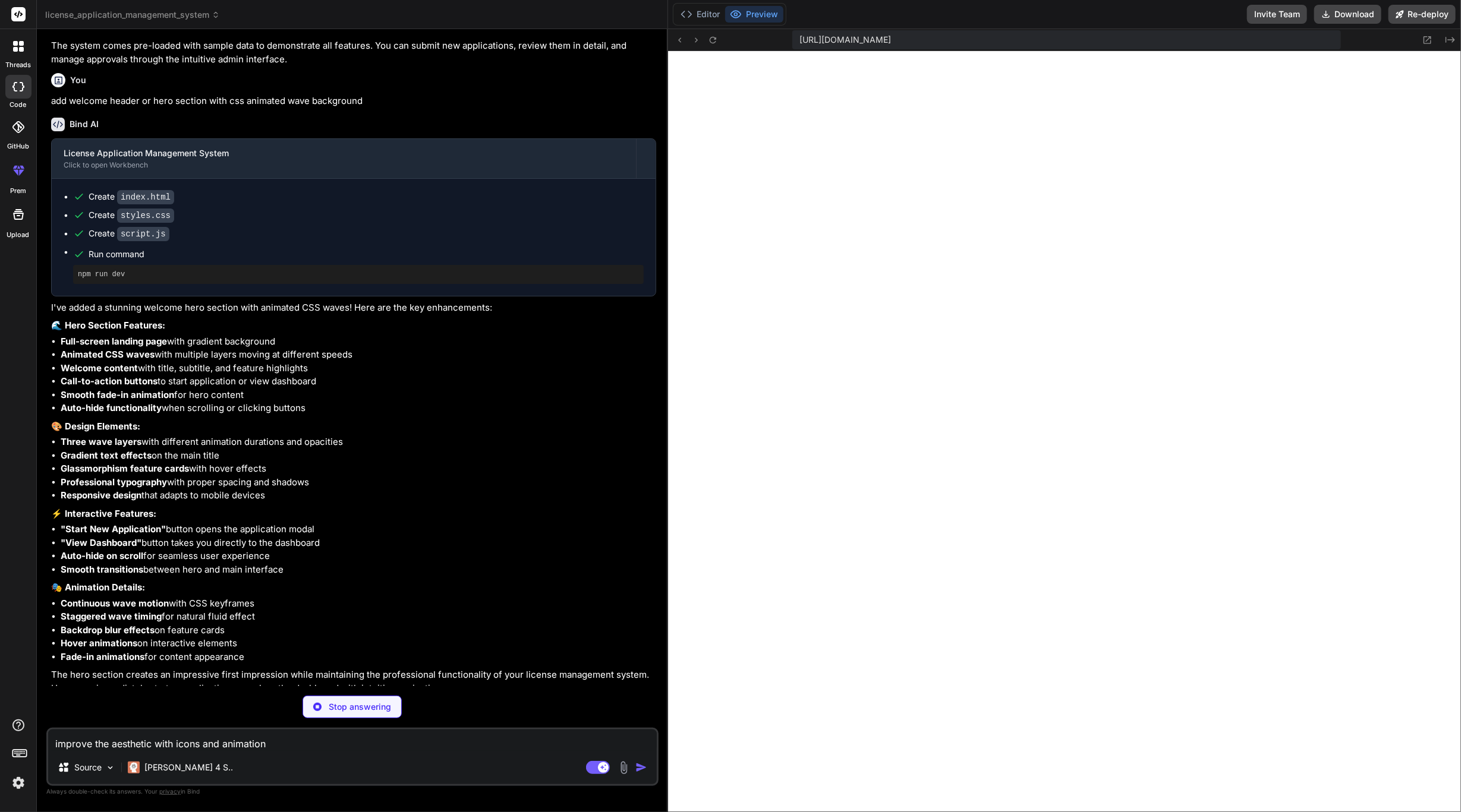
scroll to position [1279, 0]
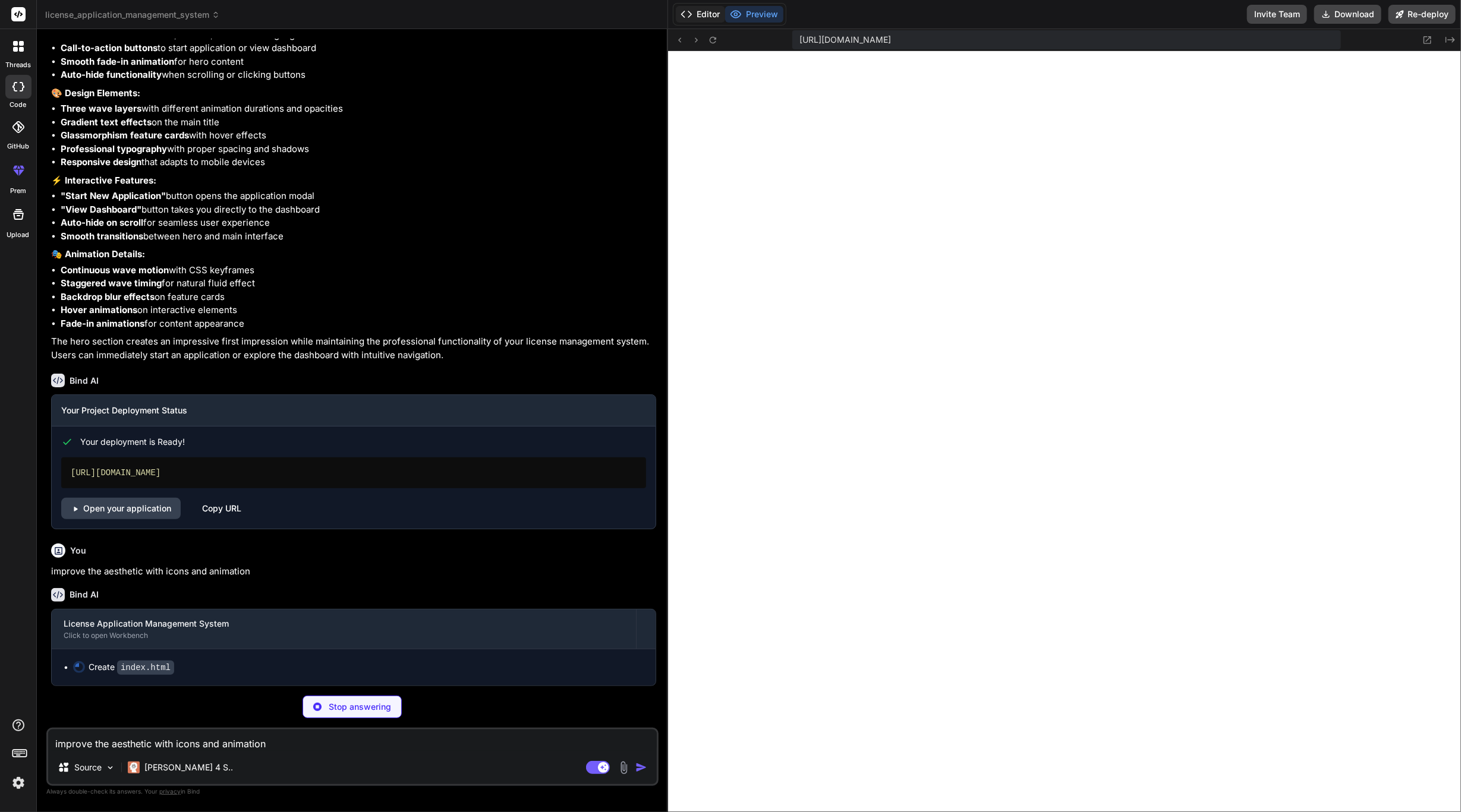
click at [704, 16] on button "Editor" at bounding box center [700, 14] width 49 height 17
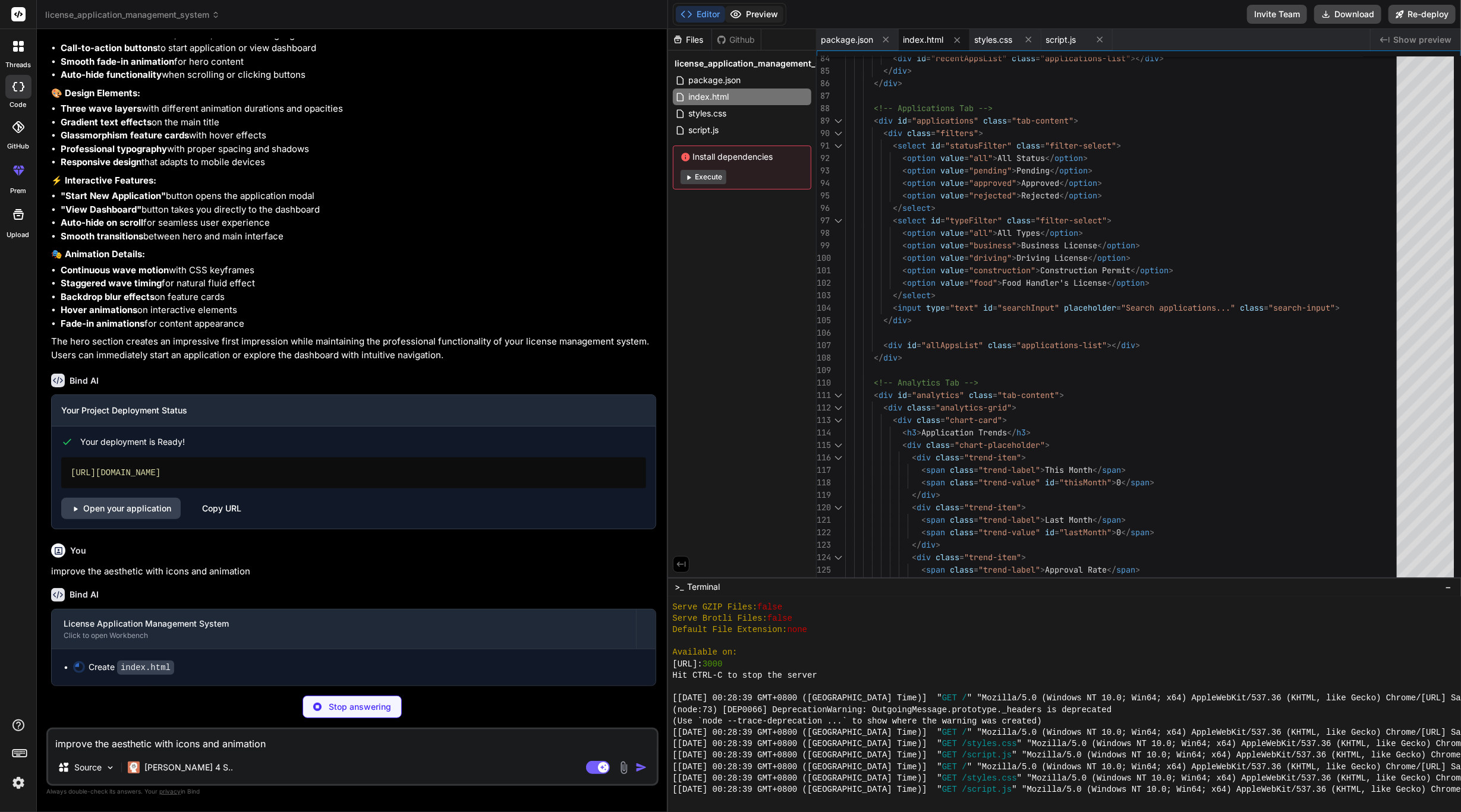
click at [766, 18] on button "Preview" at bounding box center [754, 14] width 58 height 17
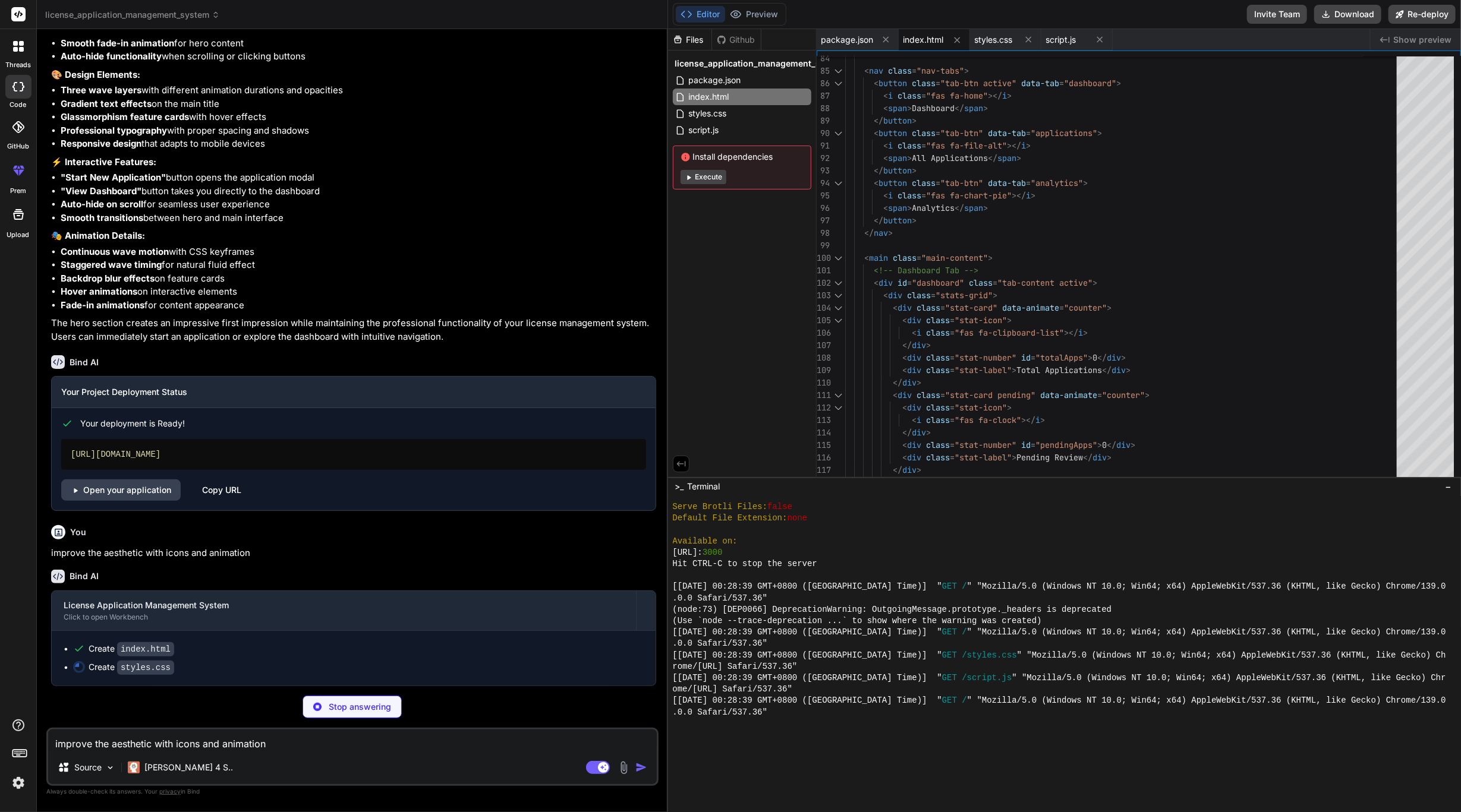
scroll to position [9645, 0]
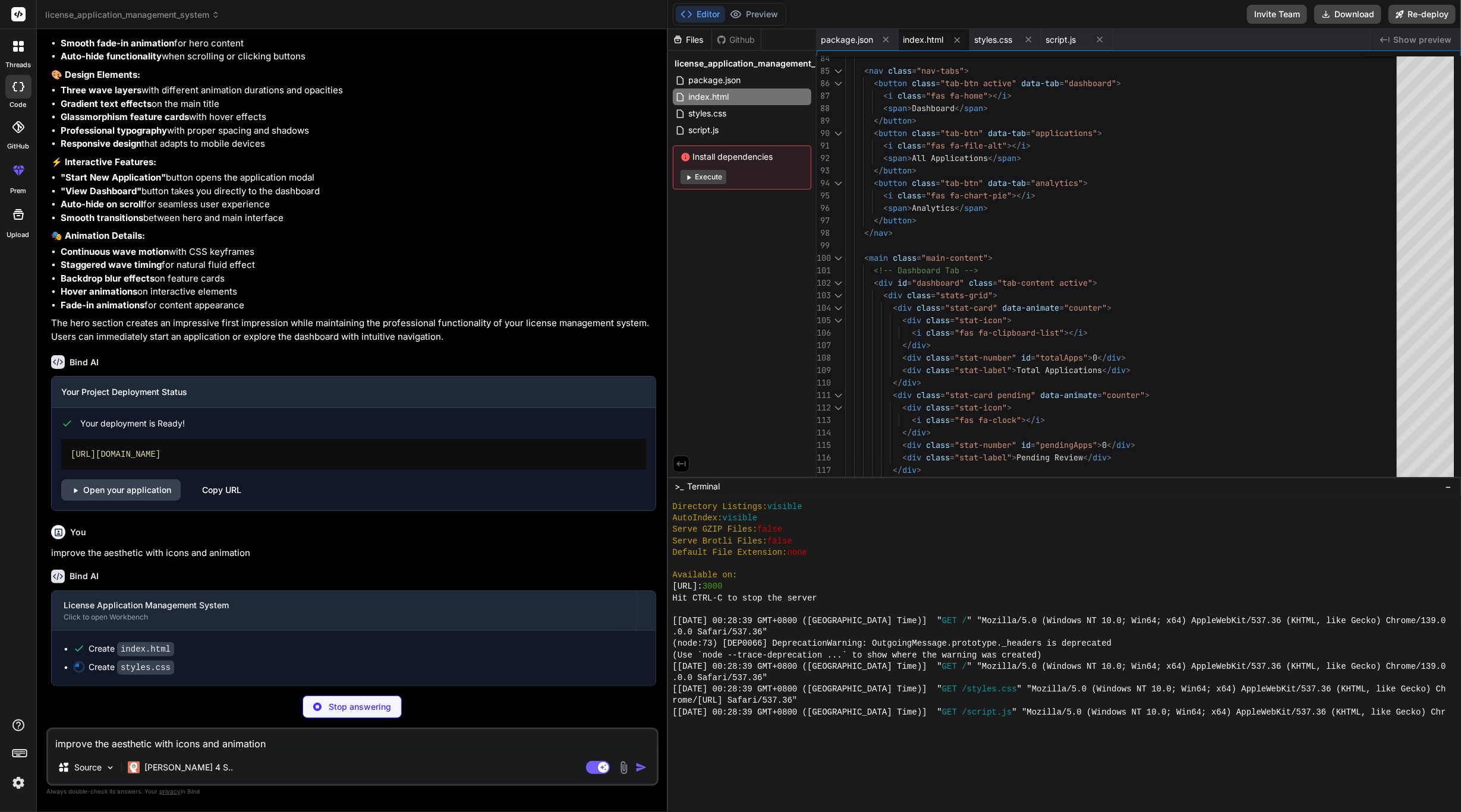
drag, startPoint x: 832, startPoint y: 577, endPoint x: 817, endPoint y: 477, distance: 101.1
click at [713, 173] on button "Execute" at bounding box center [703, 177] width 46 height 14
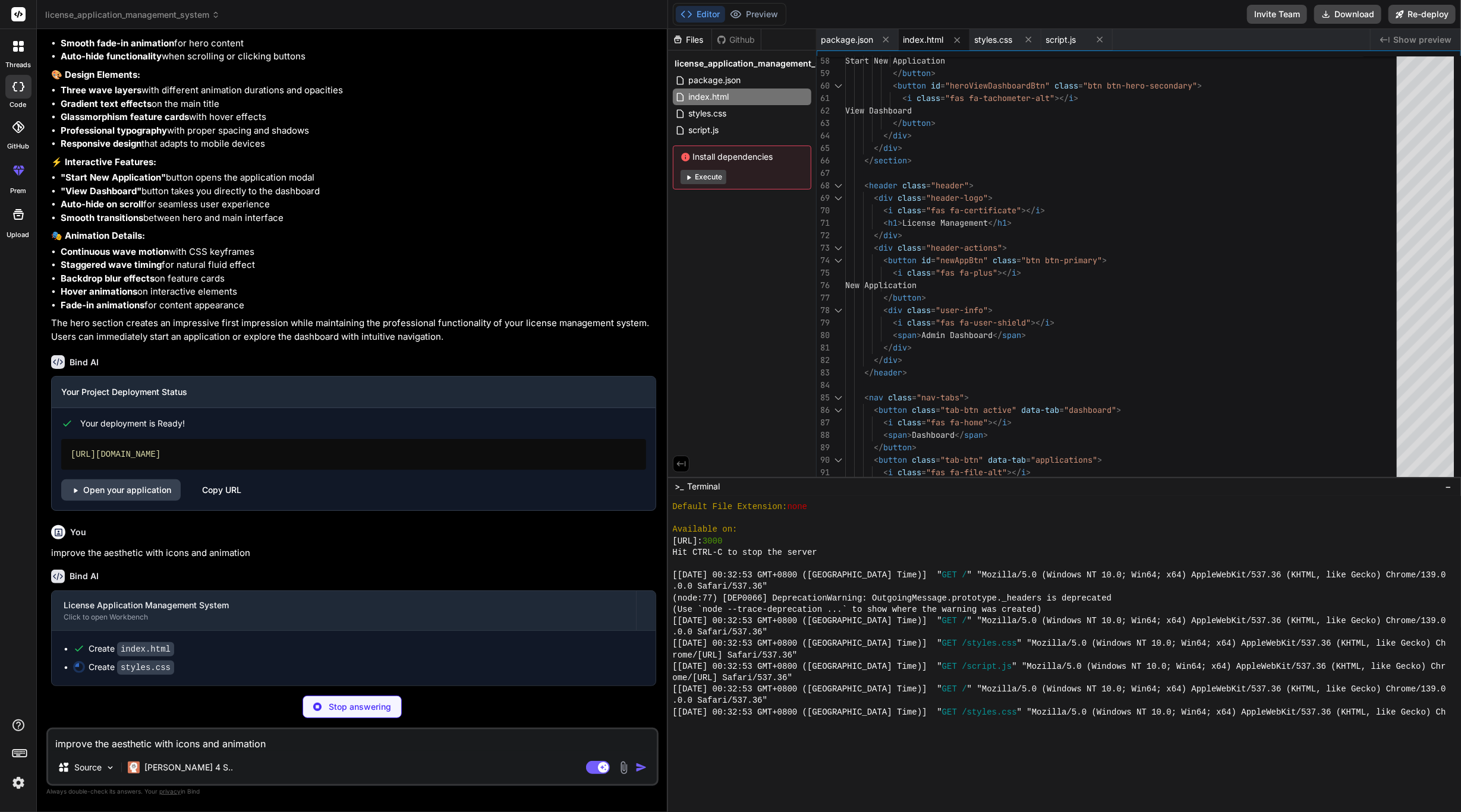
scroll to position [10336, 0]
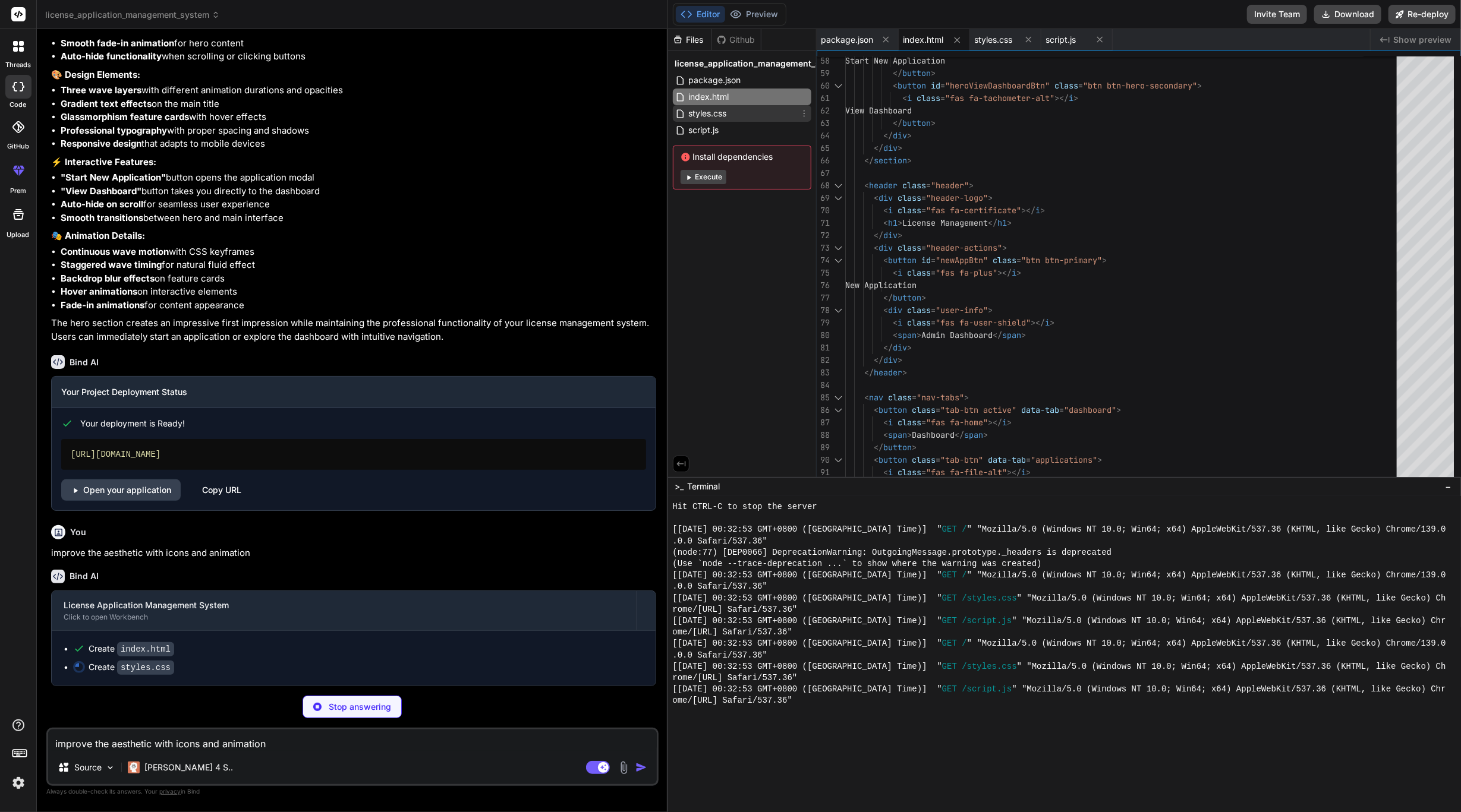
click at [732, 118] on div "styles.css" at bounding box center [742, 114] width 138 height 17
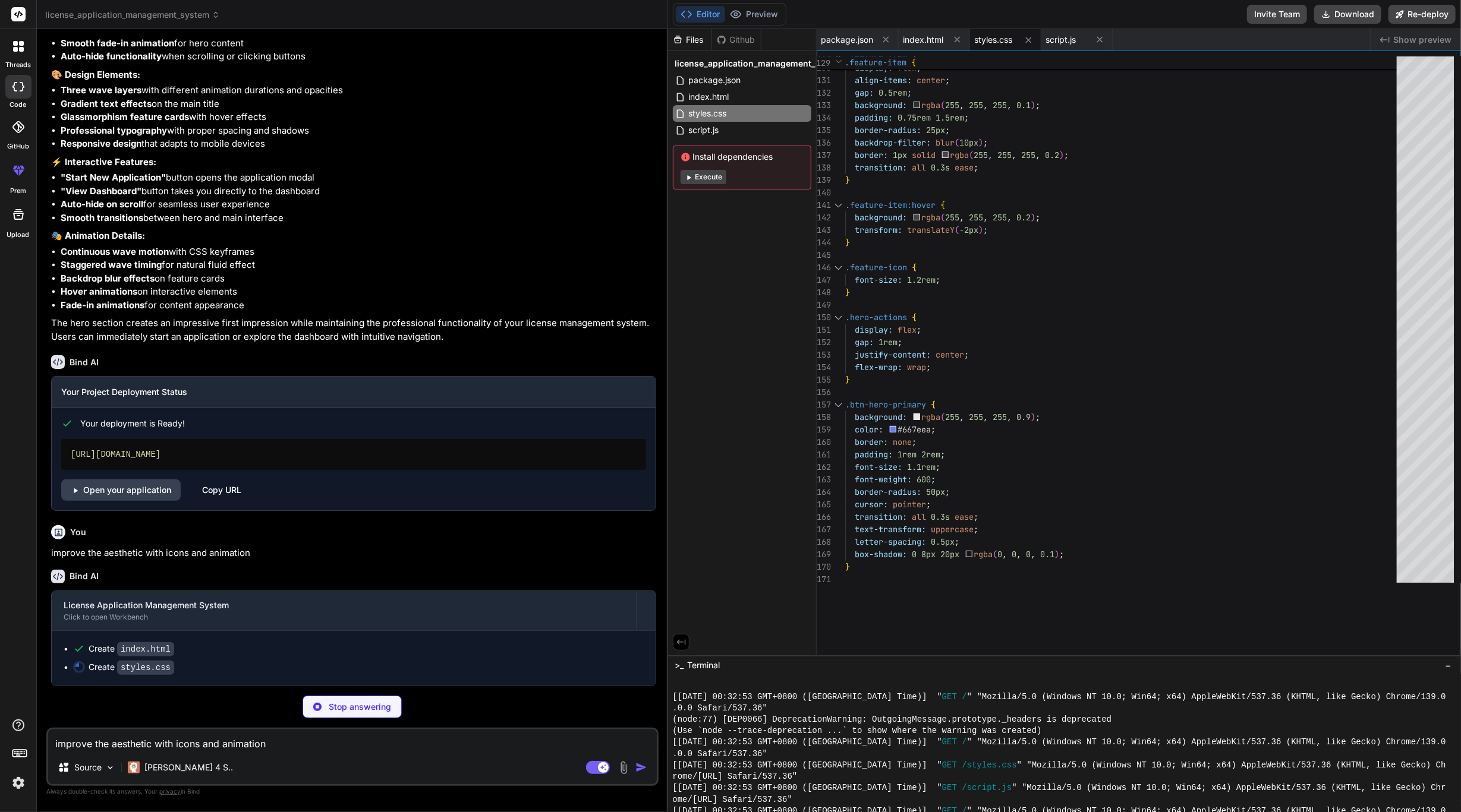
drag, startPoint x: 702, startPoint y: 478, endPoint x: 711, endPoint y: 660, distance: 182.2
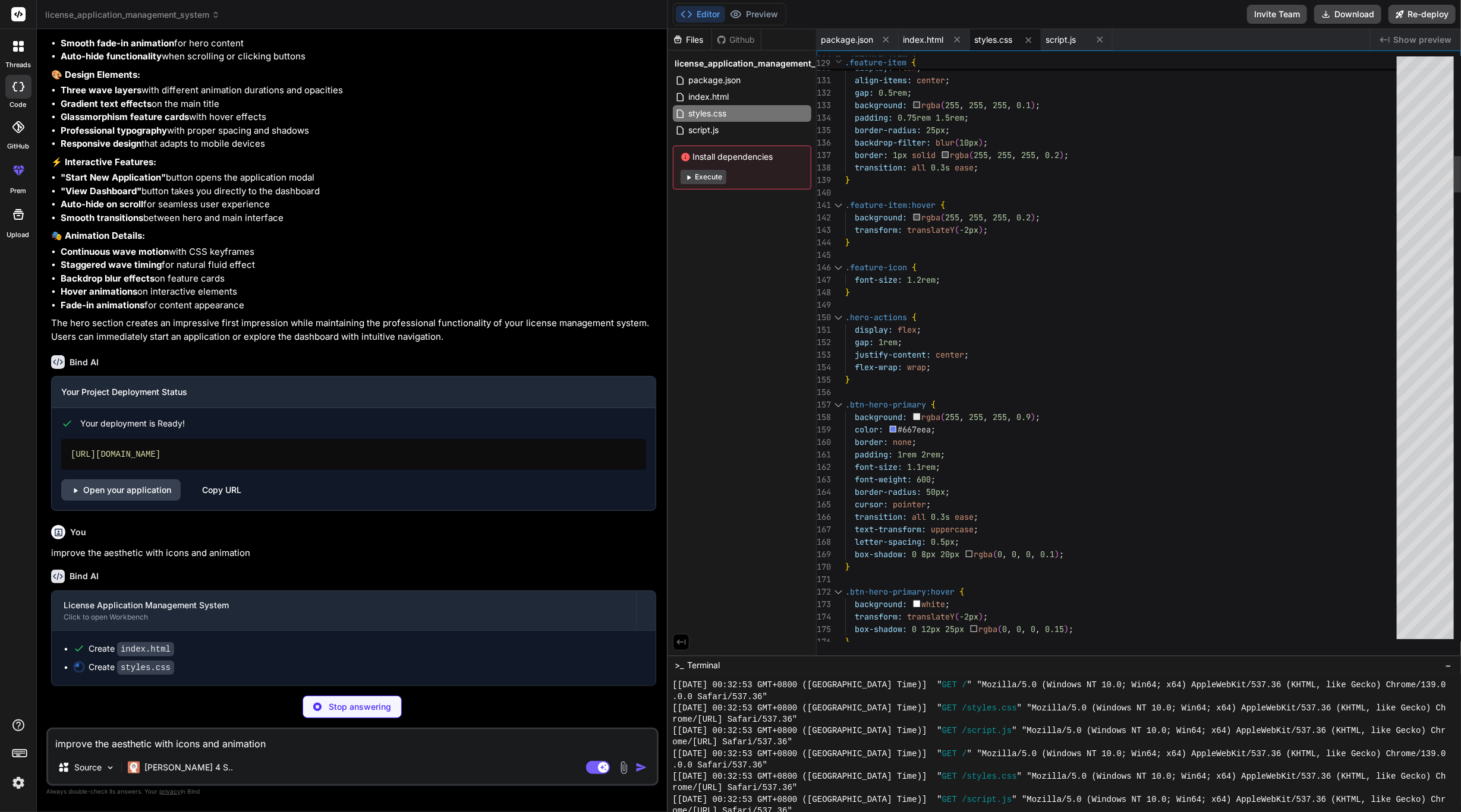
scroll to position [10404, 0]
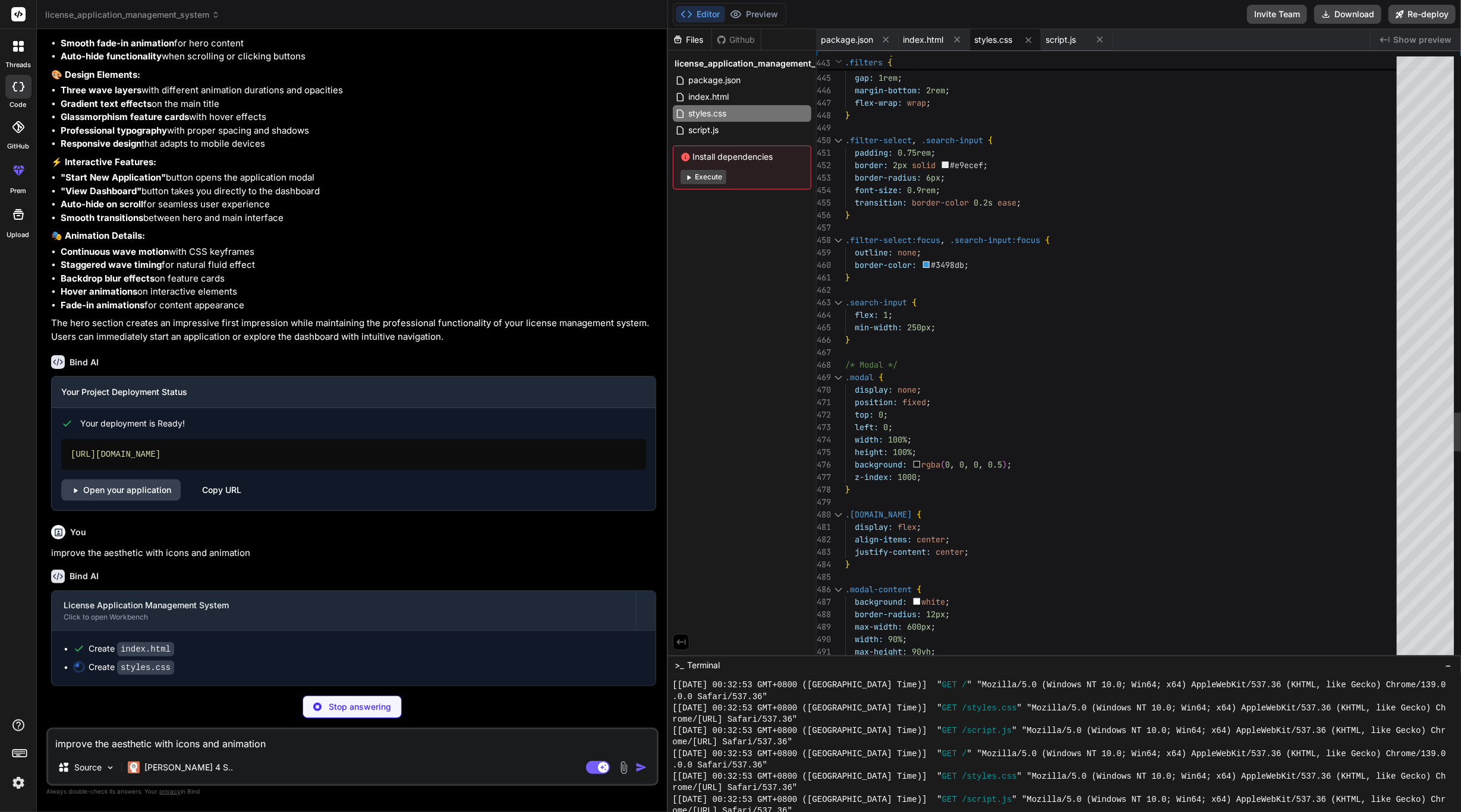
click at [1426, 471] on div at bounding box center [1425, 359] width 57 height 605
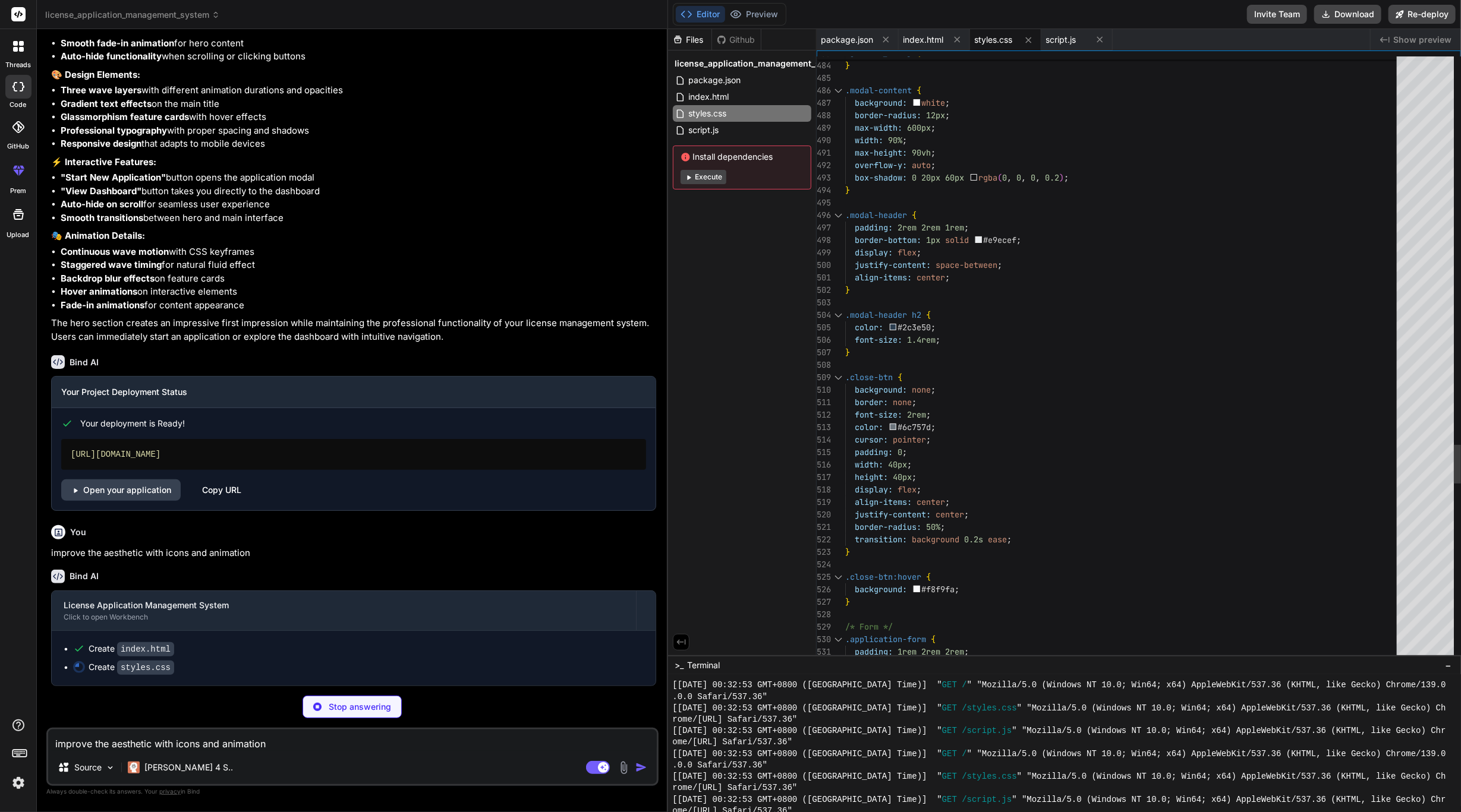
click at [1426, 471] on div at bounding box center [1425, 464] width 57 height 46
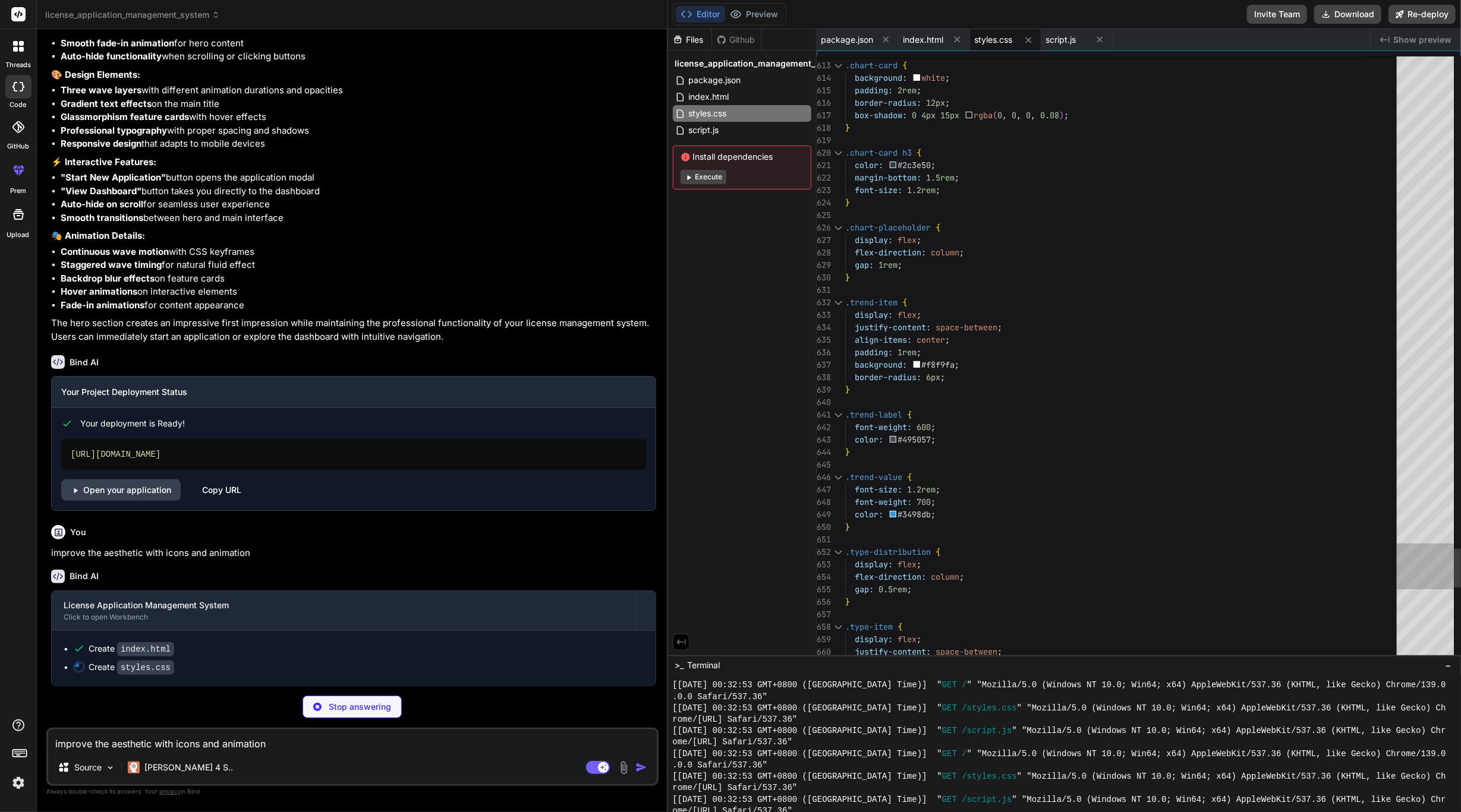
click at [1435, 587] on div at bounding box center [1425, 359] width 57 height 605
click at [1438, 596] on div at bounding box center [1425, 359] width 57 height 605
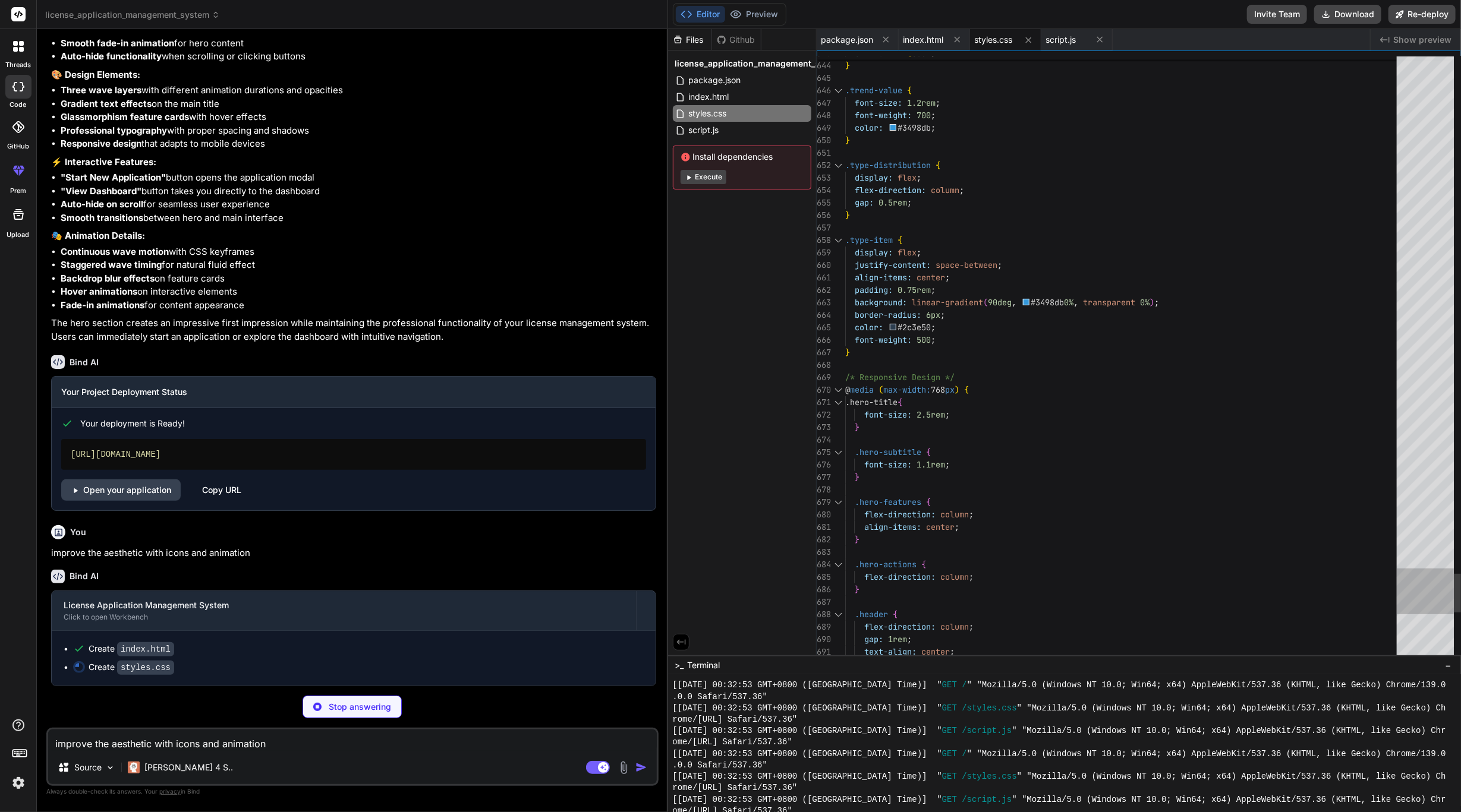
click at [1438, 615] on div at bounding box center [1425, 359] width 57 height 605
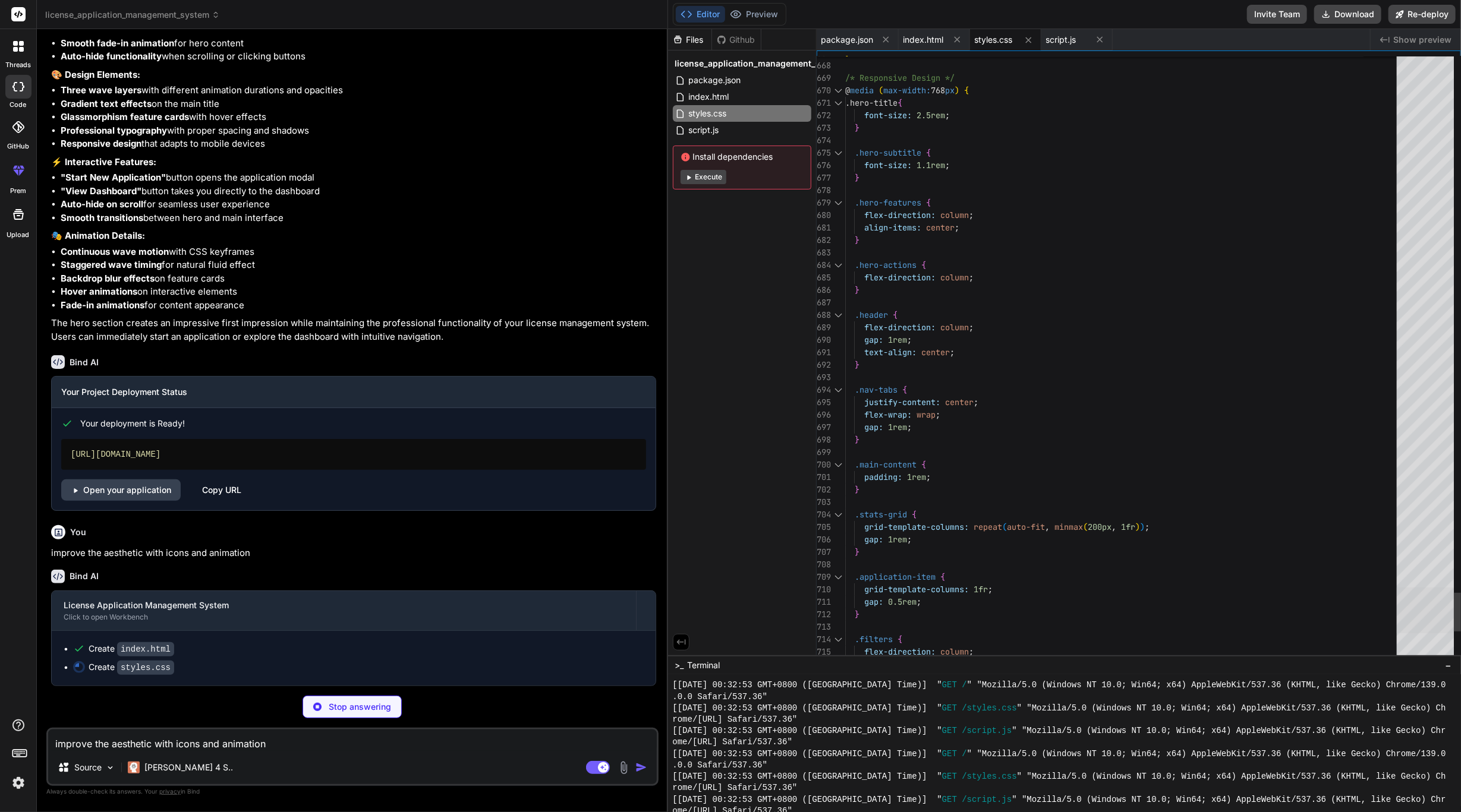
click at [1440, 631] on div at bounding box center [1425, 611] width 57 height 46
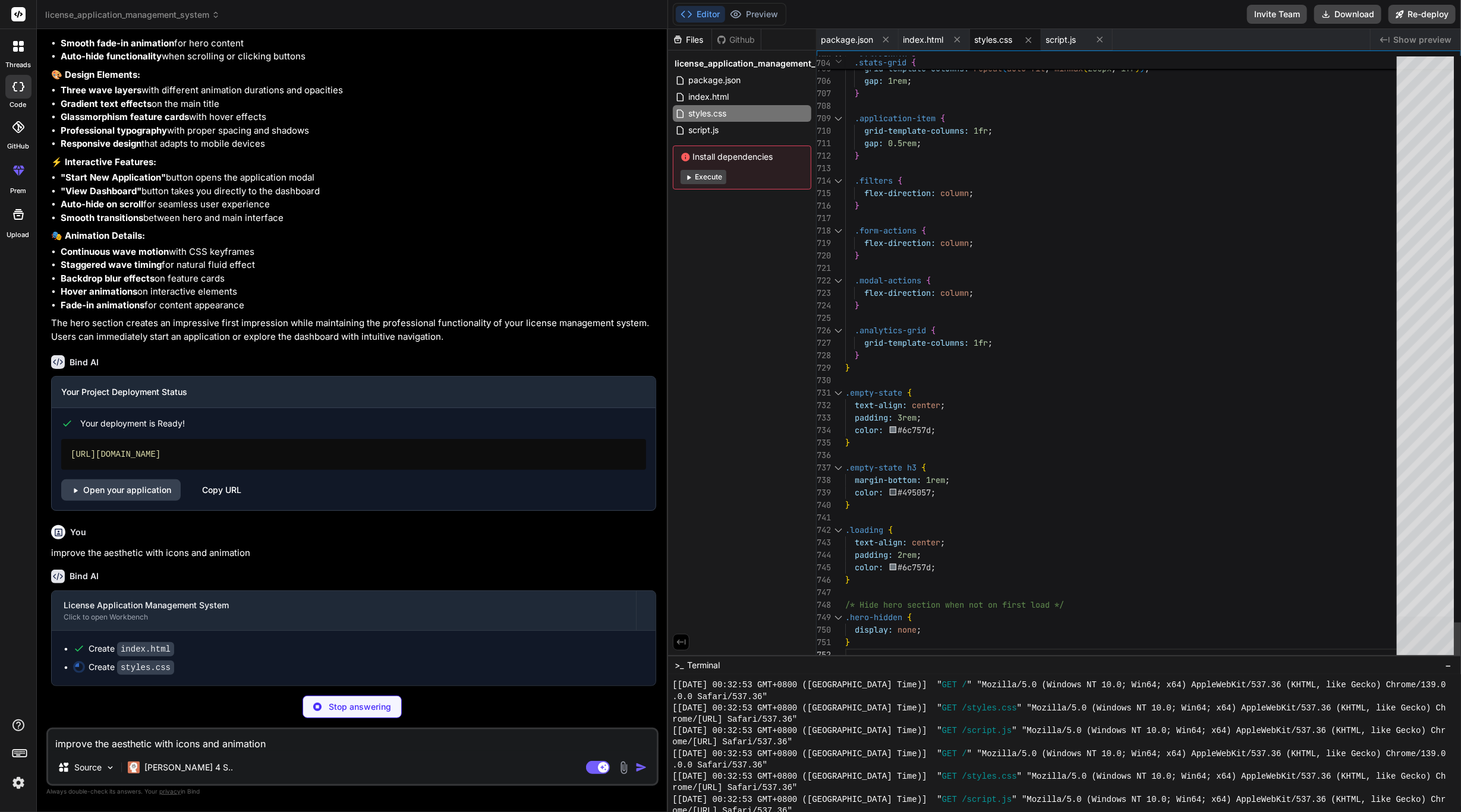
click at [1429, 662] on div at bounding box center [1425, 639] width 57 height 46
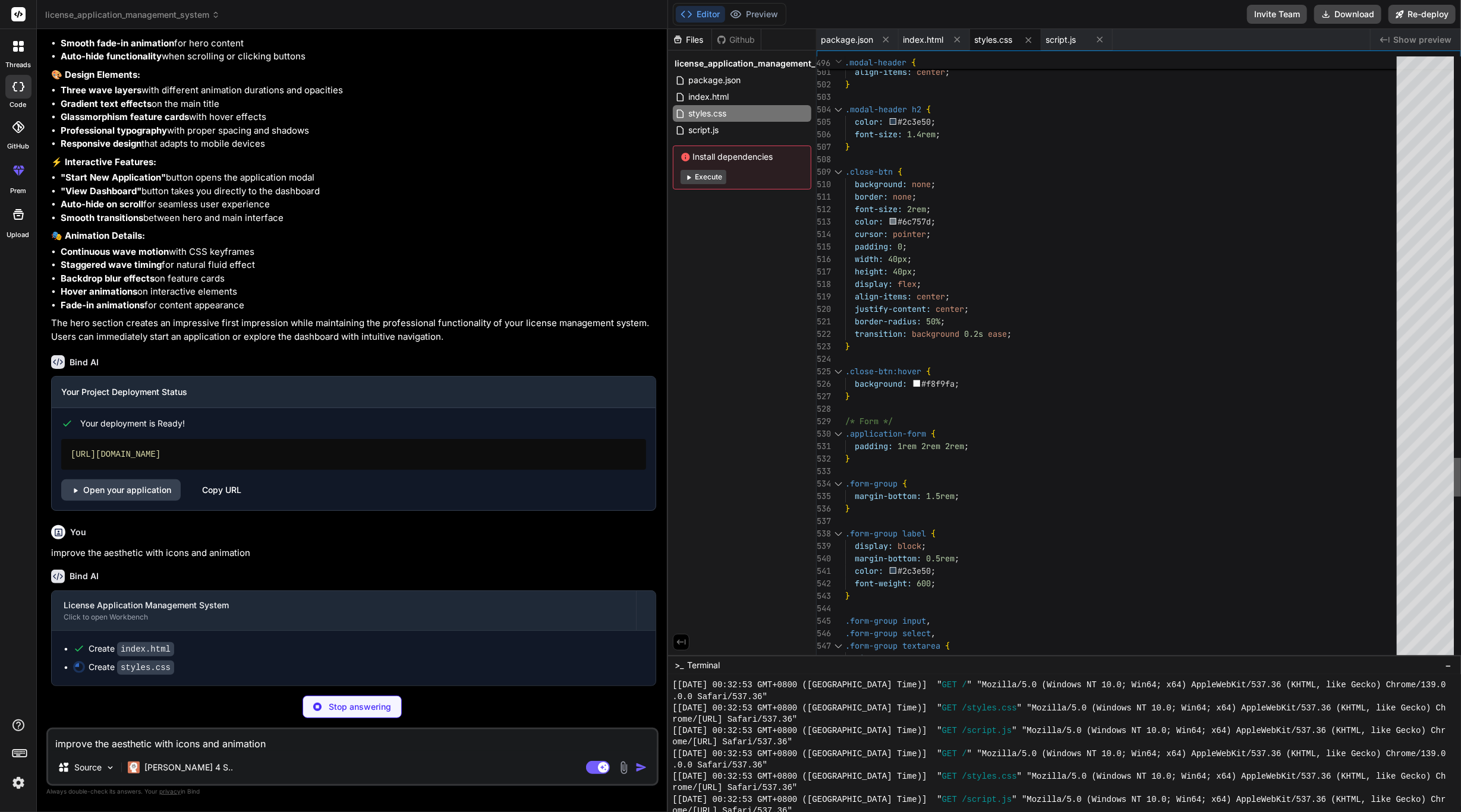
click at [1456, 477] on div at bounding box center [1457, 359] width 7 height 605
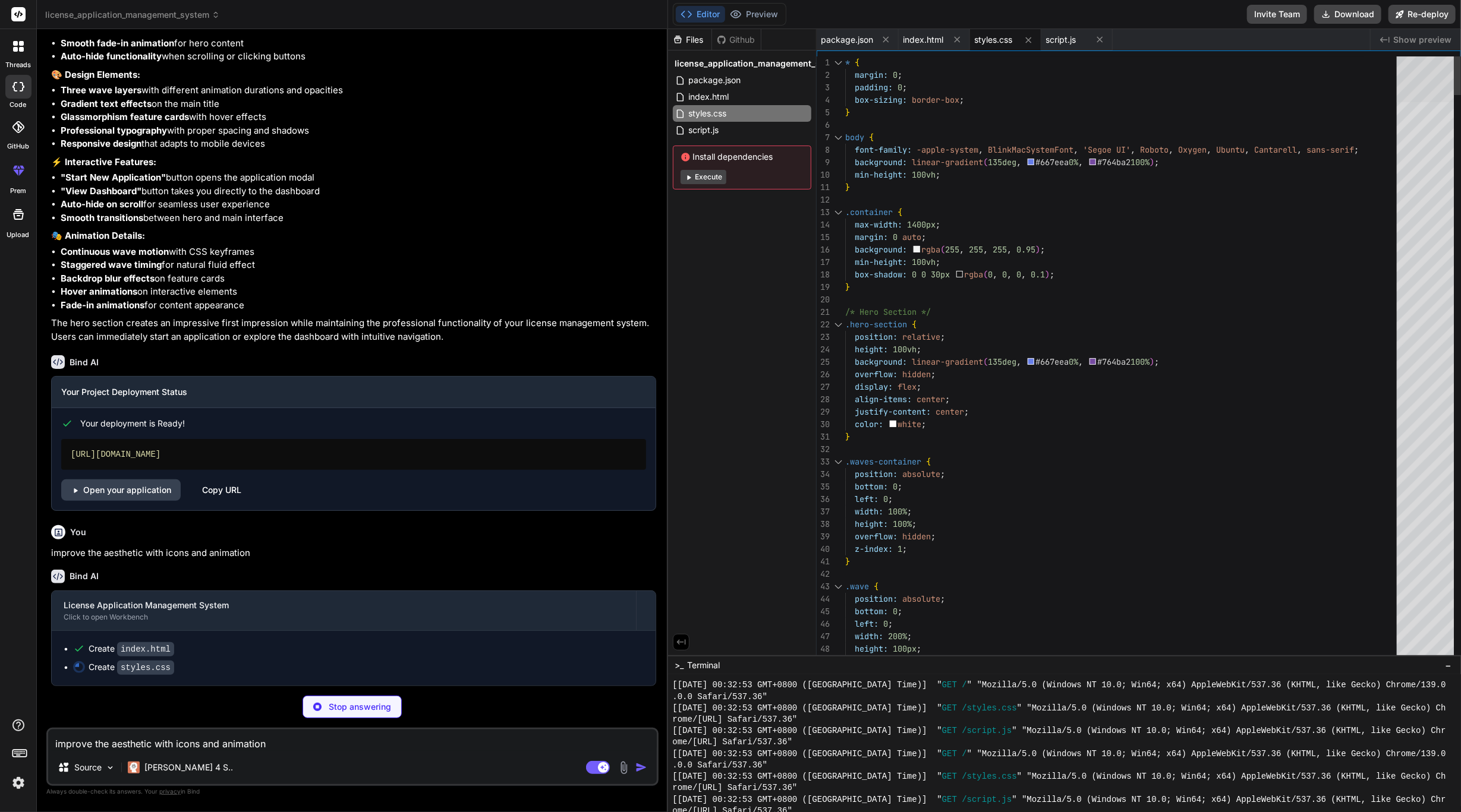
click at [1427, 60] on div at bounding box center [1425, 79] width 57 height 46
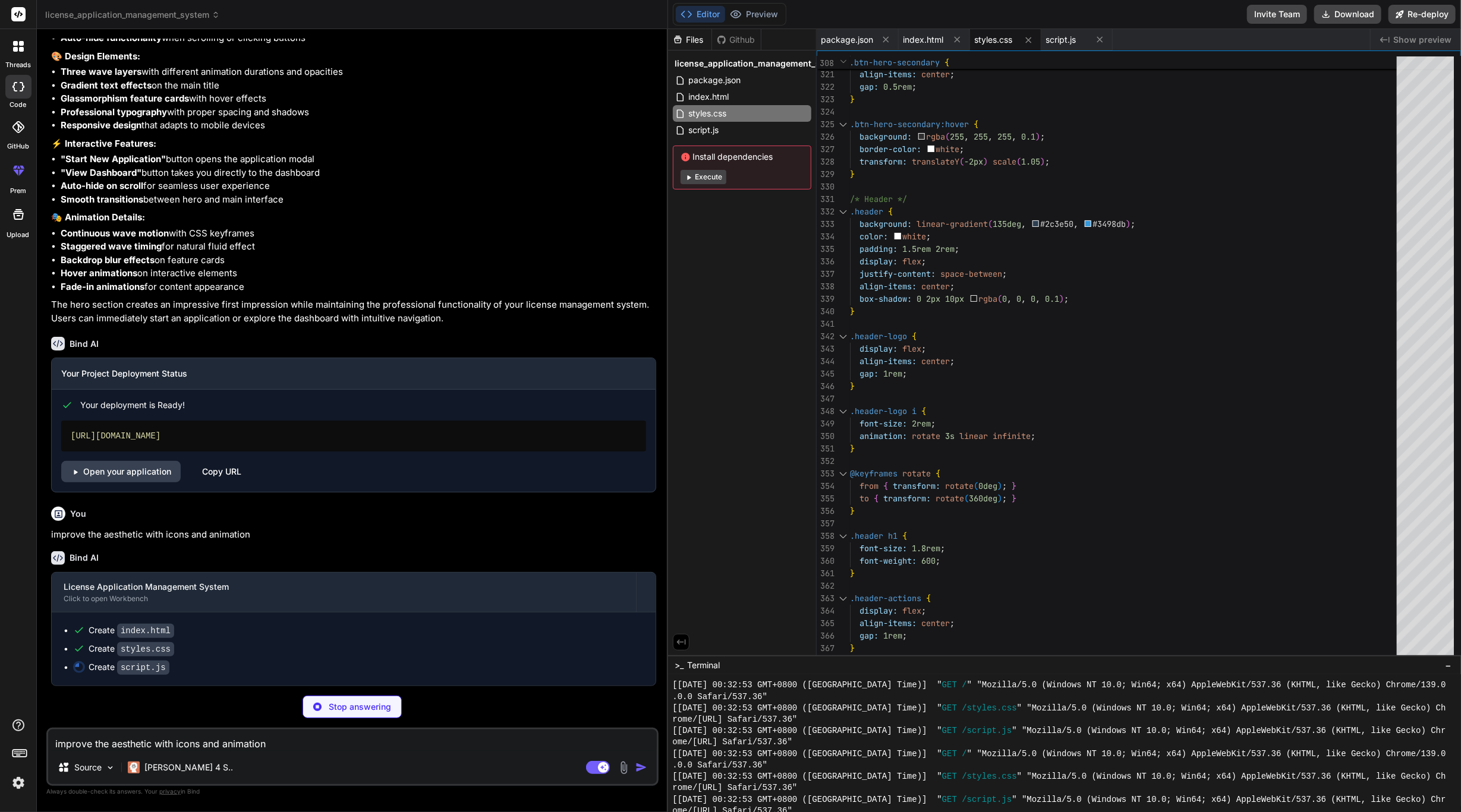
scroll to position [1315, 0]
click at [760, 6] on button "Preview" at bounding box center [754, 14] width 58 height 17
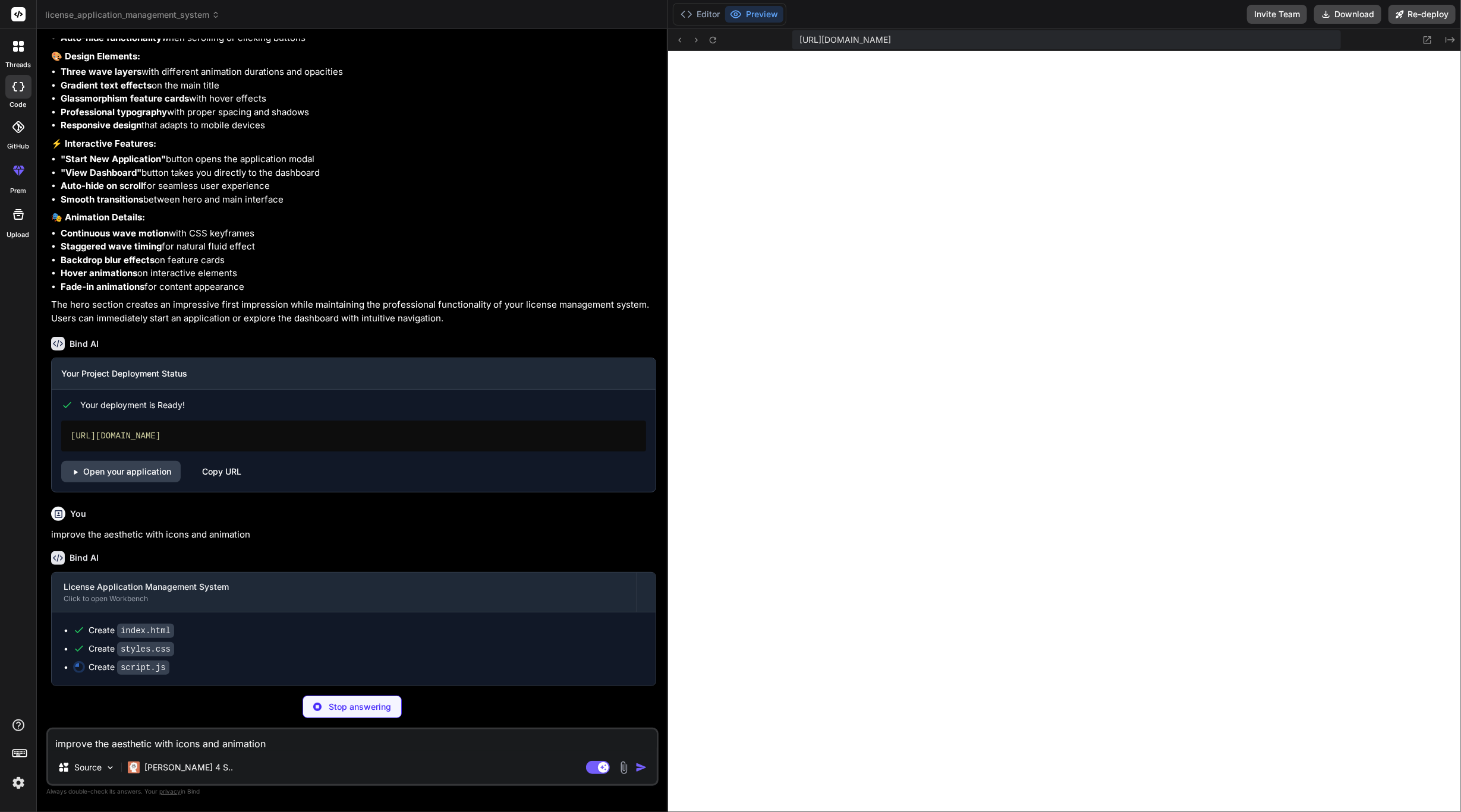
click at [21, 181] on div at bounding box center [18, 171] width 28 height 28
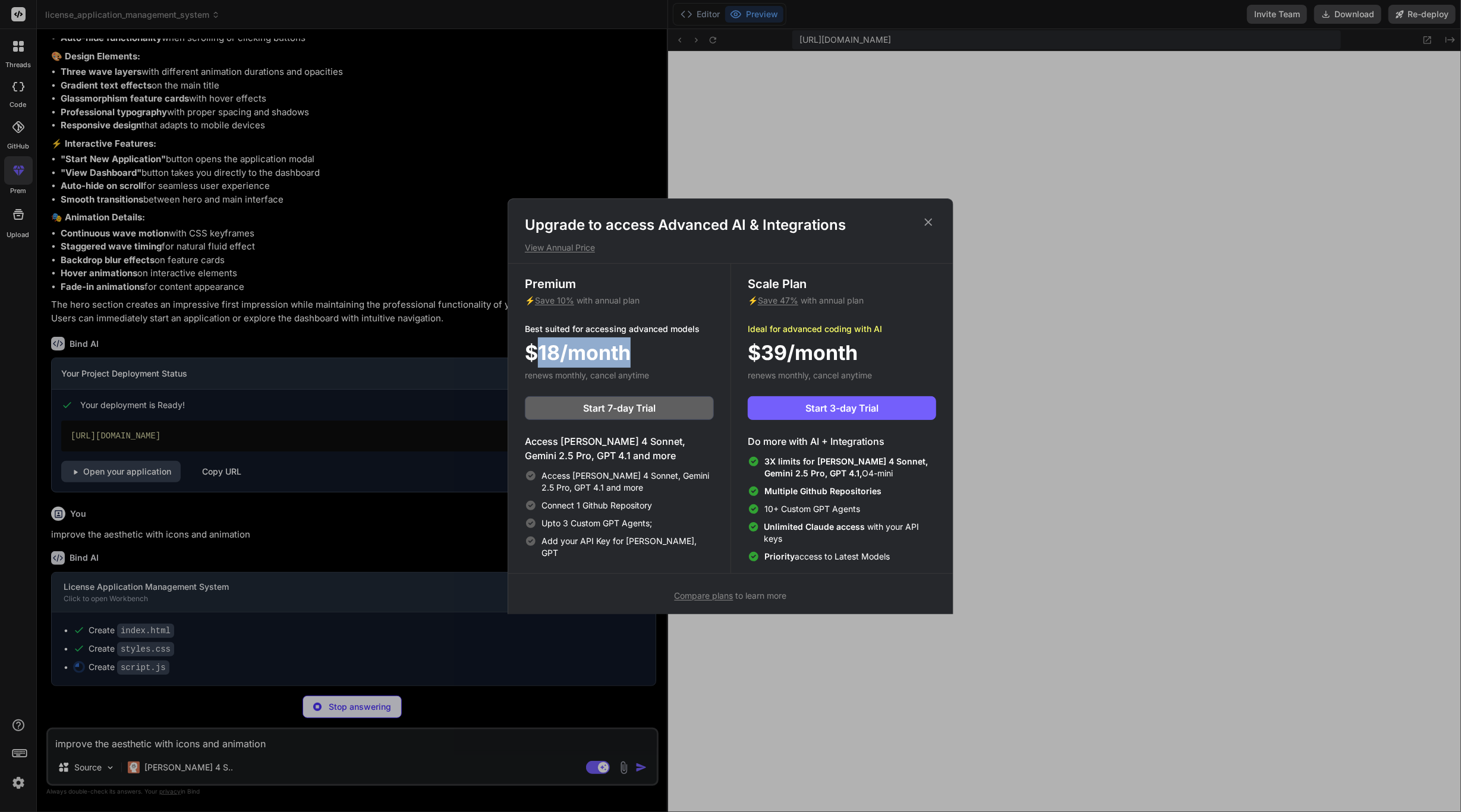
drag, startPoint x: 537, startPoint y: 359, endPoint x: 644, endPoint y: 349, distance: 107.5
click at [644, 349] on div "$18/month" at bounding box center [619, 352] width 189 height 30
click at [656, 343] on div "$18/month" at bounding box center [619, 352] width 189 height 30
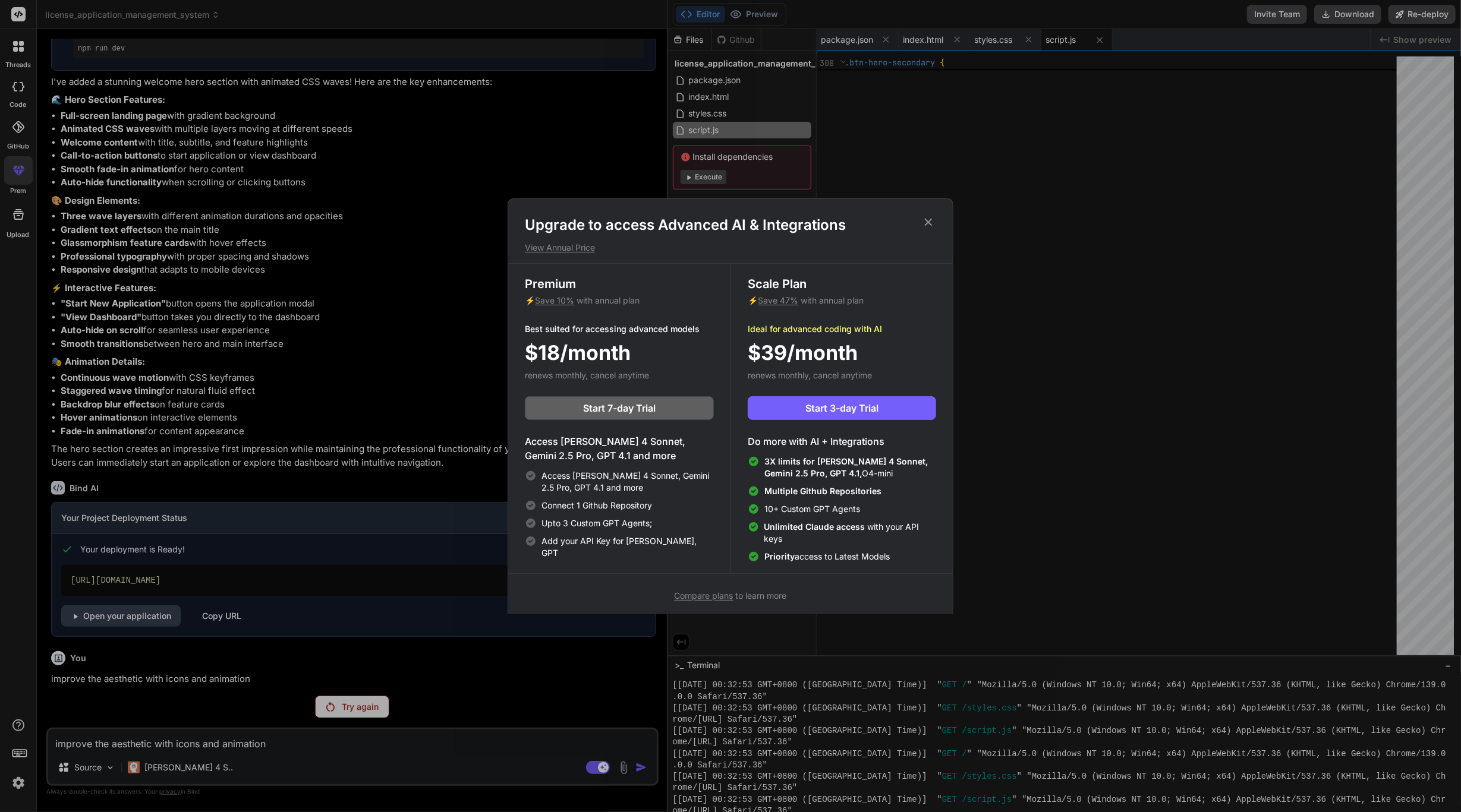
scroll to position [1172, 0]
click at [927, 220] on icon at bounding box center [929, 222] width 8 height 8
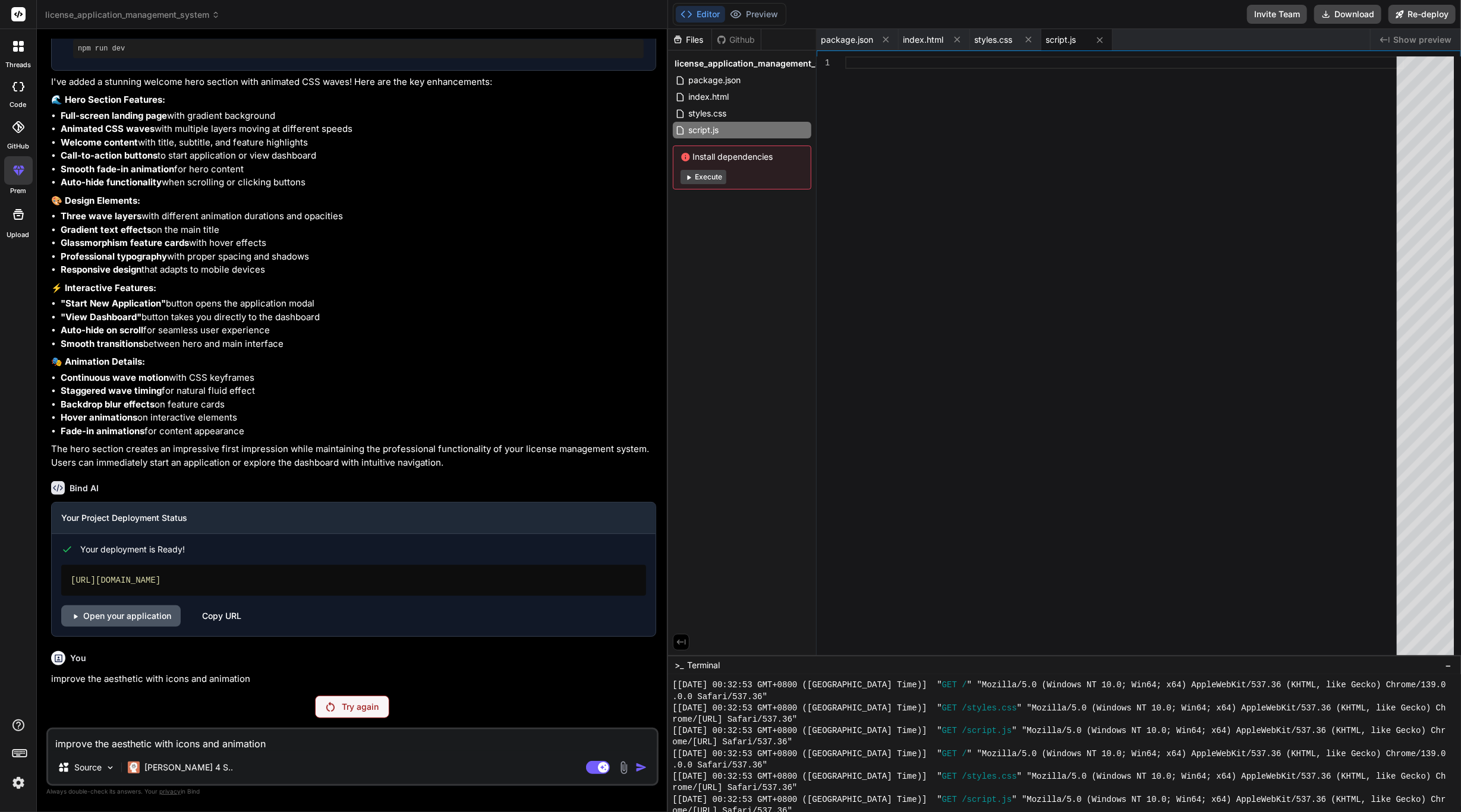
click at [144, 617] on link "Open your application" at bounding box center [121, 616] width 120 height 21
click at [365, 701] on div "Try again" at bounding box center [352, 707] width 75 height 23
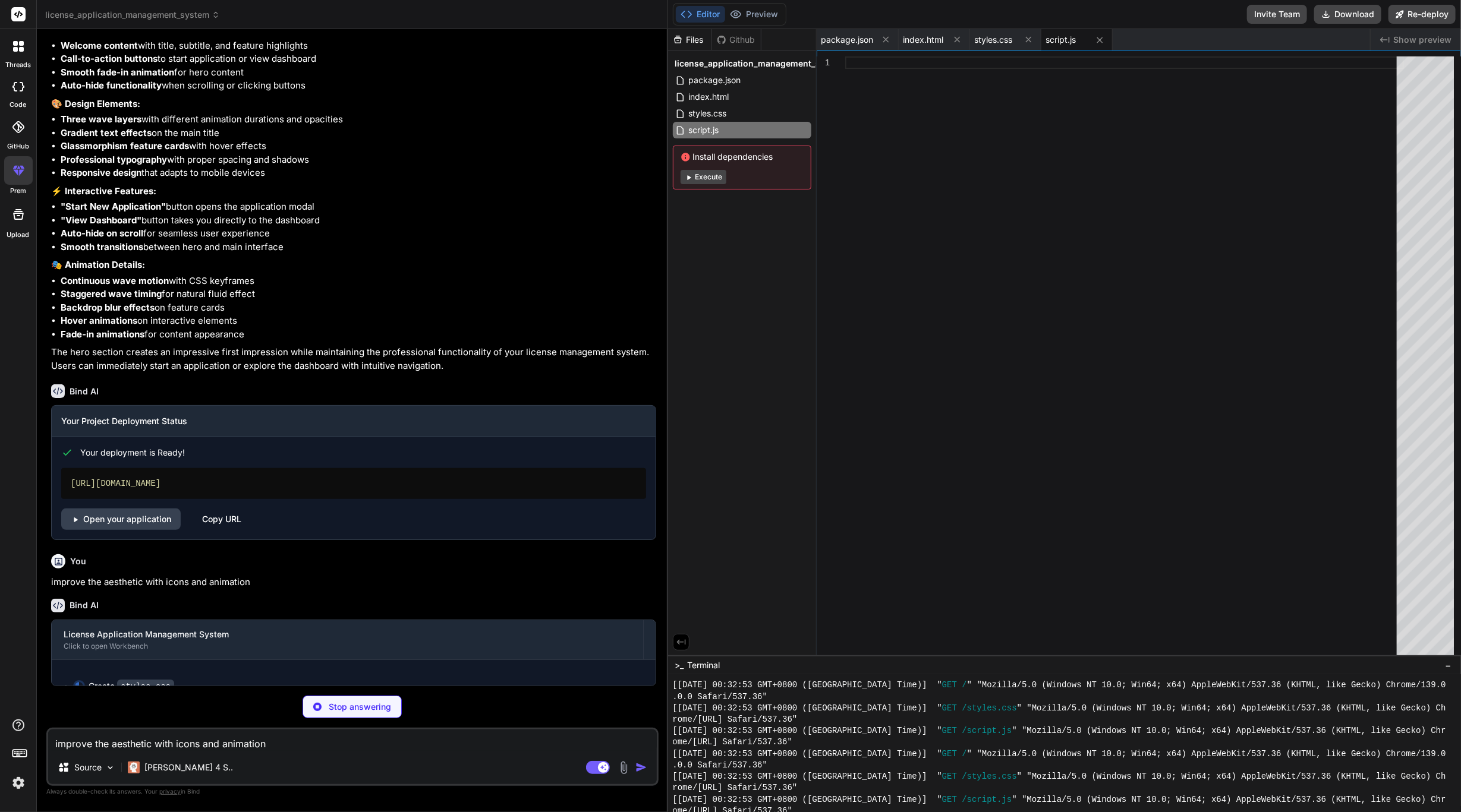
scroll to position [1255, 0]
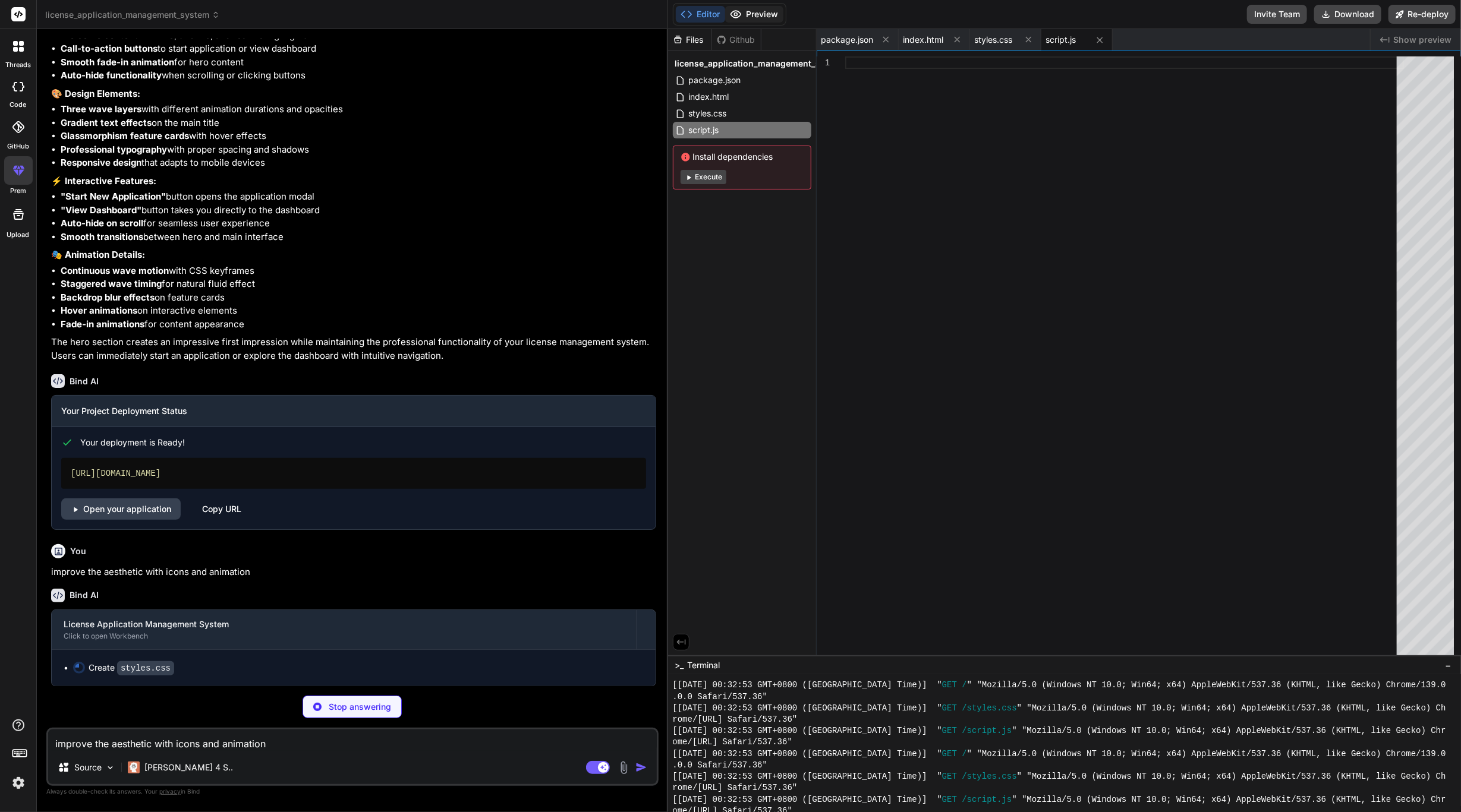
click at [755, 18] on button "Preview" at bounding box center [754, 14] width 58 height 17
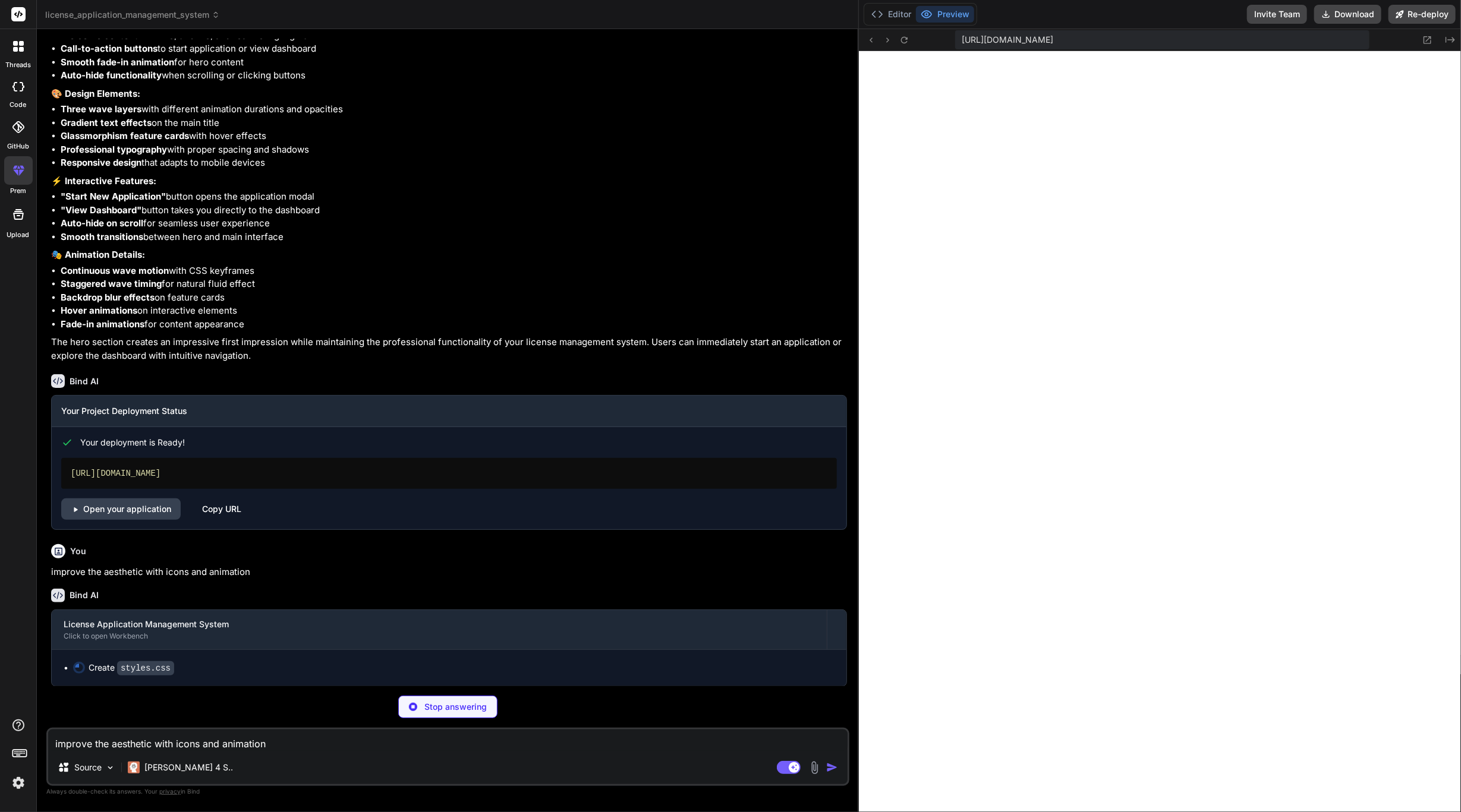
drag, startPoint x: 667, startPoint y: 201, endPoint x: 843, endPoint y: 203, distance: 176.0
click at [843, 203] on div "Bind AI Web Search Created with Pixso. Code Generator You a license application…" at bounding box center [448, 420] width 822 height 783
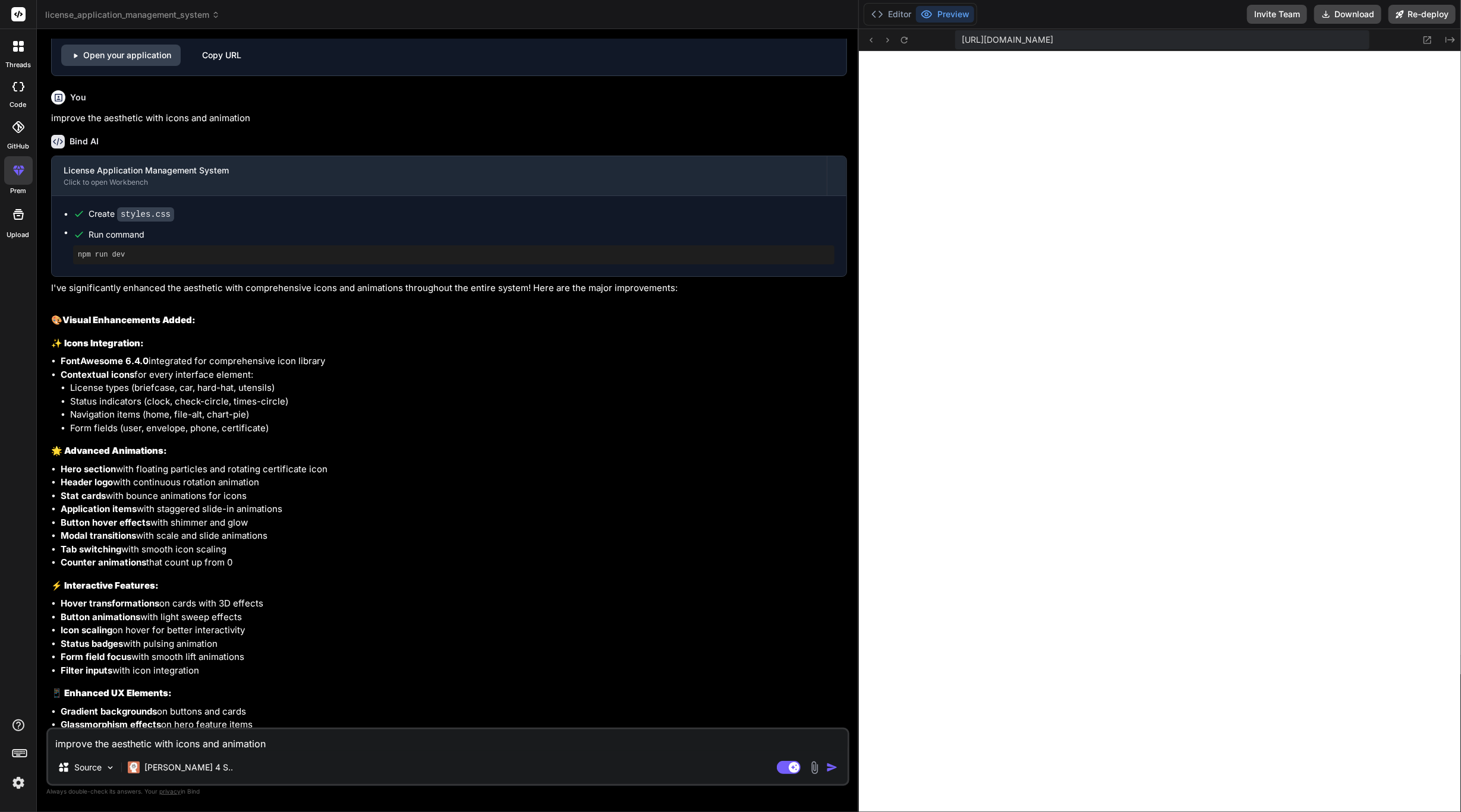
scroll to position [1932, 0]
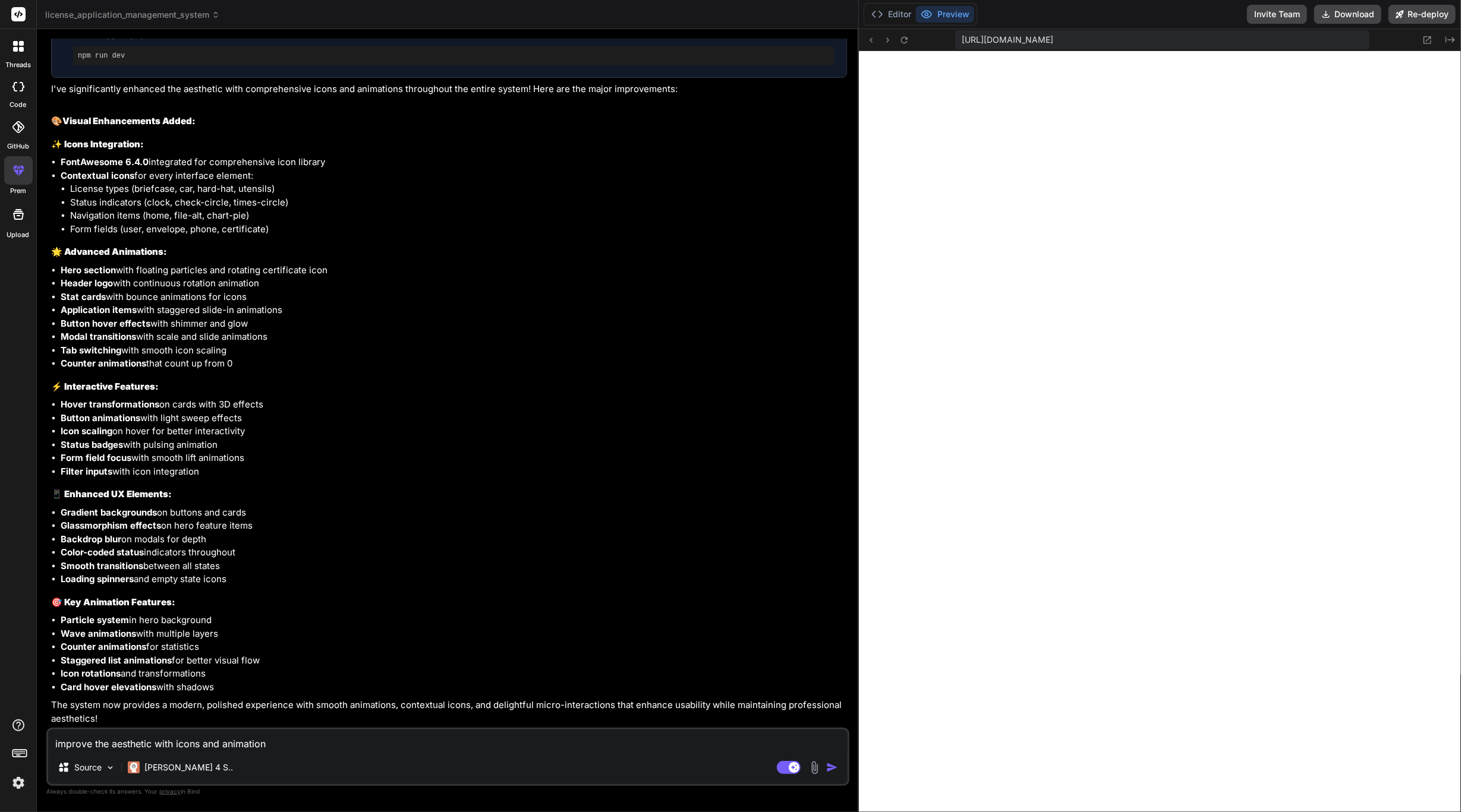
click at [212, 744] on textarea "improve the aesthetic with icons and animation" at bounding box center [448, 740] width 799 height 21
click at [1415, 11] on button "Re-deploy" at bounding box center [1422, 14] width 67 height 19
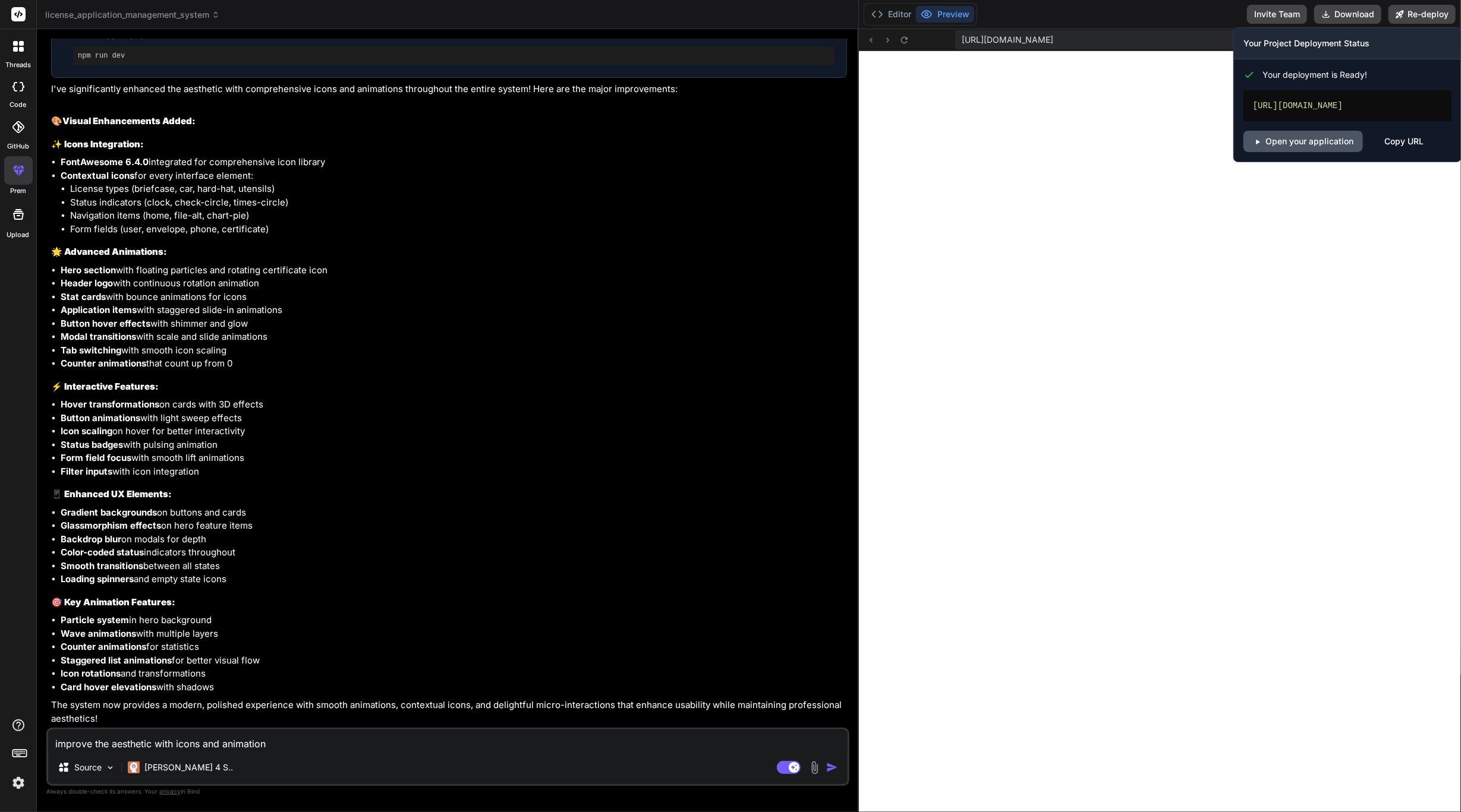
click at [1331, 150] on link "Open your application" at bounding box center [1303, 142] width 120 height 21
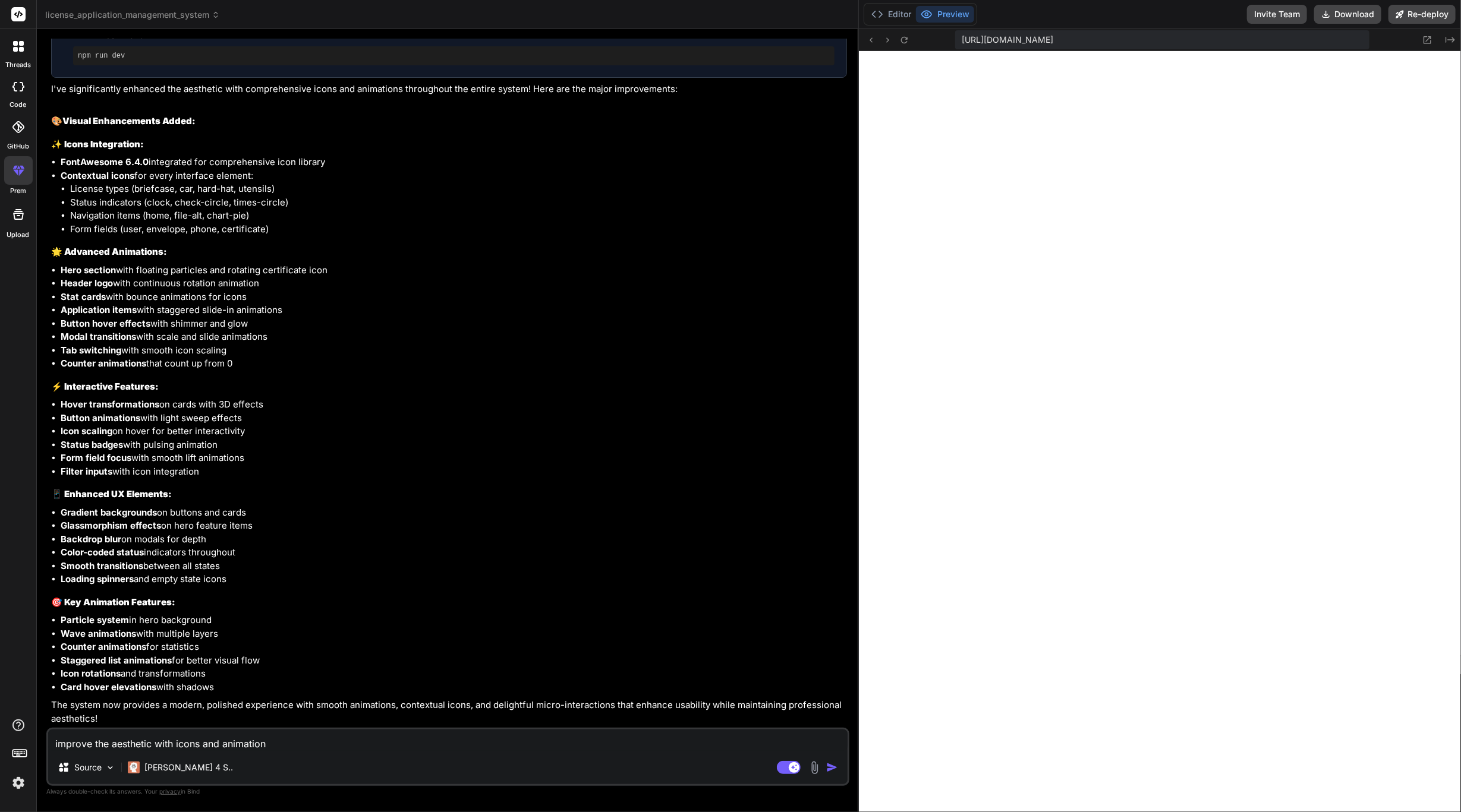
click at [169, 746] on textarea "improve the aesthetic with icons and animation" at bounding box center [448, 740] width 799 height 21
click at [113, 770] on img at bounding box center [110, 768] width 10 height 10
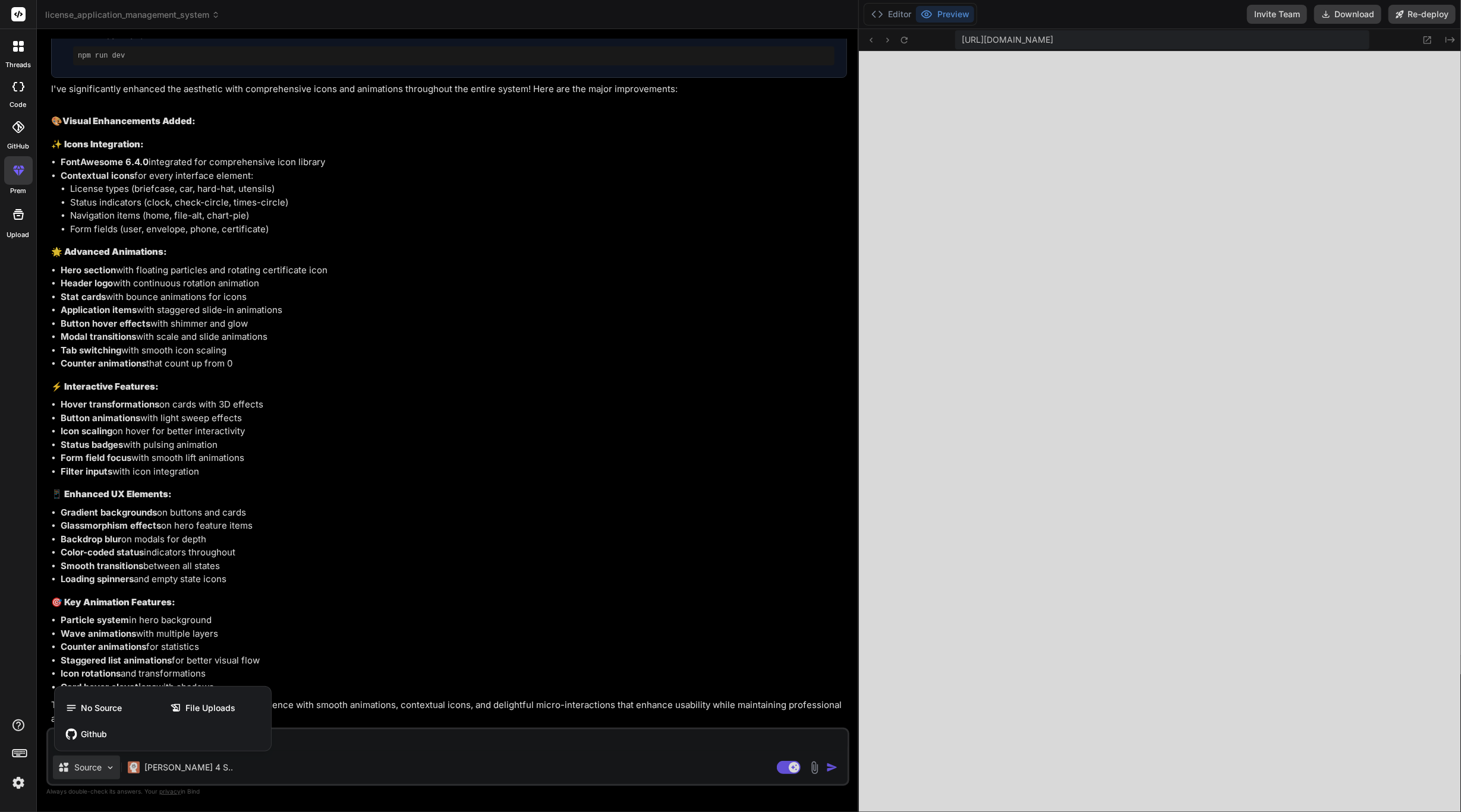
click at [113, 770] on div at bounding box center [730, 406] width 1461 height 812
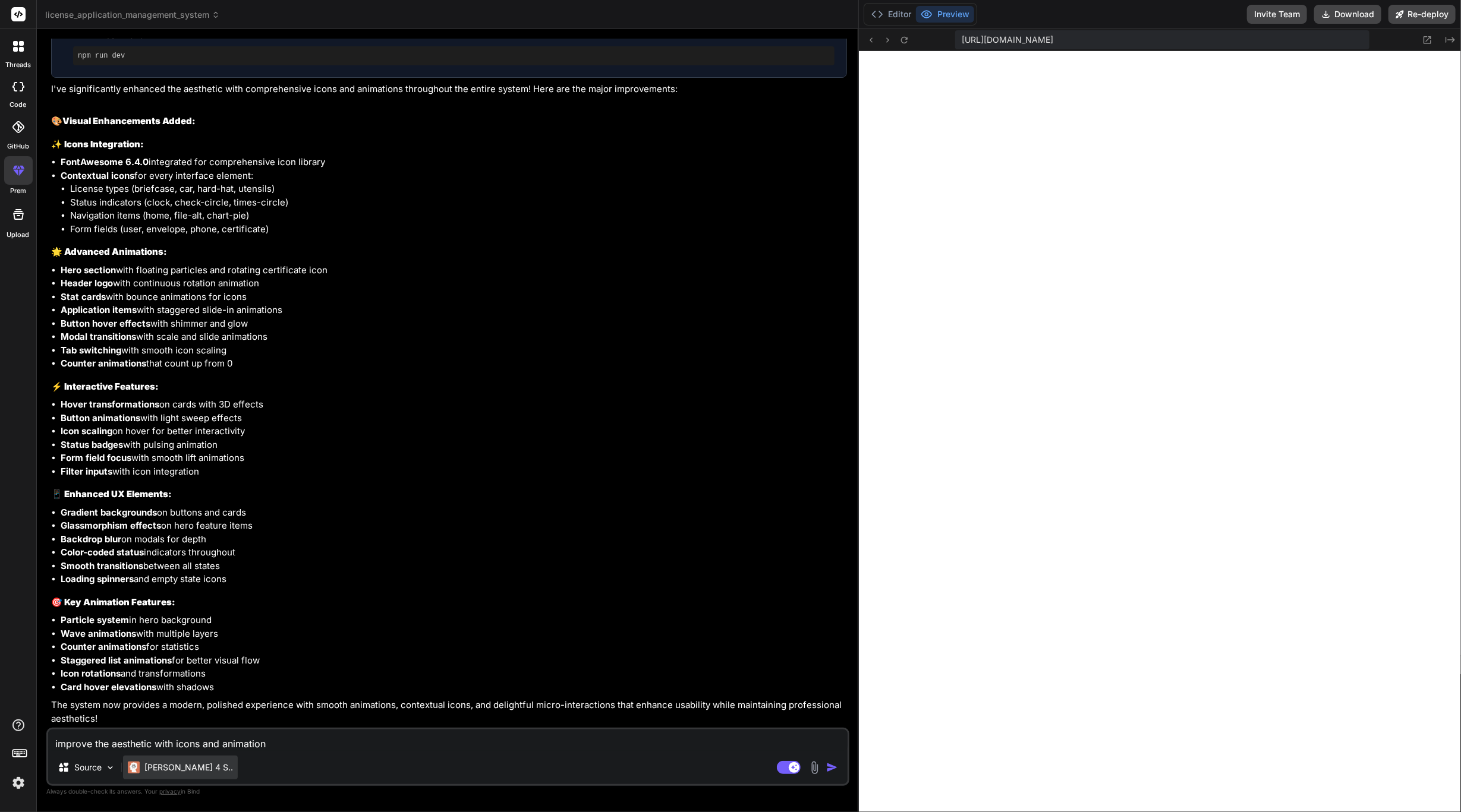
click at [167, 770] on p "[PERSON_NAME] 4 S.." at bounding box center [189, 768] width 89 height 12
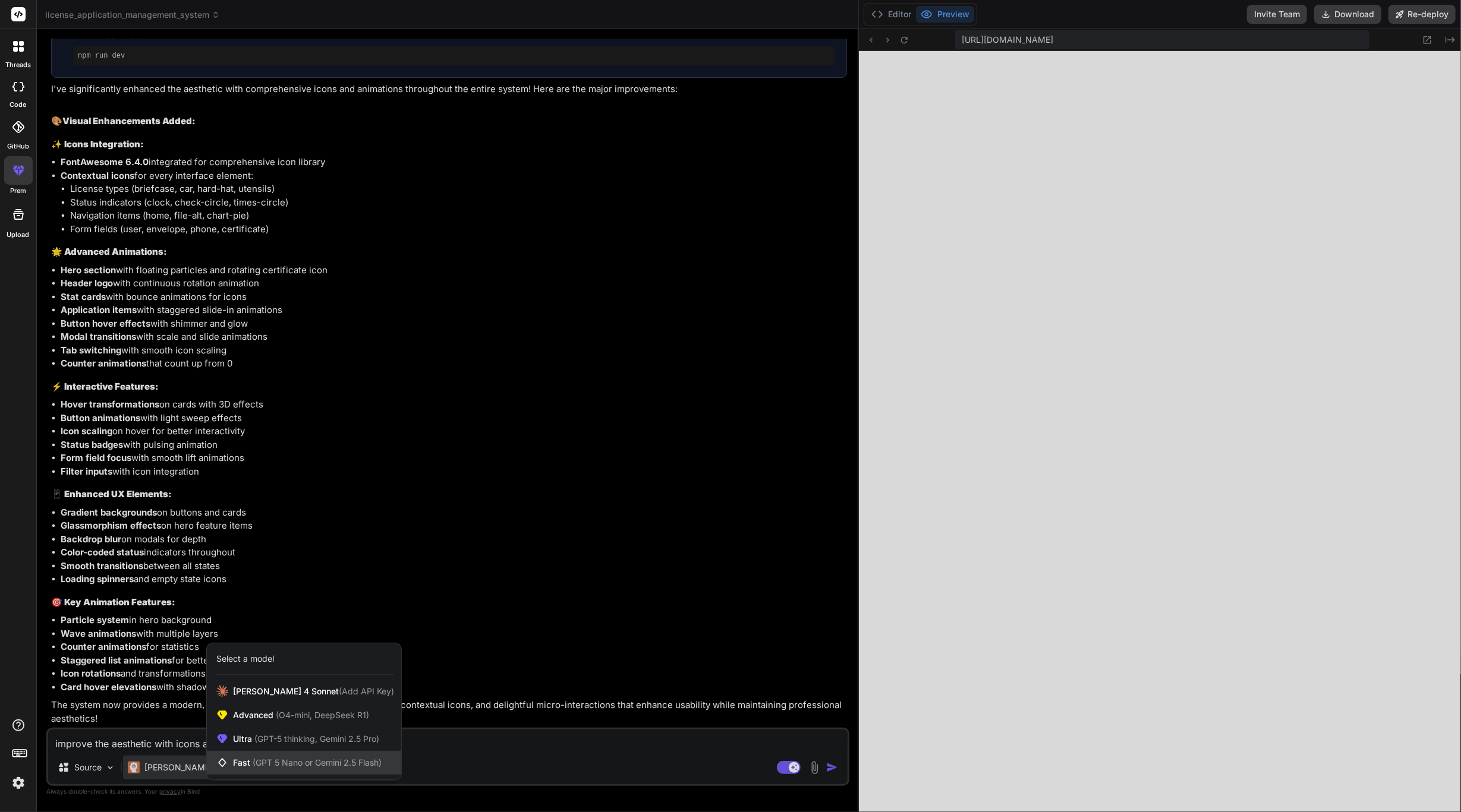
click at [381, 764] on span "(GPT 5 Nano or Gemini 2.5 Flash)" at bounding box center [317, 762] width 129 height 10
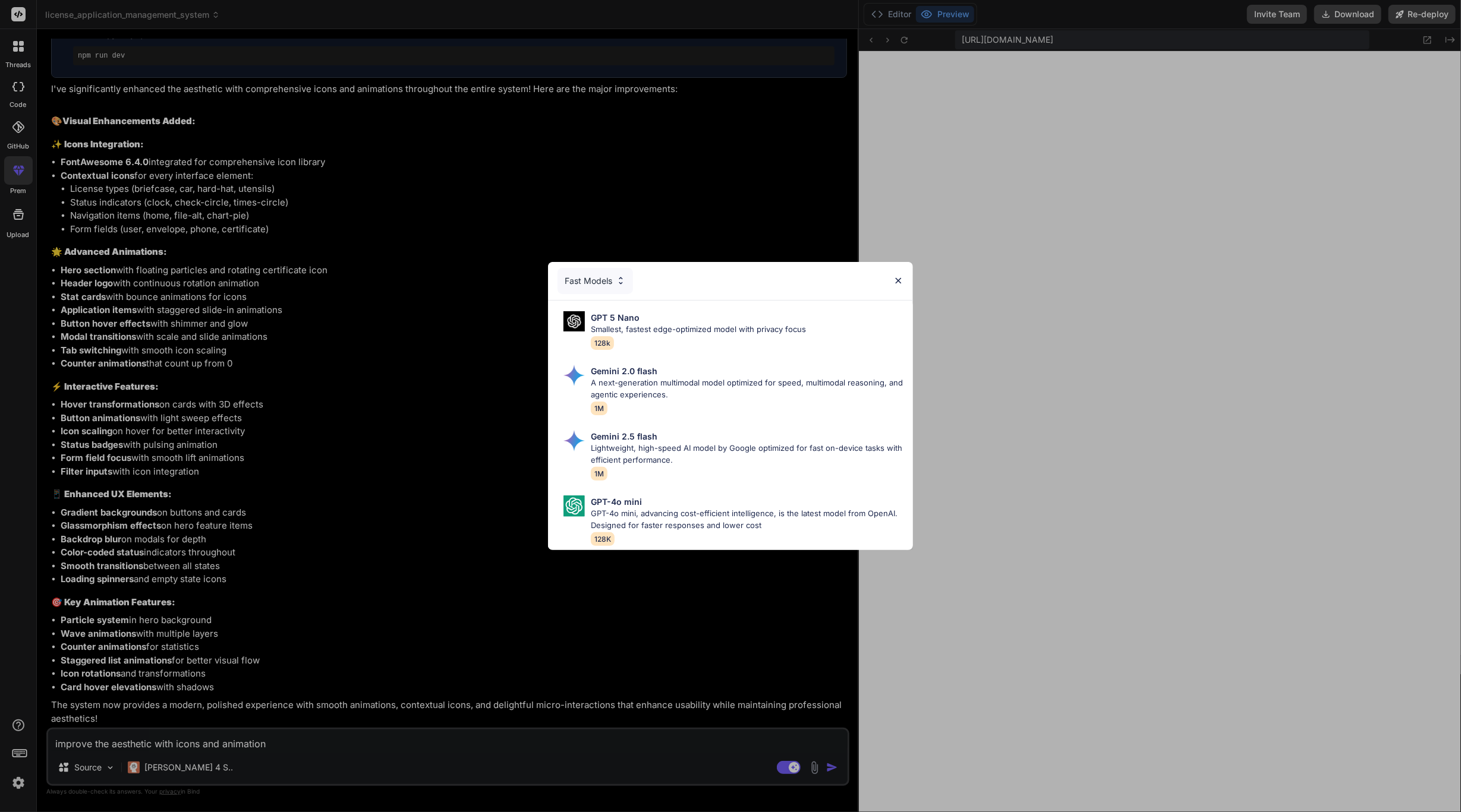
click at [621, 282] on div "Fast Models" at bounding box center [595, 281] width 75 height 26
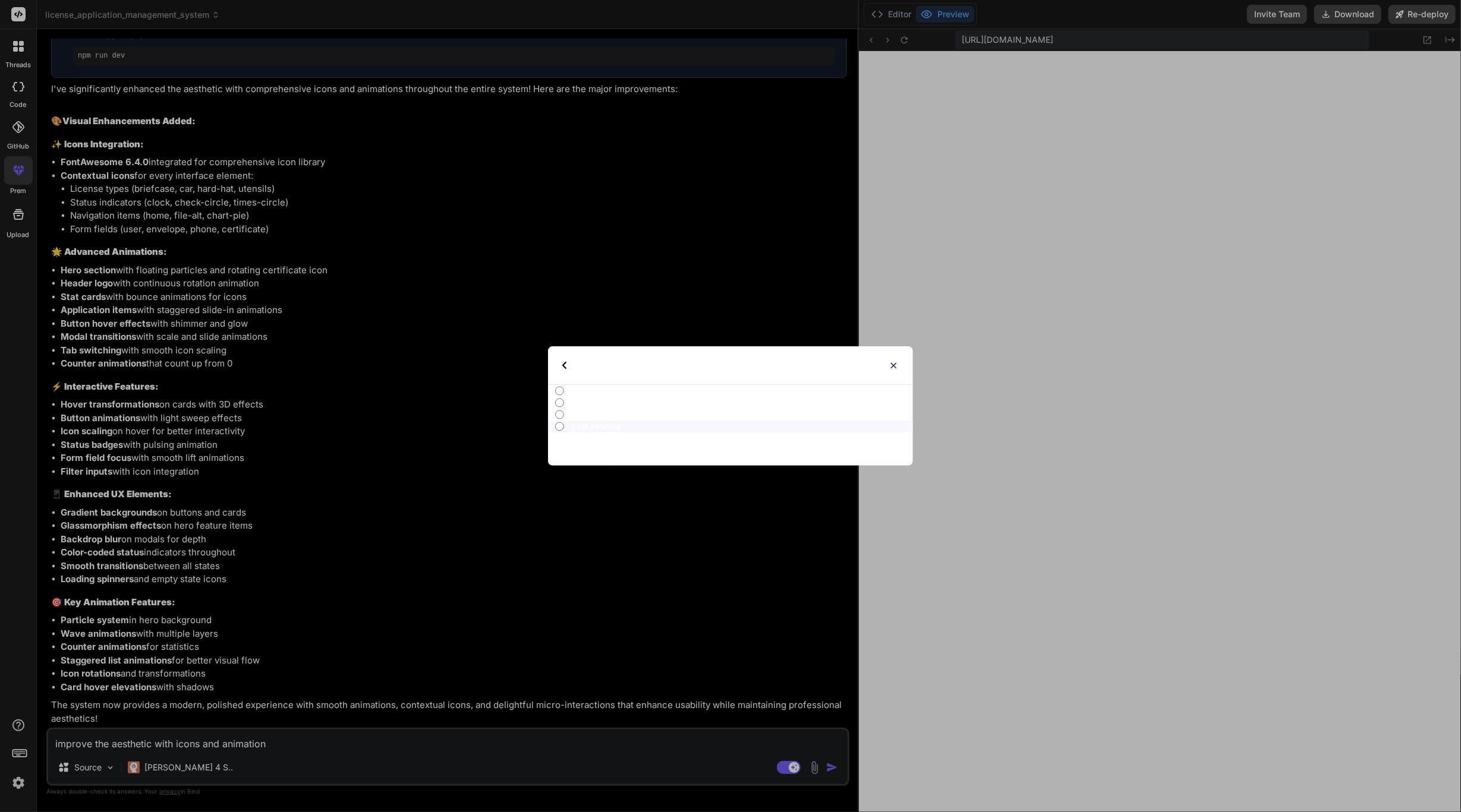
click at [891, 365] on img at bounding box center [893, 365] width 10 height 10
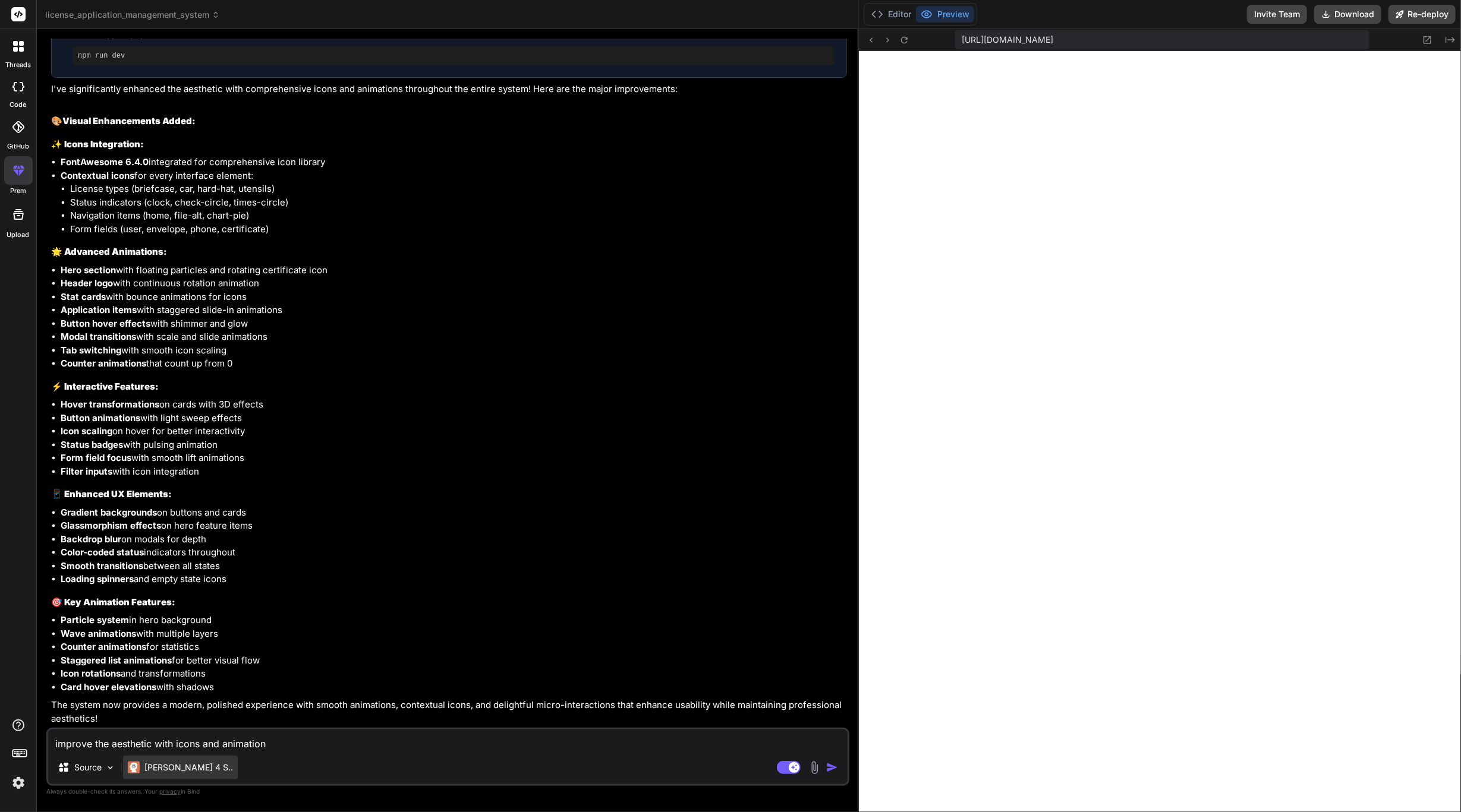
click at [161, 770] on p "[PERSON_NAME] 4 S.." at bounding box center [189, 768] width 89 height 12
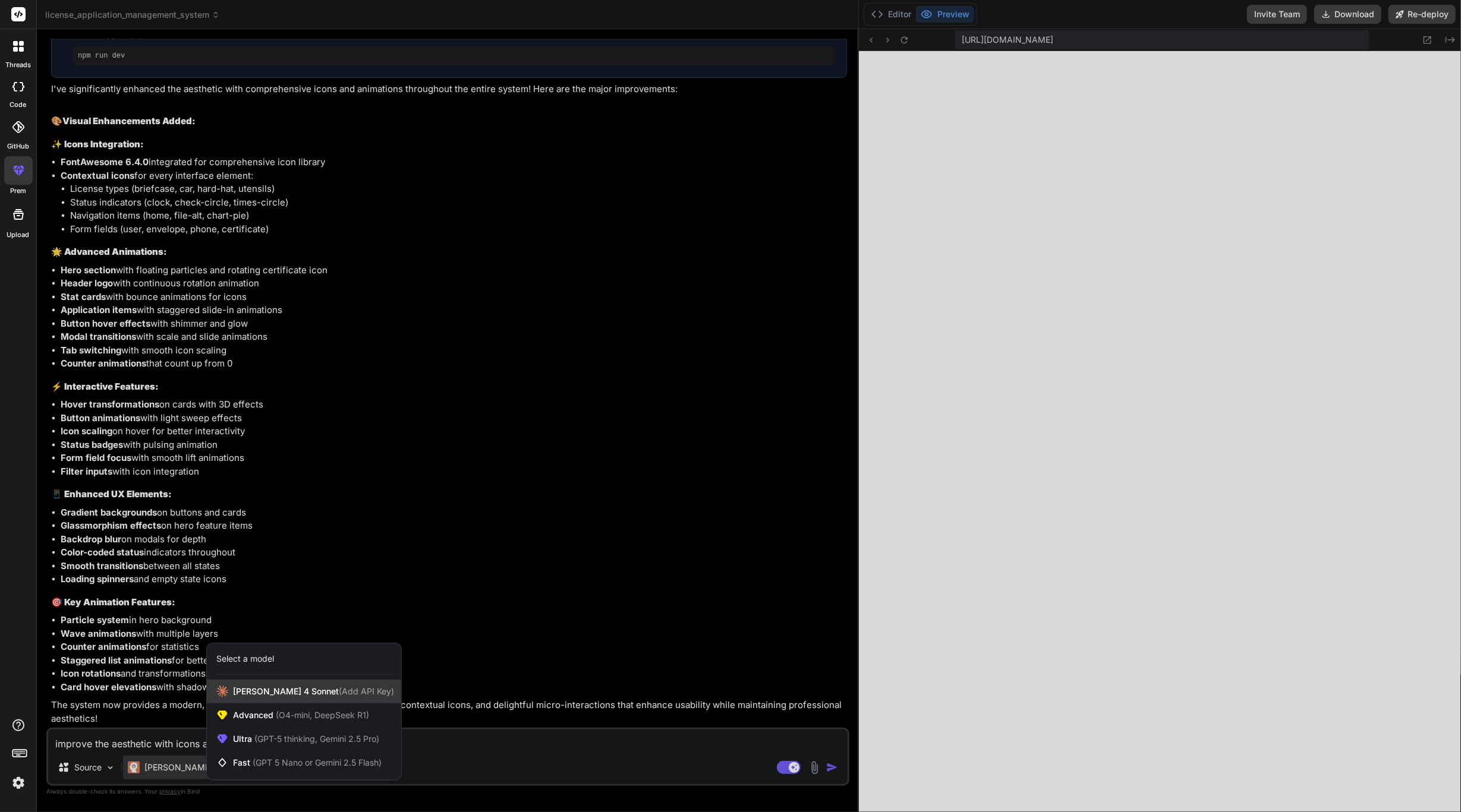
click at [326, 699] on div "Claude 4 Sonnet (Add API Key)" at bounding box center [304, 691] width 194 height 24
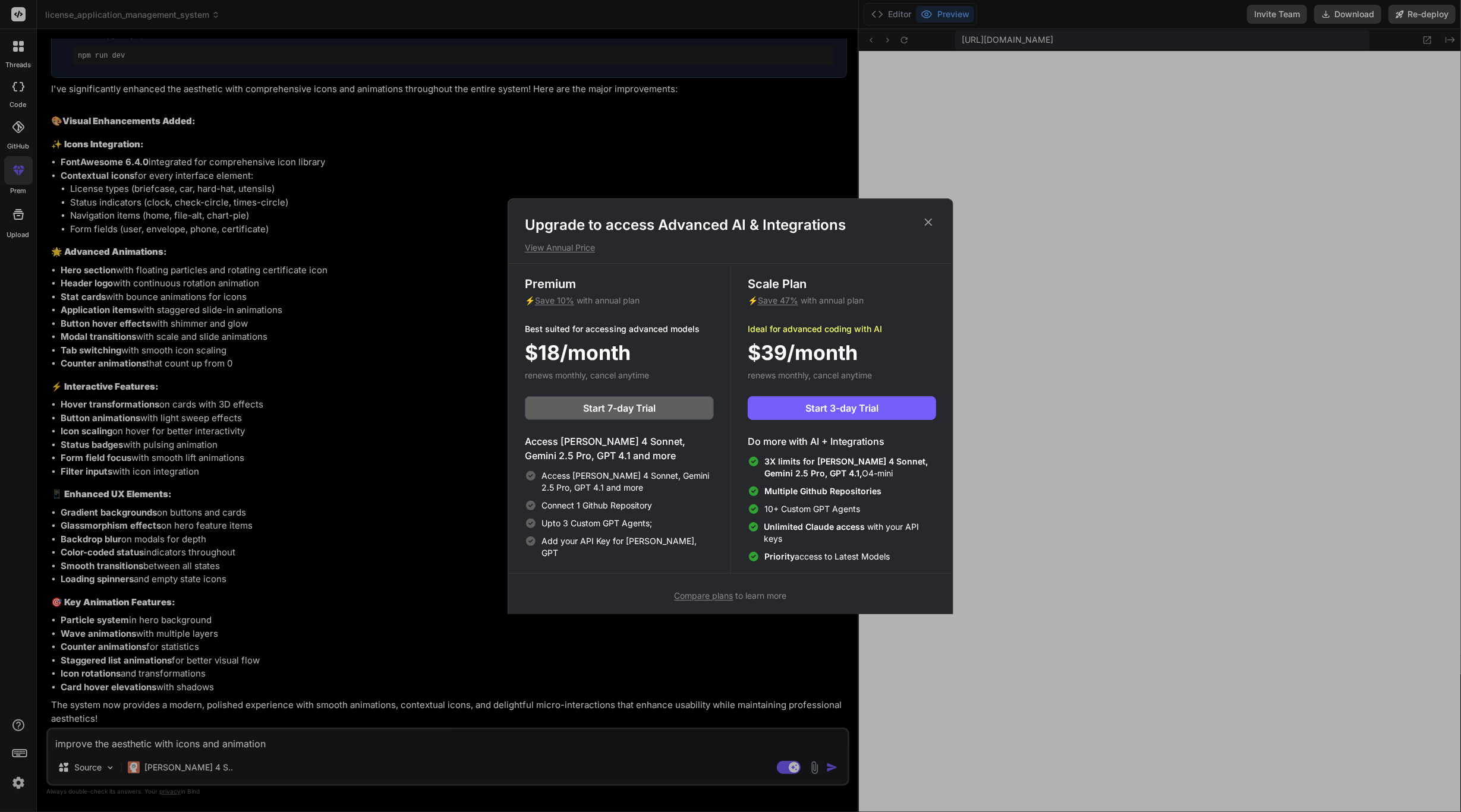
click at [930, 227] on icon at bounding box center [928, 222] width 13 height 13
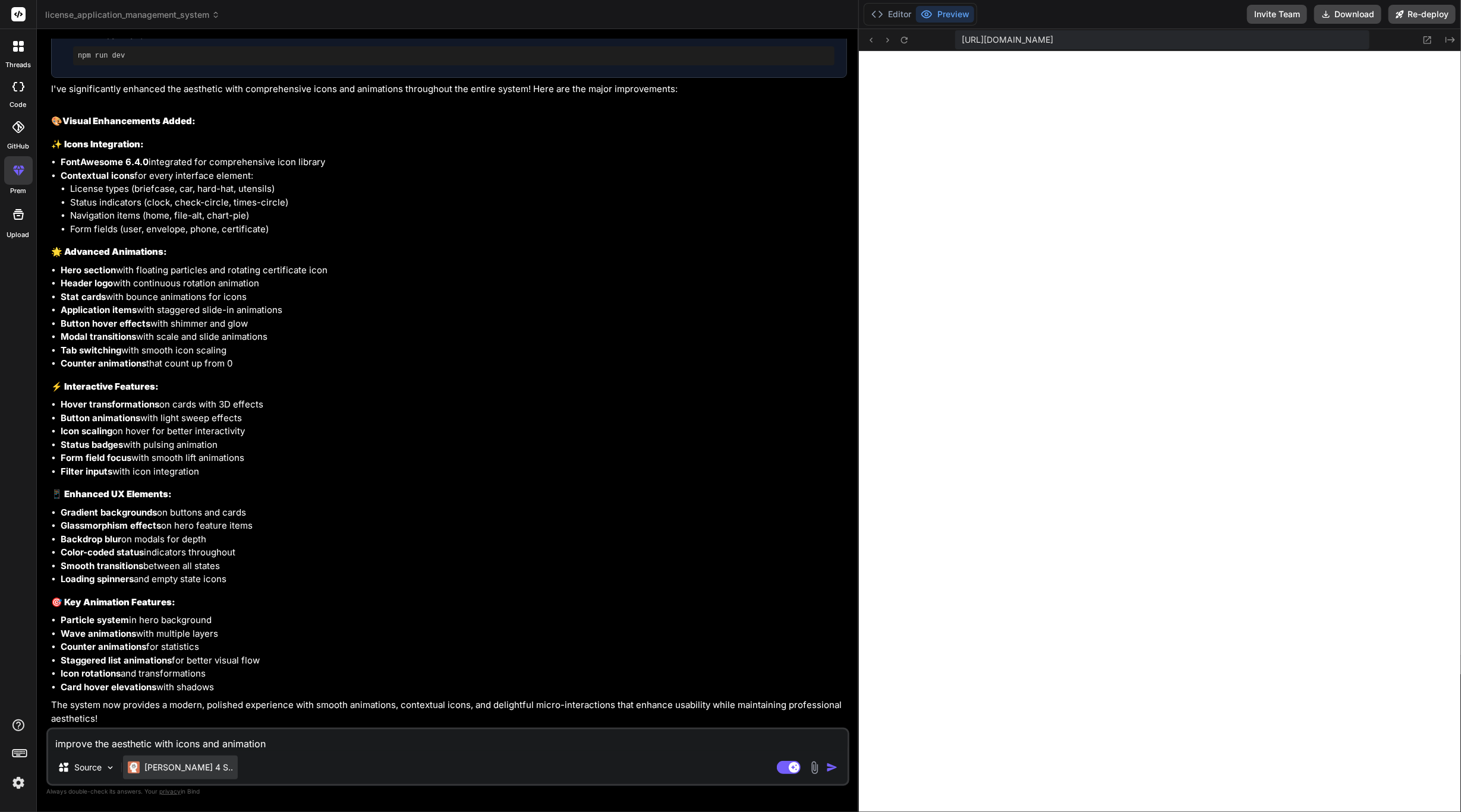
click at [142, 776] on div "[PERSON_NAME] 4 S.." at bounding box center [180, 767] width 115 height 24
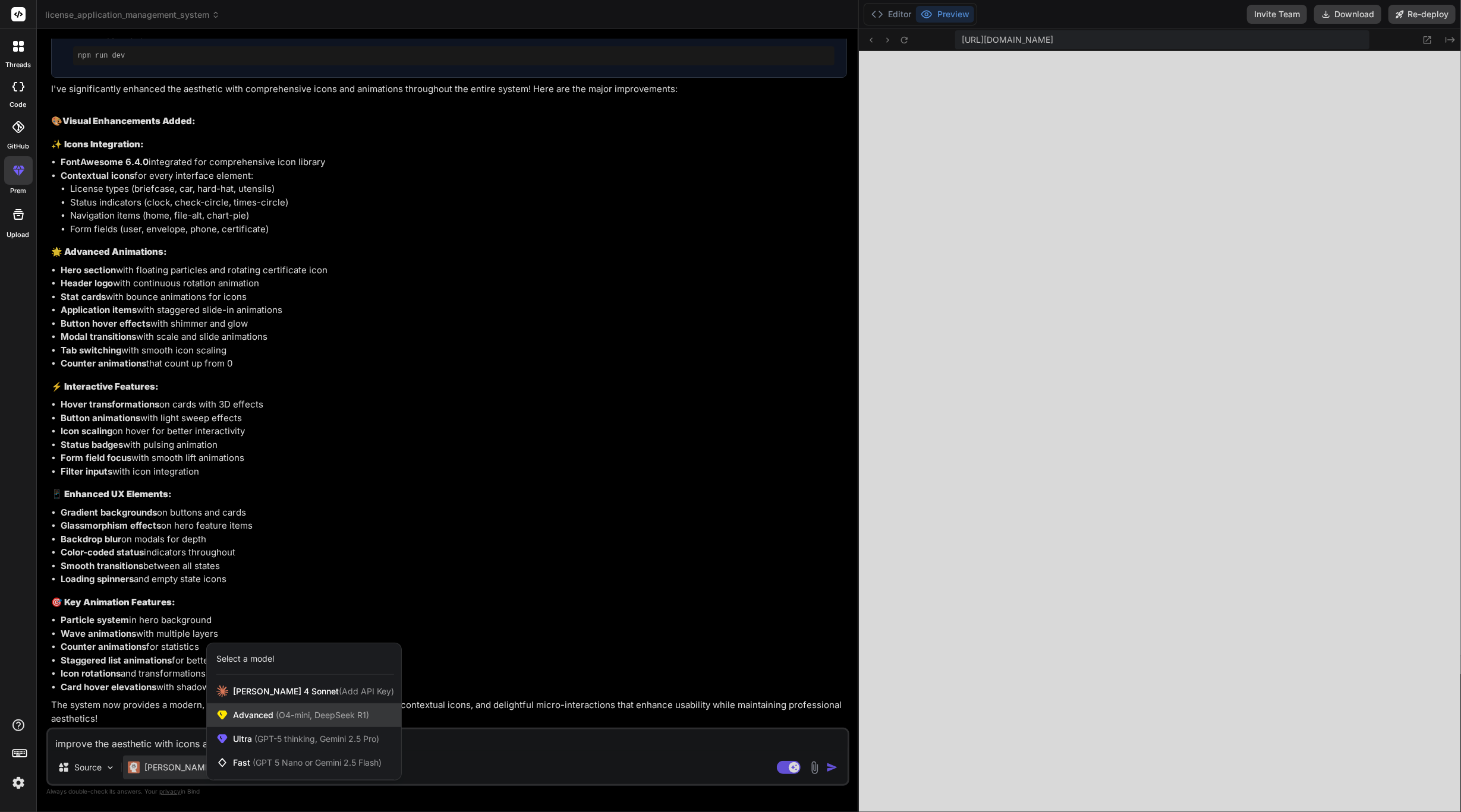
click at [292, 714] on span "(O4-mini, DeepSeek R1)" at bounding box center [321, 715] width 95 height 10
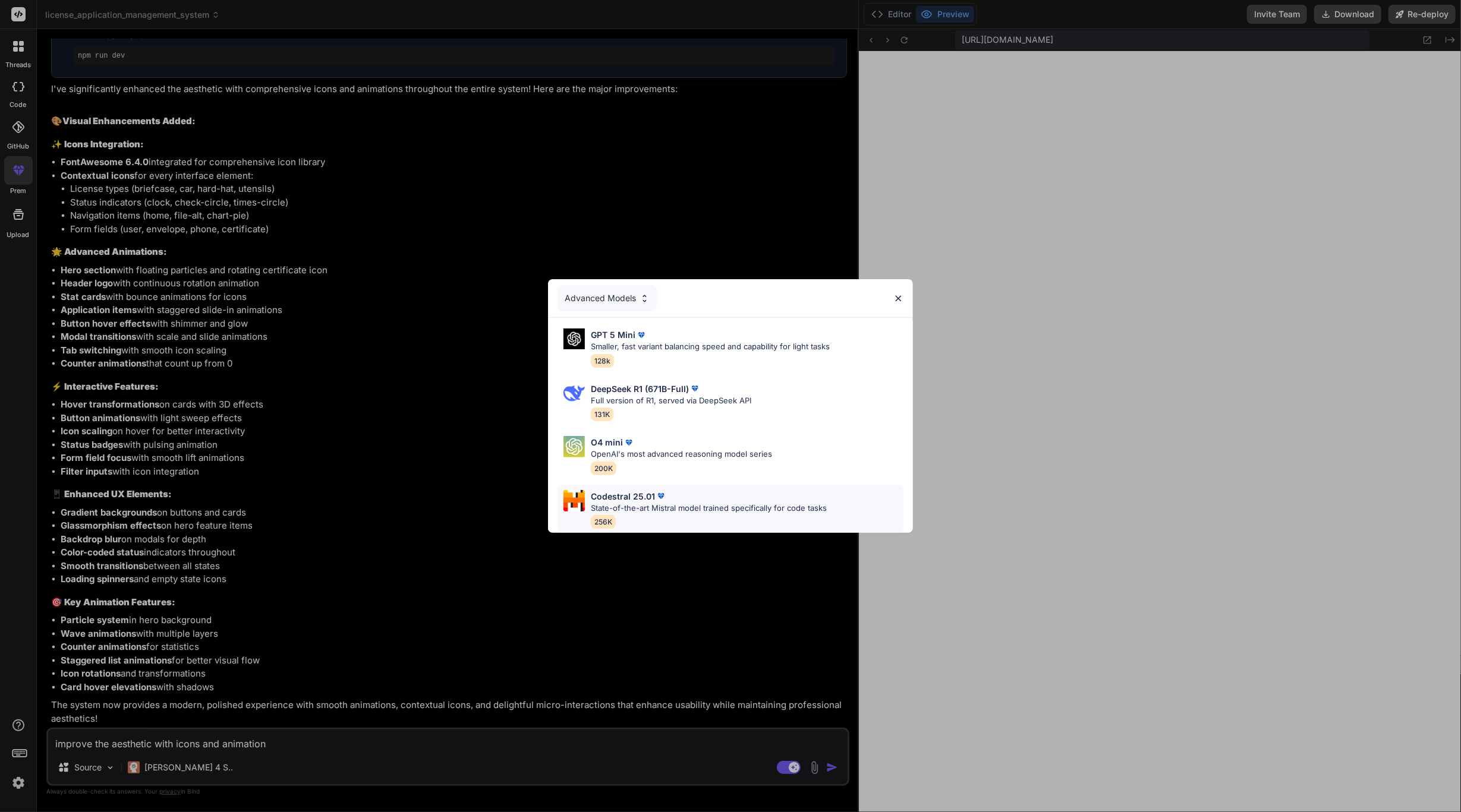
click at [826, 508] on div "Codestral 25.01 State-of-the-art Mistral model trained specifically for code ta…" at bounding box center [731, 510] width 347 height 48
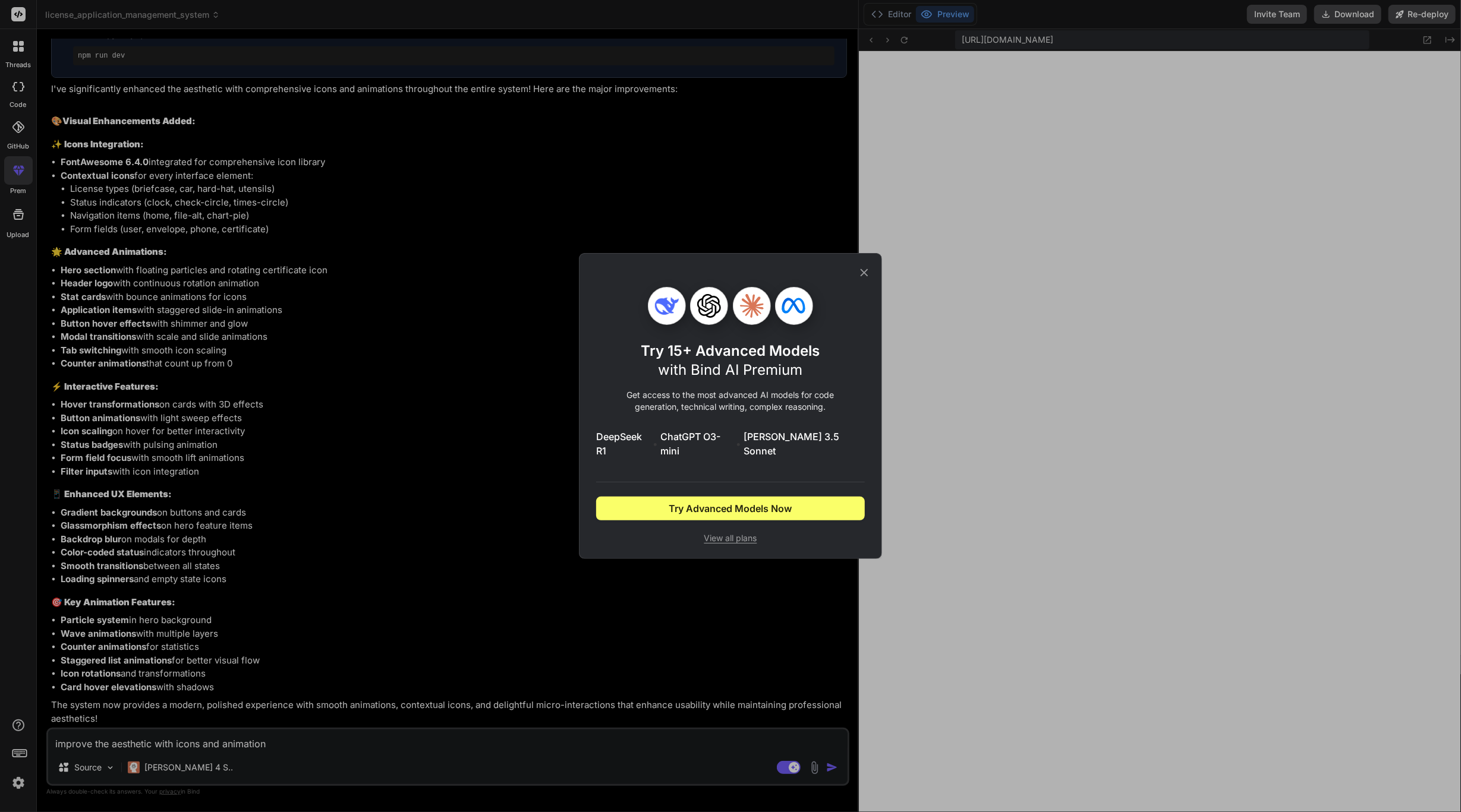
click at [868, 277] on icon at bounding box center [865, 273] width 8 height 8
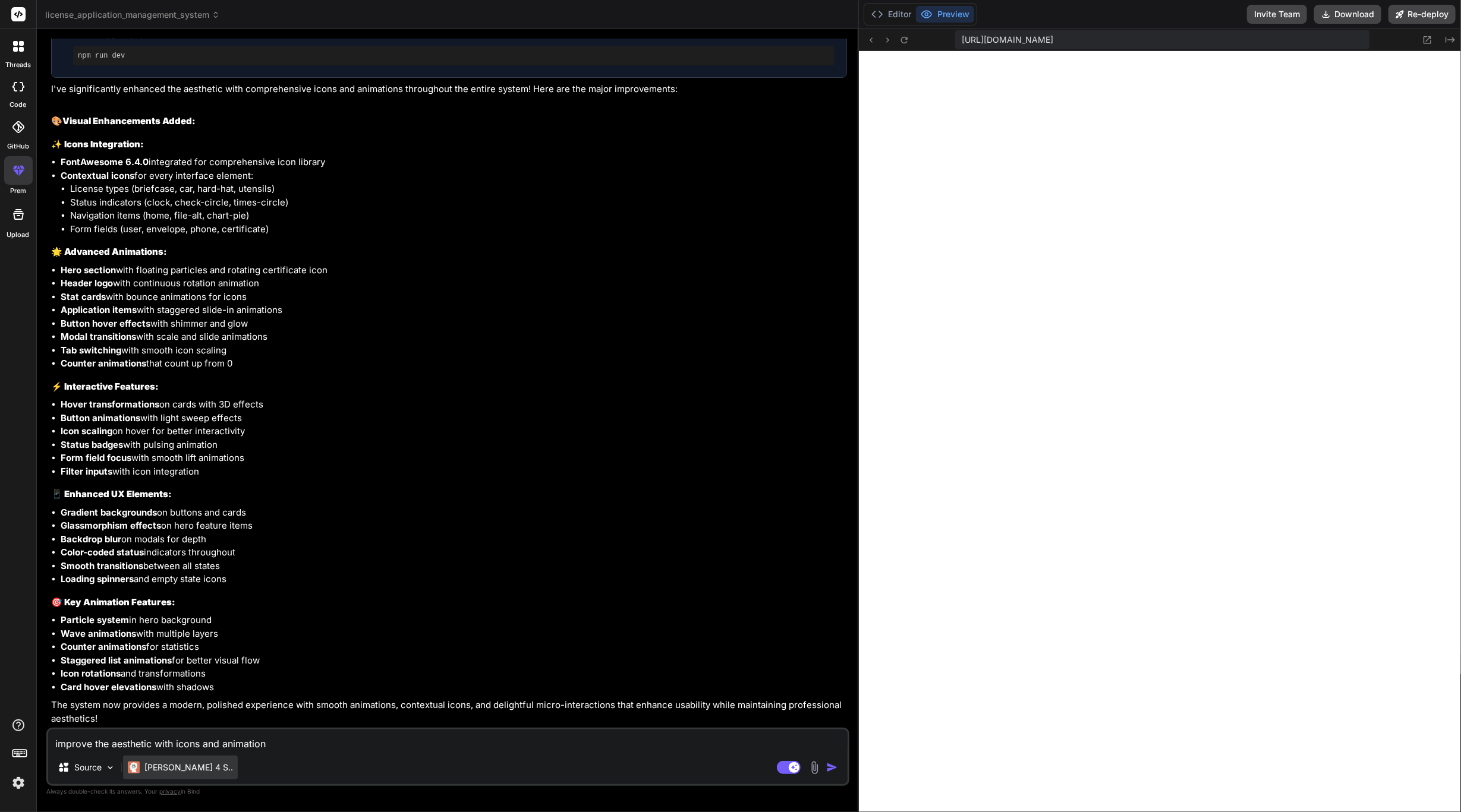
click at [181, 765] on p "[PERSON_NAME] 4 S.." at bounding box center [189, 768] width 89 height 12
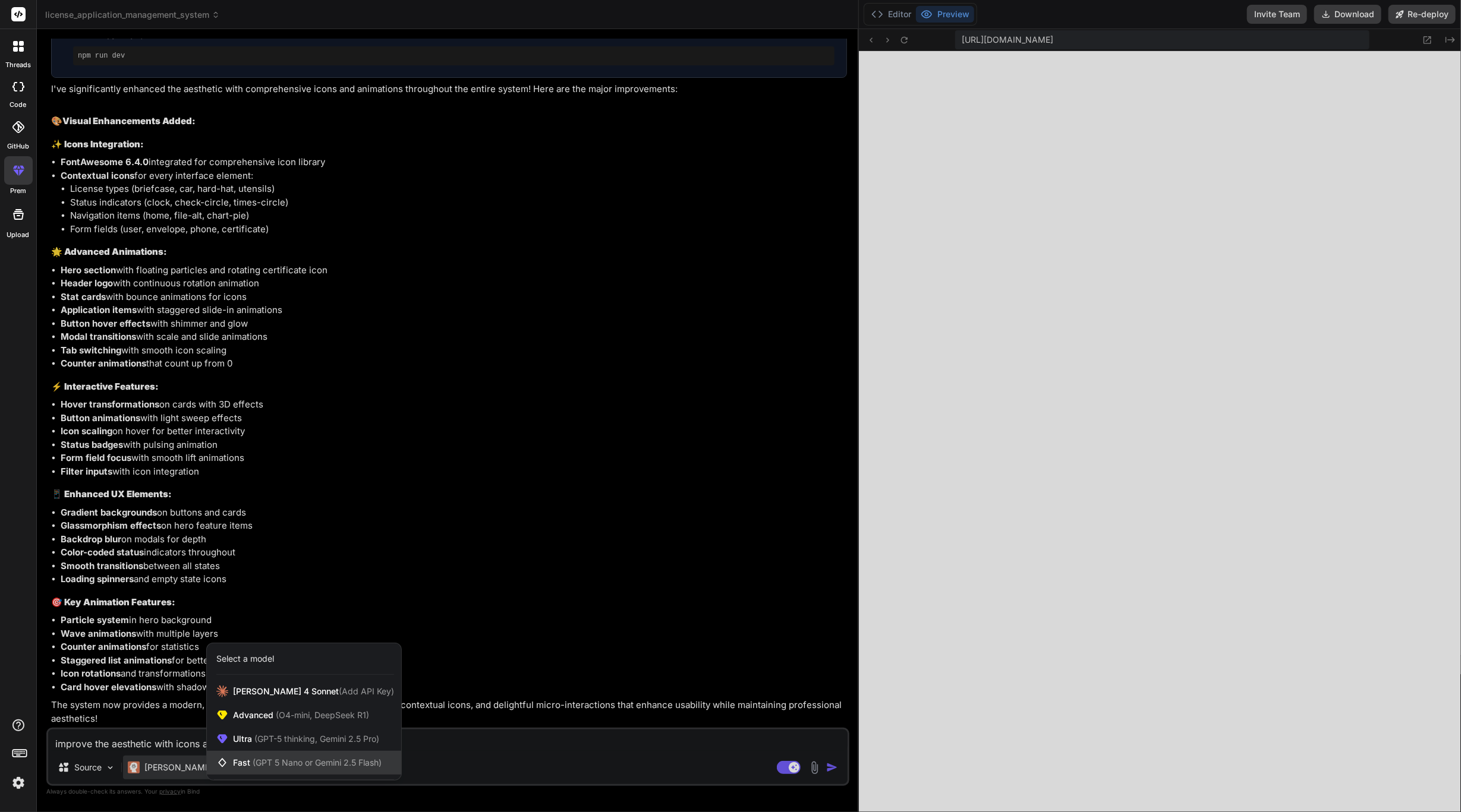
click at [350, 769] on span "Fast (GPT 5 Nano or Gemini 2.5 Flash)" at bounding box center [307, 763] width 148 height 12
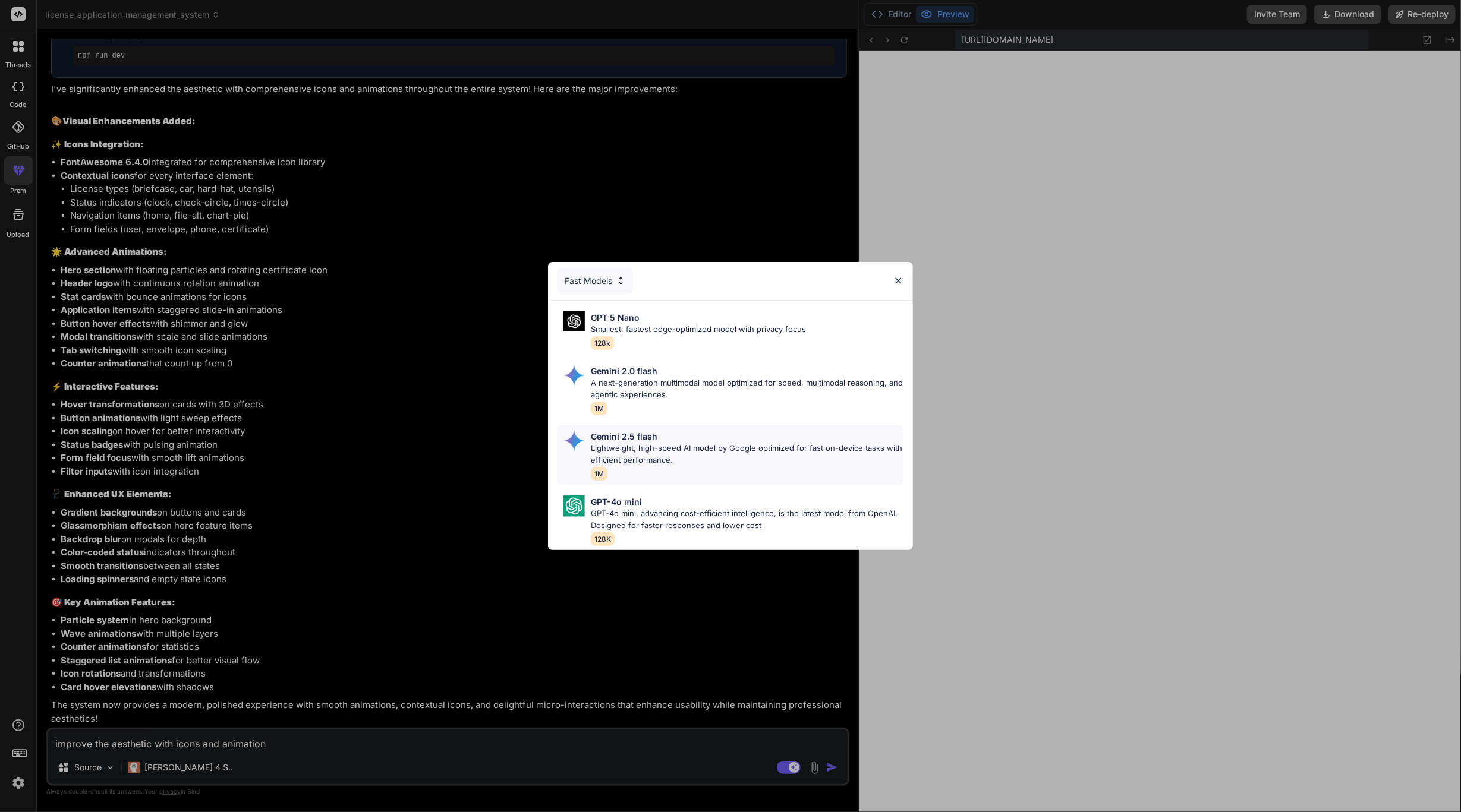
click at [707, 451] on p "Lightweight, high-speed AI model by Google optimized for fast on-device tasks w…" at bounding box center [747, 454] width 313 height 24
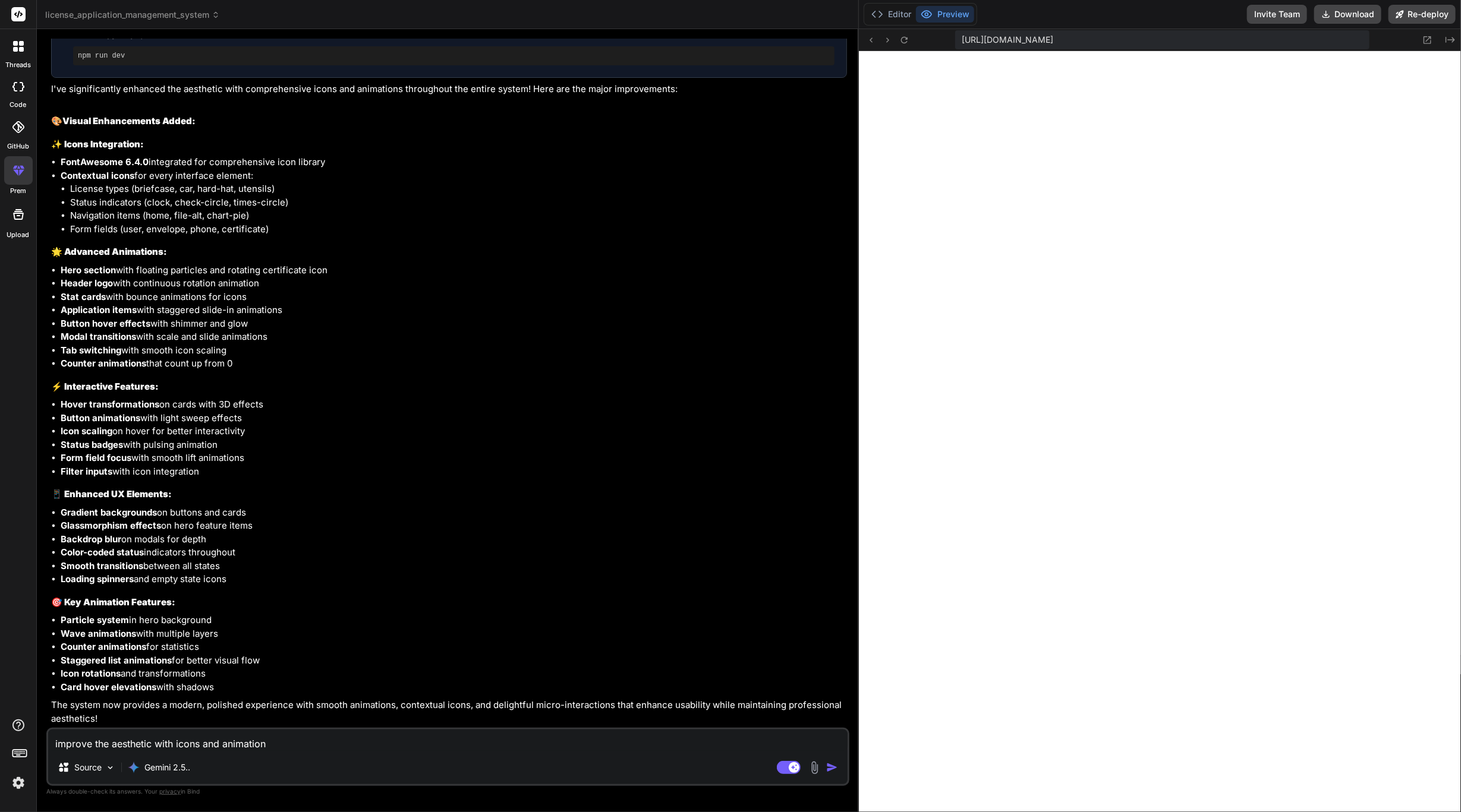
click at [239, 746] on textarea "improve the aesthetic with icons and animation" at bounding box center [448, 740] width 799 height 21
click at [178, 760] on div "Gemini 2.5.." at bounding box center [159, 767] width 72 height 24
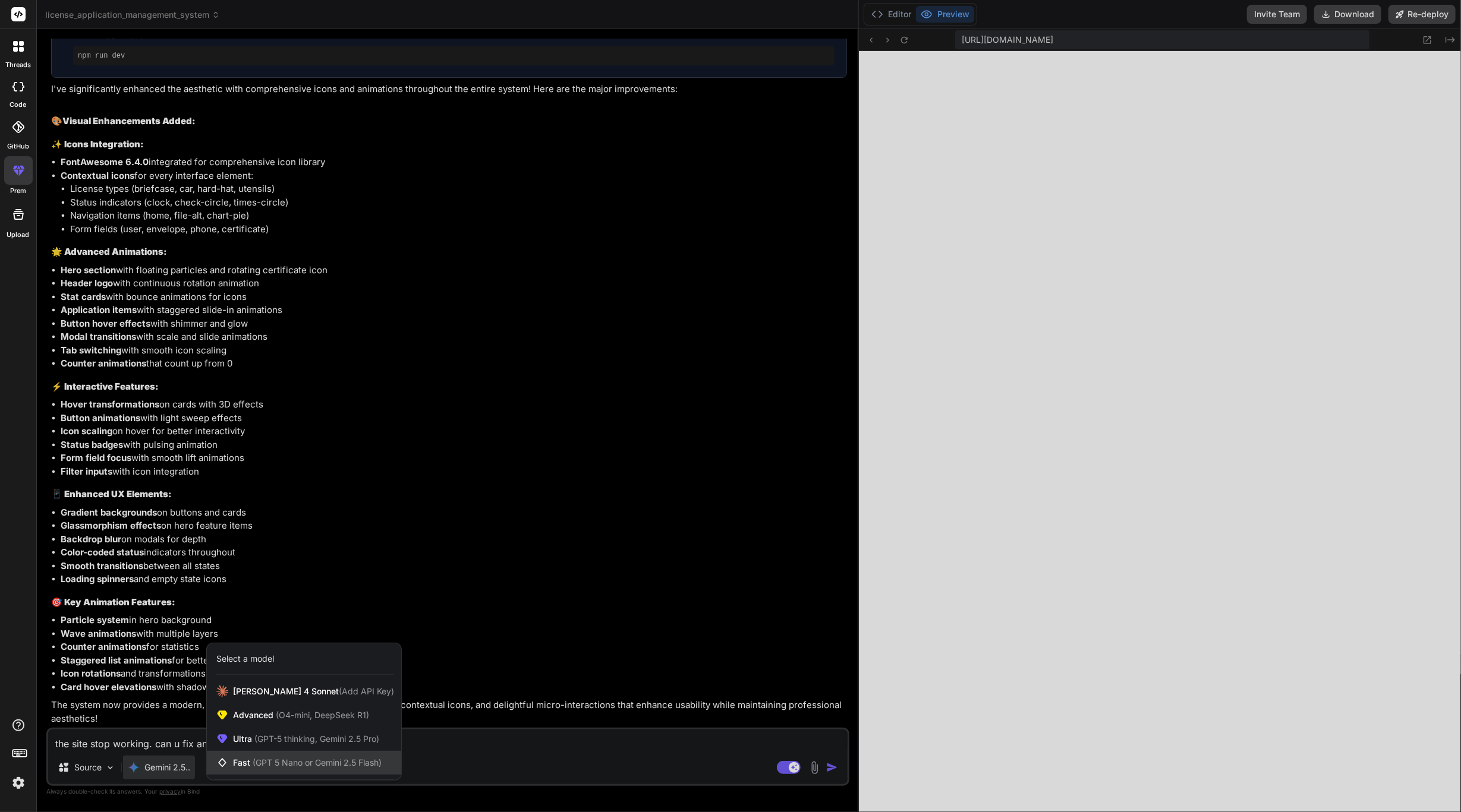
click at [282, 767] on span "(GPT 5 Nano or Gemini 2.5 Flash)" at bounding box center [317, 762] width 129 height 10
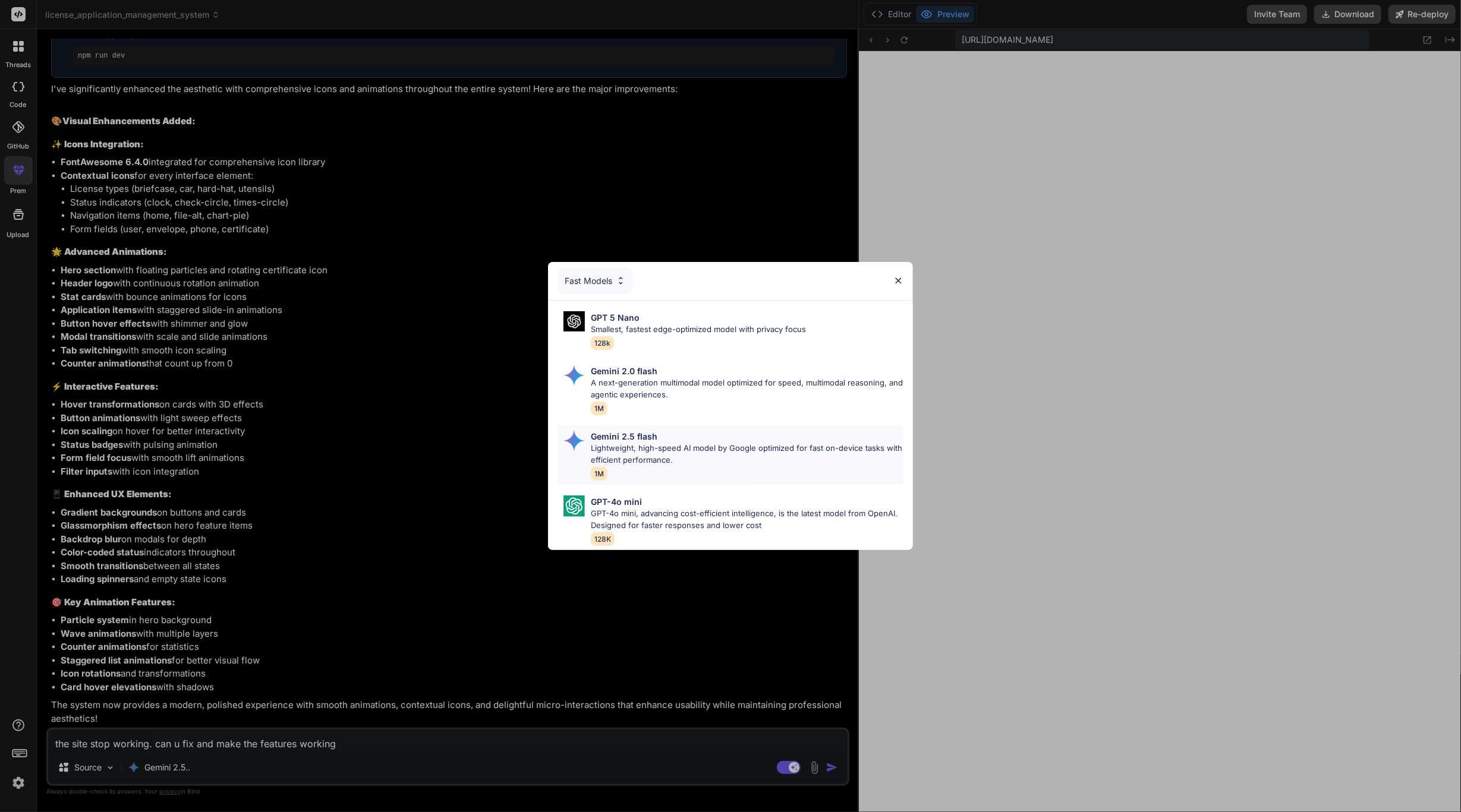
click at [672, 447] on p "Lightweight, high-speed AI model by Google optimized for fast on-device tasks w…" at bounding box center [747, 454] width 313 height 24
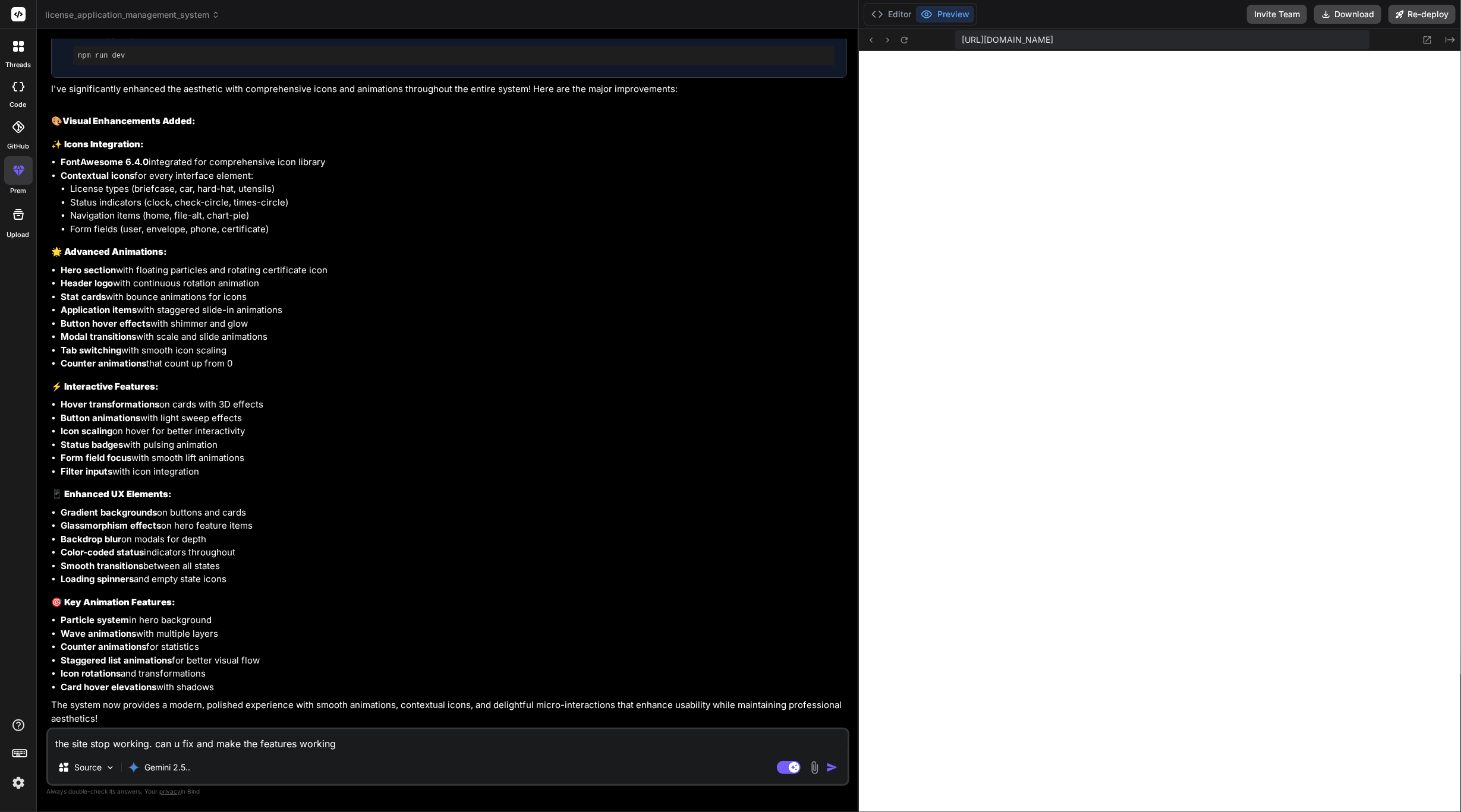
click at [836, 772] on img "button" at bounding box center [832, 768] width 12 height 12
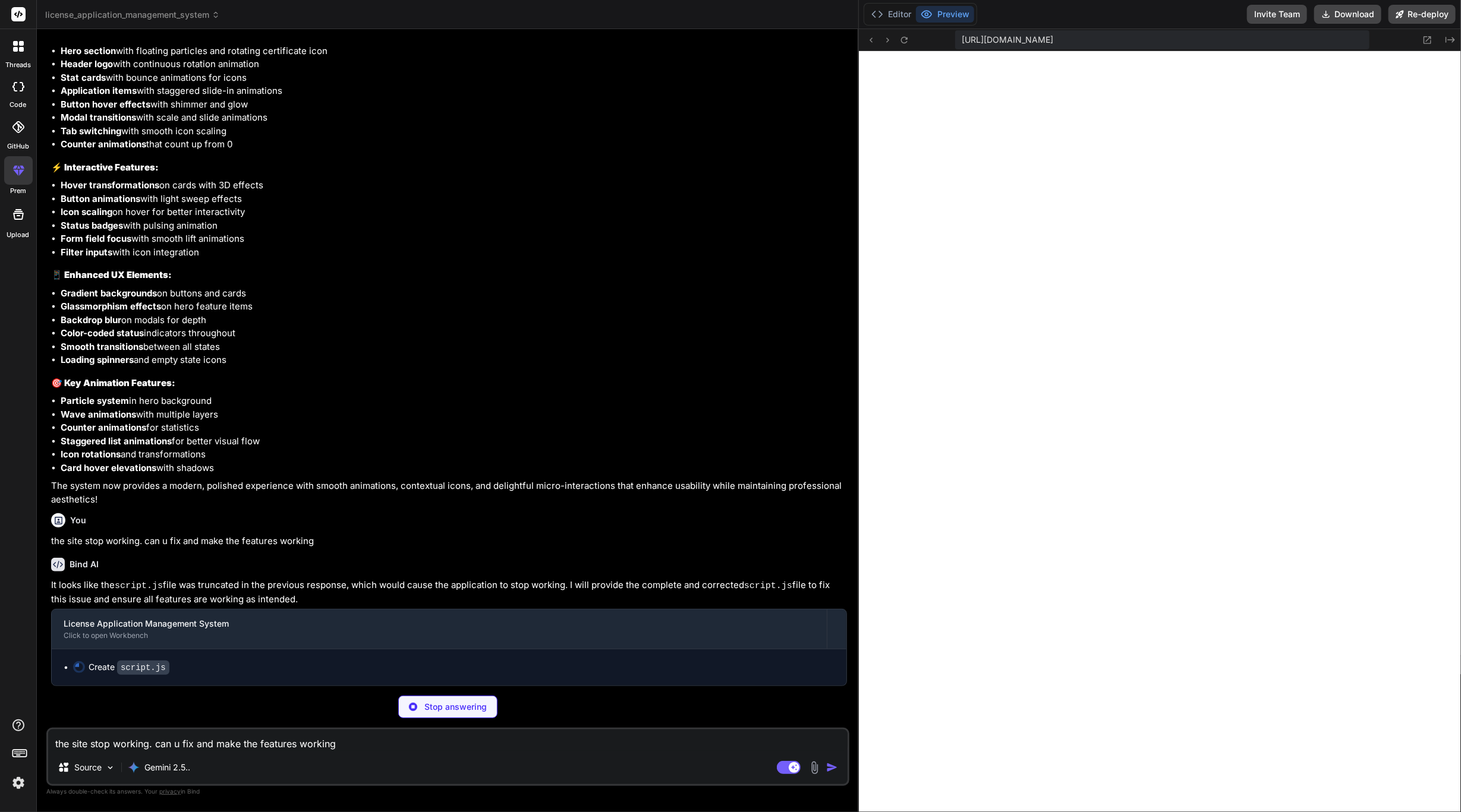
scroll to position [2149, 0]
click at [892, 11] on button "Editor" at bounding box center [891, 14] width 49 height 17
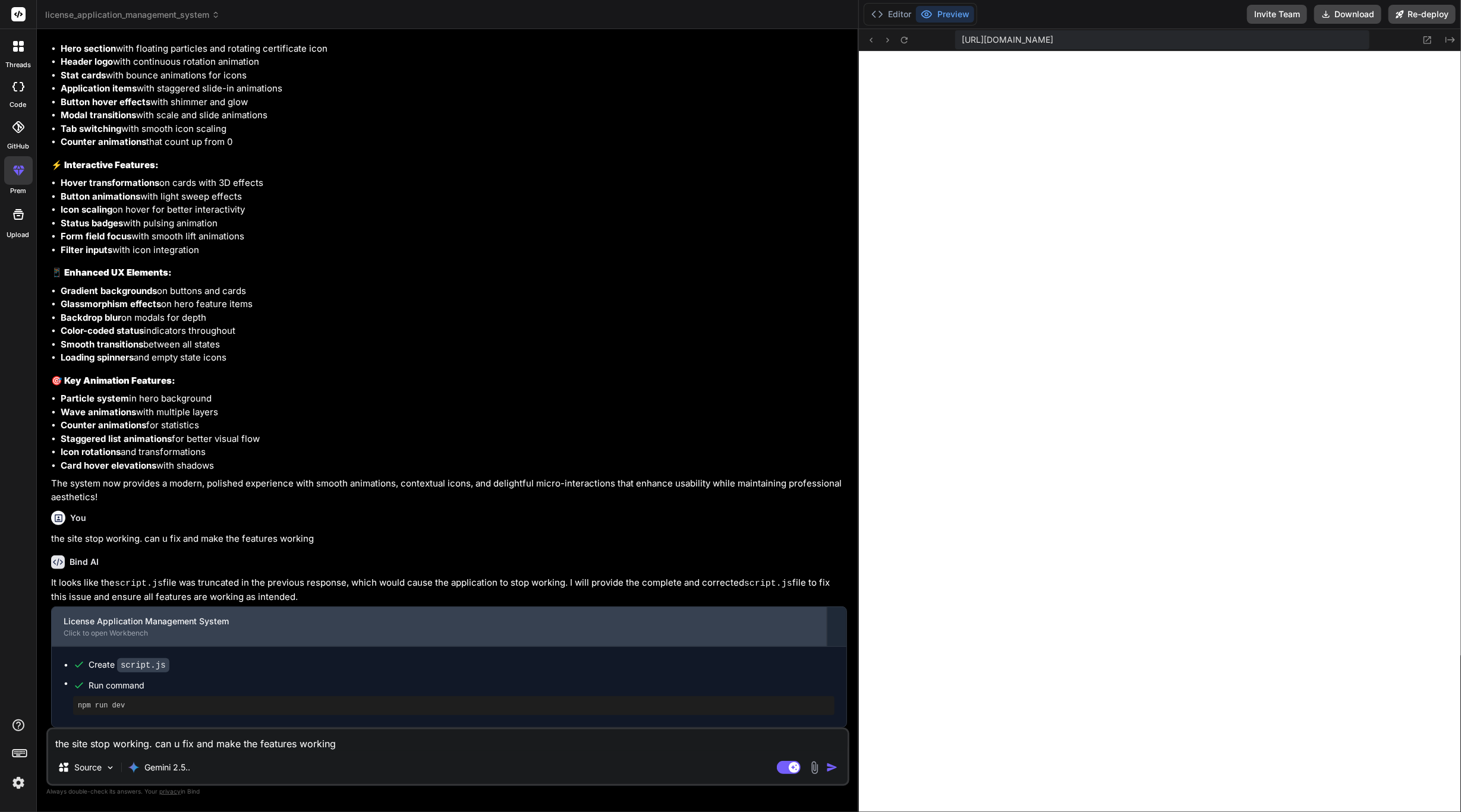
scroll to position [11408, 0]
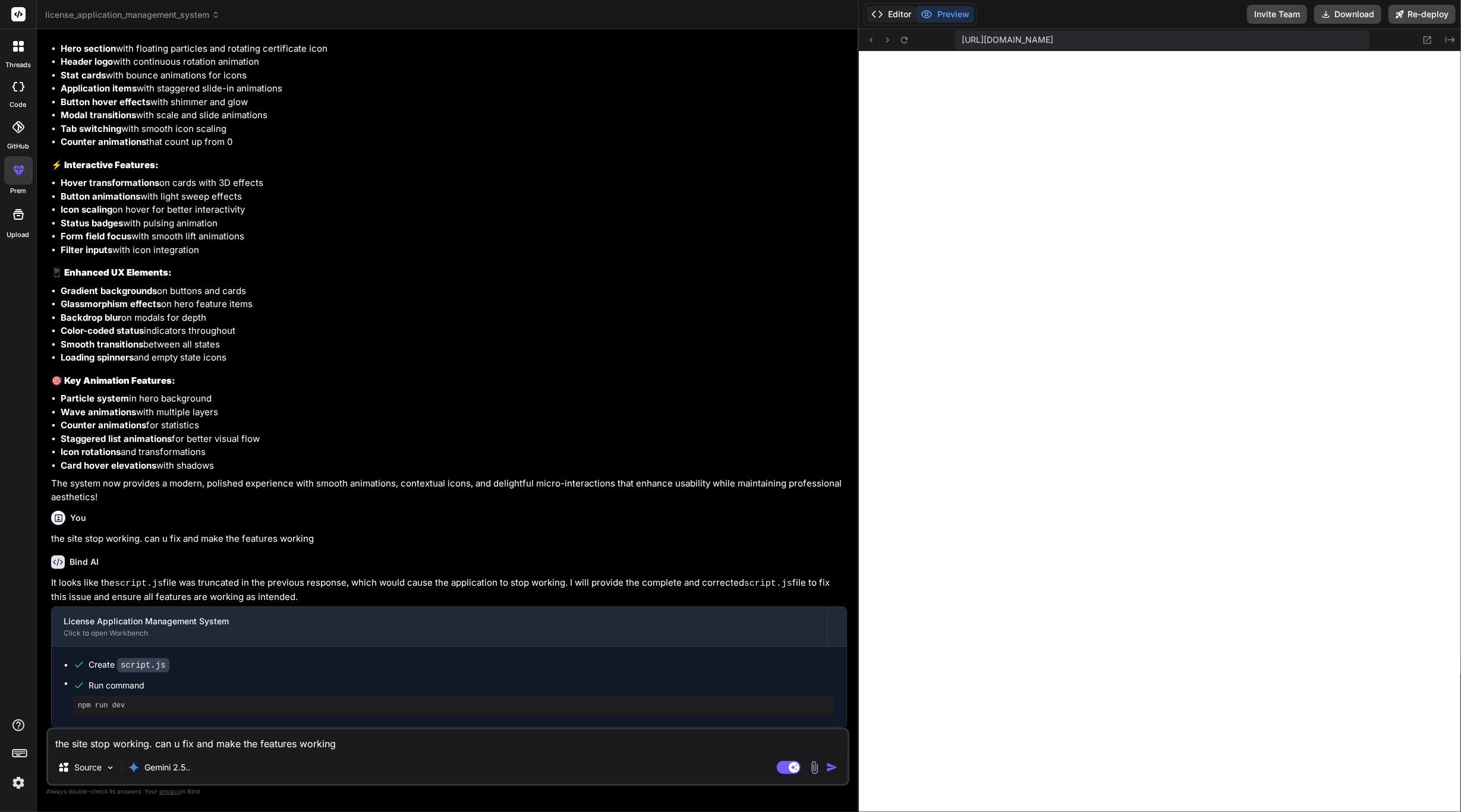
click at [896, 10] on button "Editor" at bounding box center [891, 14] width 49 height 17
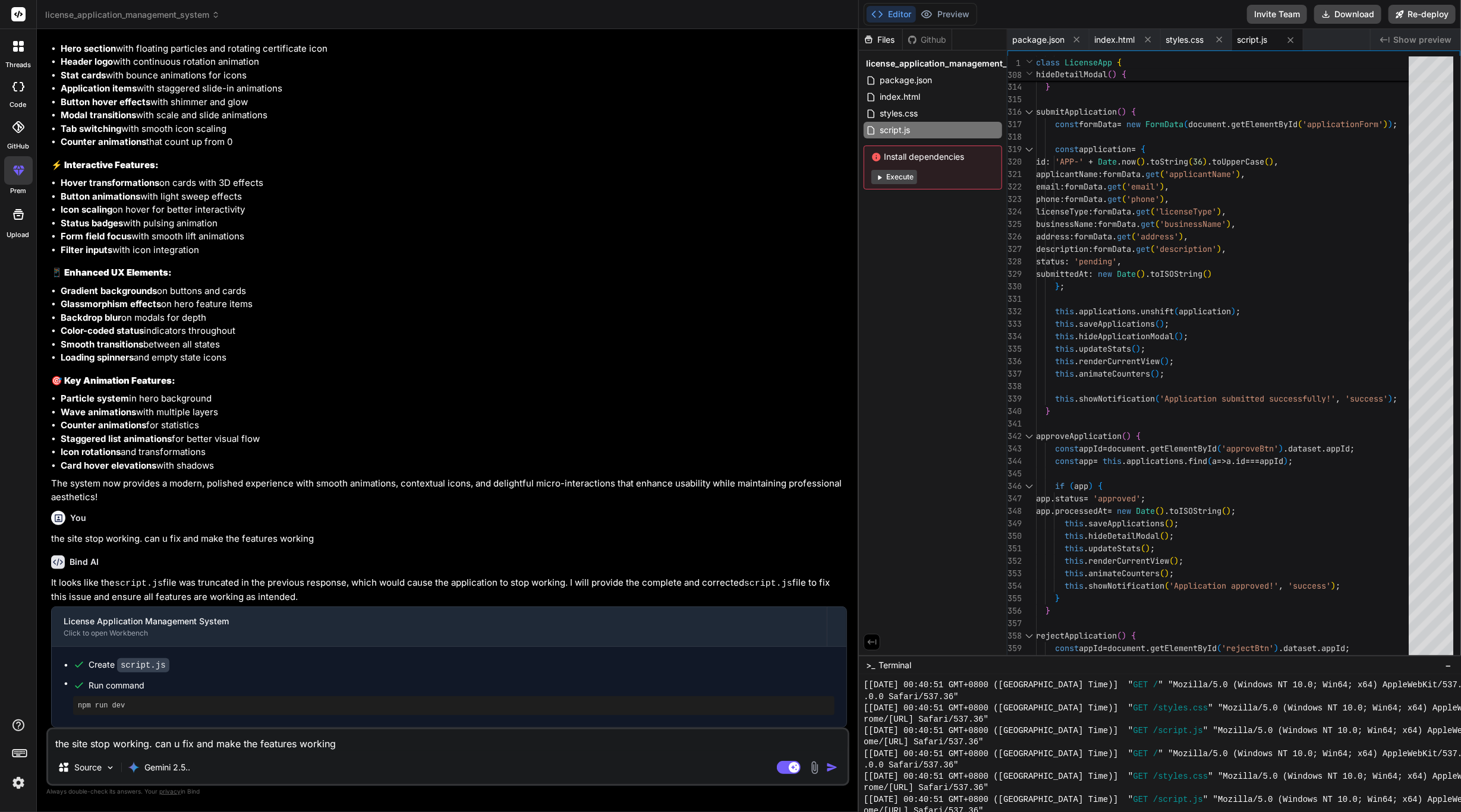
click at [120, 709] on pre "npm run dev" at bounding box center [453, 706] width 752 height 9
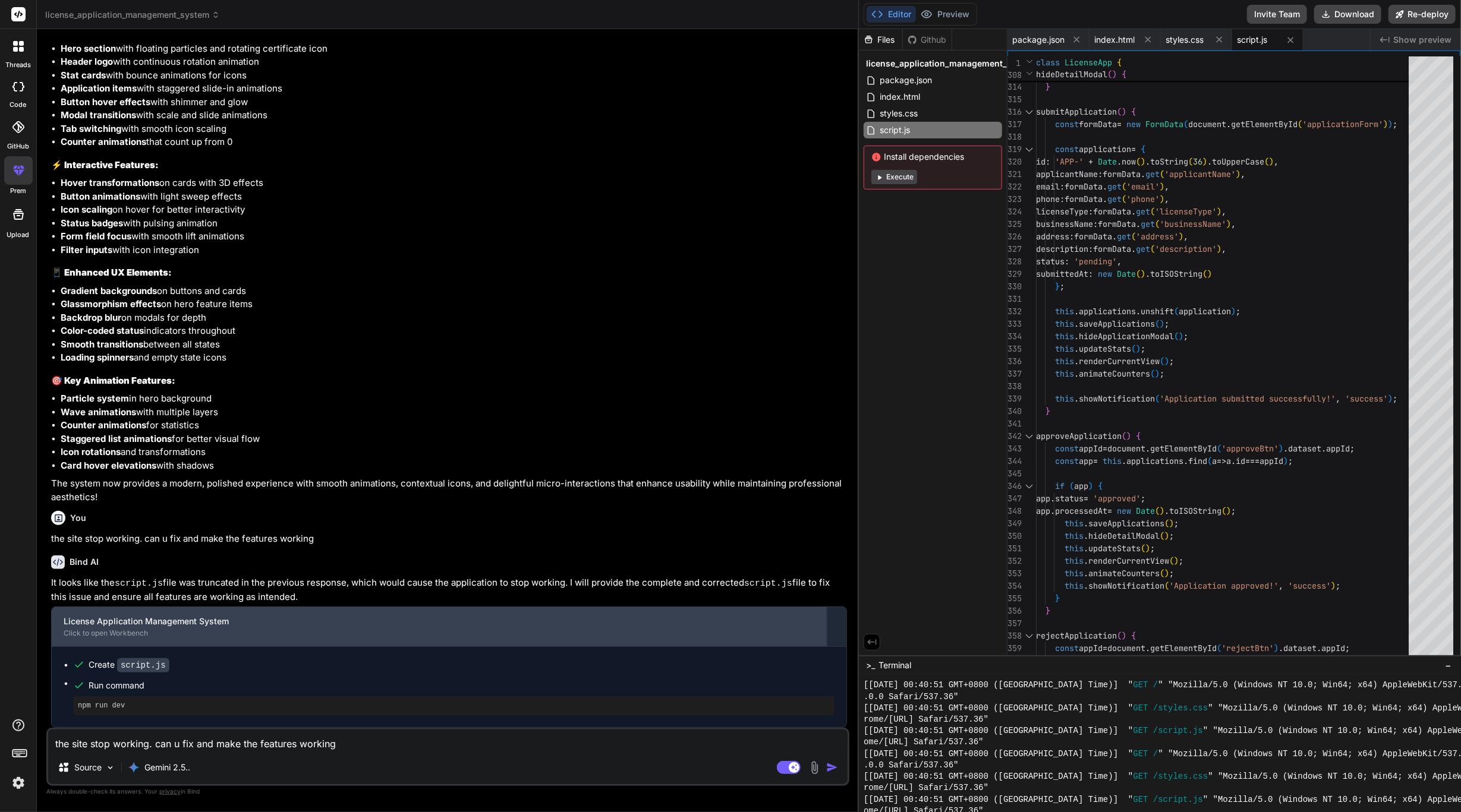
click at [208, 623] on div "License Application Management System" at bounding box center [439, 622] width 751 height 12
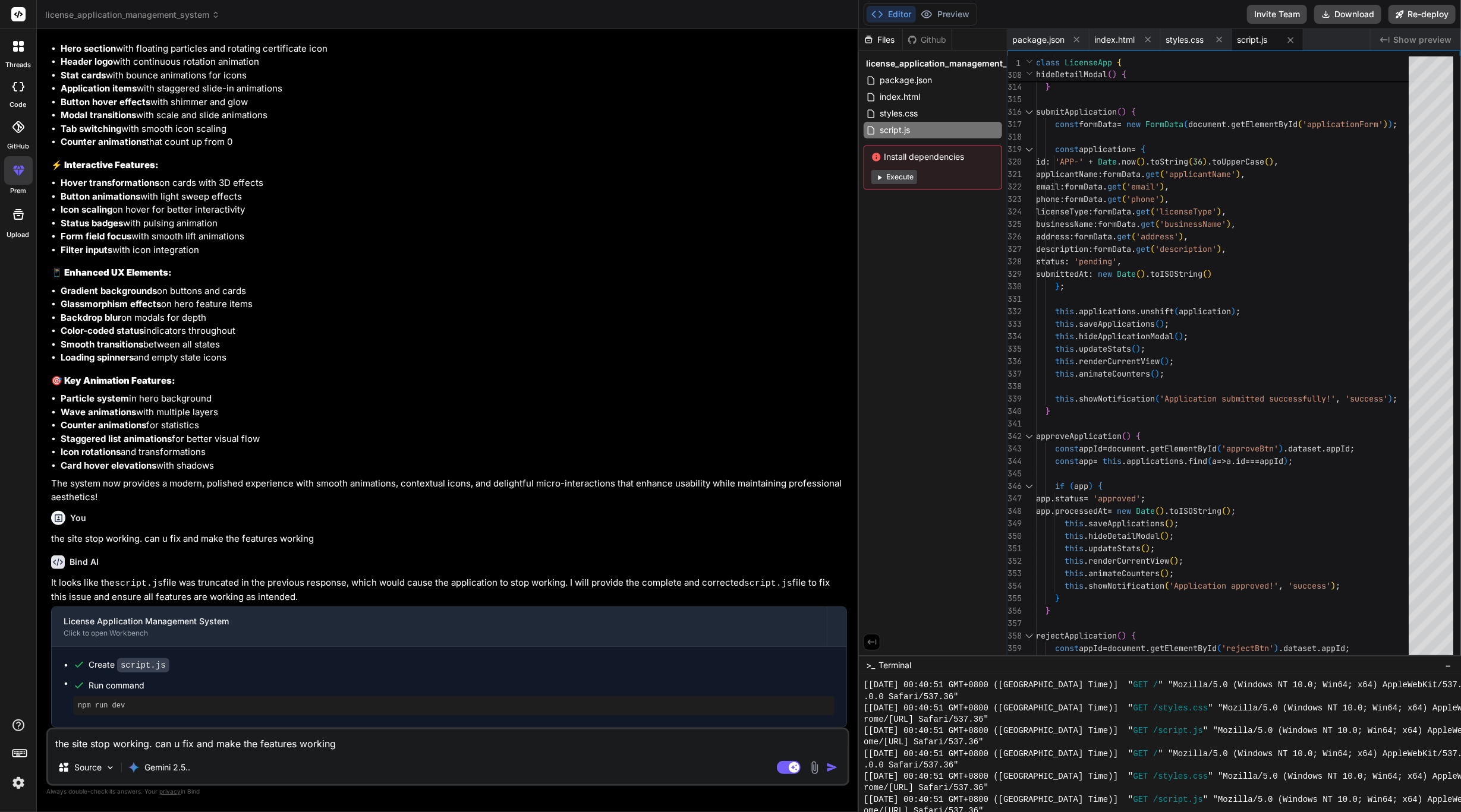
click at [899, 182] on button "Execute" at bounding box center [894, 177] width 46 height 14
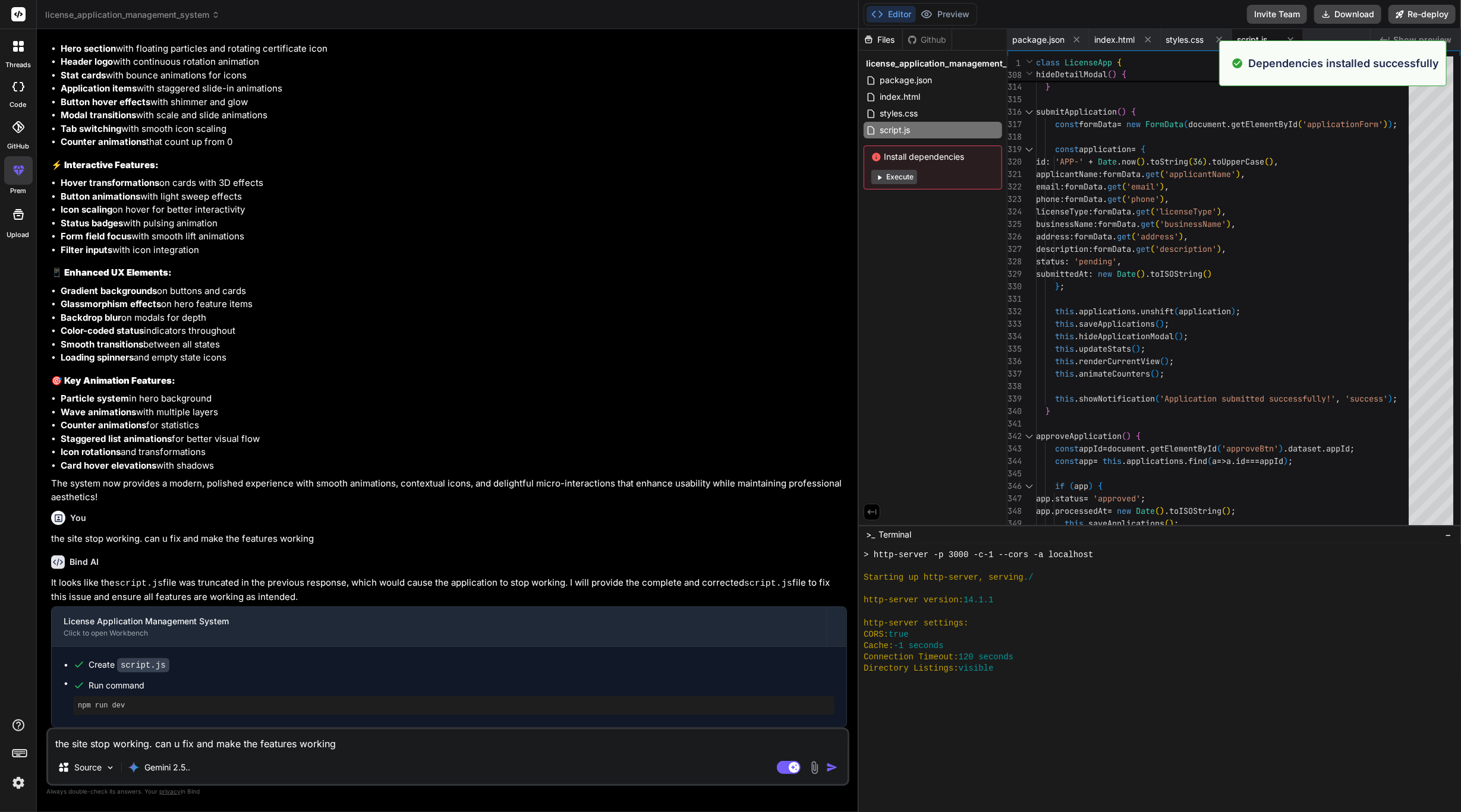
drag, startPoint x: 1063, startPoint y: 656, endPoint x: 1048, endPoint y: 525, distance: 131.9
click at [951, 13] on button "Preview" at bounding box center [944, 14] width 58 height 17
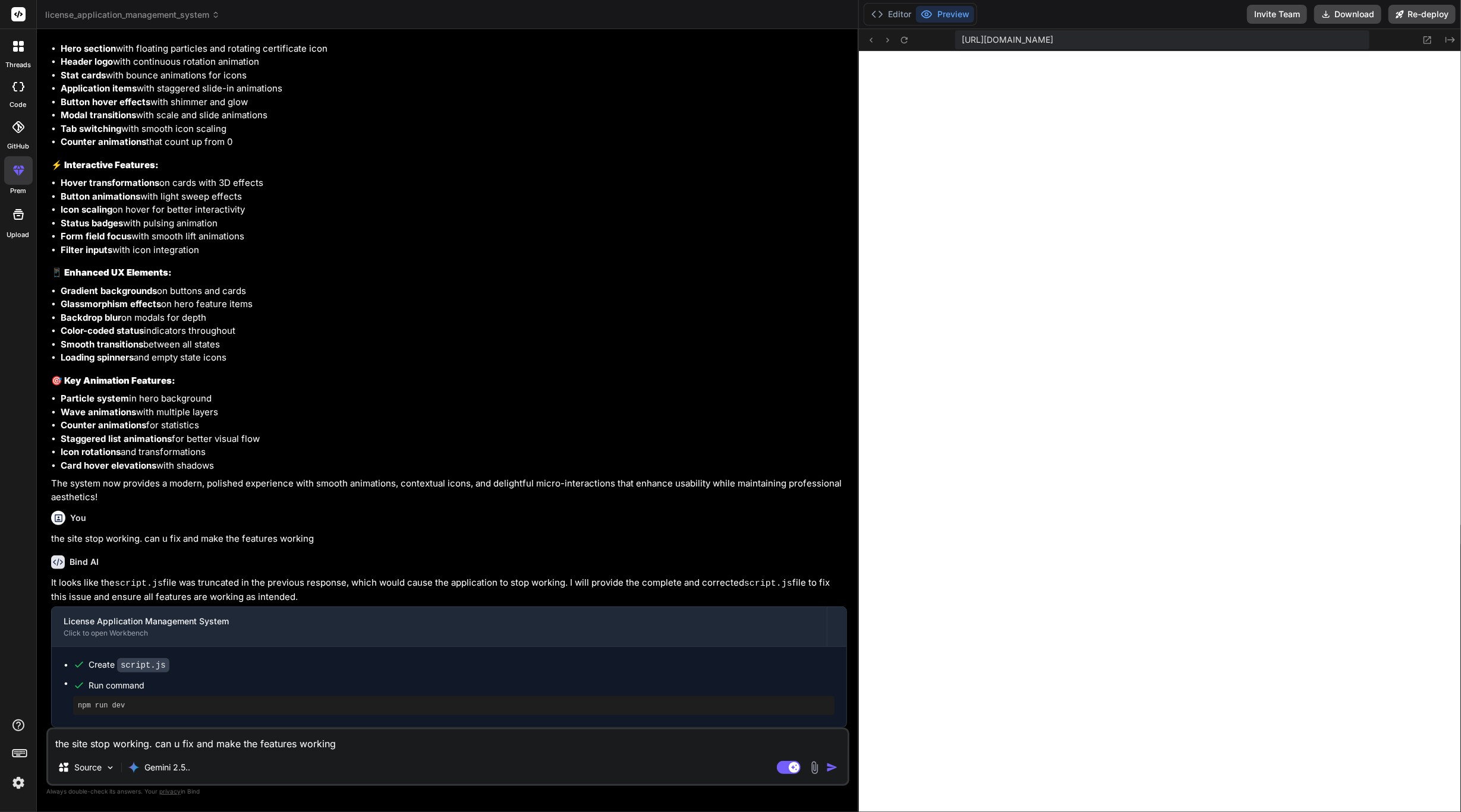
click at [506, 739] on textarea "the site stop working. can u fix and make the features working" at bounding box center [448, 740] width 799 height 21
click at [389, 747] on textarea "In All Application section can you make" at bounding box center [448, 740] width 799 height 21
click at [480, 750] on textarea "In All Application section can you make status and types filter as button badge…" at bounding box center [448, 740] width 799 height 21
click at [827, 768] on img "button" at bounding box center [832, 768] width 12 height 12
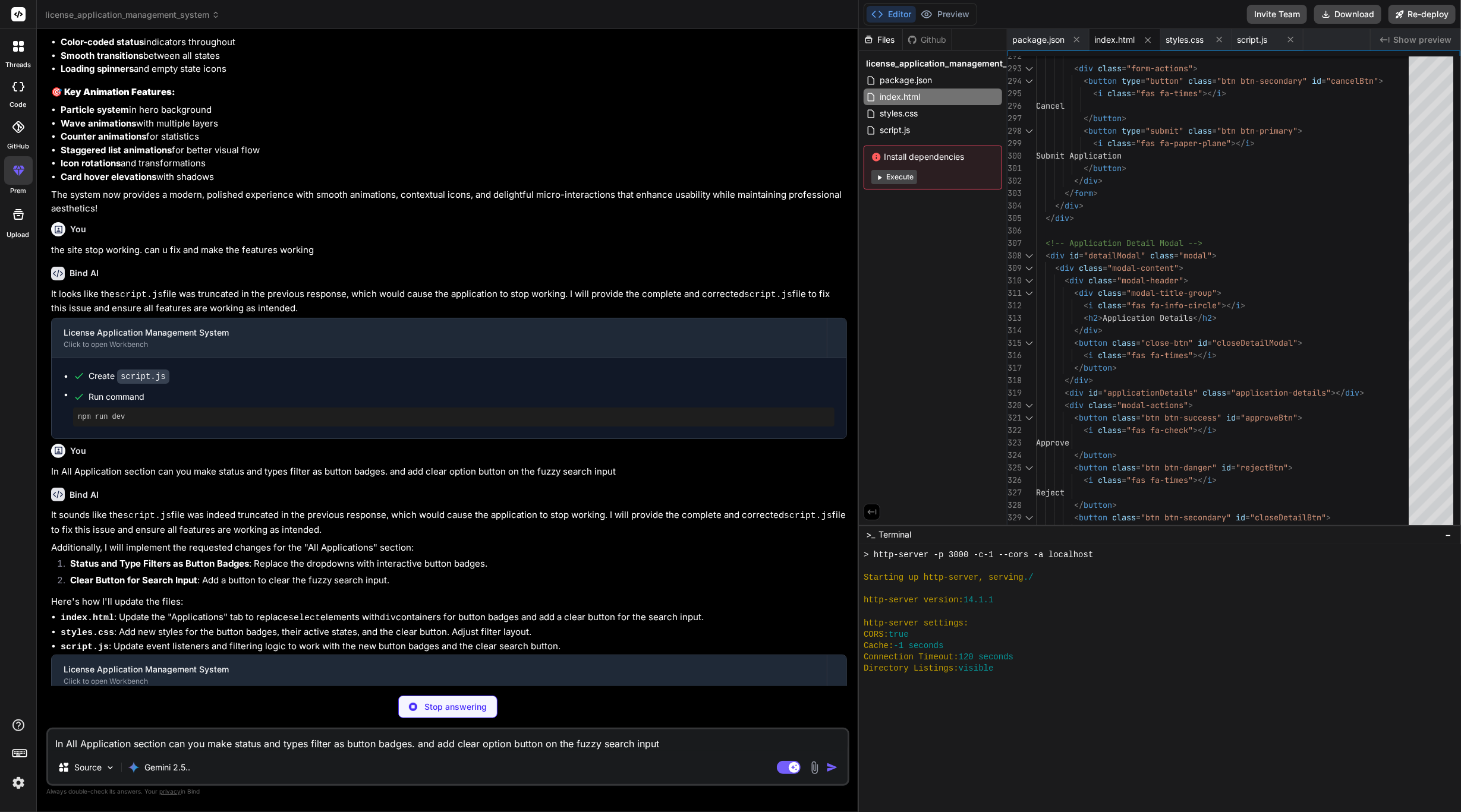
scroll to position [2498, 0]
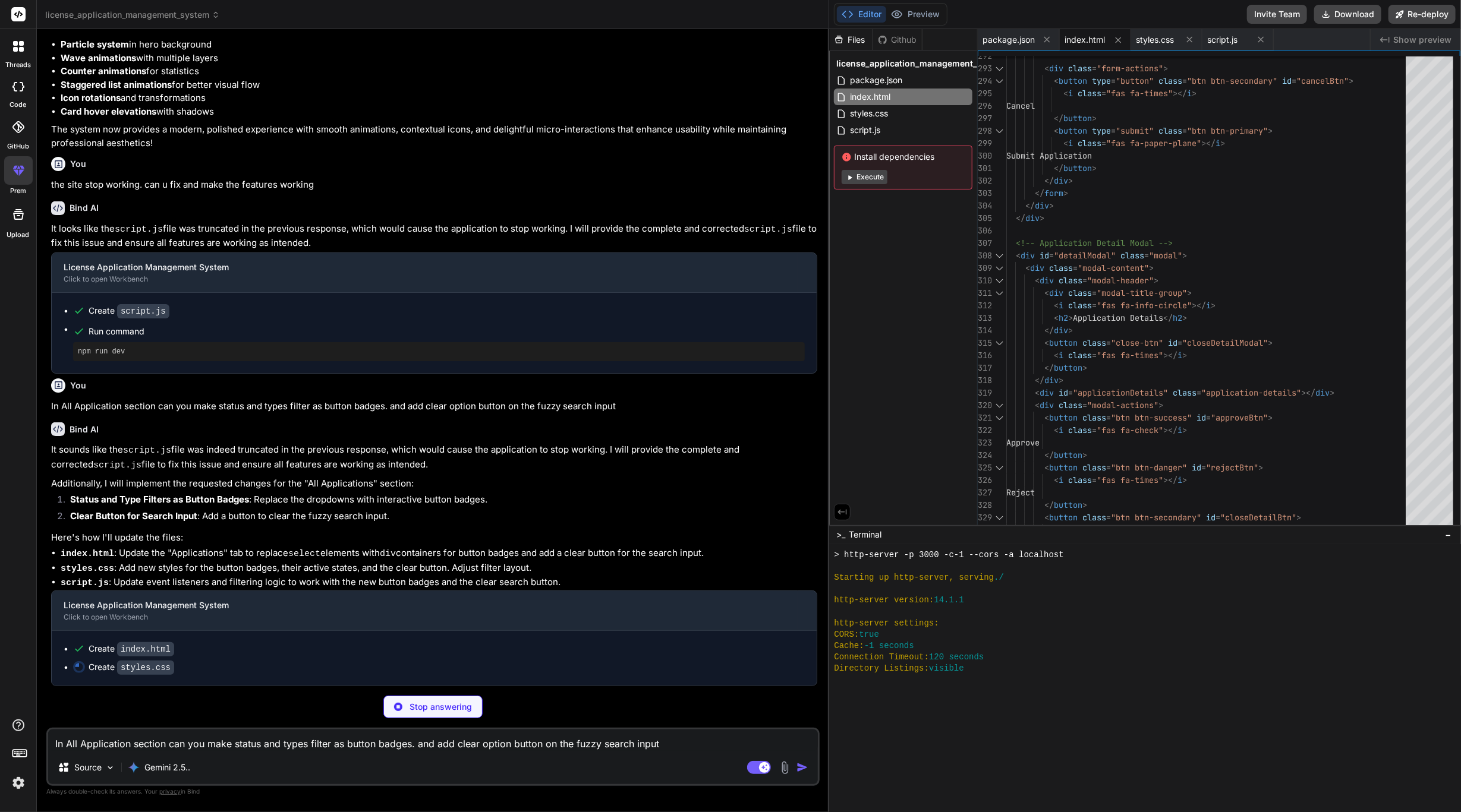
drag, startPoint x: 858, startPoint y: 314, endPoint x: 813, endPoint y: 302, distance: 46.6
click at [813, 302] on div "Bind AI Web Search Created with Pixso. Code Generator You a license application…" at bounding box center [433, 420] width 792 height 783
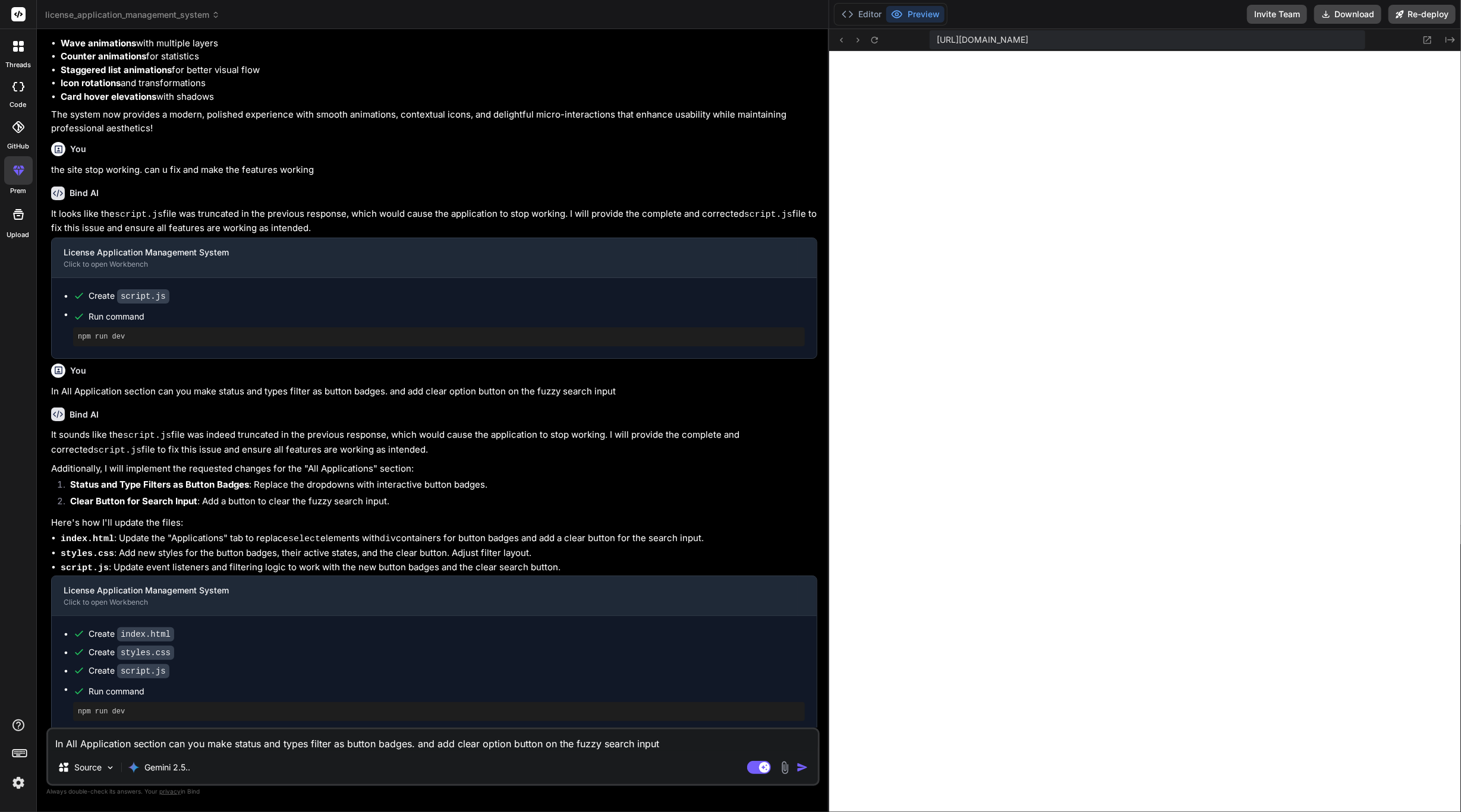
scroll to position [2519, 0]
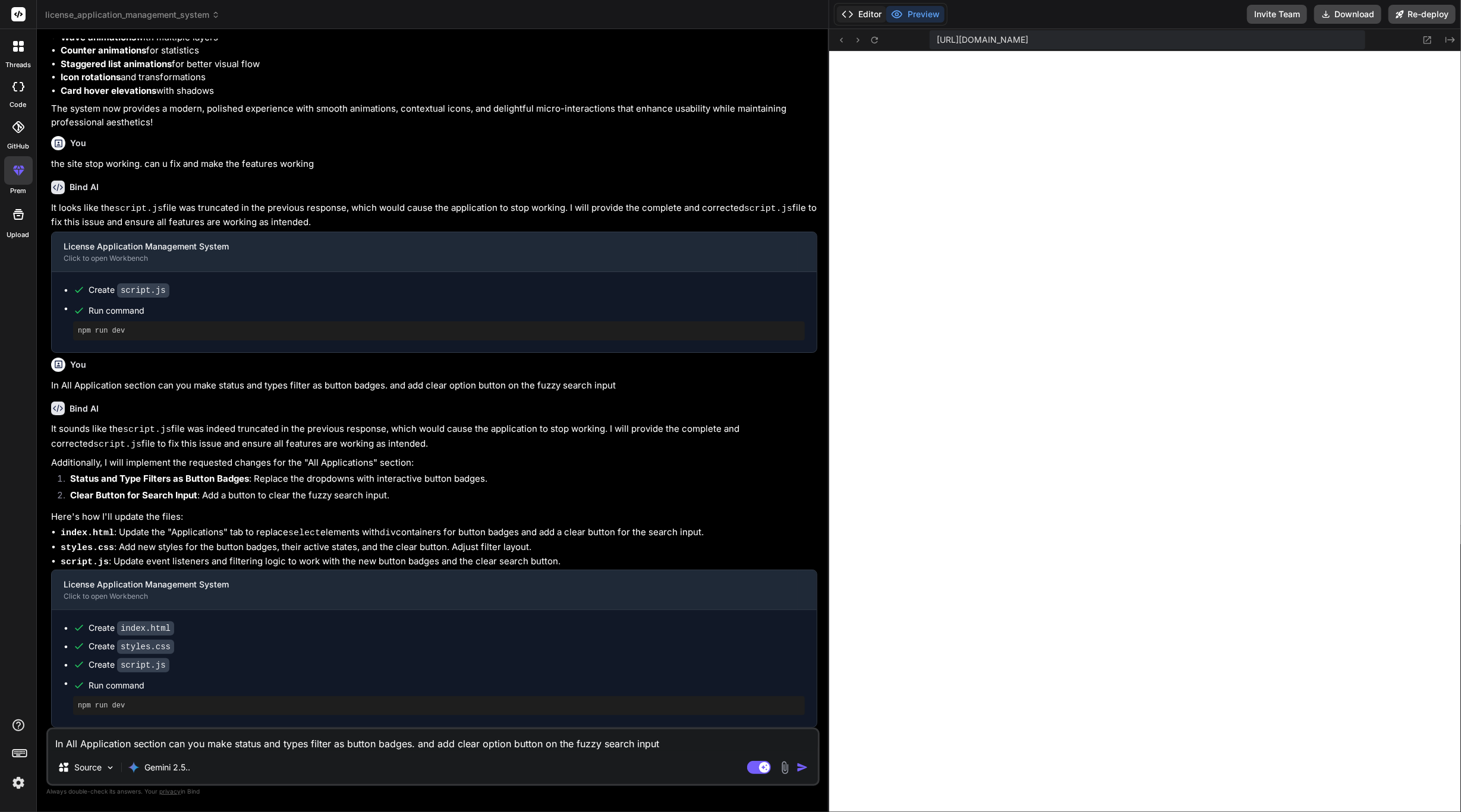
click at [856, 13] on button "Editor" at bounding box center [861, 14] width 49 height 17
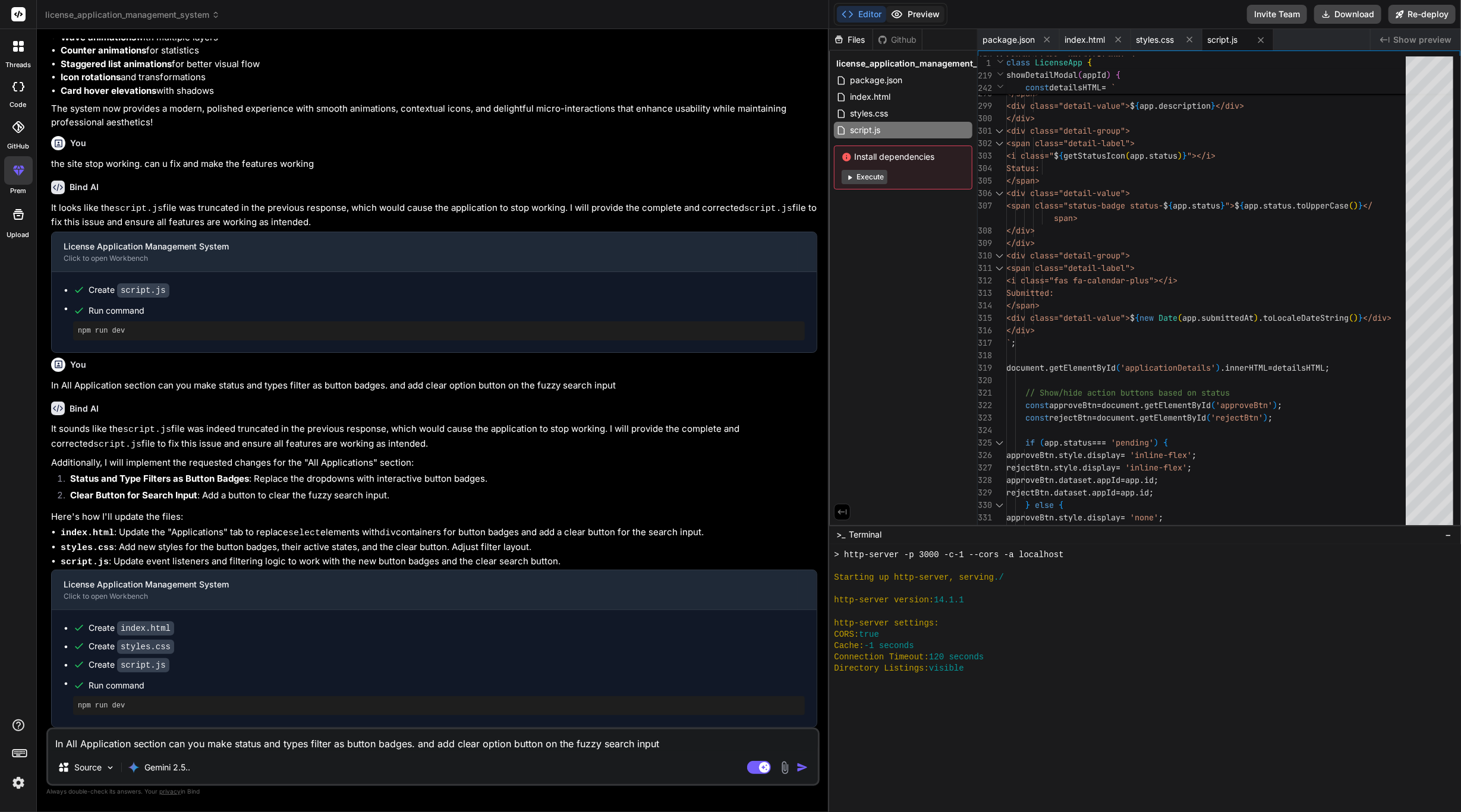
click at [915, 13] on button "Preview" at bounding box center [915, 14] width 58 height 17
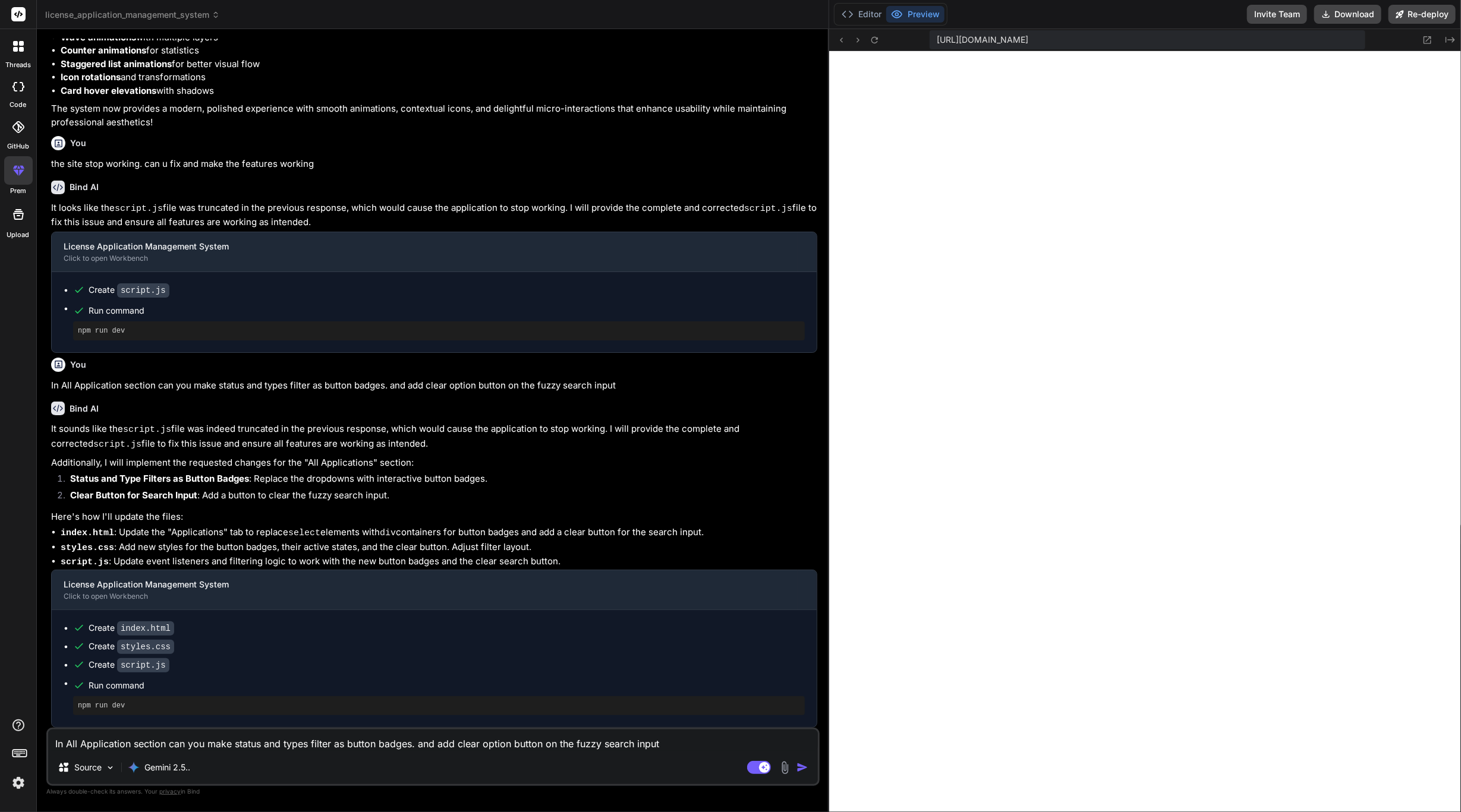
click at [229, 753] on div "In All Application section can you make status and types filter as button badge…" at bounding box center [433, 757] width 773 height 58
click at [229, 750] on textarea "In All Application section can you make status and types filter as button badge…" at bounding box center [433, 740] width 770 height 21
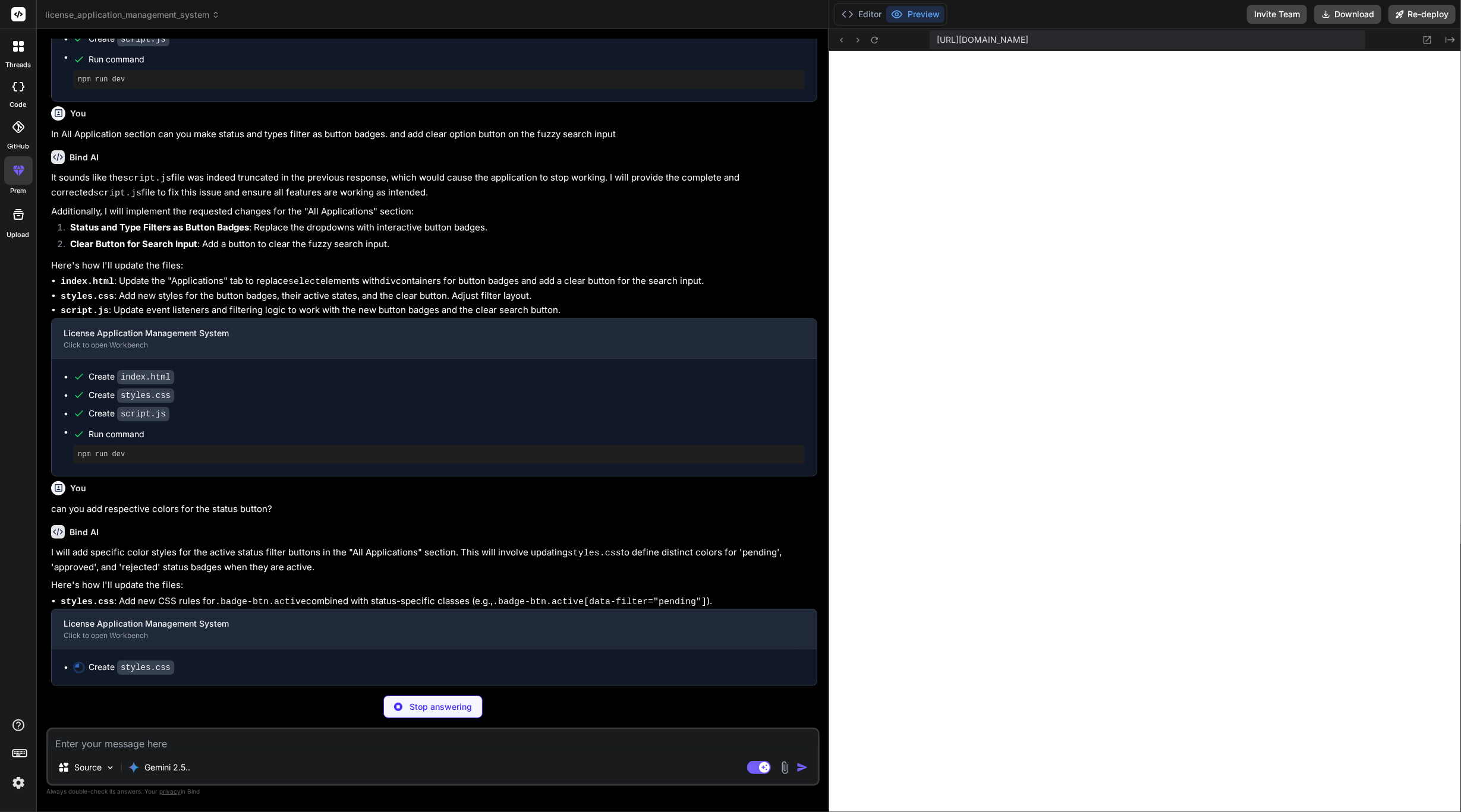
scroll to position [2768, 0]
click at [109, 763] on img at bounding box center [110, 768] width 10 height 10
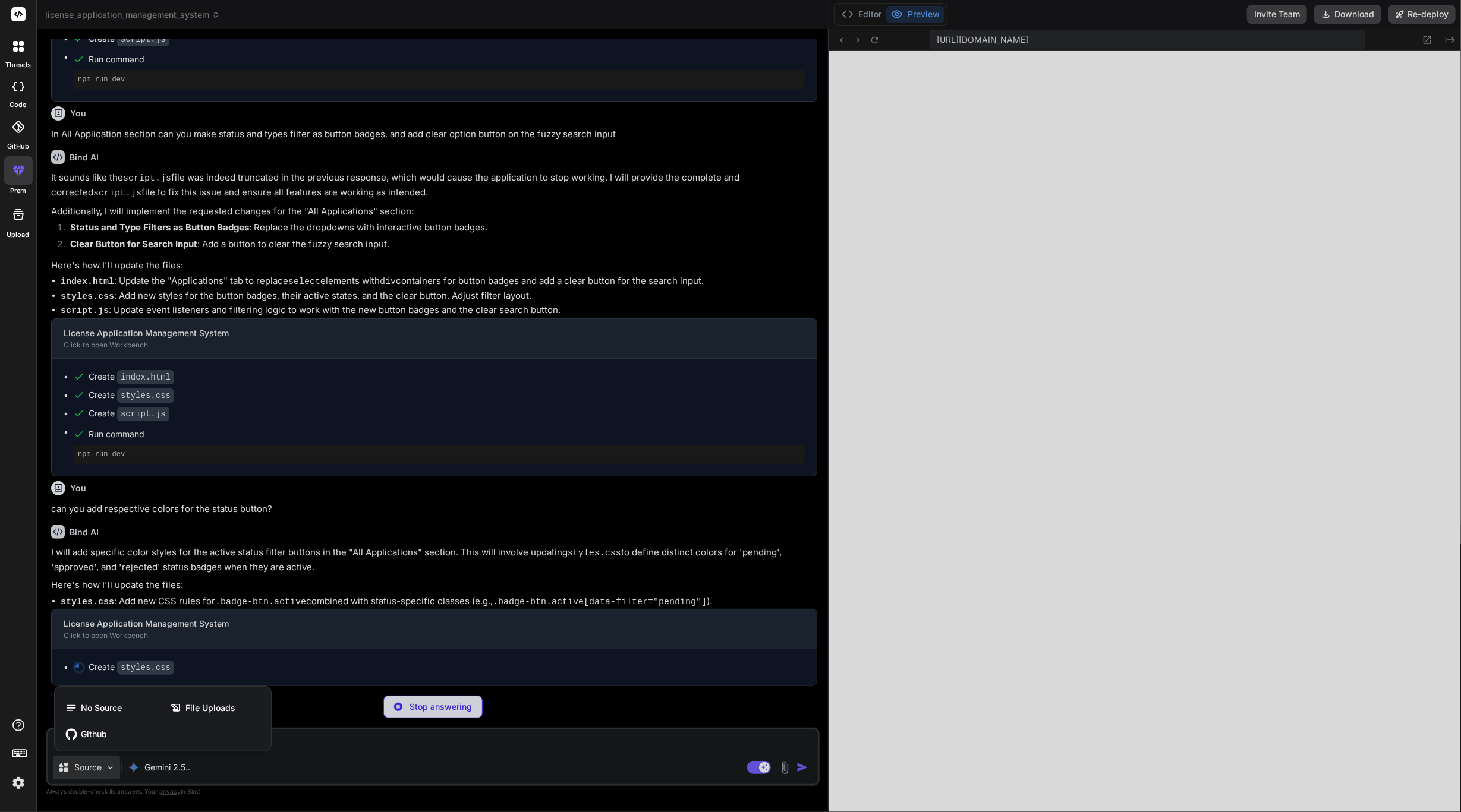
click at [109, 762] on div at bounding box center [730, 406] width 1461 height 812
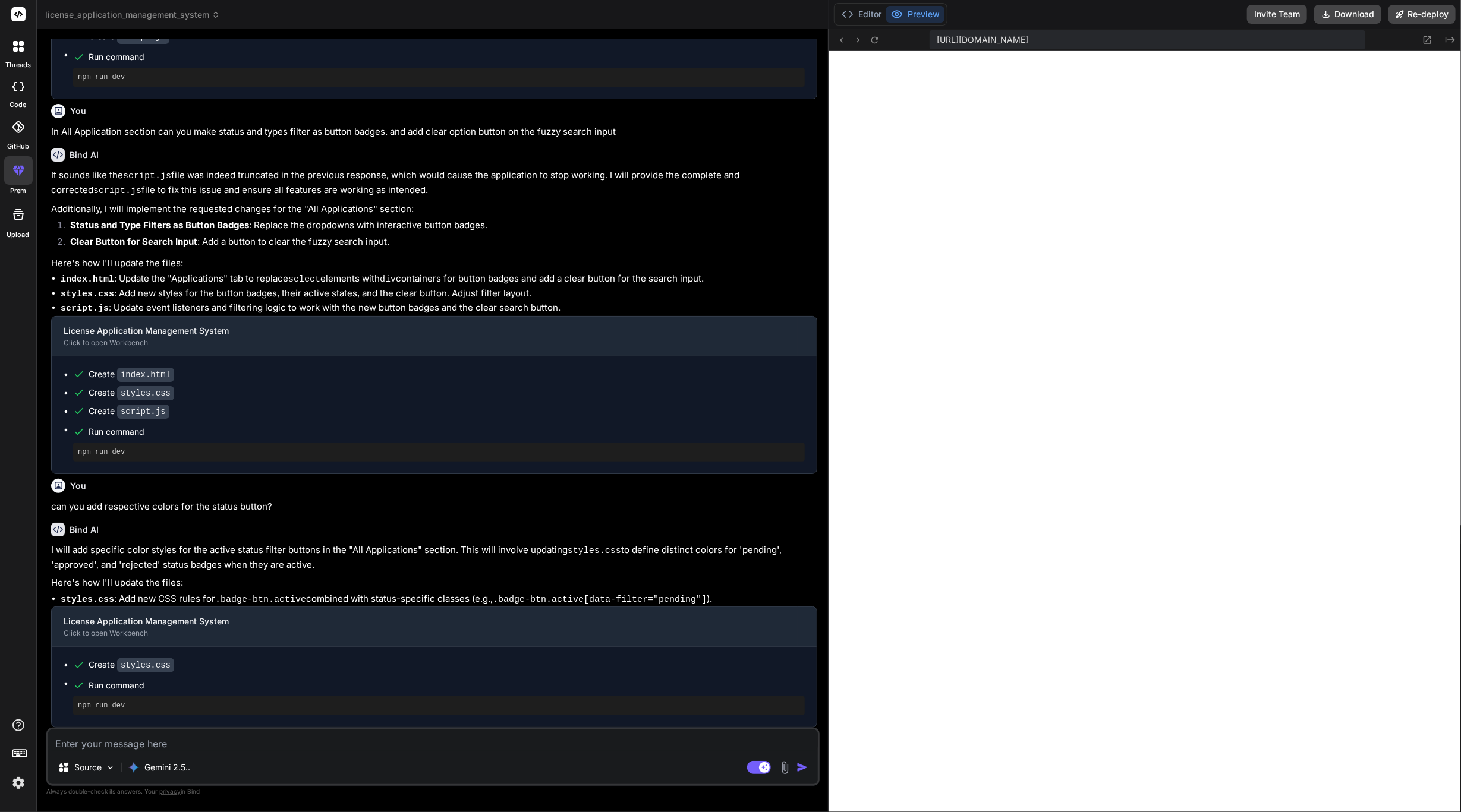
scroll to position [10210, 0]
click at [299, 739] on textarea at bounding box center [433, 740] width 770 height 21
click at [410, 746] on textarea "can you add language switcher? the app shall support English and Bahasa Malaysia" at bounding box center [433, 740] width 770 height 21
click at [806, 765] on img "button" at bounding box center [802, 768] width 12 height 12
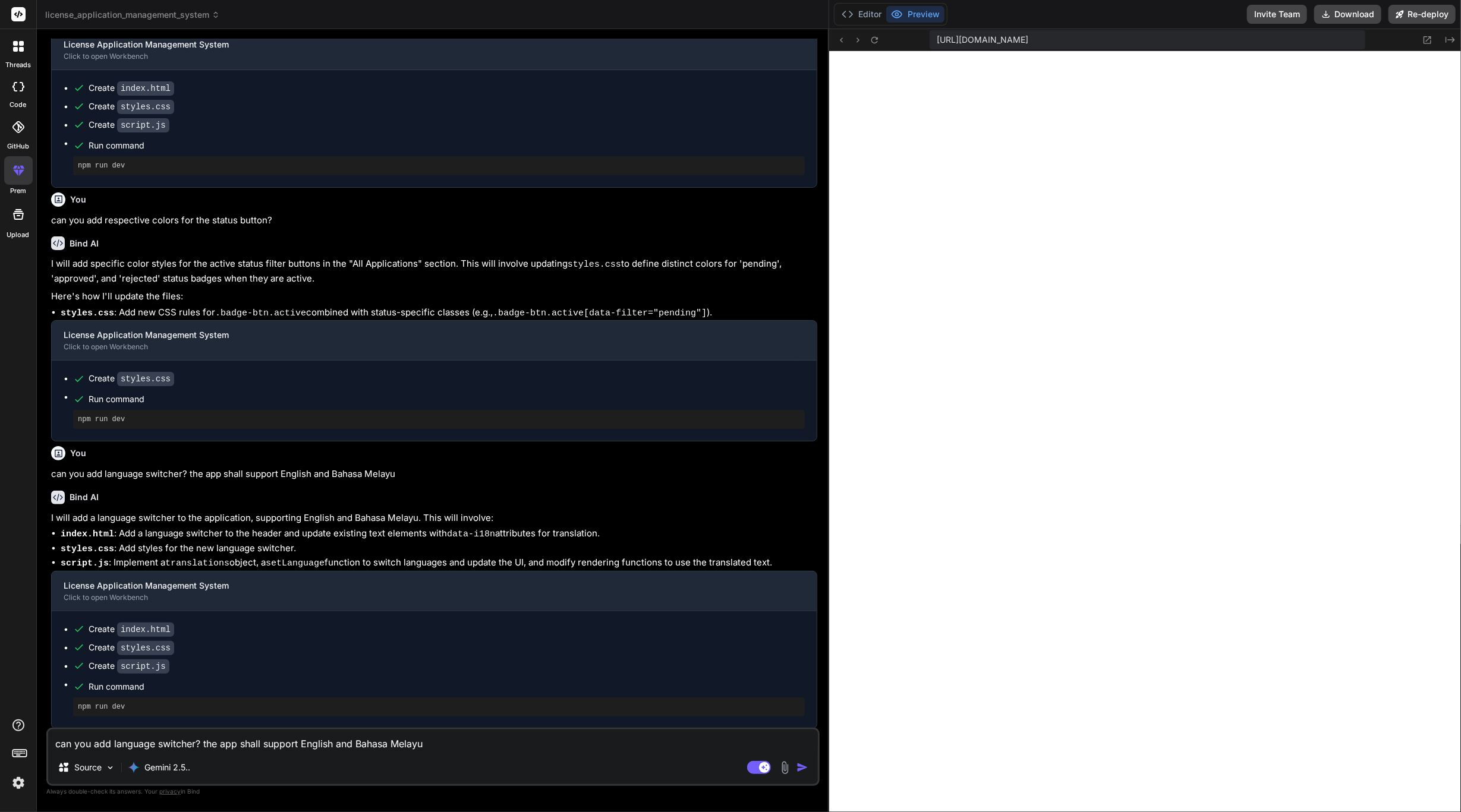
scroll to position [3054, 0]
click at [879, 35] on icon at bounding box center [874, 40] width 10 height 10
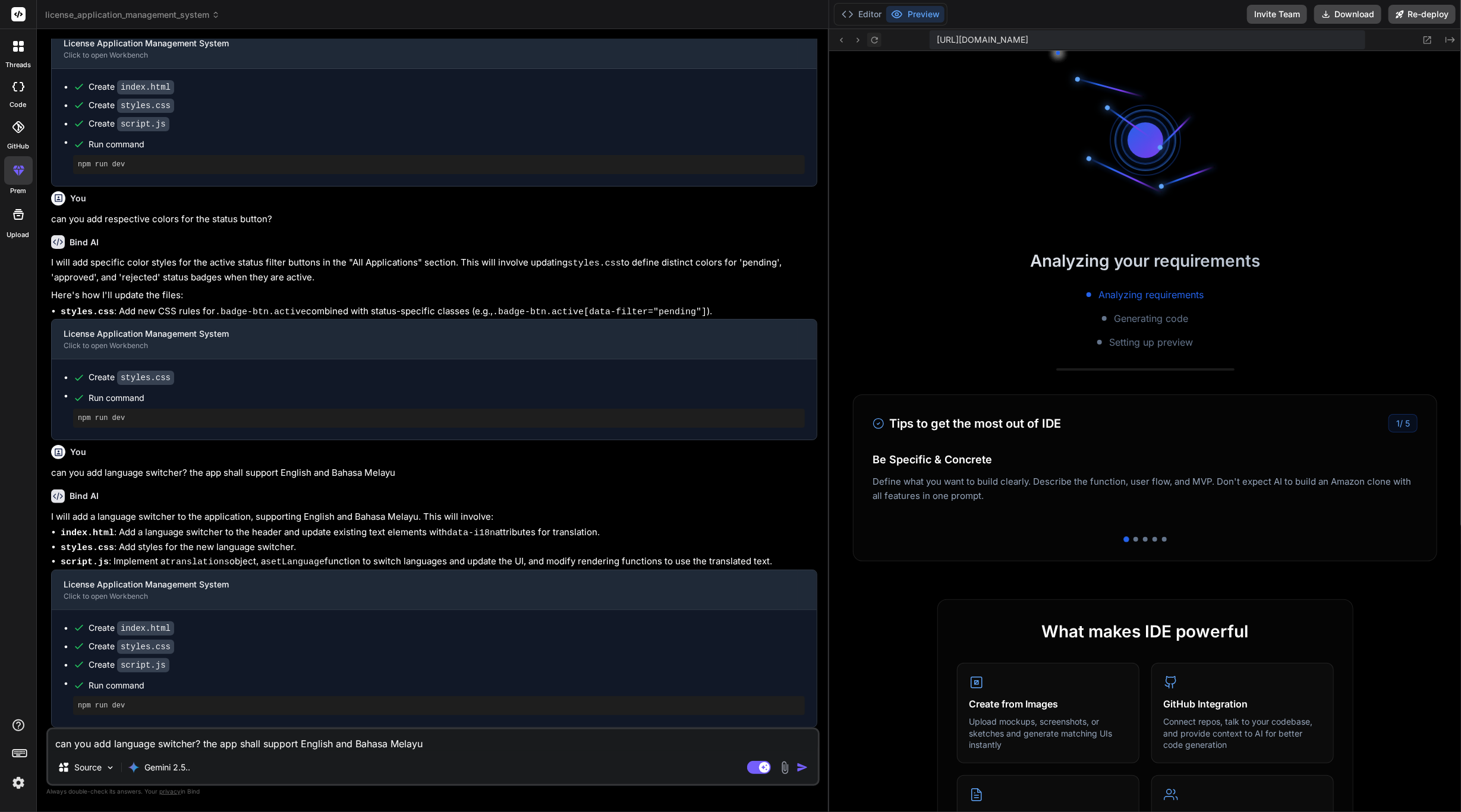
scroll to position [9616, 0]
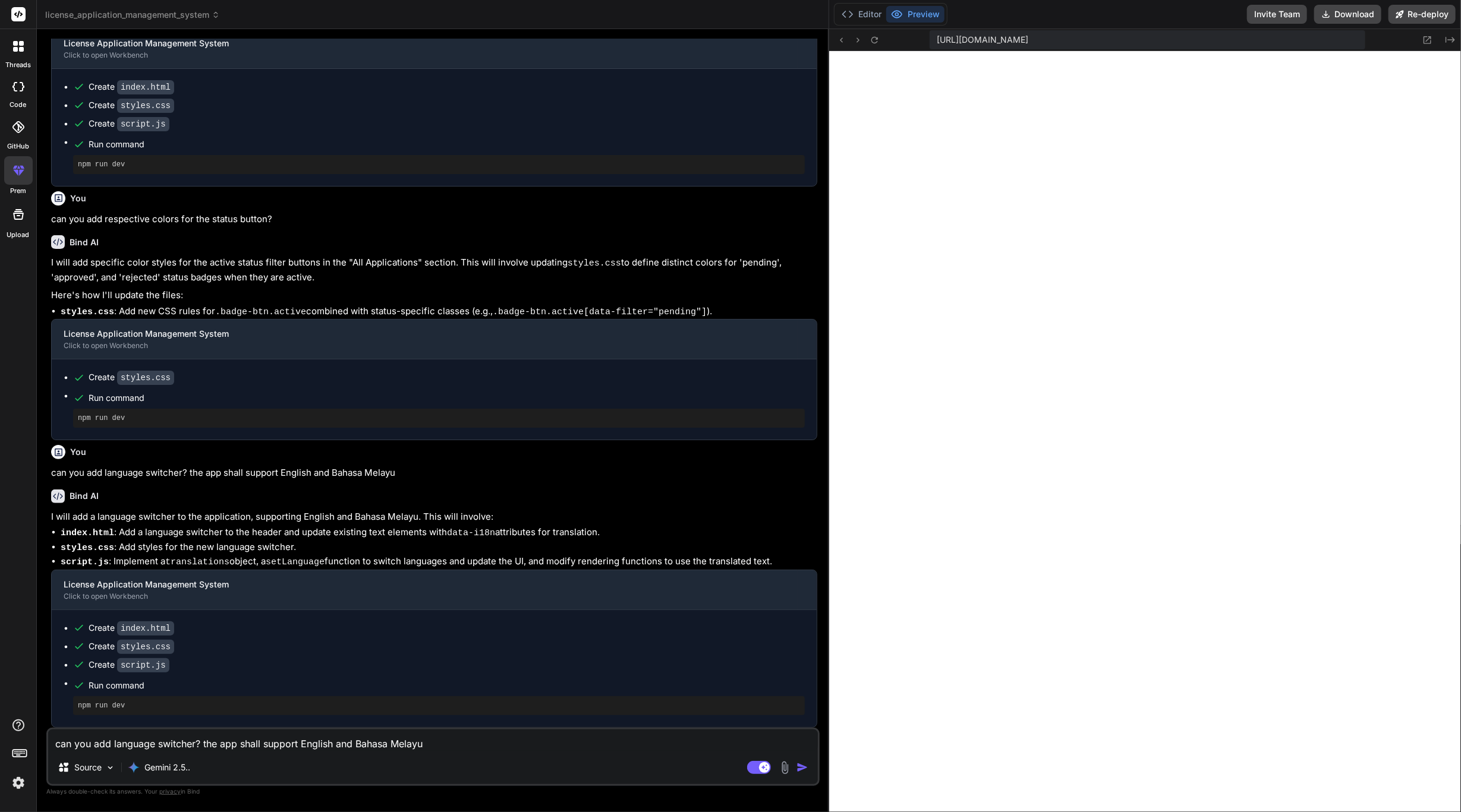
click at [224, 748] on textarea "can you add language switcher? the app shall support English and Bahasa Melayu" at bounding box center [433, 740] width 770 height 21
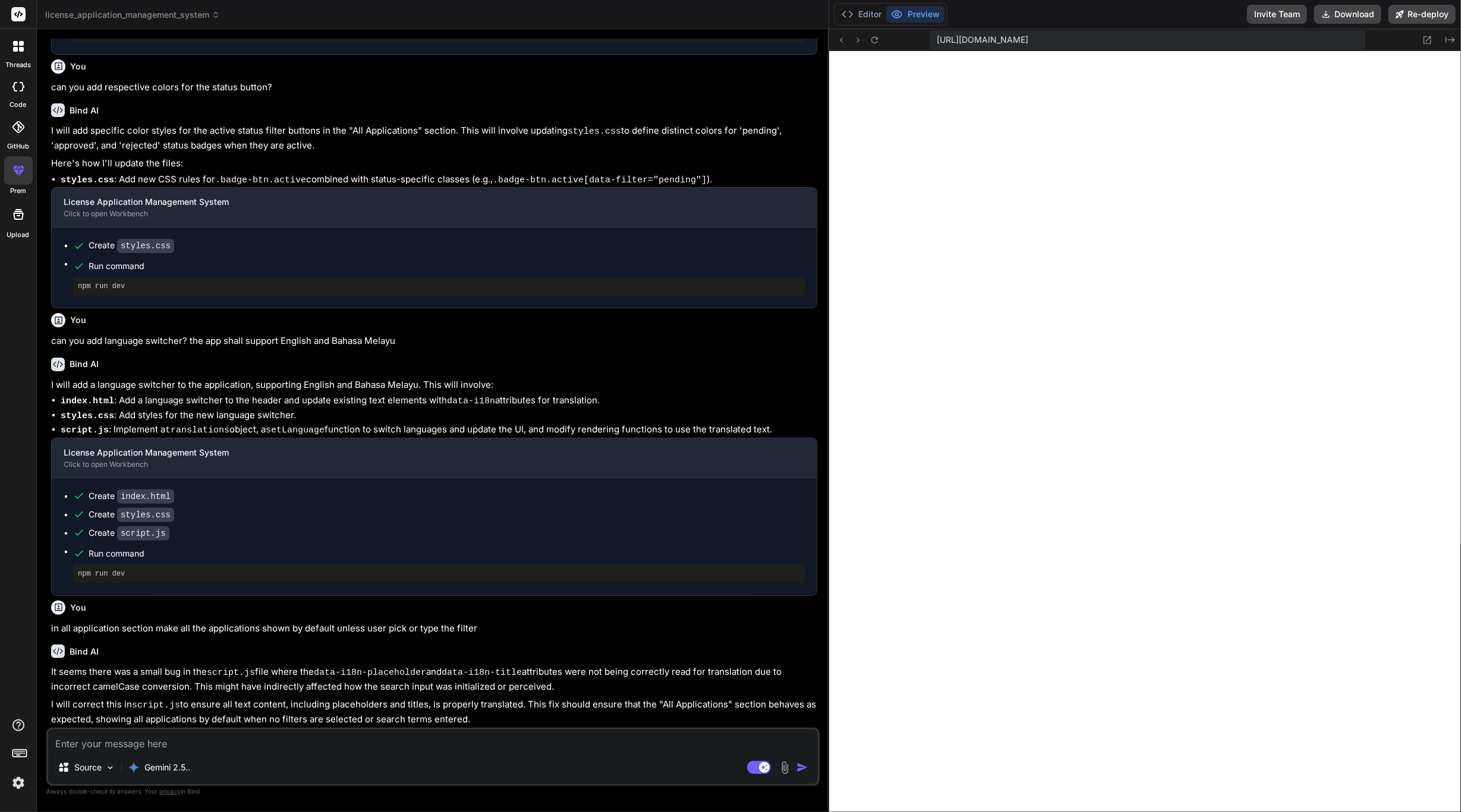
scroll to position [3337, 0]
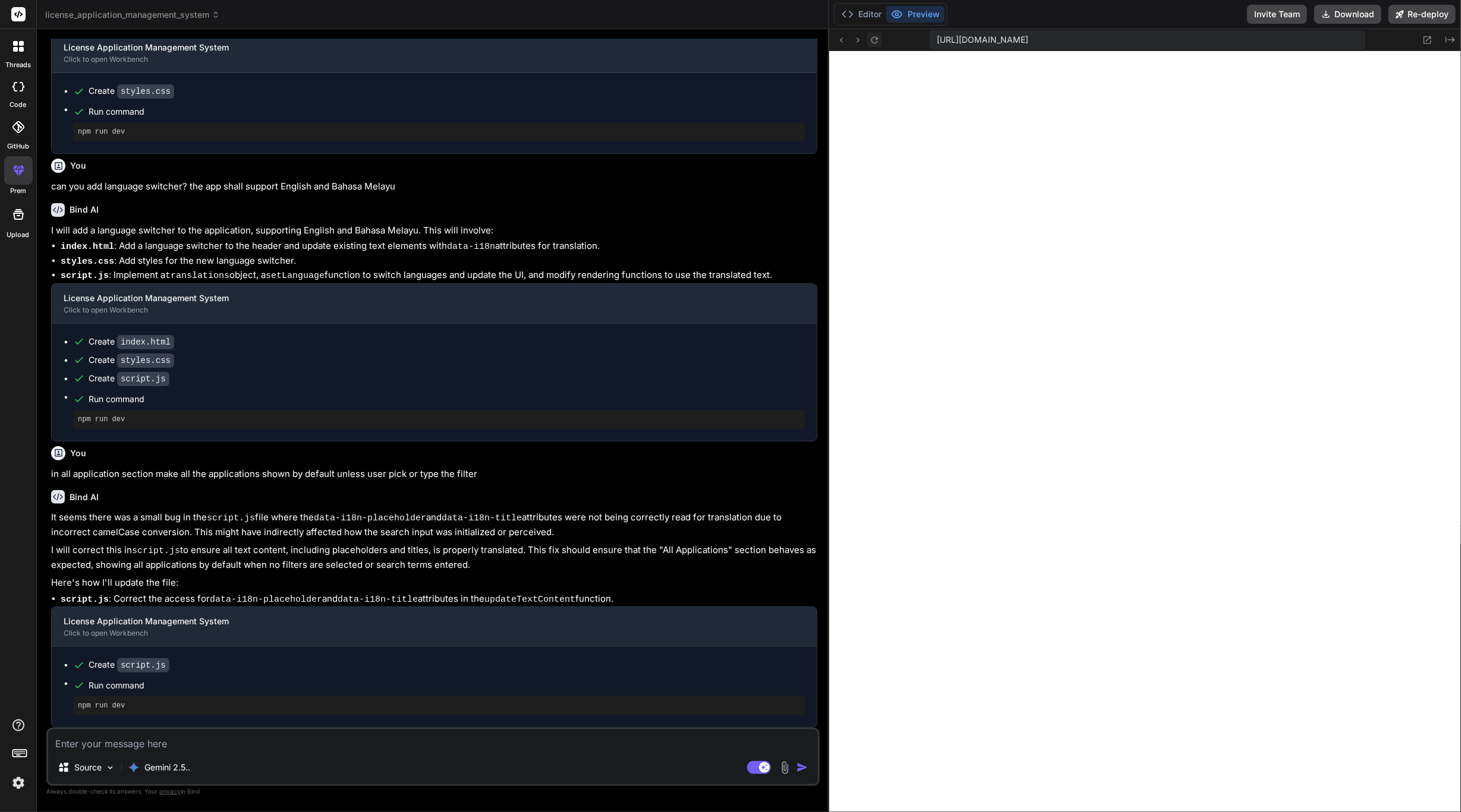
click at [873, 40] on icon at bounding box center [874, 40] width 10 height 10
click at [385, 746] on textarea at bounding box center [433, 740] width 770 height 21
click at [369, 748] on textarea "filters should use logic" at bounding box center [433, 740] width 770 height 21
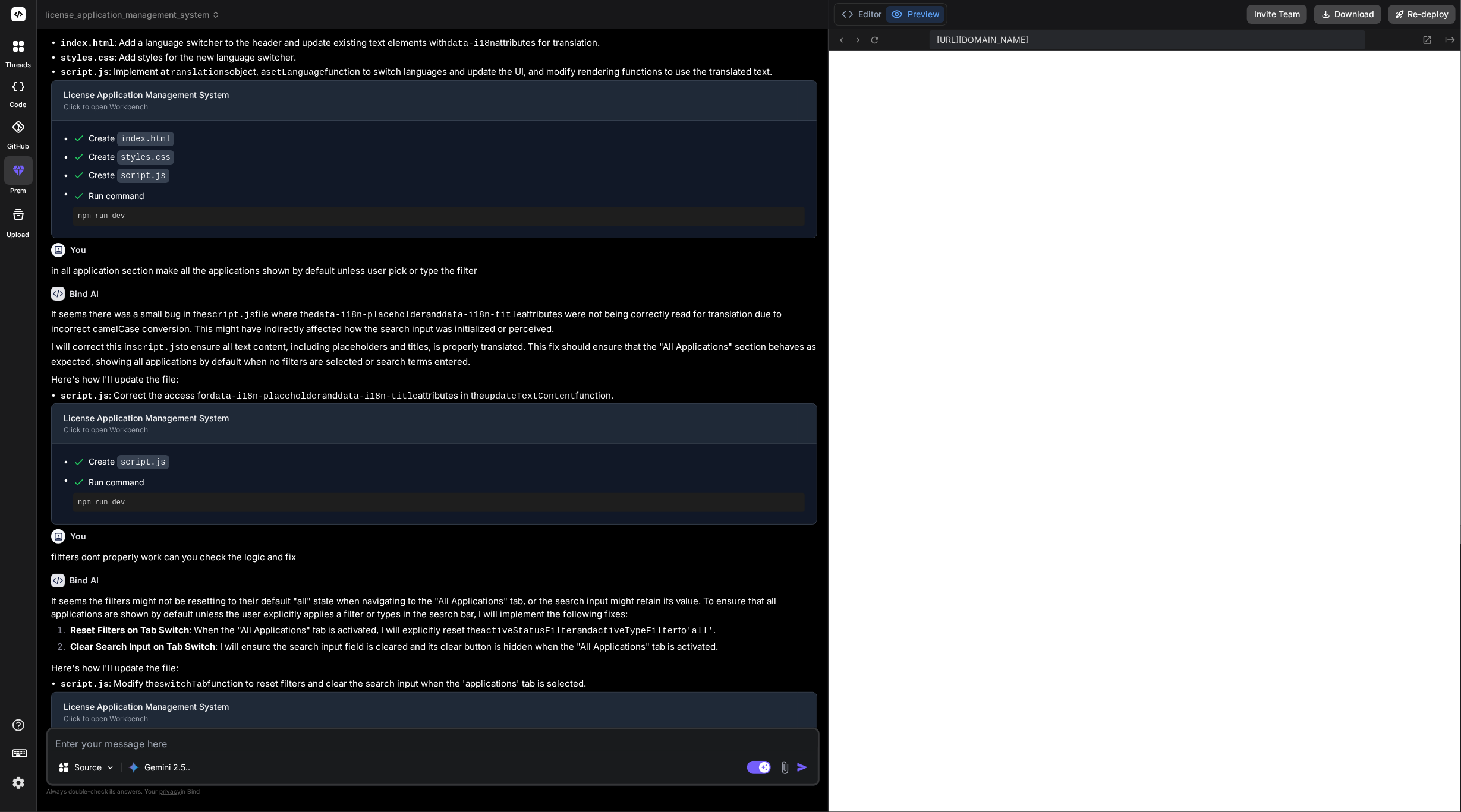
scroll to position [3624, 0]
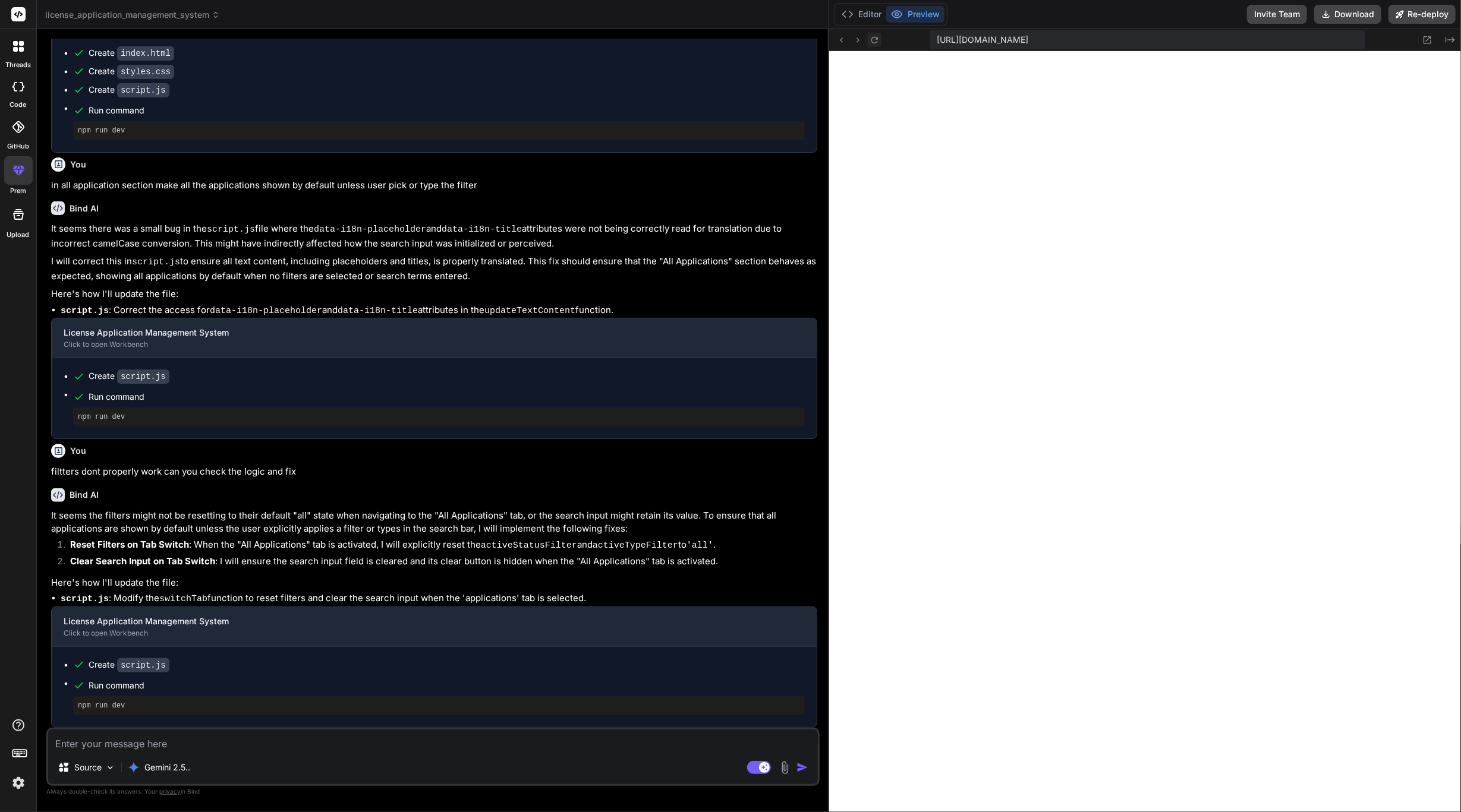
click at [875, 40] on icon at bounding box center [874, 40] width 10 height 10
click at [121, 701] on div "npm run dev" at bounding box center [439, 706] width 732 height 19
click at [863, 21] on button "Editor" at bounding box center [861, 14] width 49 height 17
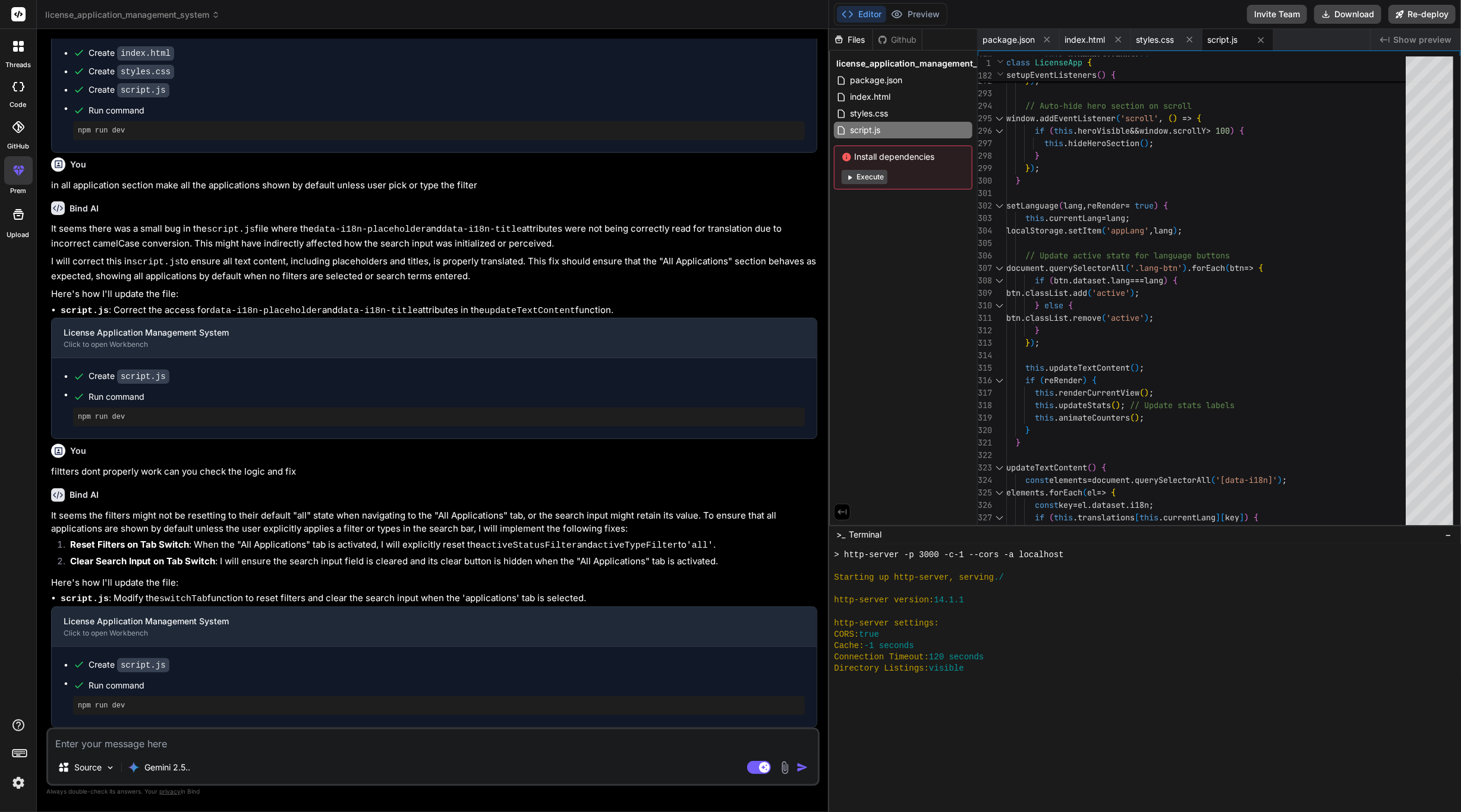
click at [873, 178] on button "Execute" at bounding box center [865, 177] width 46 height 14
click at [924, 17] on button "Preview" at bounding box center [915, 14] width 58 height 17
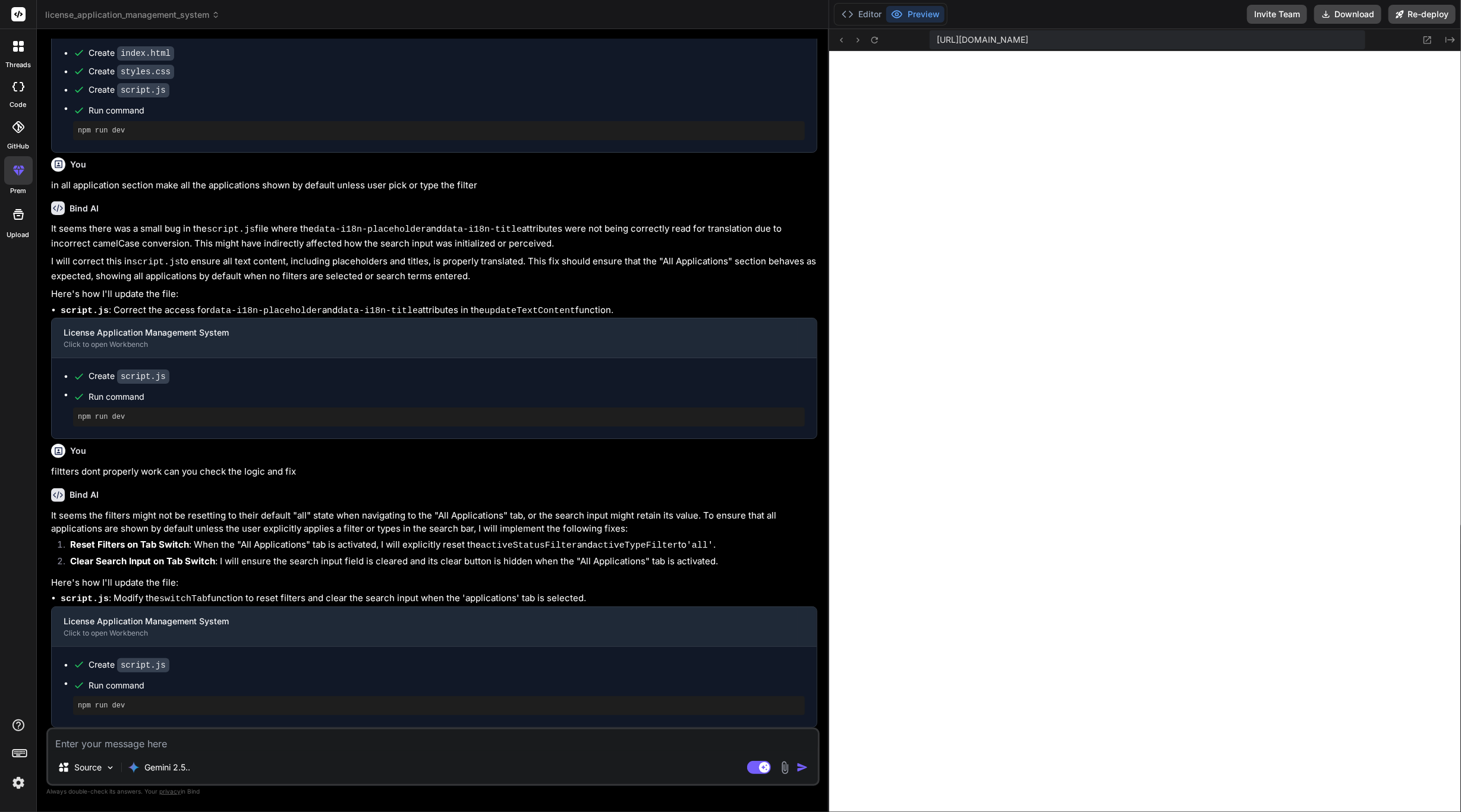
click at [317, 741] on textarea at bounding box center [433, 740] width 770 height 21
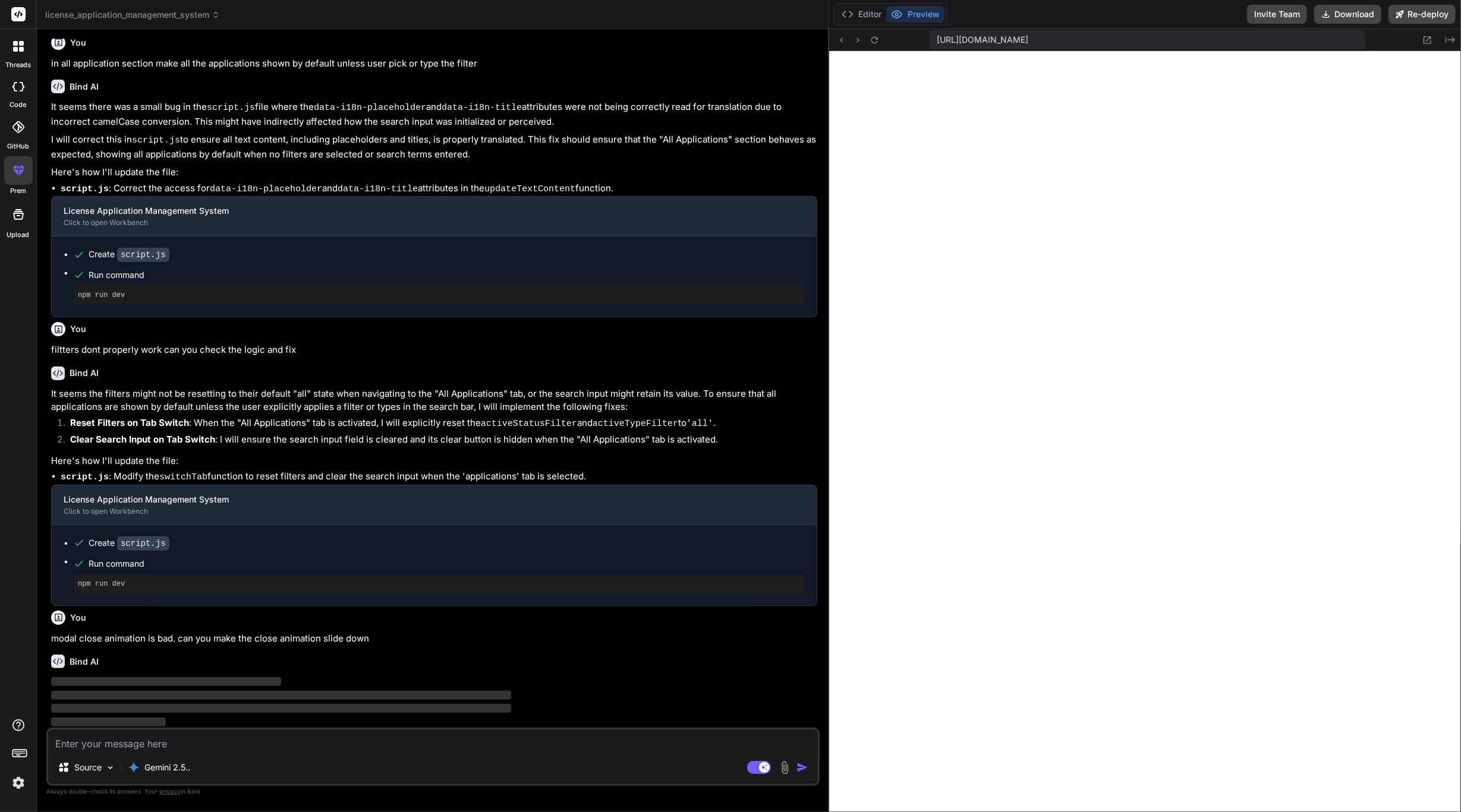
scroll to position [3747, 0]
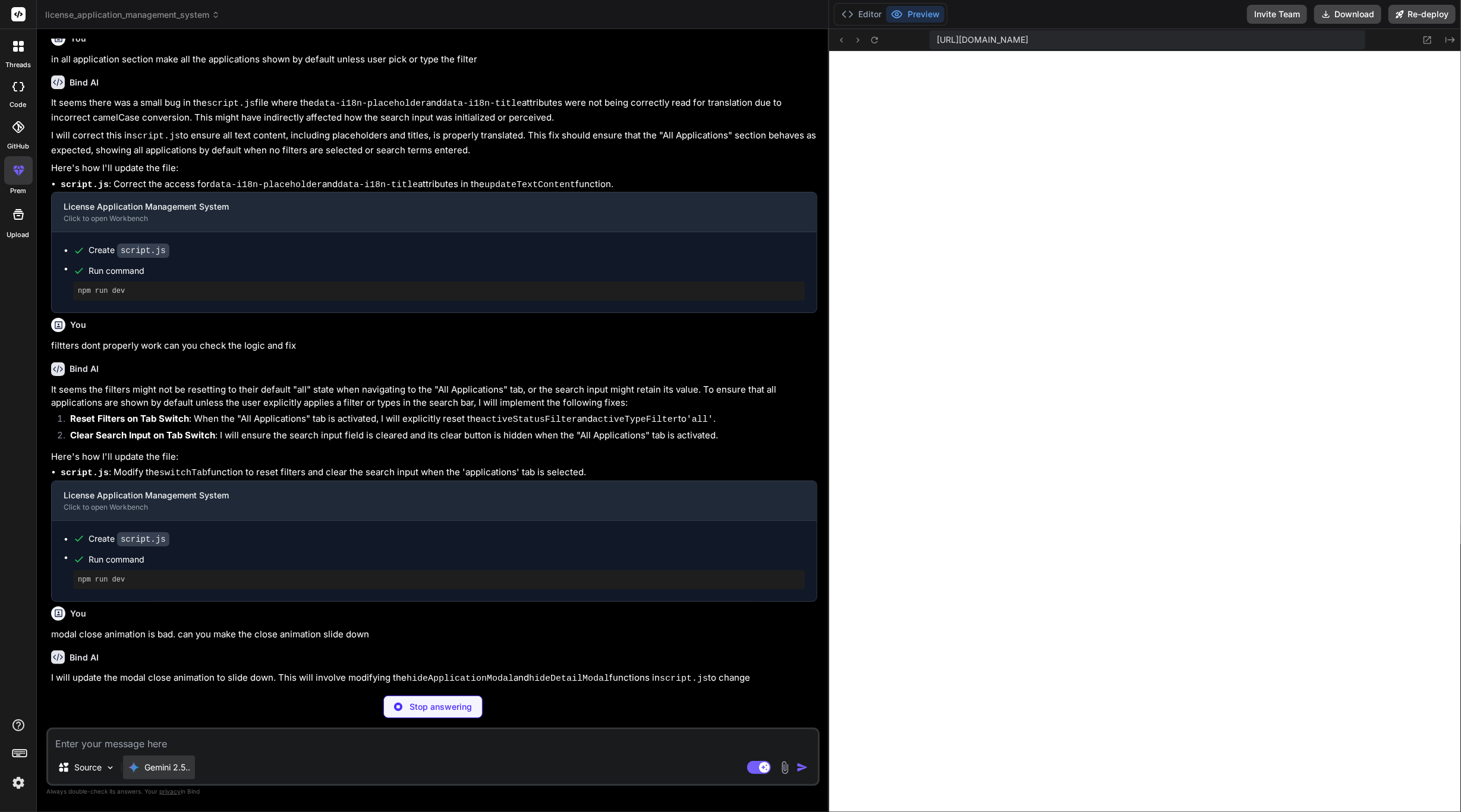
click at [170, 774] on div "Gemini 2.5.." at bounding box center [159, 767] width 72 height 24
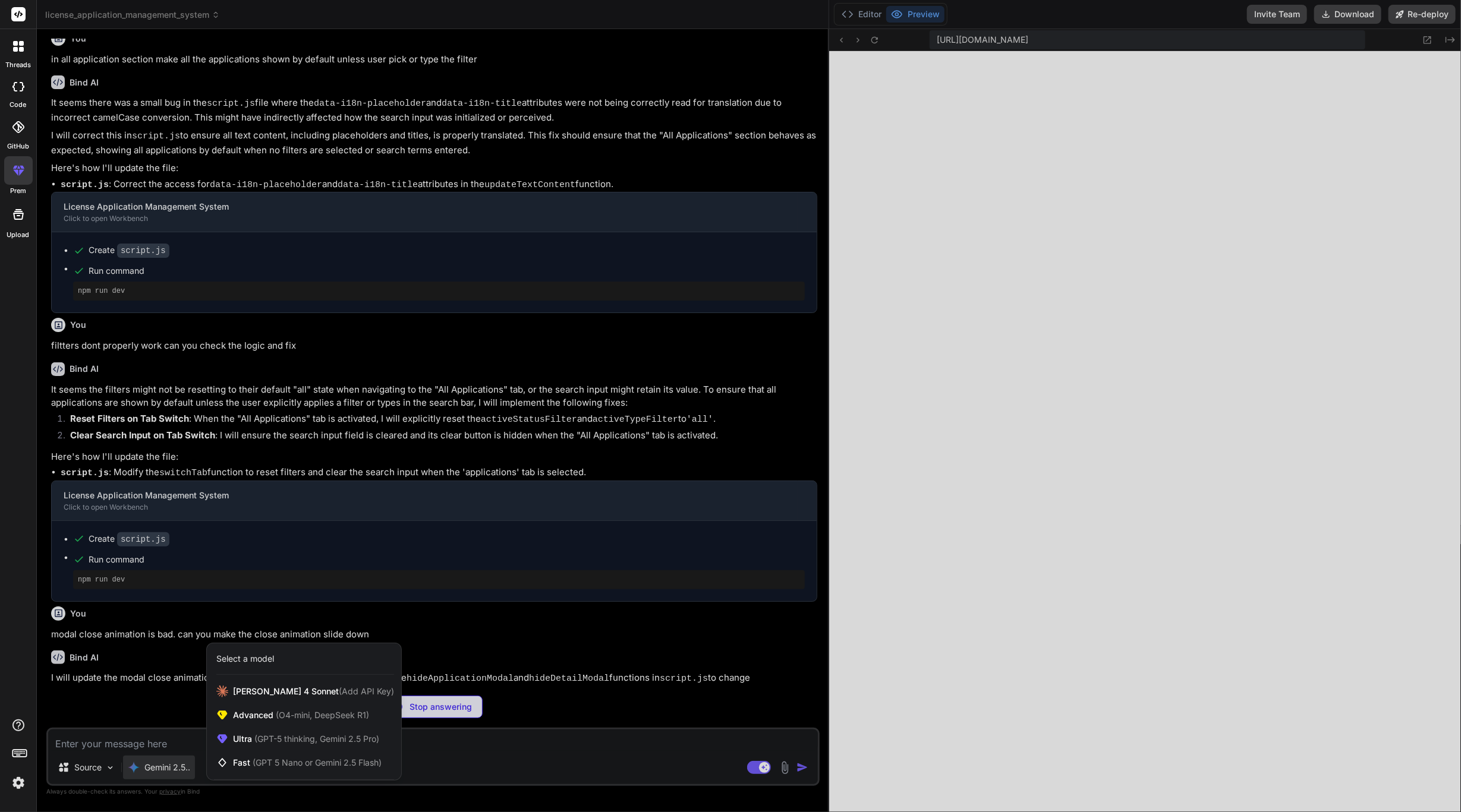
click at [448, 651] on div at bounding box center [730, 406] width 1461 height 812
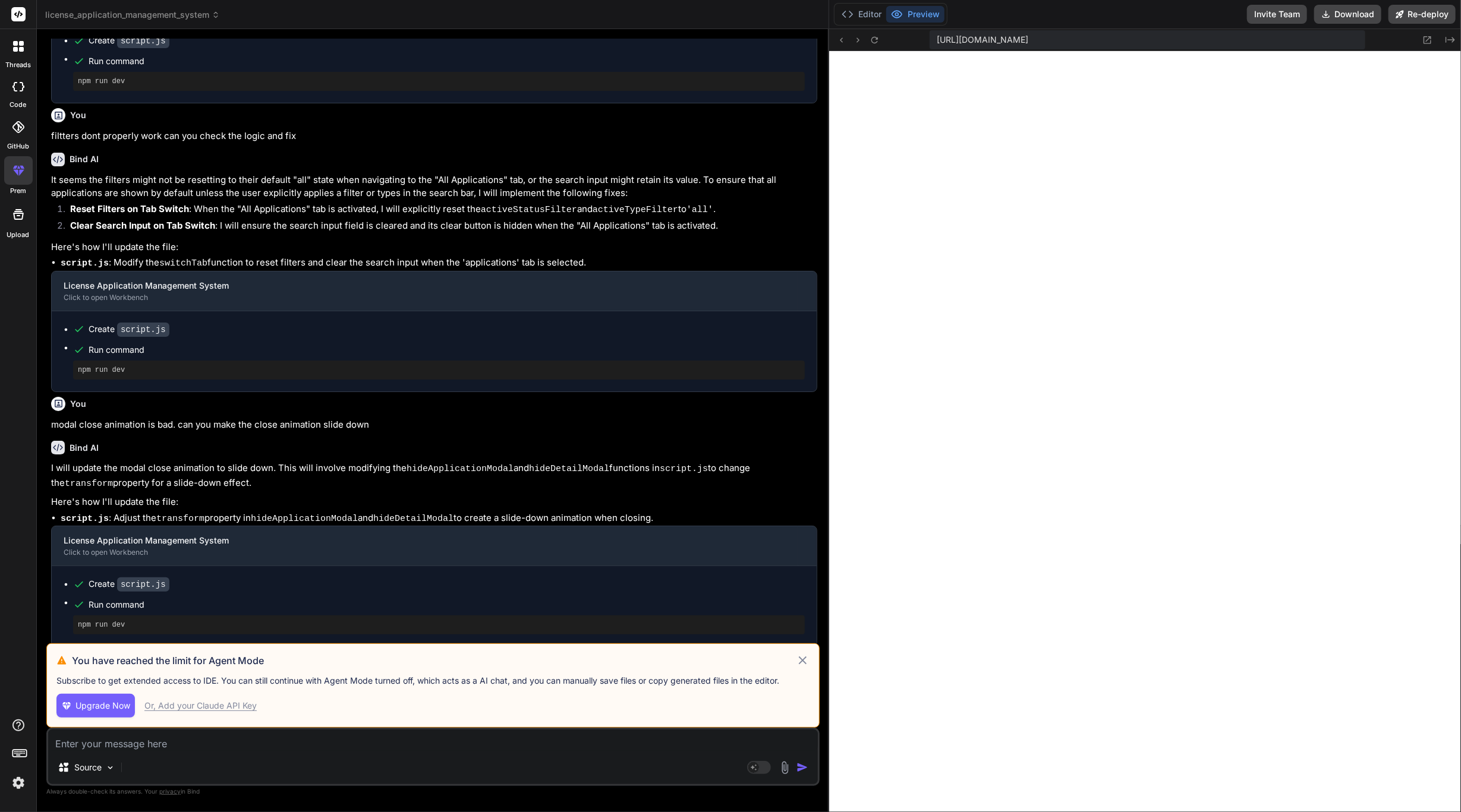
scroll to position [3959, 0]
click at [873, 42] on icon at bounding box center [875, 40] width 7 height 7
click at [218, 709] on div "Or, Add your Claude API Key" at bounding box center [200, 706] width 112 height 12
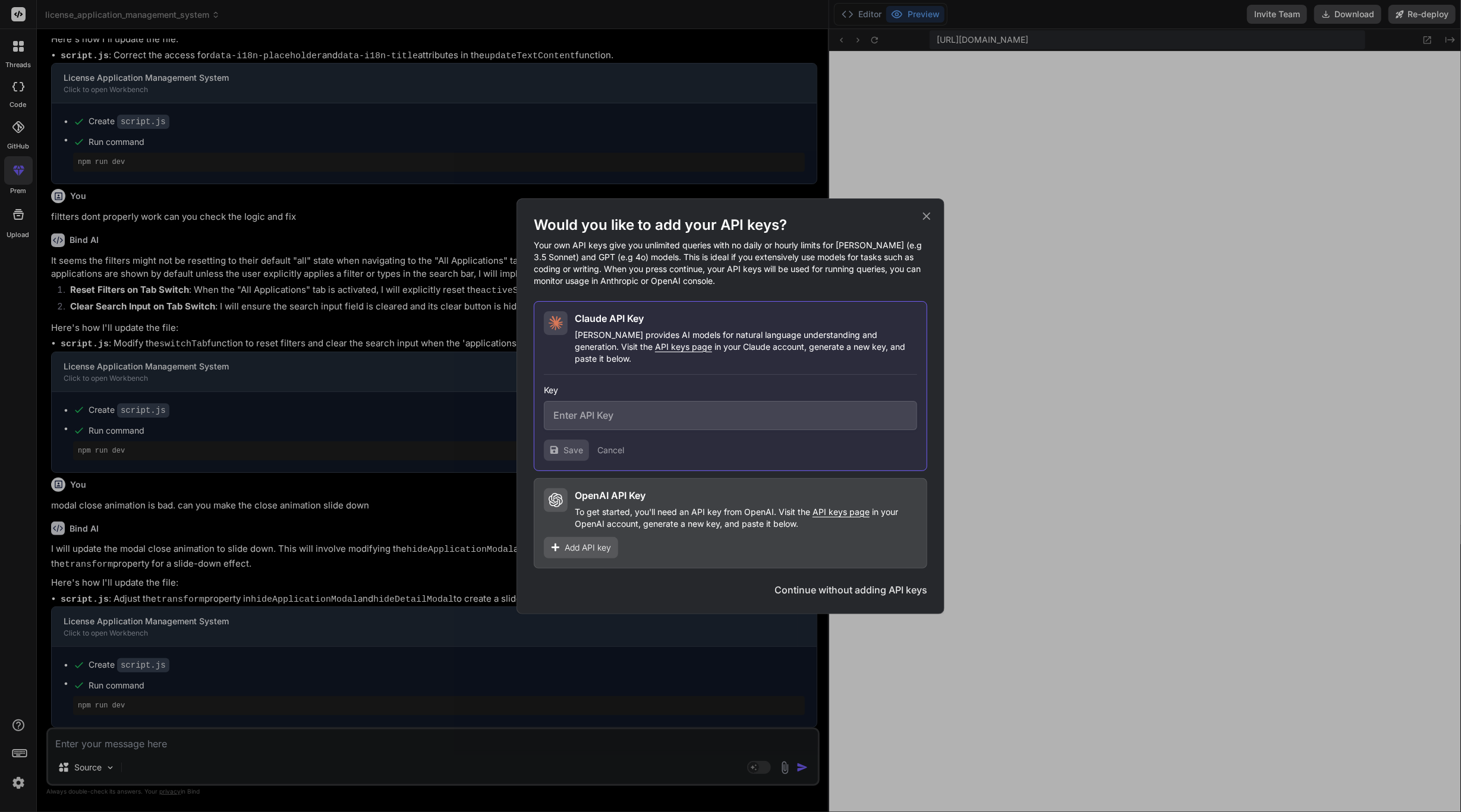
scroll to position [3875, 0]
click at [631, 407] on input "text" at bounding box center [730, 415] width 373 height 29
click at [675, 529] on div "OpenAI API Key To get started, you'll need an API key from OpenAI. Visit the AP…" at bounding box center [730, 523] width 394 height 90
click at [591, 543] on span "Add API key" at bounding box center [587, 548] width 46 height 12
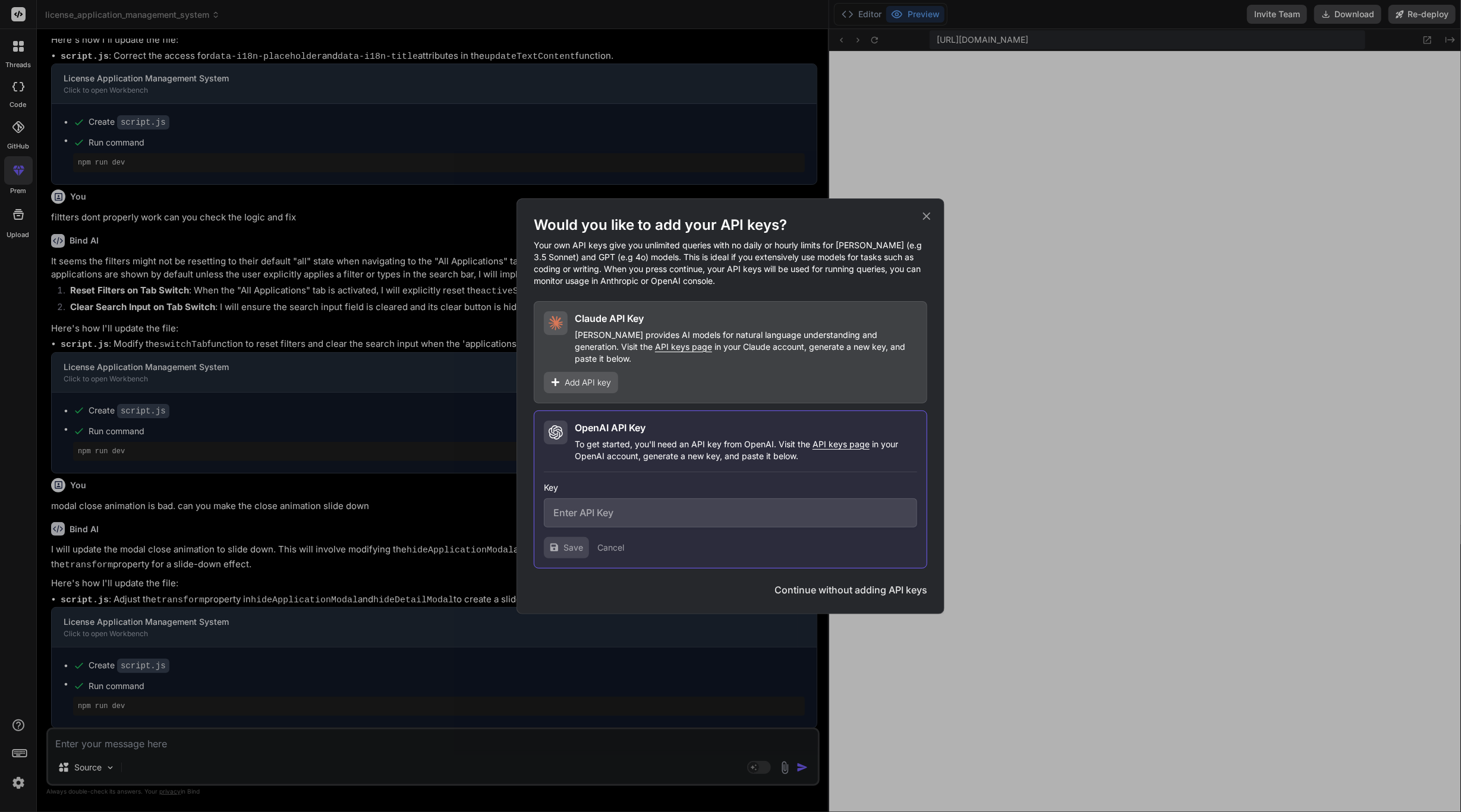
click at [627, 444] on p "To get started, you'll need an API key from OpenAI. Visit the API keys page in …" at bounding box center [746, 450] width 343 height 24
click at [670, 510] on input "text" at bounding box center [730, 512] width 373 height 29
click at [803, 590] on button "Continue without adding API keys" at bounding box center [850, 590] width 152 height 14
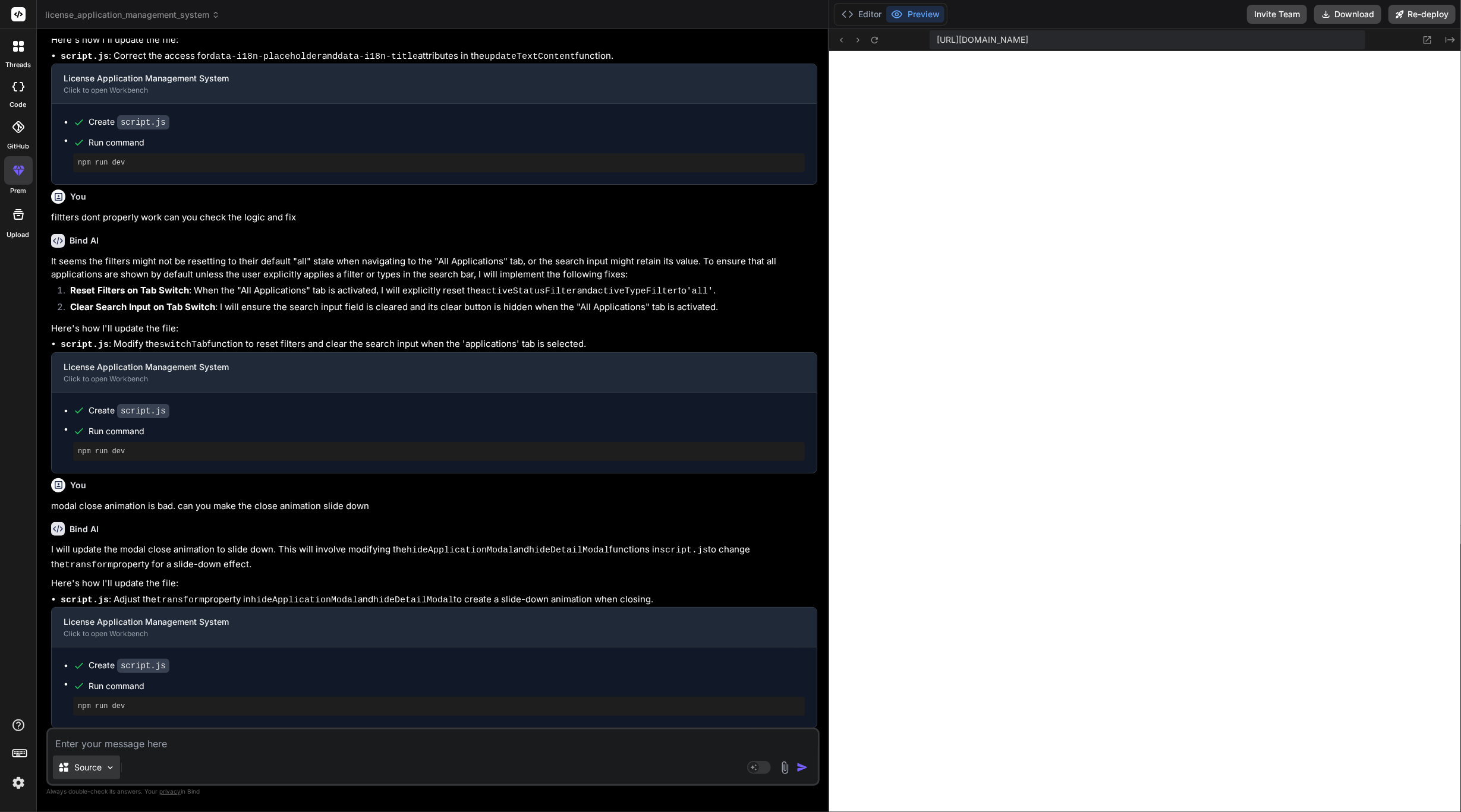
click at [100, 769] on p "Source" at bounding box center [88, 768] width 28 height 12
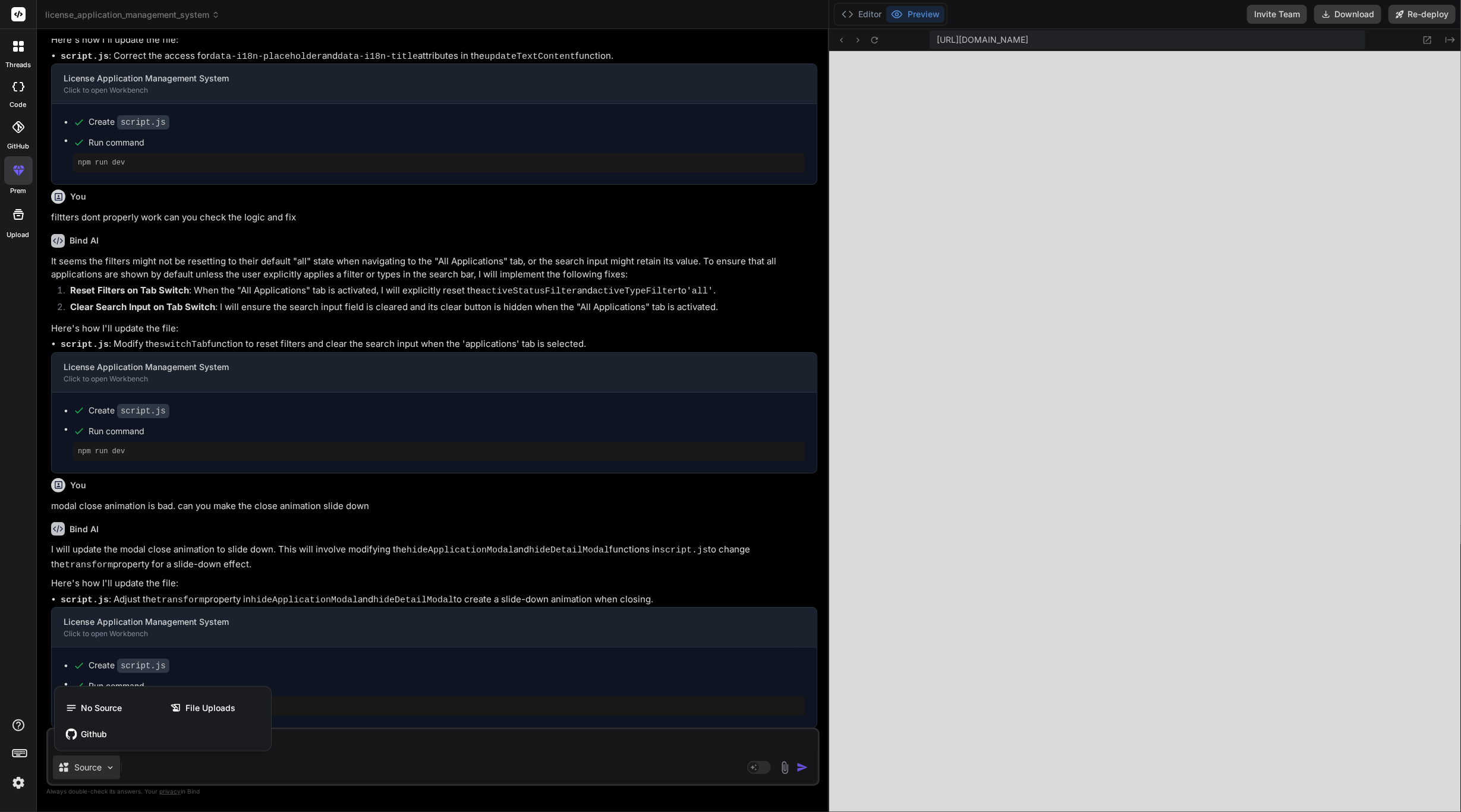
click at [523, 684] on div at bounding box center [730, 406] width 1461 height 812
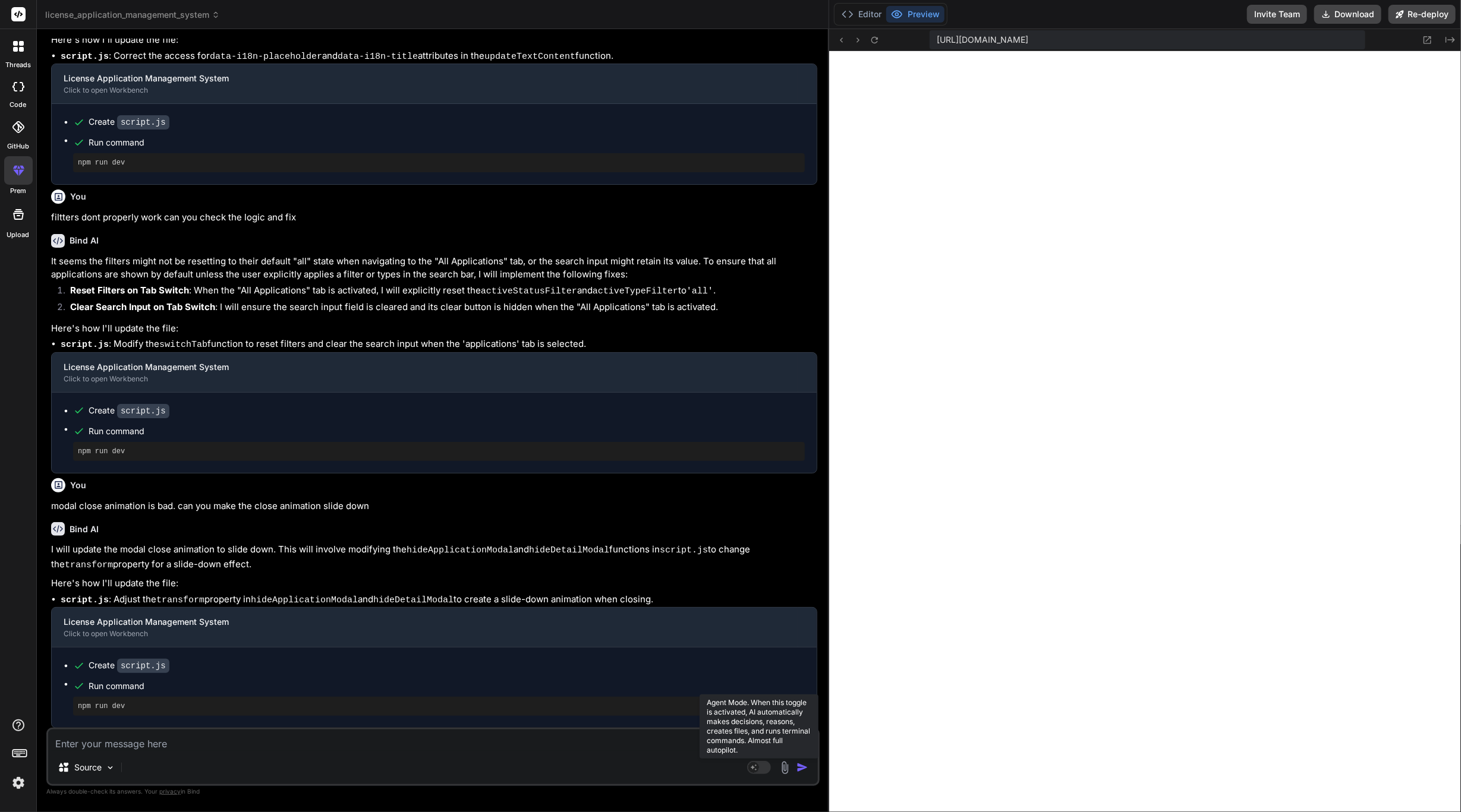
click at [760, 770] on rect at bounding box center [758, 767] width 24 height 13
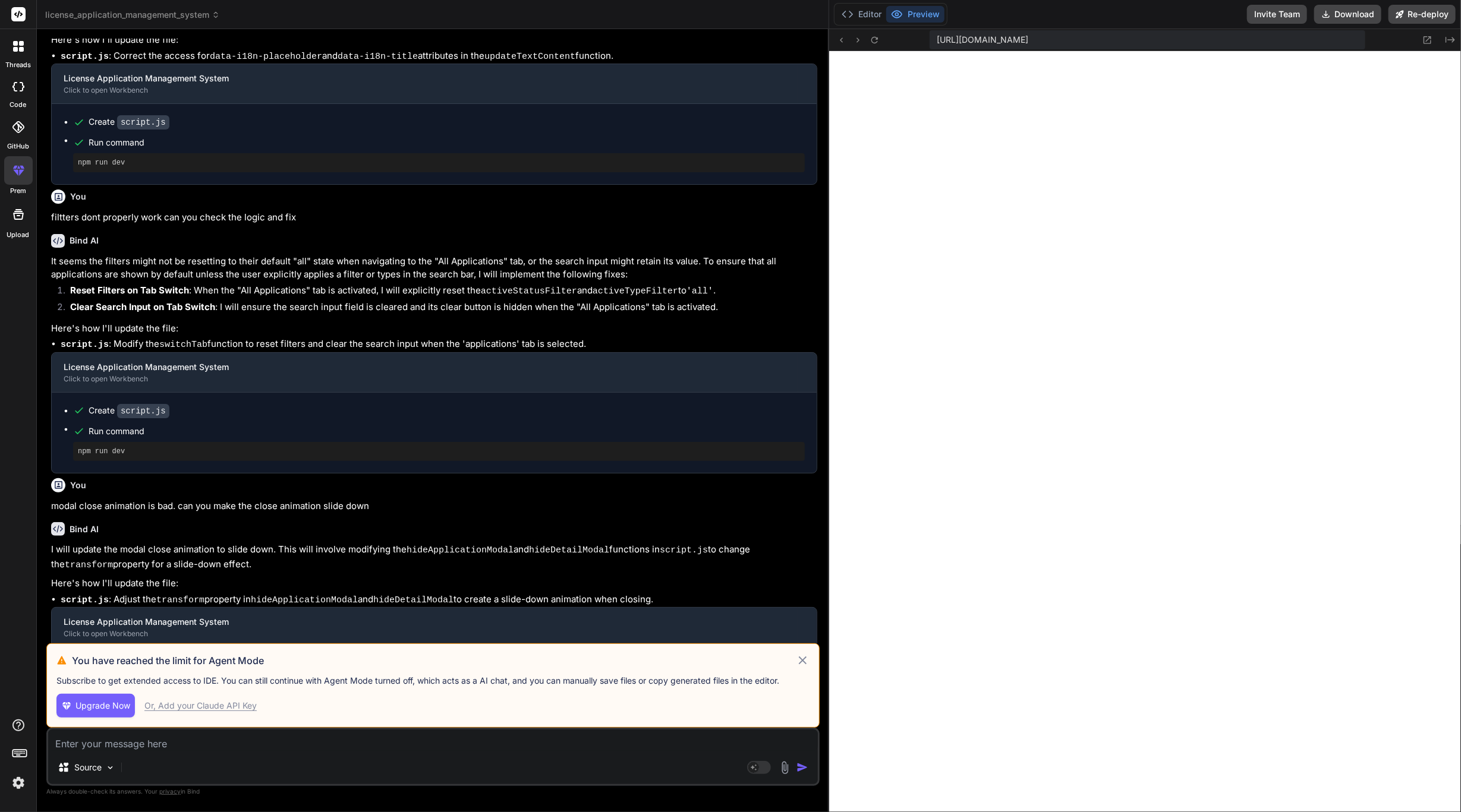
click at [801, 666] on icon at bounding box center [803, 660] width 14 height 14
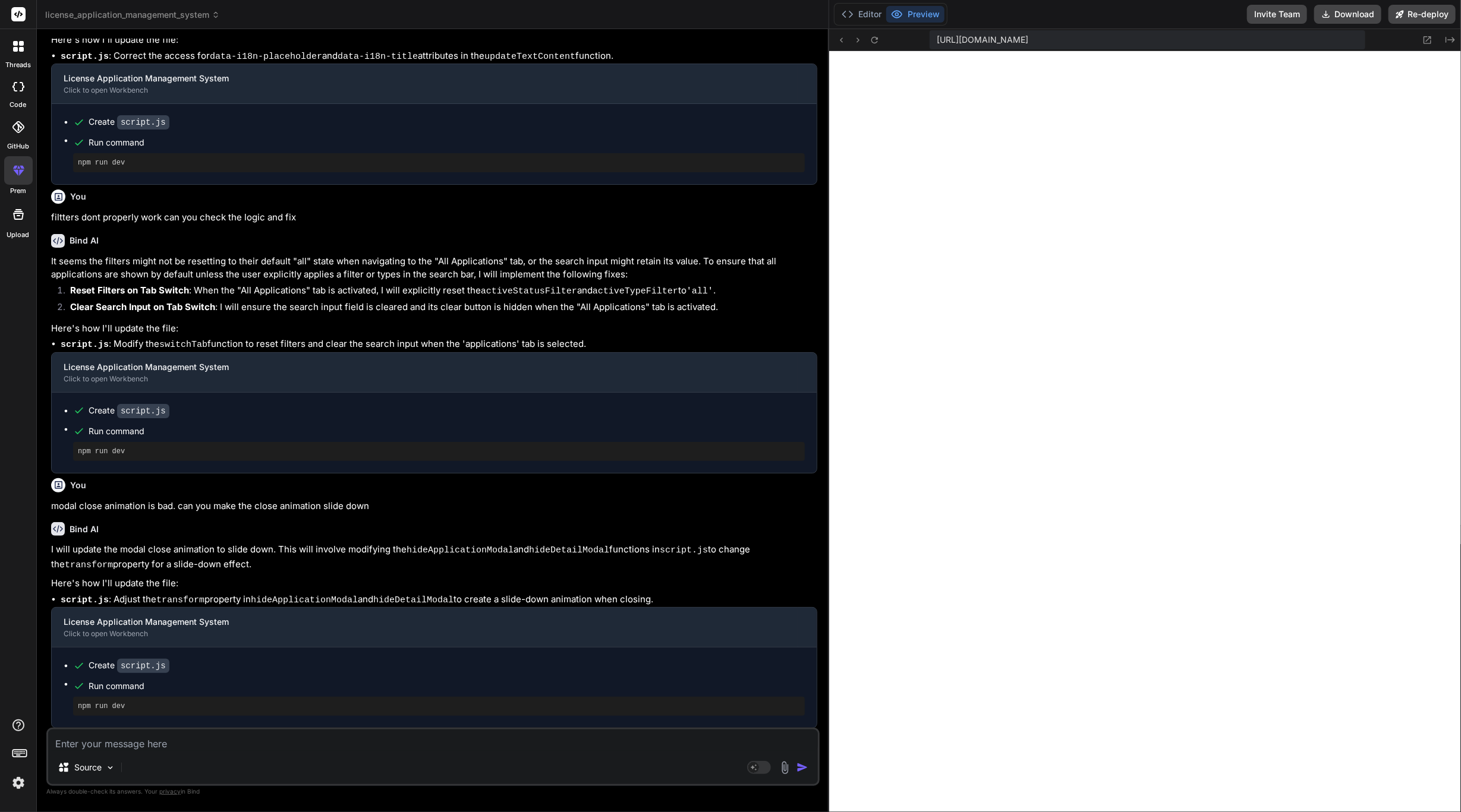
click at [19, 177] on icon at bounding box center [18, 170] width 14 height 14
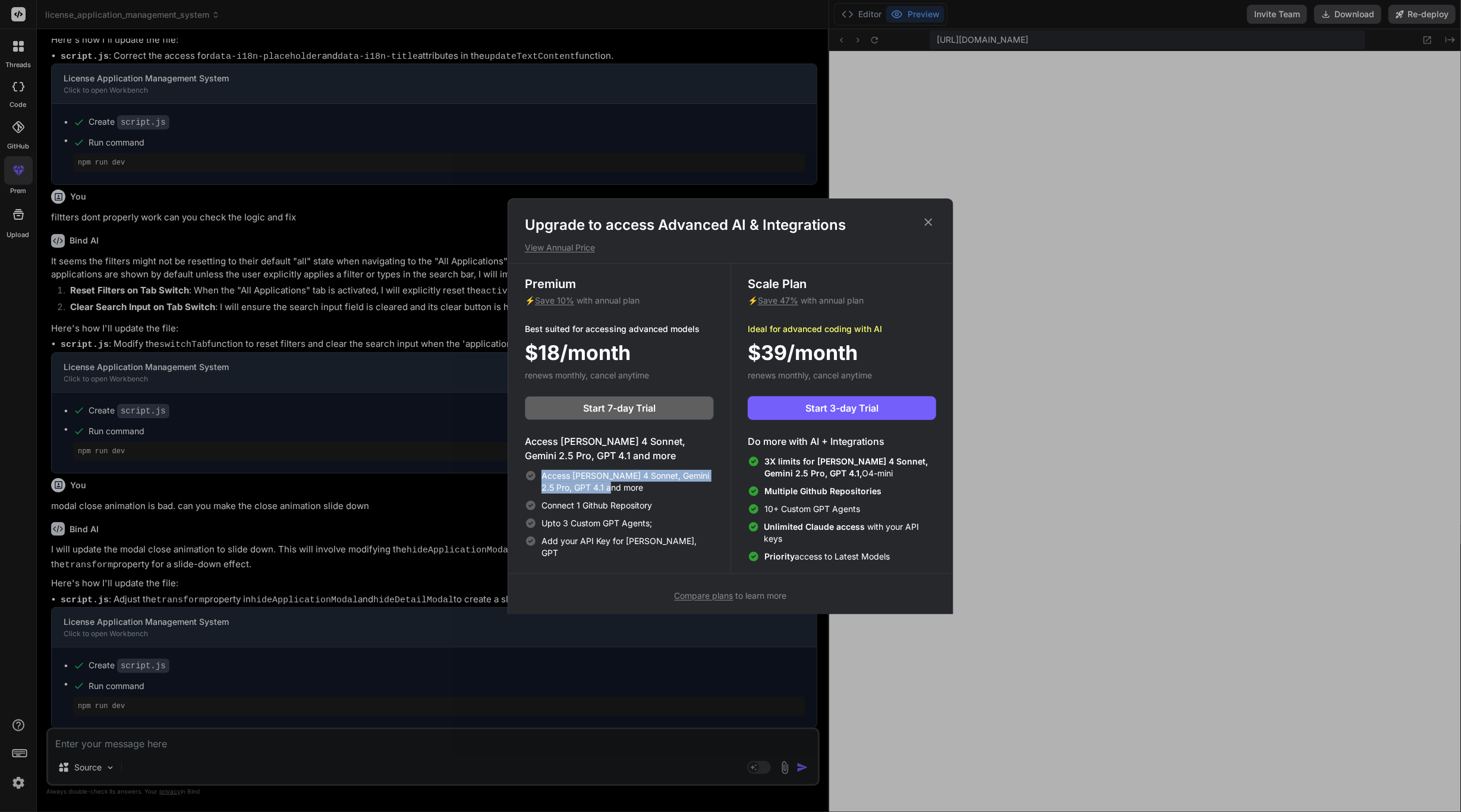
drag, startPoint x: 618, startPoint y: 492, endPoint x: 508, endPoint y: 479, distance: 110.8
click at [508, 479] on div "Premium ⚡ Save 10% with annual plan Best suited for accessing advanced models $…" at bounding box center [619, 418] width 222 height 310
click at [683, 600] on div "Compare plans to learn more" at bounding box center [730, 595] width 445 height 14
click at [687, 597] on span "Compare plans" at bounding box center [704, 595] width 59 height 10
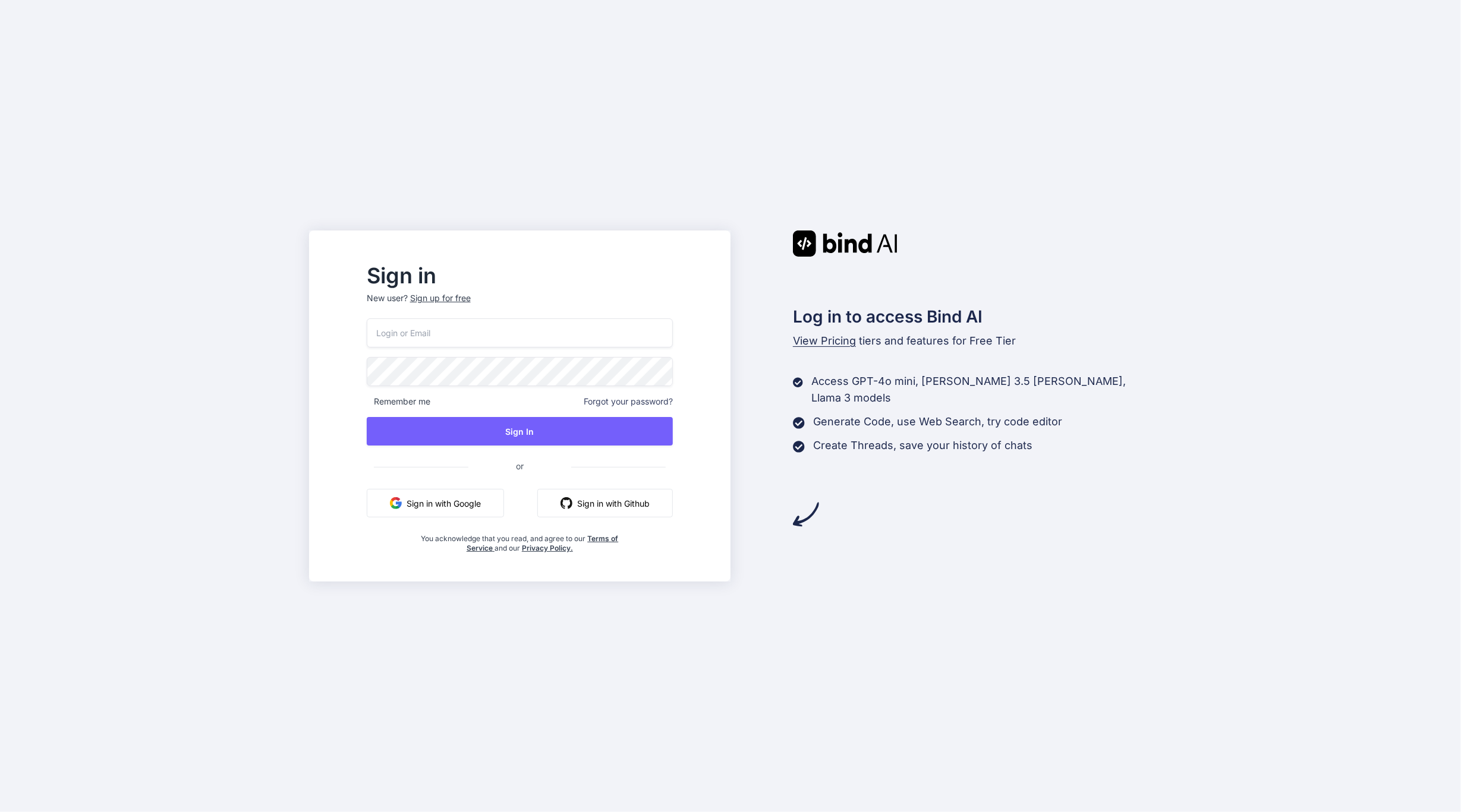
click at [467, 509] on button "Sign in with Google" at bounding box center [435, 503] width 137 height 28
